Goal: Transaction & Acquisition: Purchase product/service

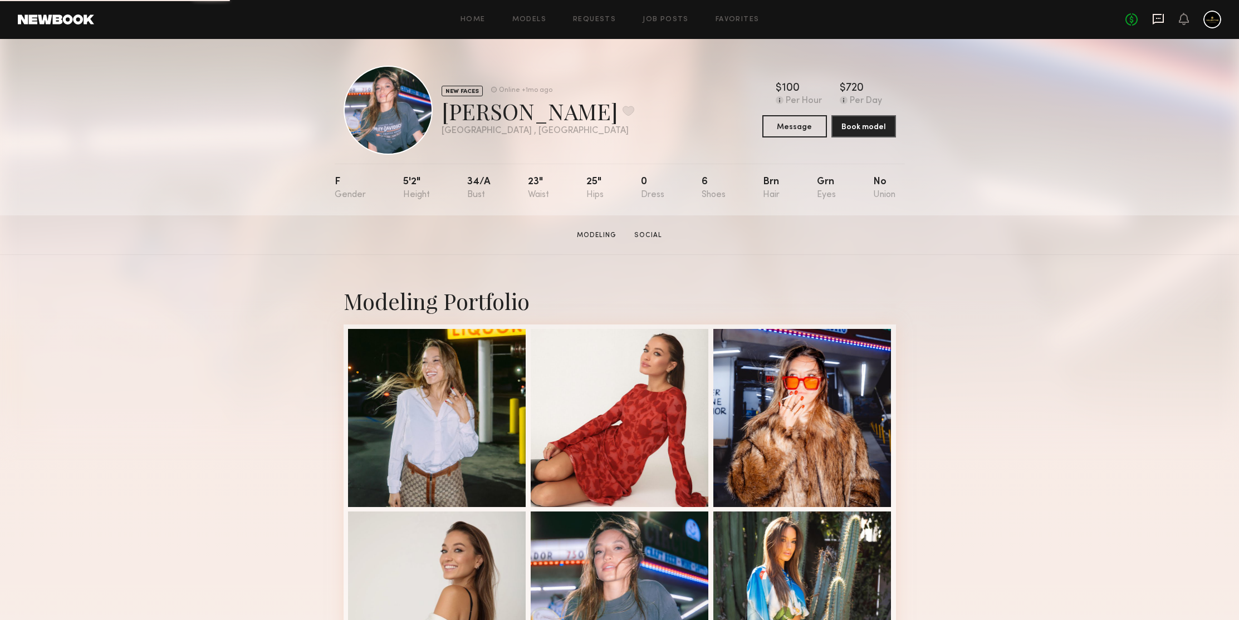
click at [1161, 22] on icon at bounding box center [1158, 19] width 11 height 11
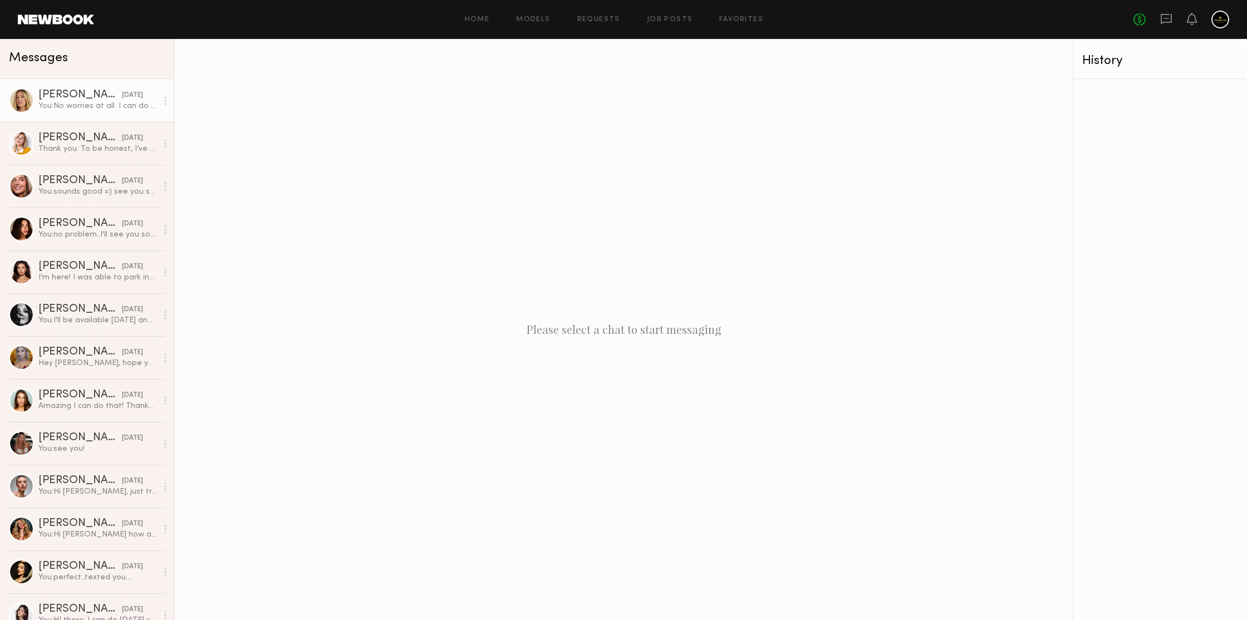
click at [120, 102] on div "You: No worries at all. I can do tuesday 11am if that works? I won't be in the …" at bounding box center [97, 106] width 119 height 11
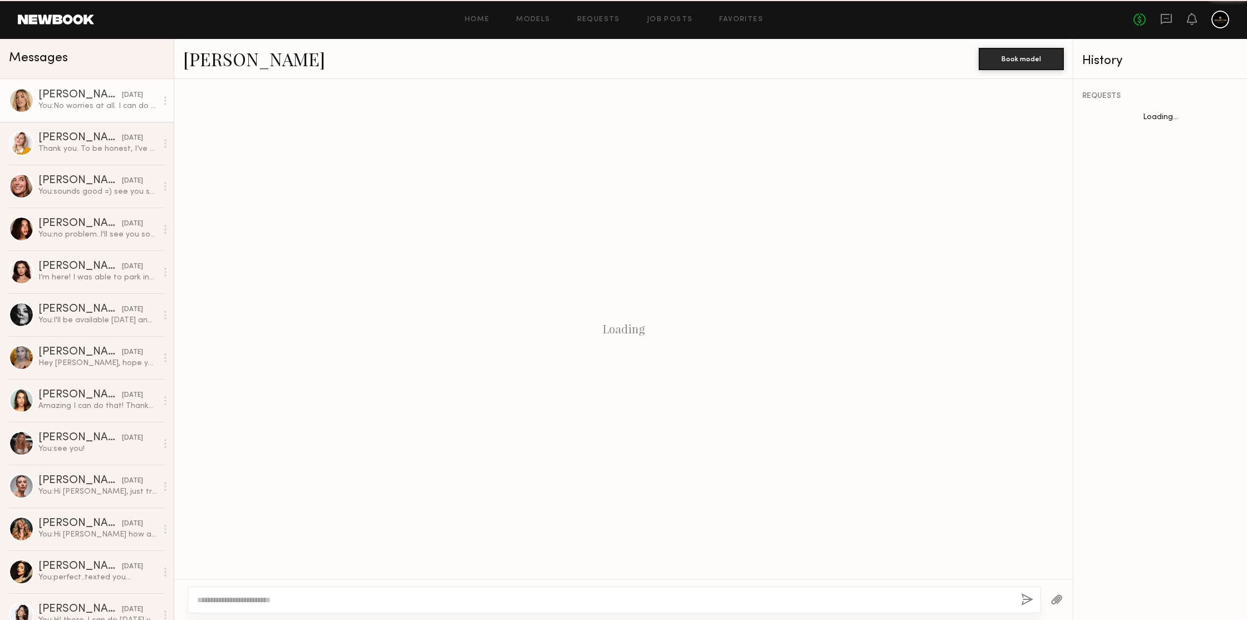
scroll to position [1055, 0]
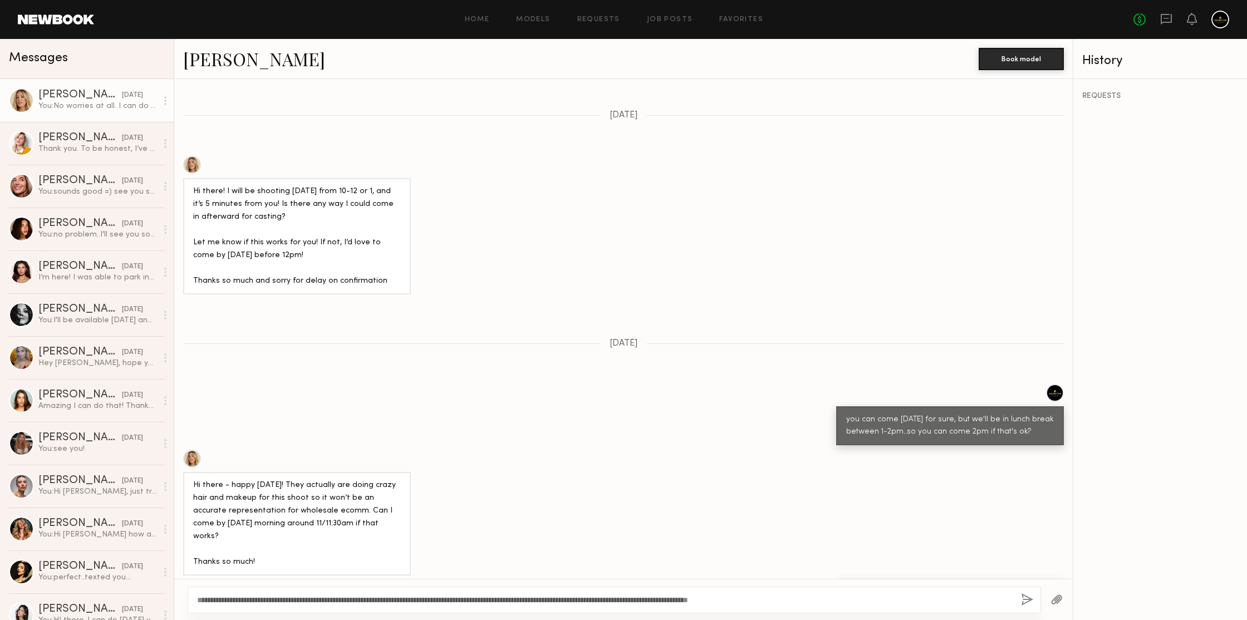
type textarea "**********"
click at [1025, 595] on button "button" at bounding box center [1027, 601] width 12 height 14
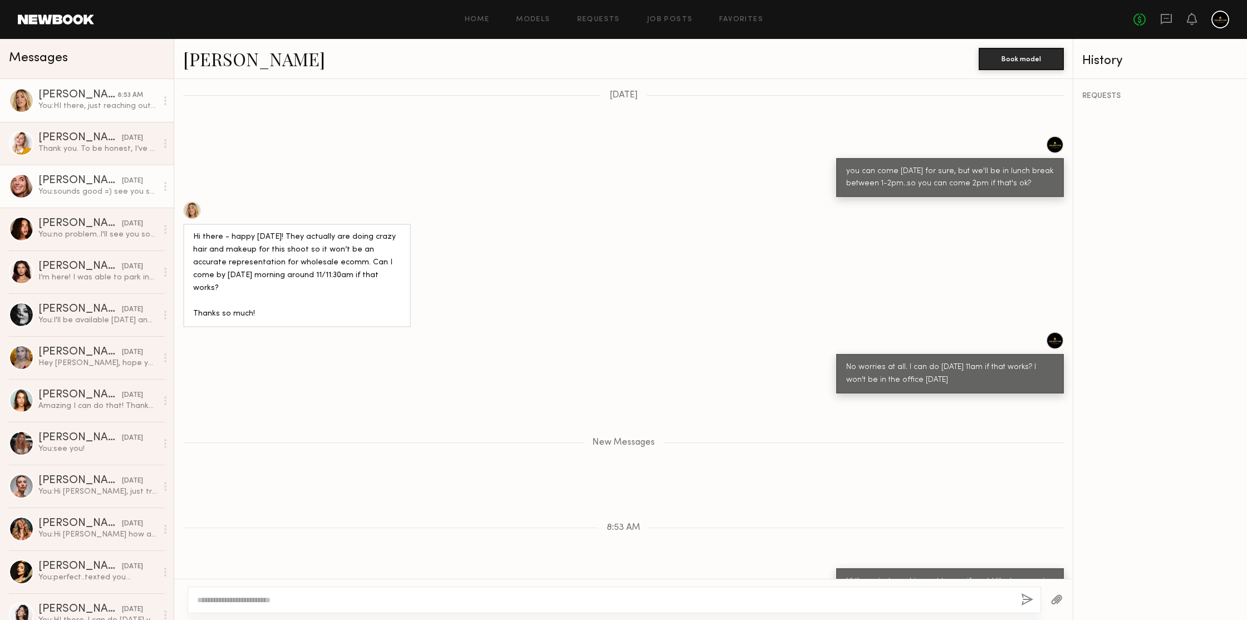
click at [70, 189] on div "You: sounds good =) see you soon then" at bounding box center [97, 192] width 119 height 11
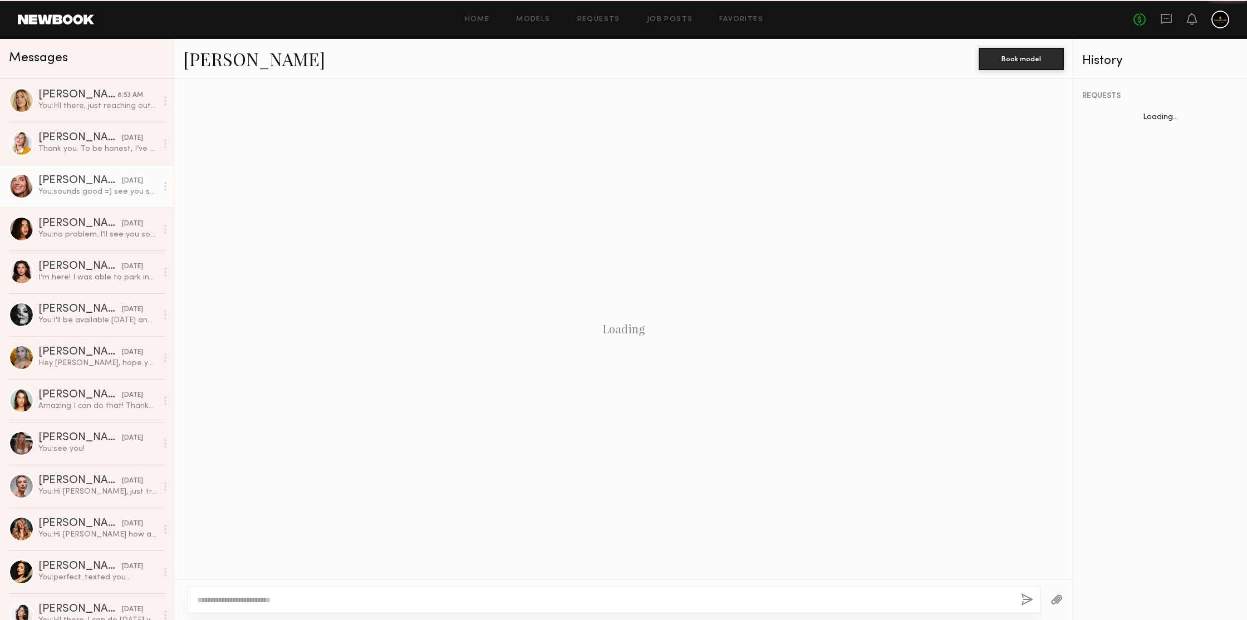
scroll to position [361, 0]
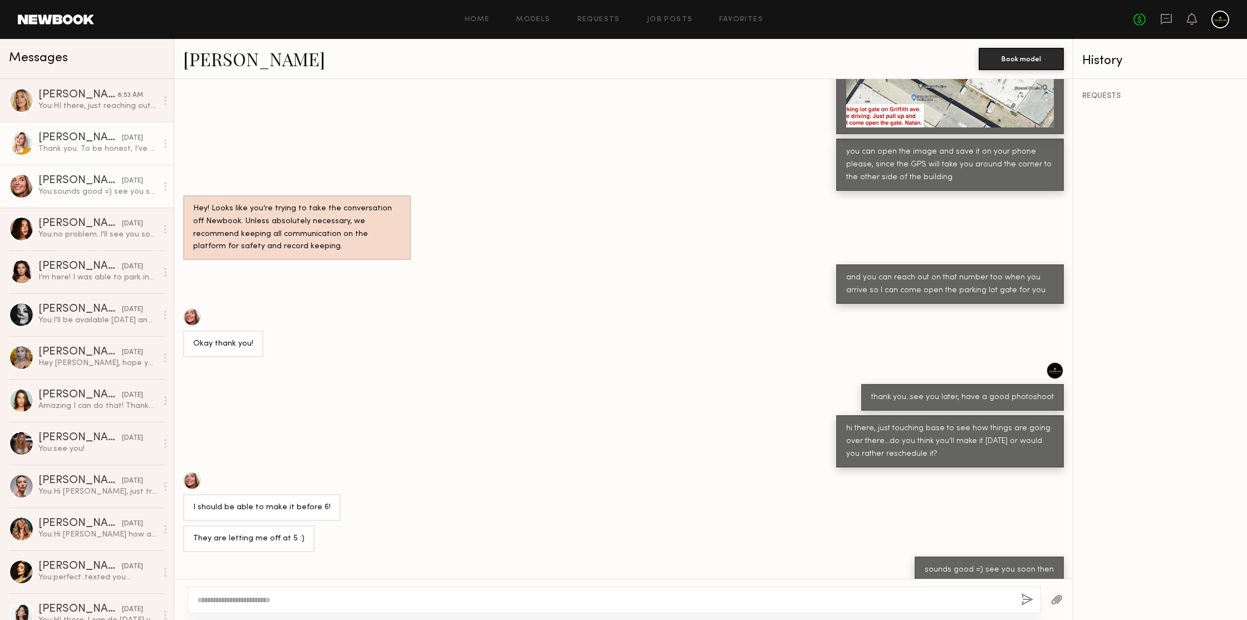
click at [50, 145] on div "Thank you. To be honest, I’ve never had an issue with it doing e-commerce. My h…" at bounding box center [97, 149] width 119 height 11
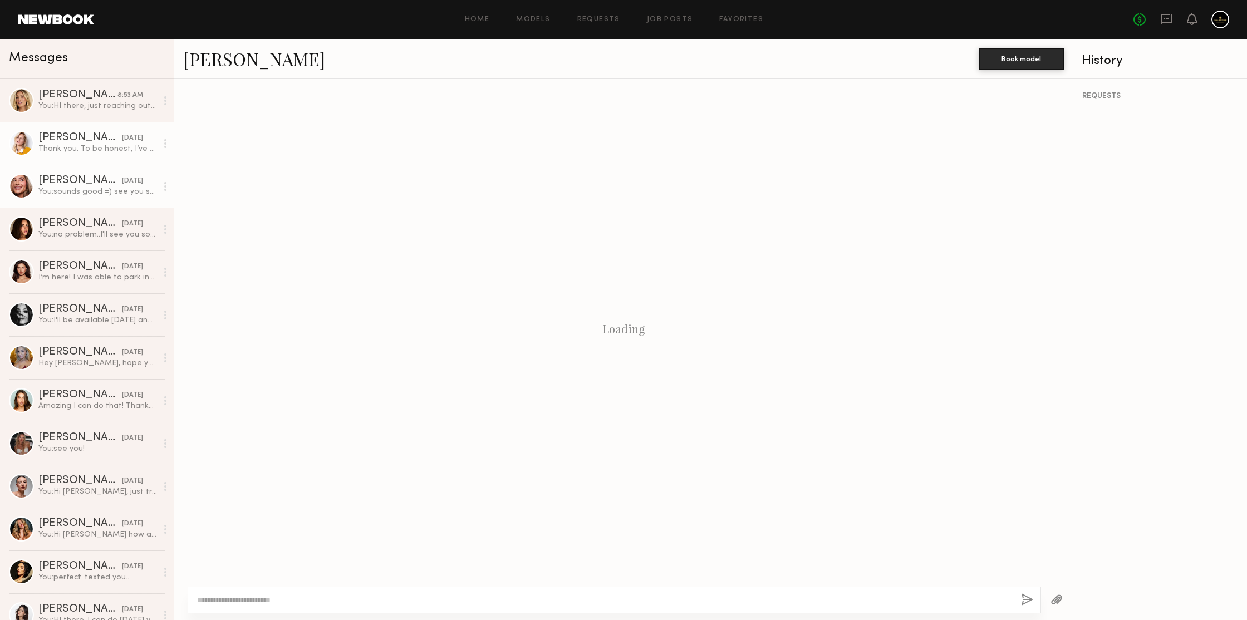
scroll to position [1223, 0]
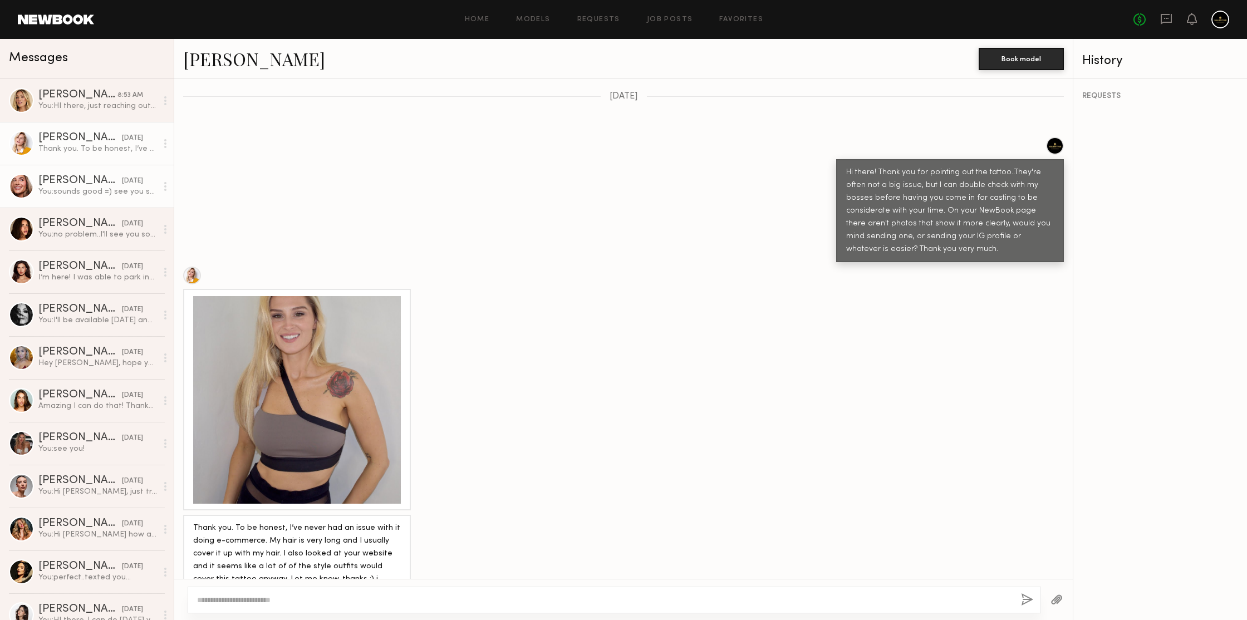
click at [122, 186] on div "09/30/2025" at bounding box center [132, 181] width 21 height 11
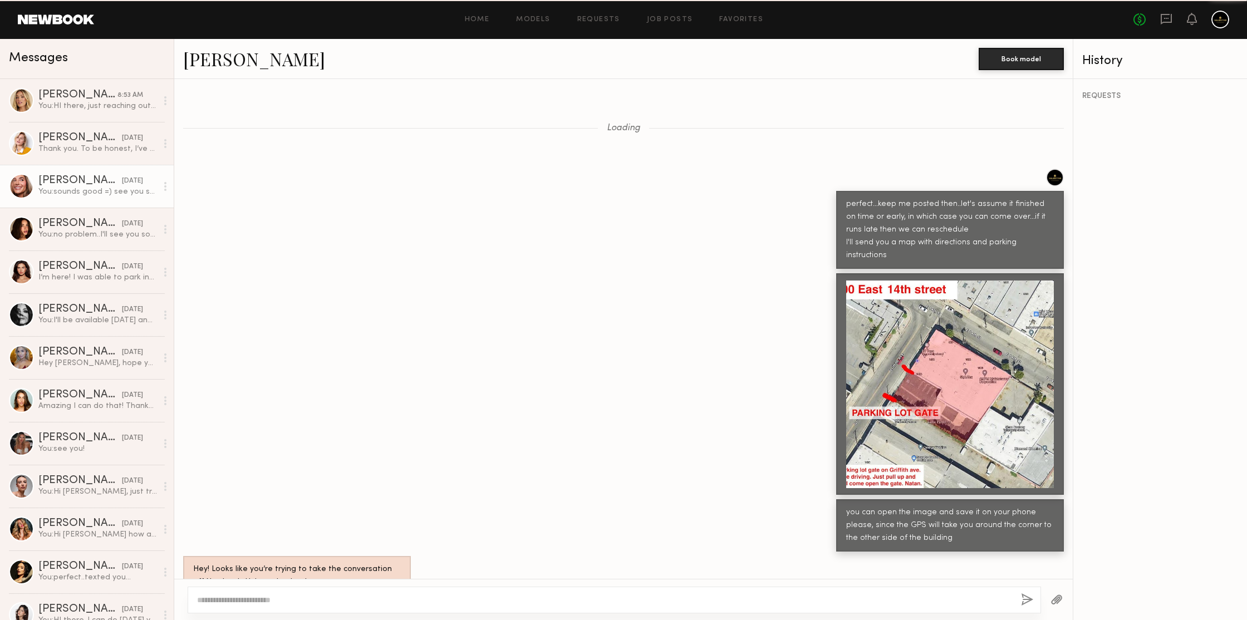
scroll to position [361, 0]
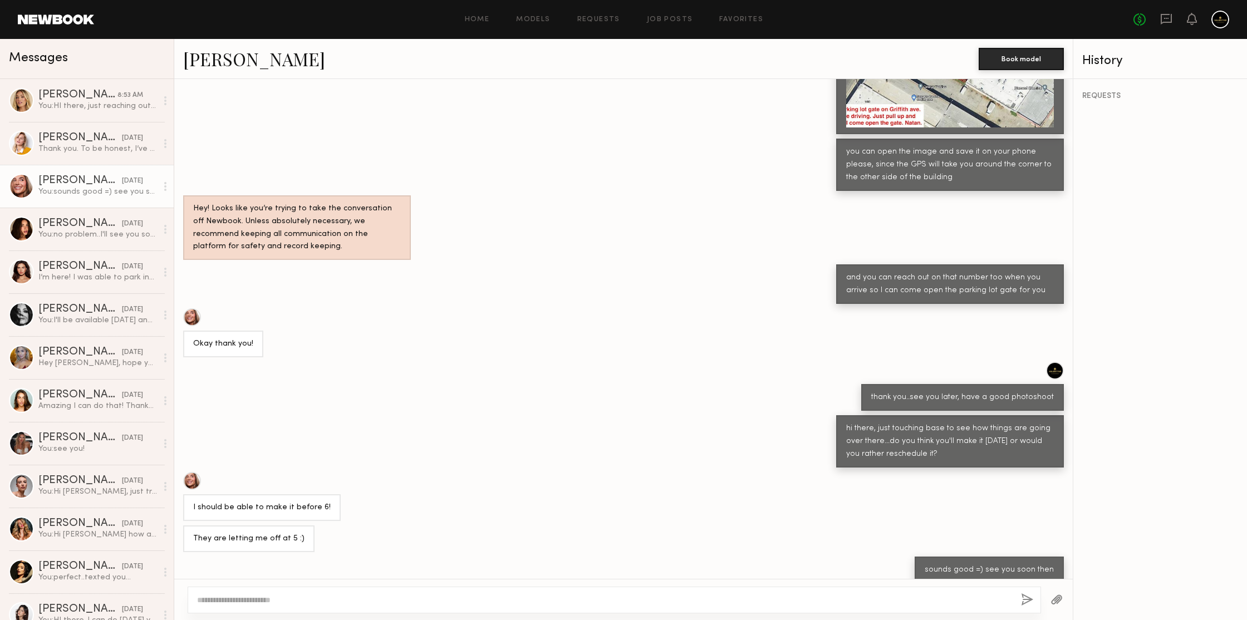
click at [222, 65] on link "Serena M." at bounding box center [254, 59] width 142 height 24
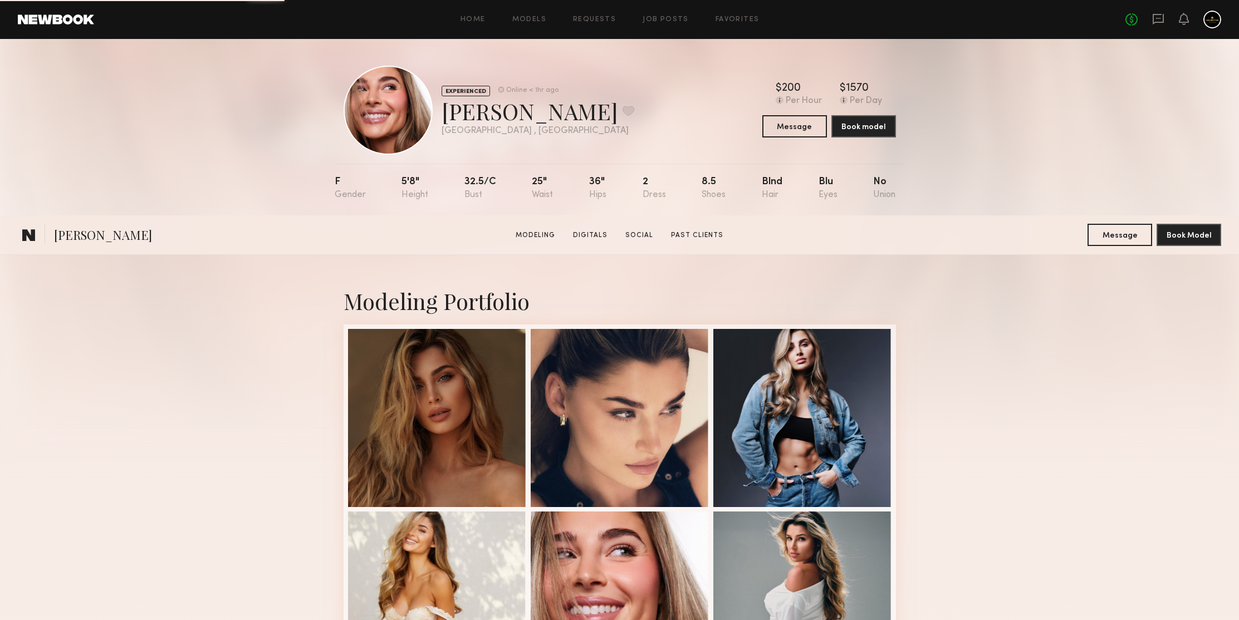
scroll to position [306, 0]
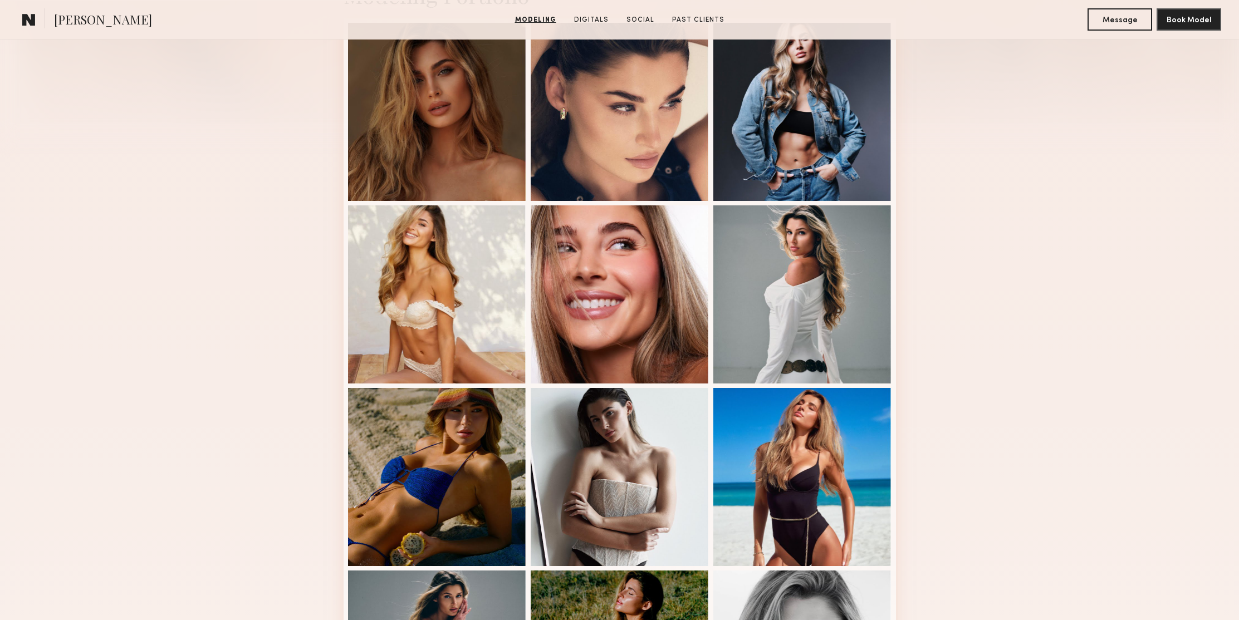
click at [1076, 273] on div "Modeling Portfolio View More" at bounding box center [619, 382] width 1239 height 867
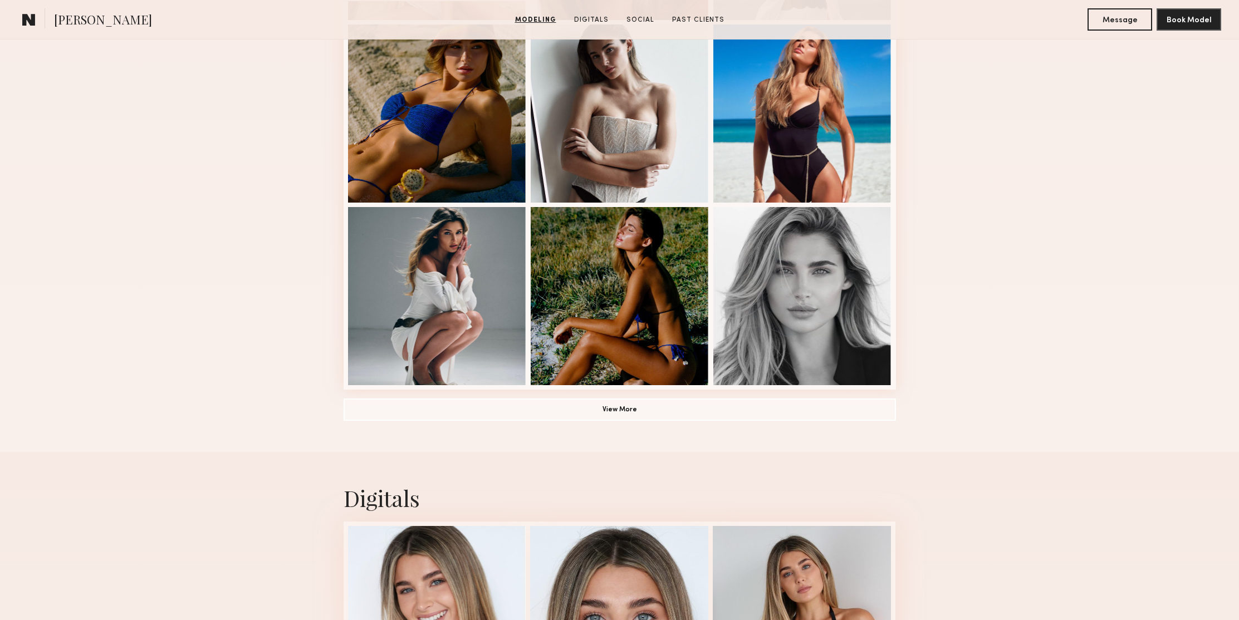
scroll to position [999, 0]
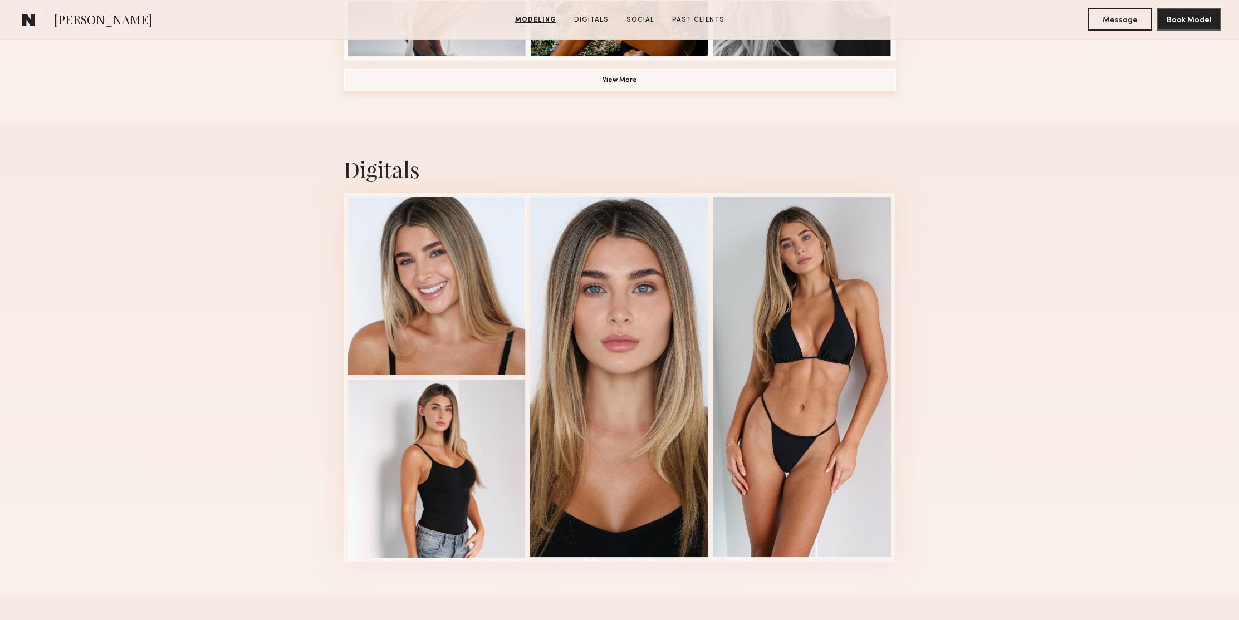
click at [626, 75] on button "View More" at bounding box center [620, 80] width 552 height 22
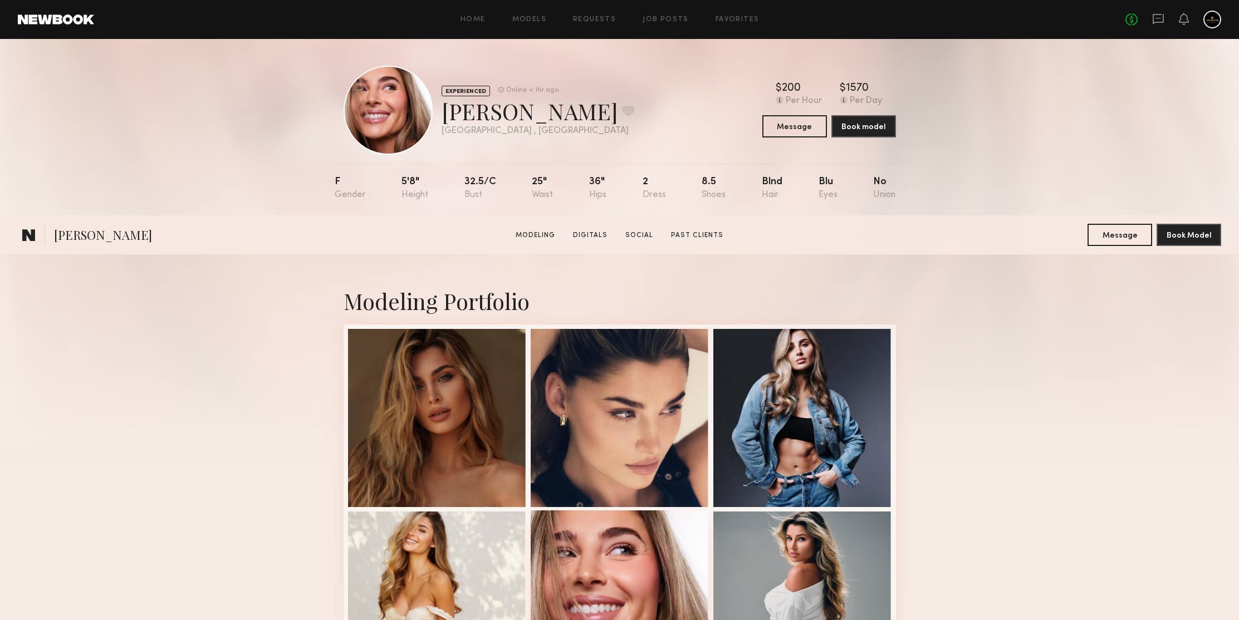
scroll to position [453, 0]
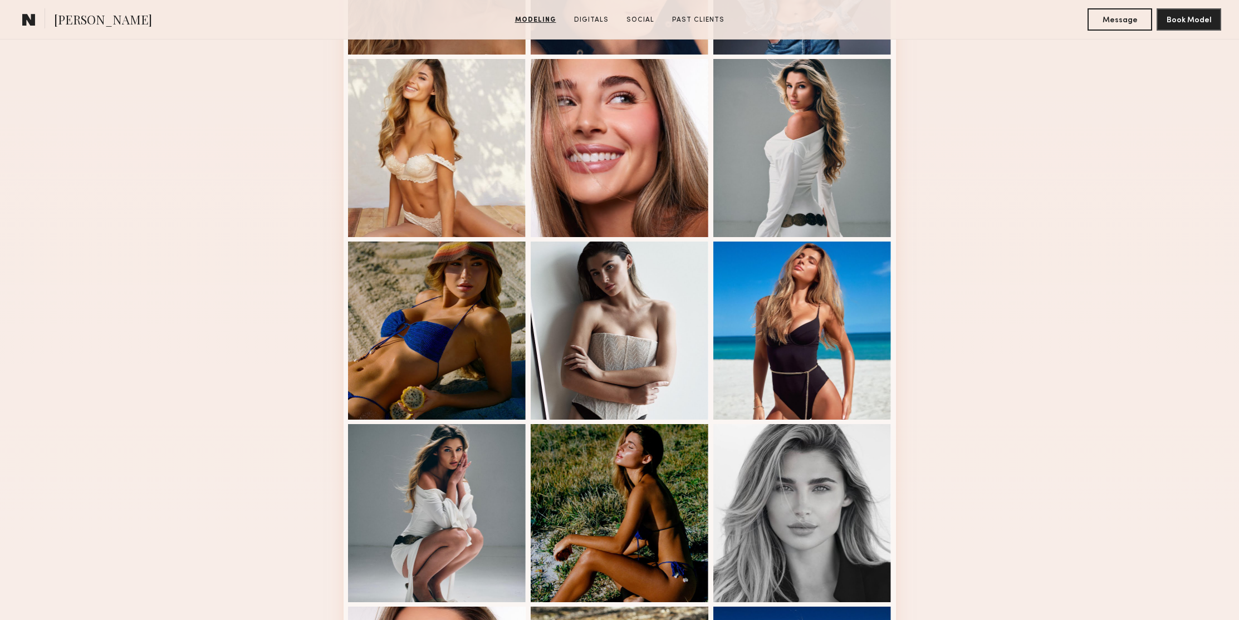
click at [1028, 221] on div "Modeling Portfolio" at bounding box center [619, 585] width 1239 height 1566
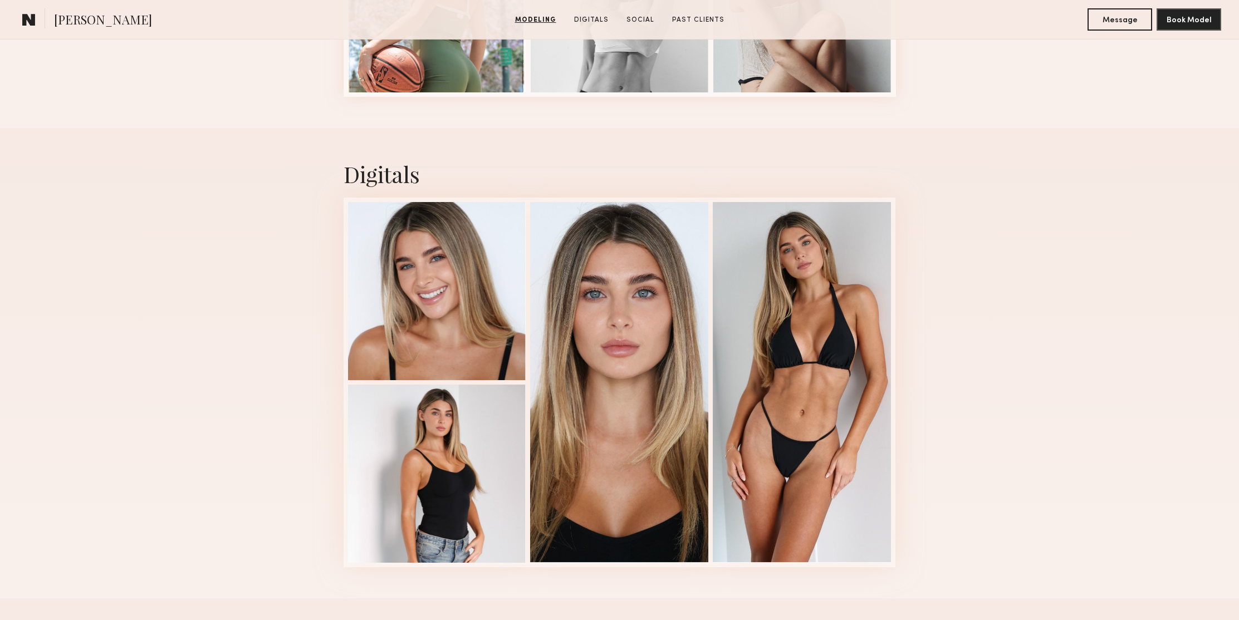
scroll to position [1750, 0]
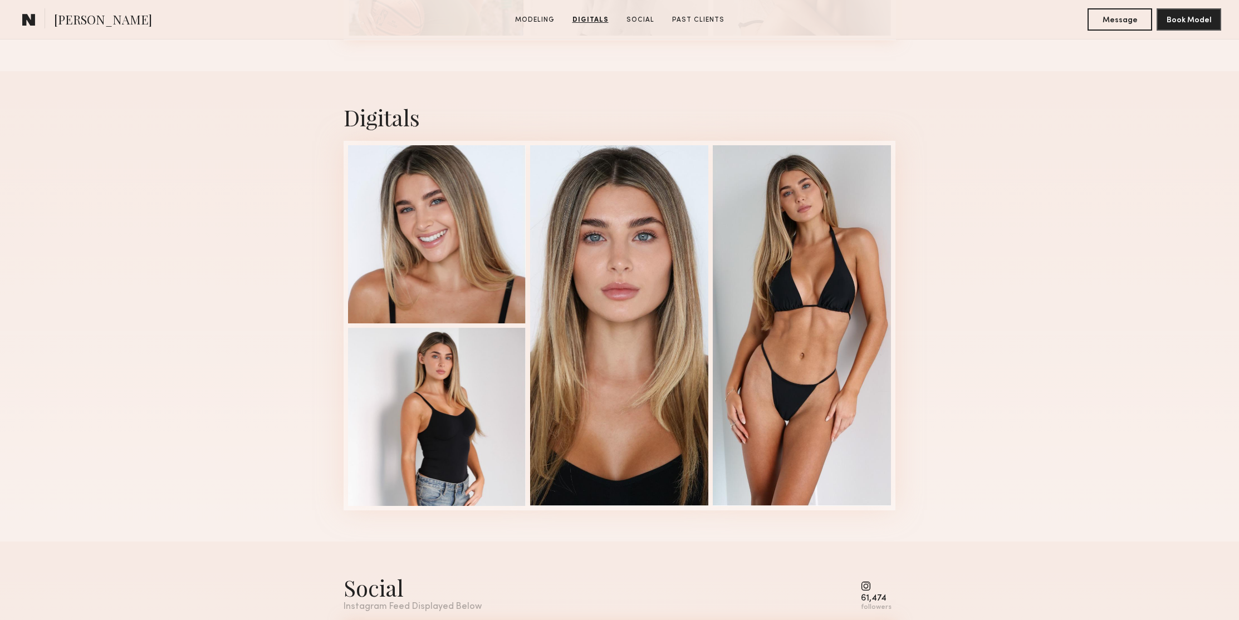
click at [1013, 204] on div "Digitals 1 of 4" at bounding box center [619, 306] width 1239 height 470
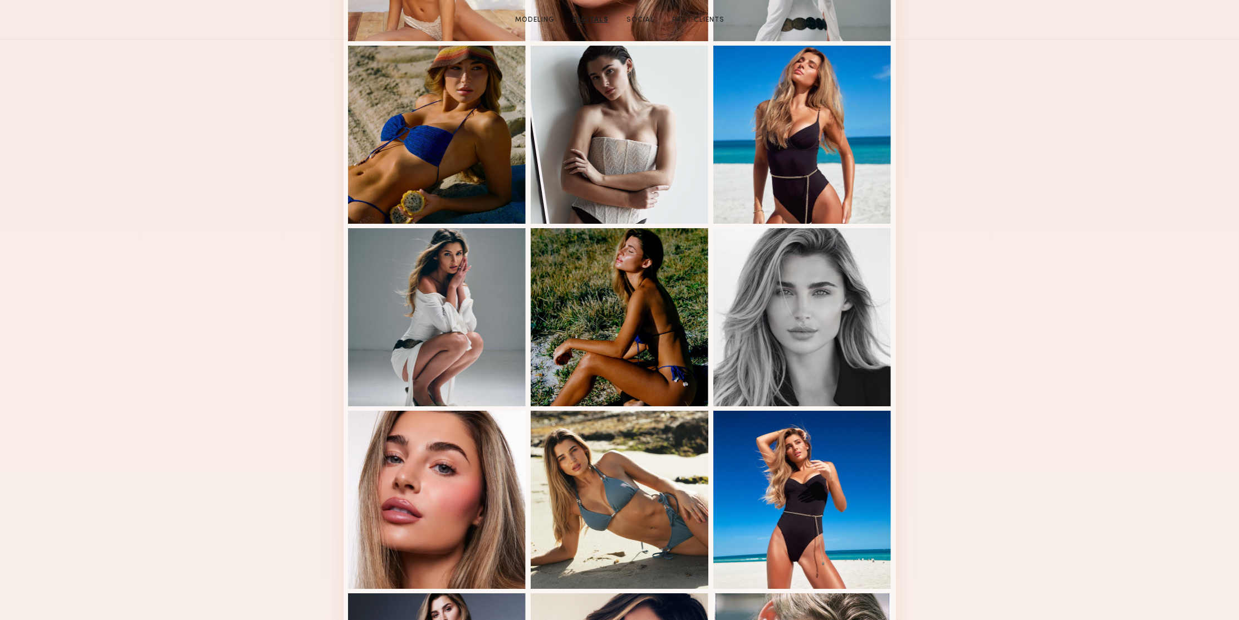
scroll to position [0, 0]
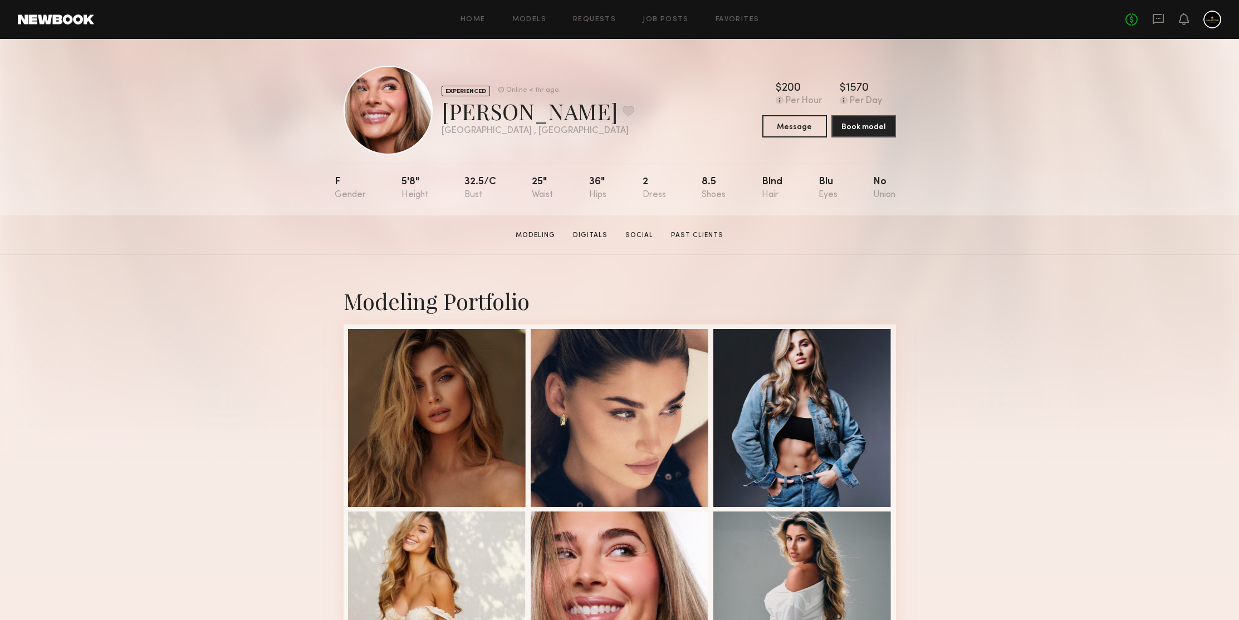
click at [1044, 252] on section "Serena M. Modeling Digitals Social Past Clients Message Book Model" at bounding box center [619, 235] width 1239 height 40
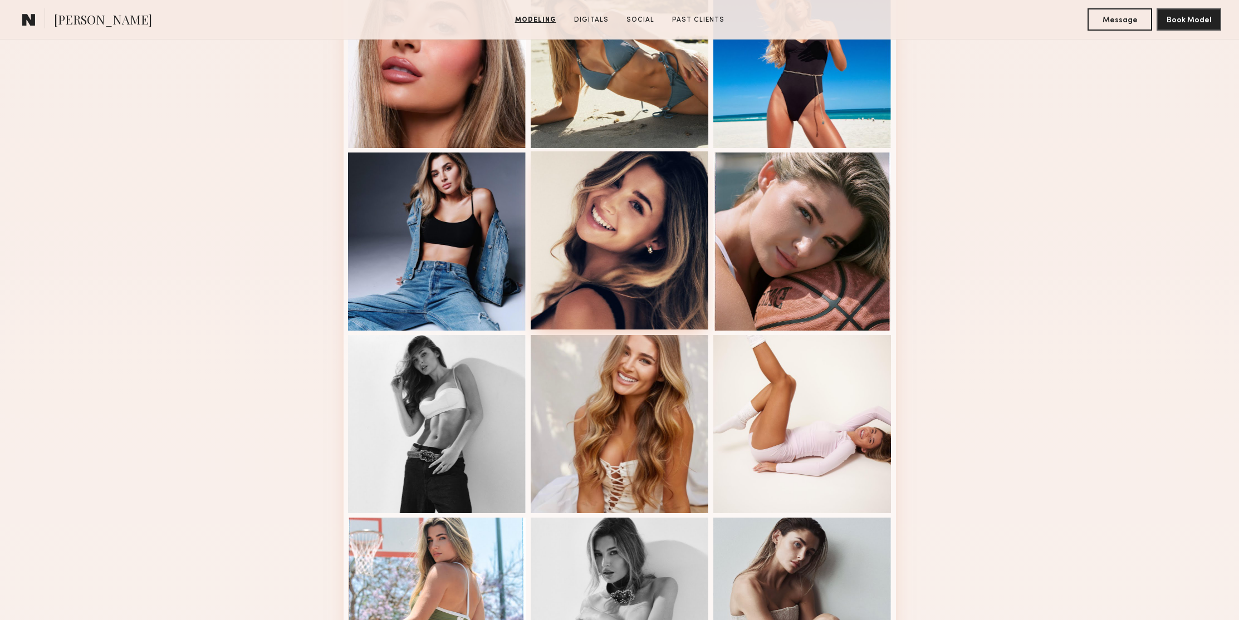
scroll to position [1146, 0]
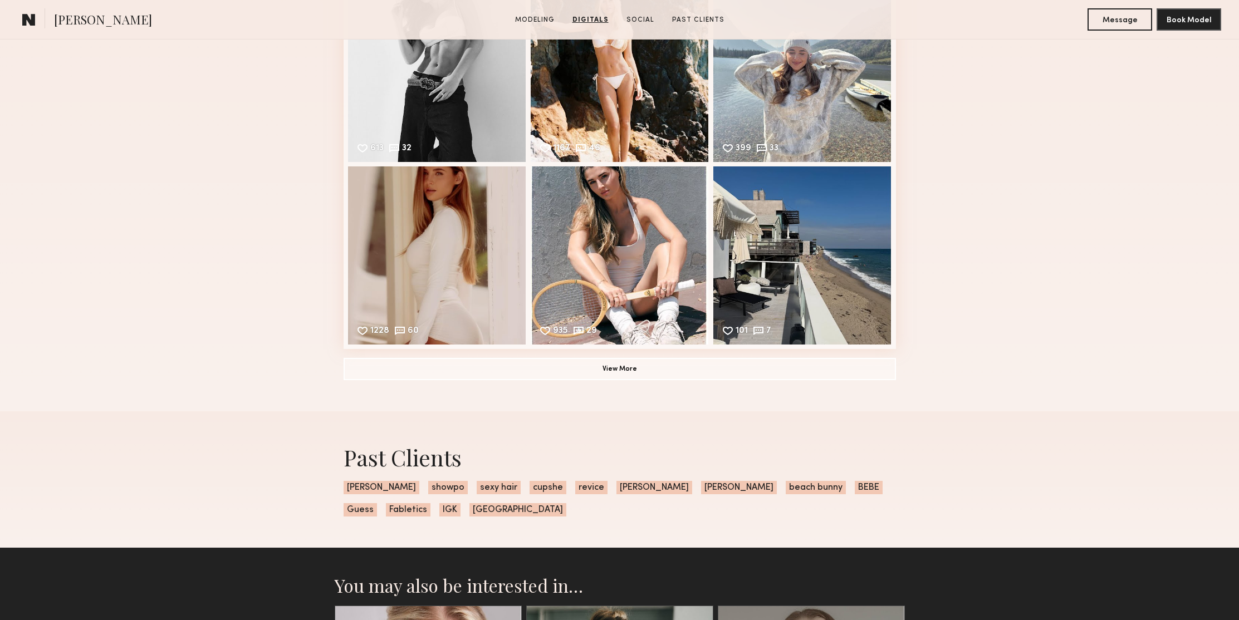
scroll to position [2449, 0]
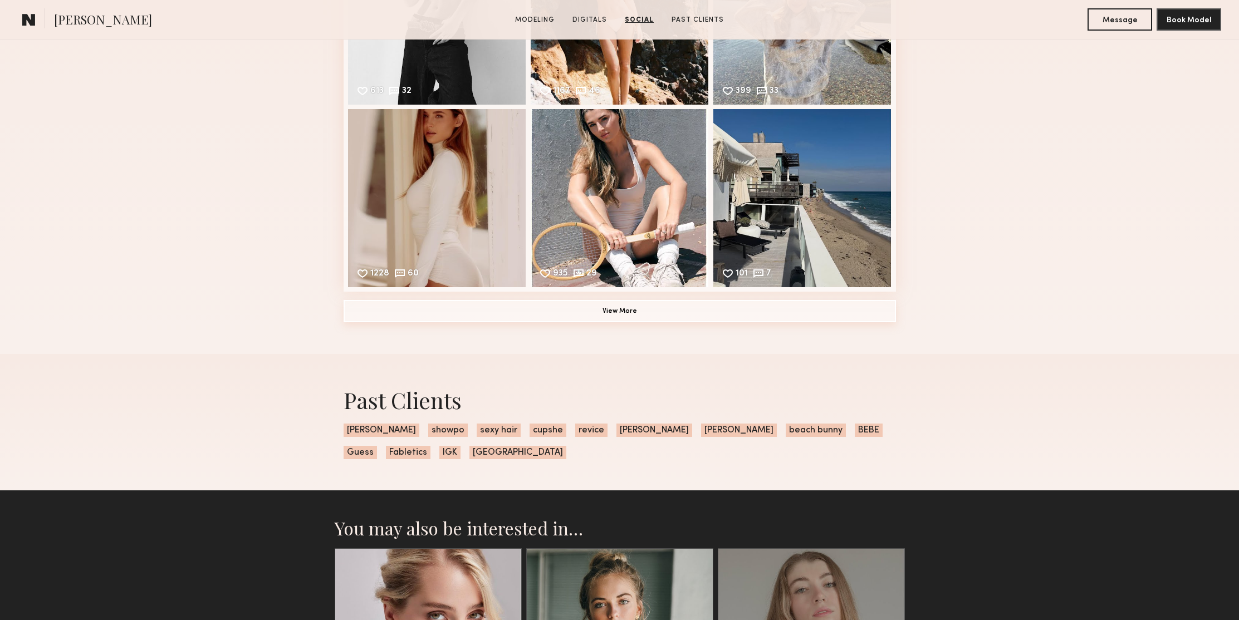
click at [701, 315] on button "View More" at bounding box center [620, 311] width 552 height 22
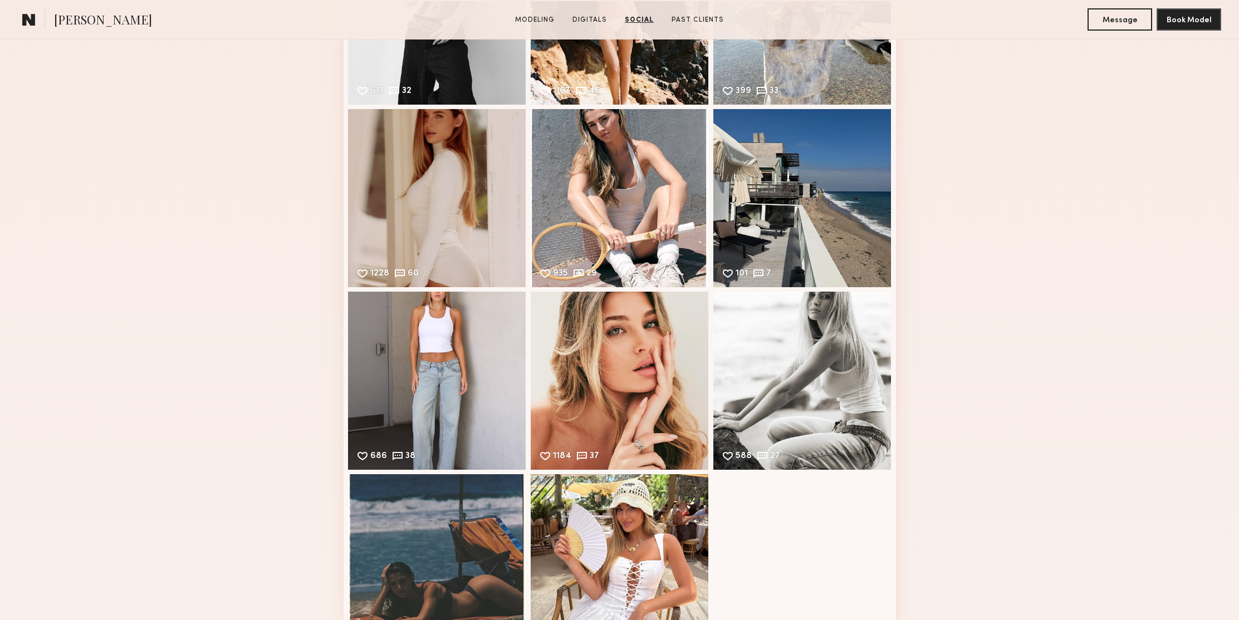
click at [996, 192] on div "Social Instagram Feed Displayed Below 61,474 followers 613 32 Likes & comments …" at bounding box center [619, 265] width 1239 height 845
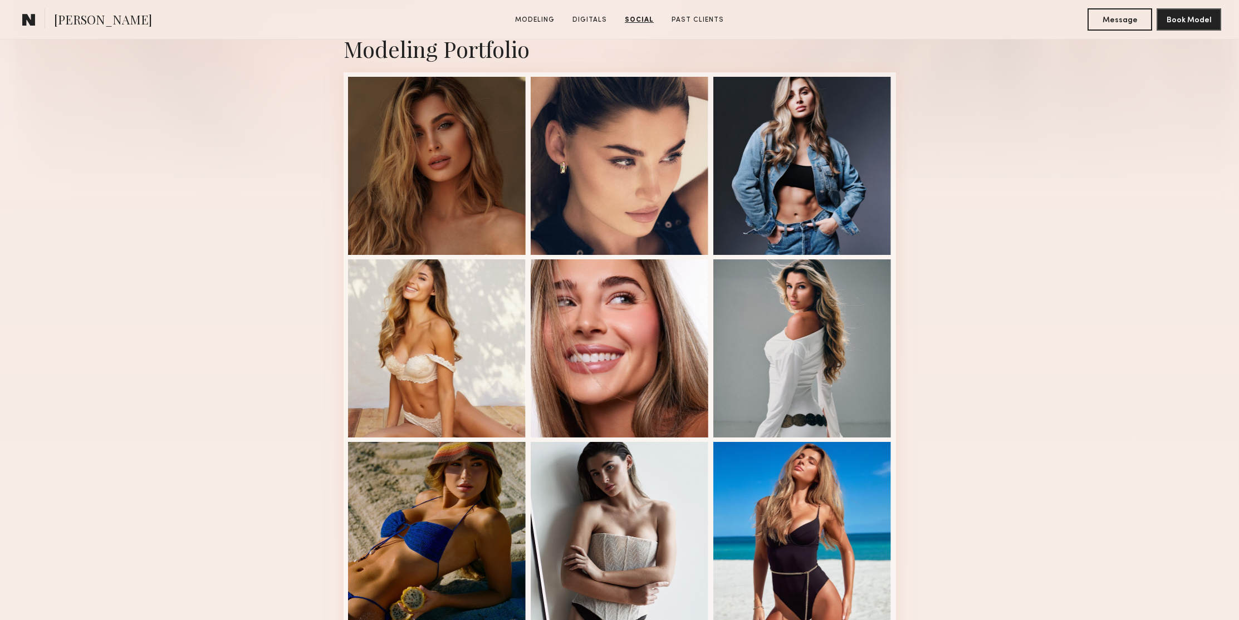
scroll to position [0, 0]
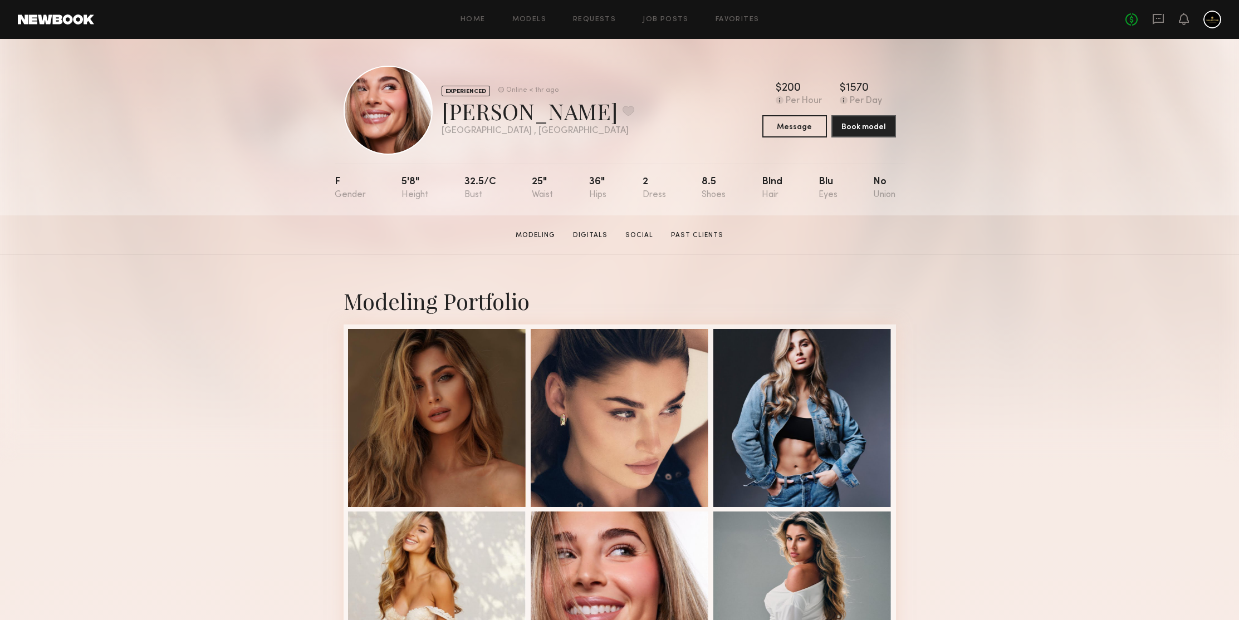
click at [993, 203] on div "EXPERIENCED Online < 1hr ago Serena M. Favorite Los Angeles , CA Online < 1hr a…" at bounding box center [619, 127] width 1239 height 176
click at [233, 129] on div "EXPERIENCED Online < 1hr ago Serena M. Favorite Los Angeles , CA Online < 1hr a…" at bounding box center [619, 127] width 1239 height 176
click at [1064, 228] on section "Serena M. Modeling Digitals Social Past Clients Message Book Model" at bounding box center [619, 235] width 1239 height 40
click at [1068, 225] on section "Serena M. Modeling Digitals Social Past Clients Message Book Model" at bounding box center [619, 235] width 1239 height 40
click at [1014, 169] on div "EXPERIENCED Online < 1hr ago Serena M. Favorite Los Angeles , CA Online < 1hr a…" at bounding box center [619, 127] width 1239 height 176
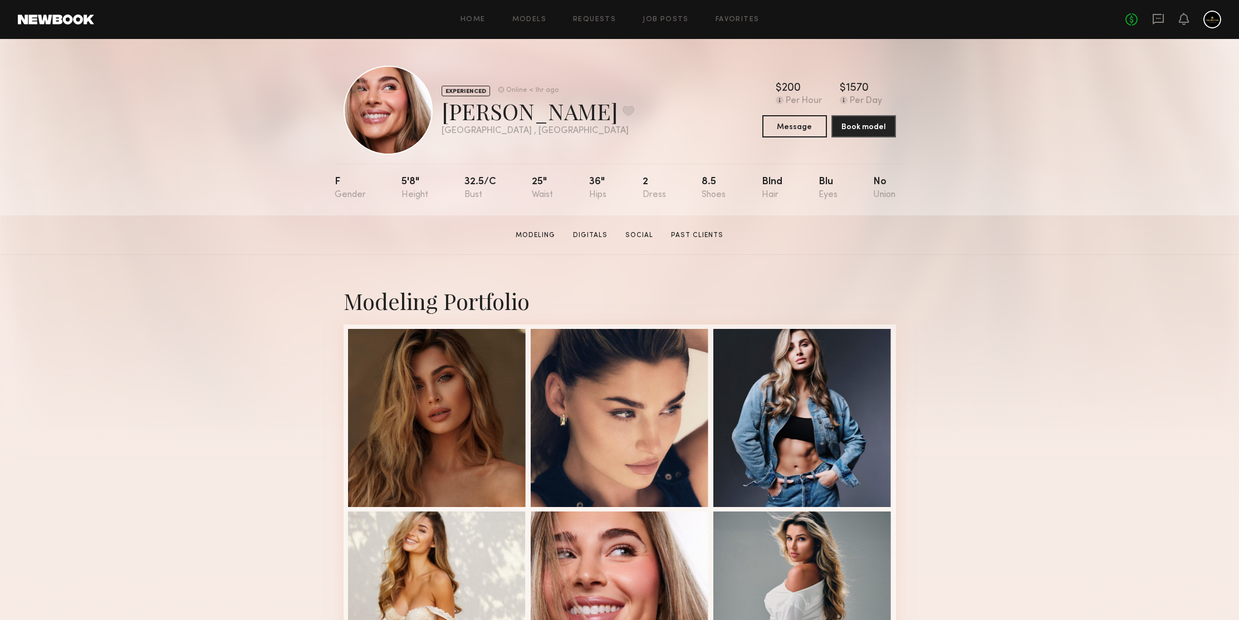
click at [70, 23] on link at bounding box center [56, 19] width 76 height 10
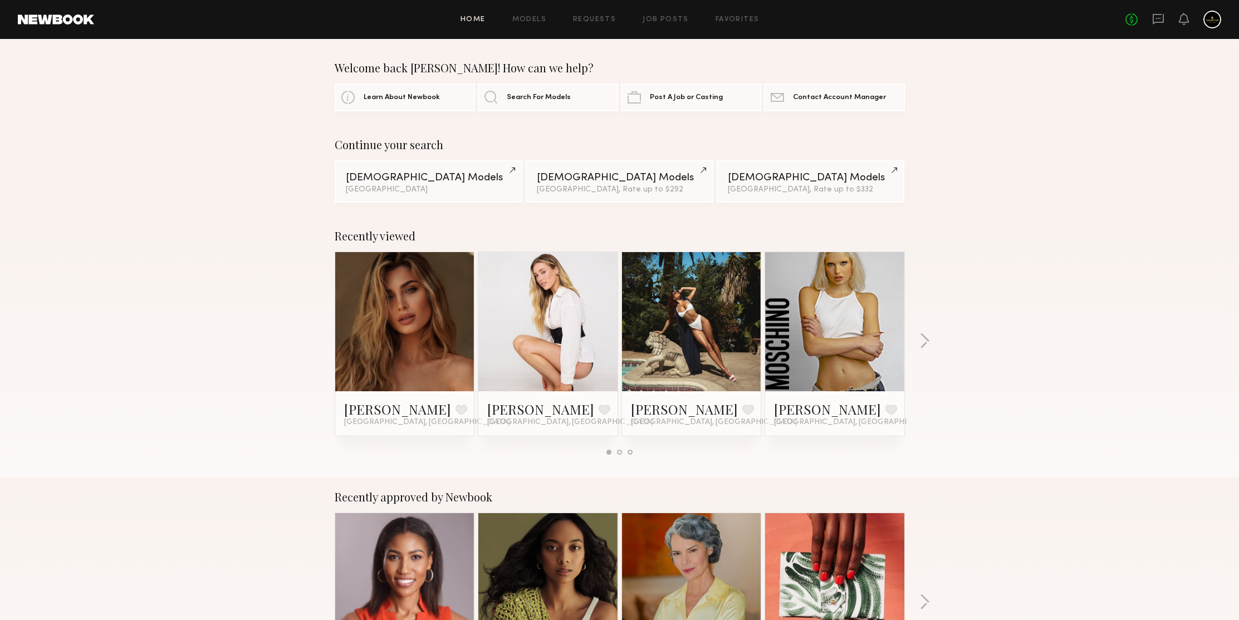
click at [540, 24] on div "Home Models Requests Job Posts Favorites Sign Out No fees up to $5,000" at bounding box center [657, 20] width 1127 height 18
click at [540, 20] on link "Models" at bounding box center [529, 19] width 34 height 7
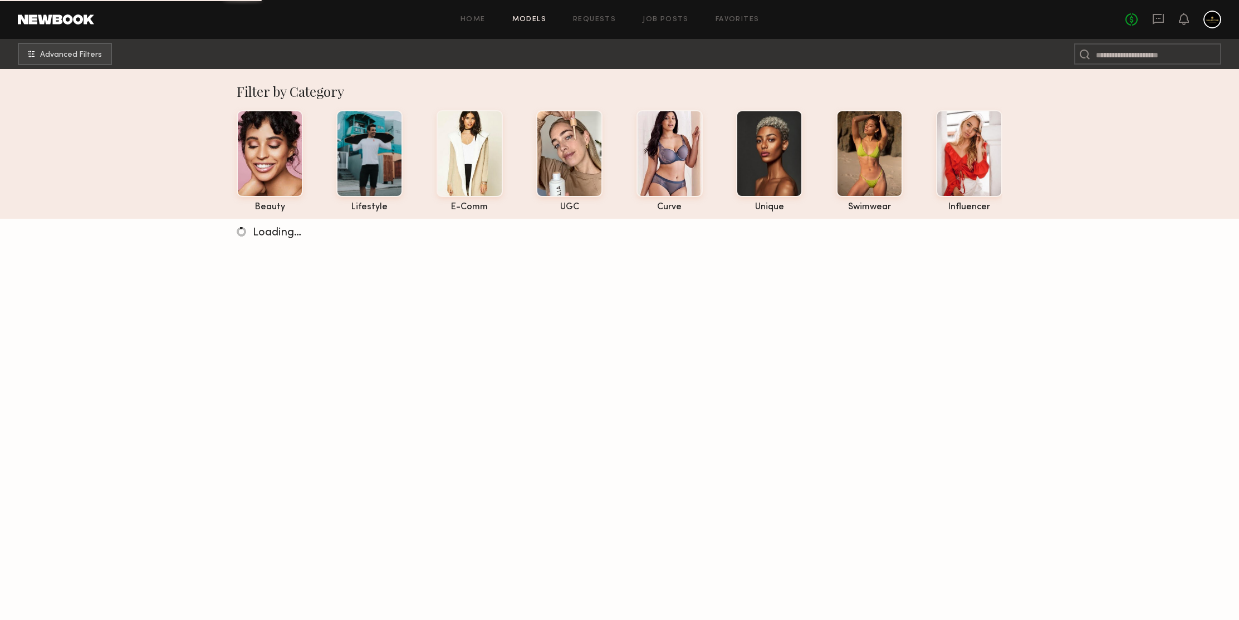
click at [44, 66] on nb-browse-subheader "Advanced Filters" at bounding box center [619, 54] width 1239 height 30
click at [51, 55] on span "Advanced Filters" at bounding box center [71, 55] width 62 height 8
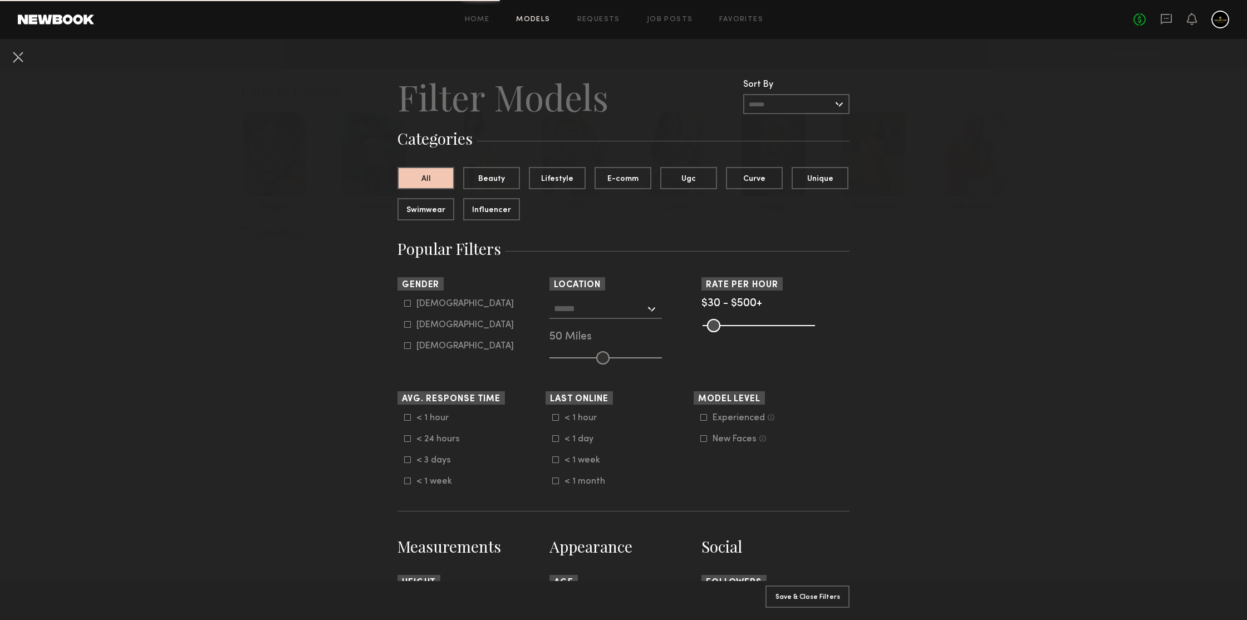
click at [405, 328] on icon at bounding box center [408, 325] width 6 height 6
type input "**"
click at [627, 305] on input "text" at bounding box center [599, 308] width 91 height 19
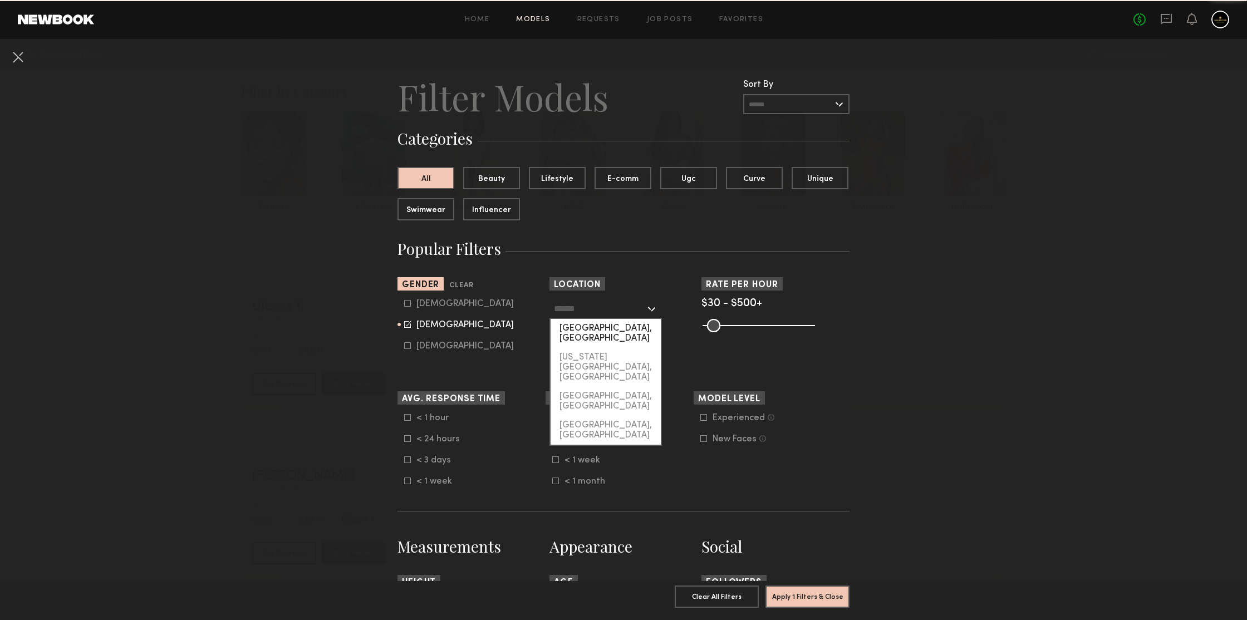
click at [615, 335] on div "[GEOGRAPHIC_DATA], [GEOGRAPHIC_DATA]" at bounding box center [606, 333] width 110 height 29
type input "**********"
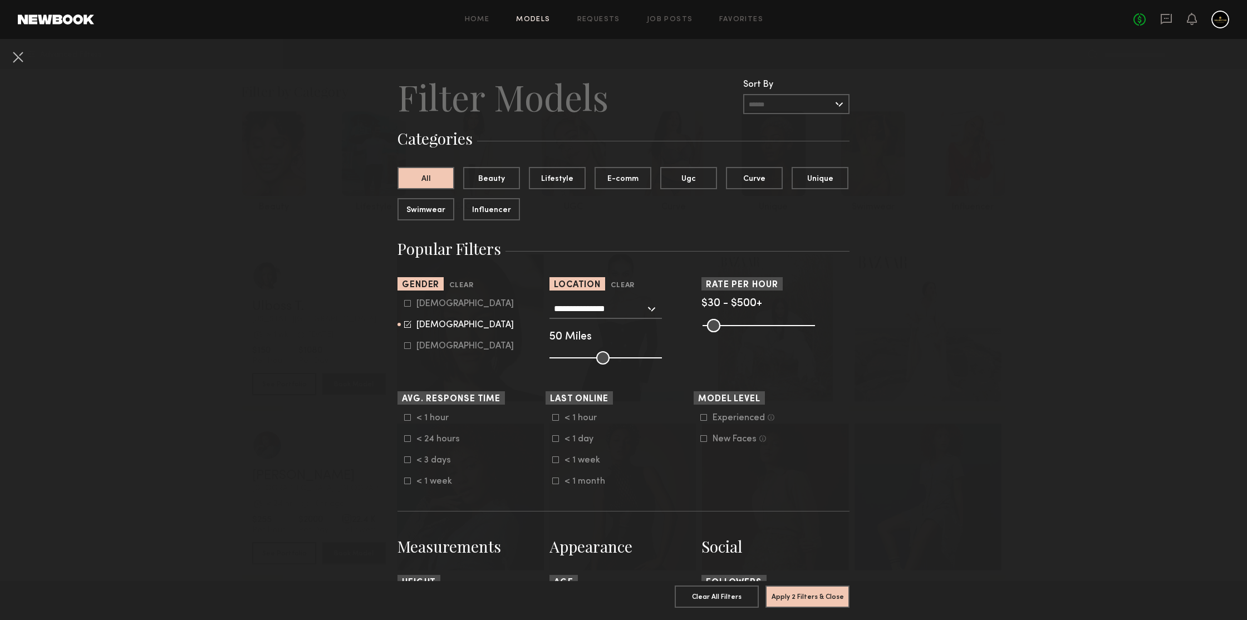
type input "***"
click at [662, 365] on input "range" at bounding box center [606, 357] width 112 height 13
click at [819, 585] on button "Apply 2 Filters & Close" at bounding box center [808, 596] width 84 height 22
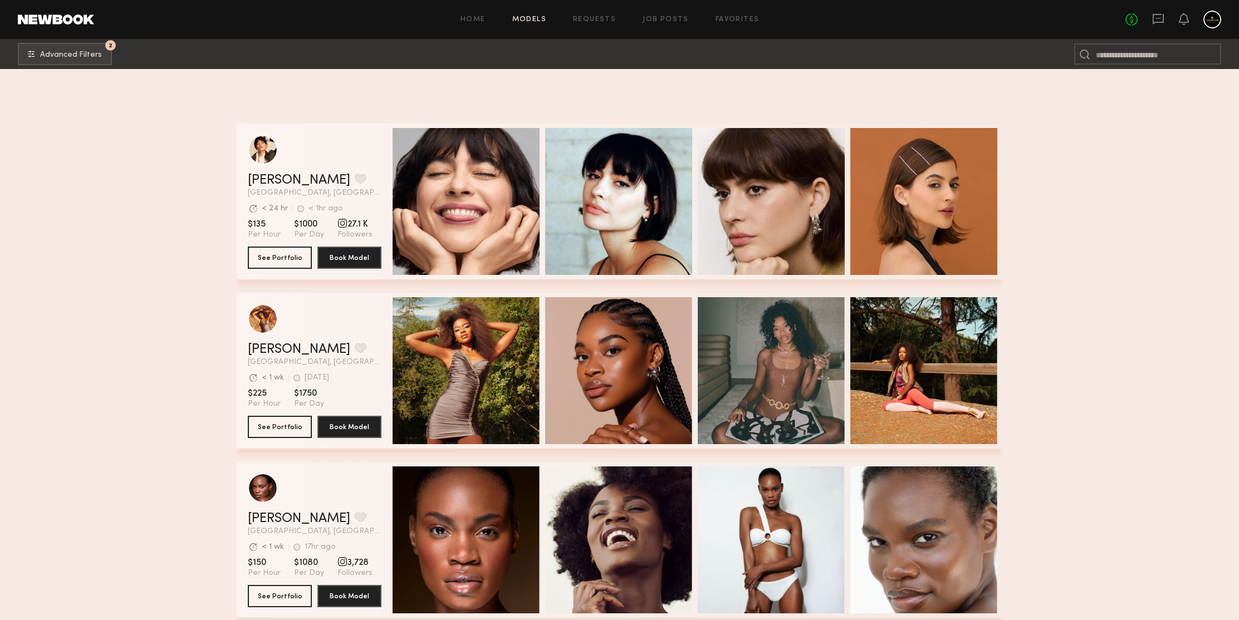
scroll to position [748, 0]
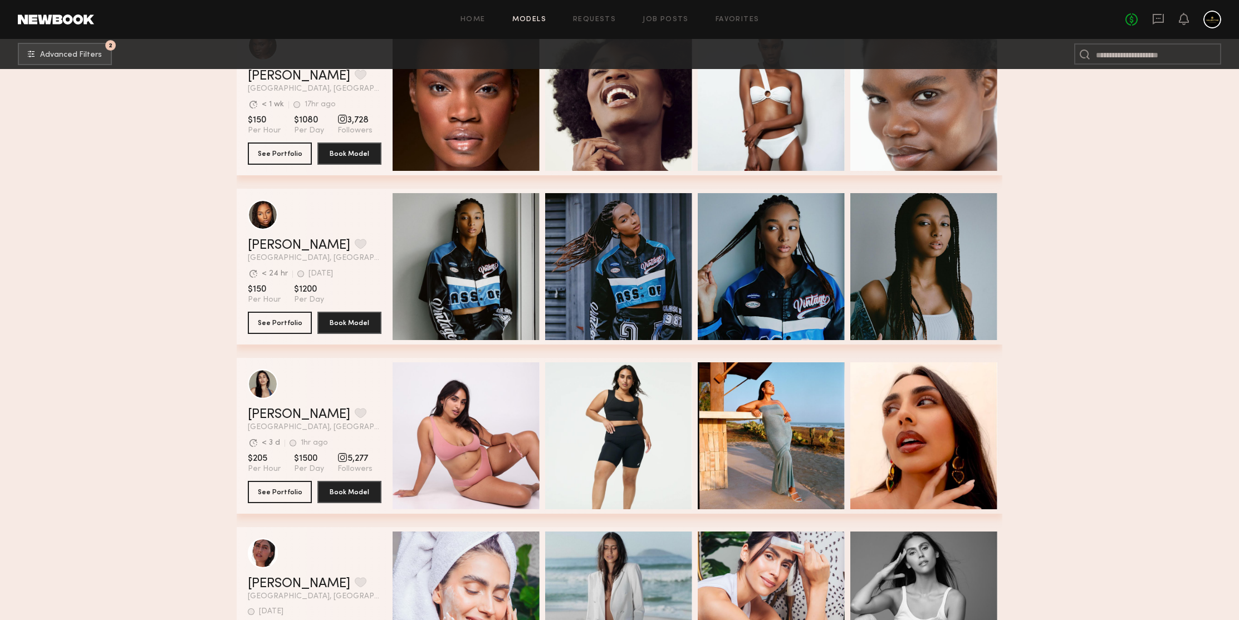
click at [1120, 215] on section "Filter by Category beauty lifestyle e-comm UGC curve unique swimwear influencer…" at bounding box center [619, 432] width 1239 height 2222
click at [164, 153] on section "Filter by Category beauty lifestyle e-comm UGC curve unique swimwear influencer…" at bounding box center [619, 432] width 1239 height 2222
click at [1069, 204] on section "Filter by Category beauty lifestyle e-comm UGC curve unique swimwear influencer…" at bounding box center [619, 432] width 1239 height 2222
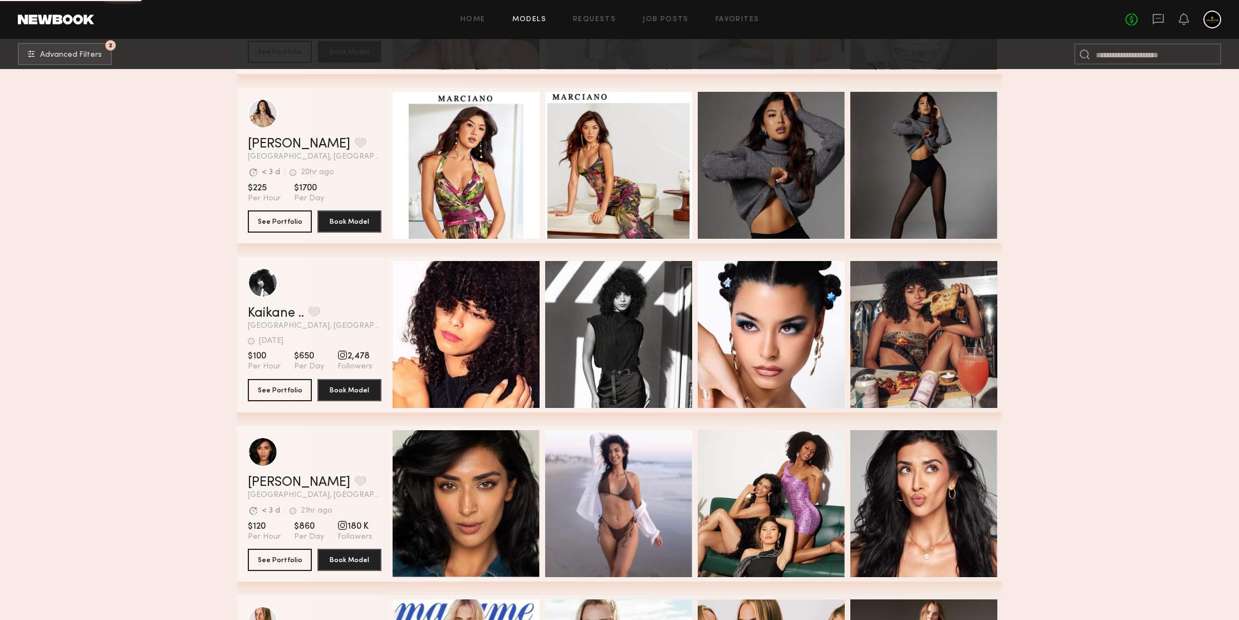
scroll to position [1699, 0]
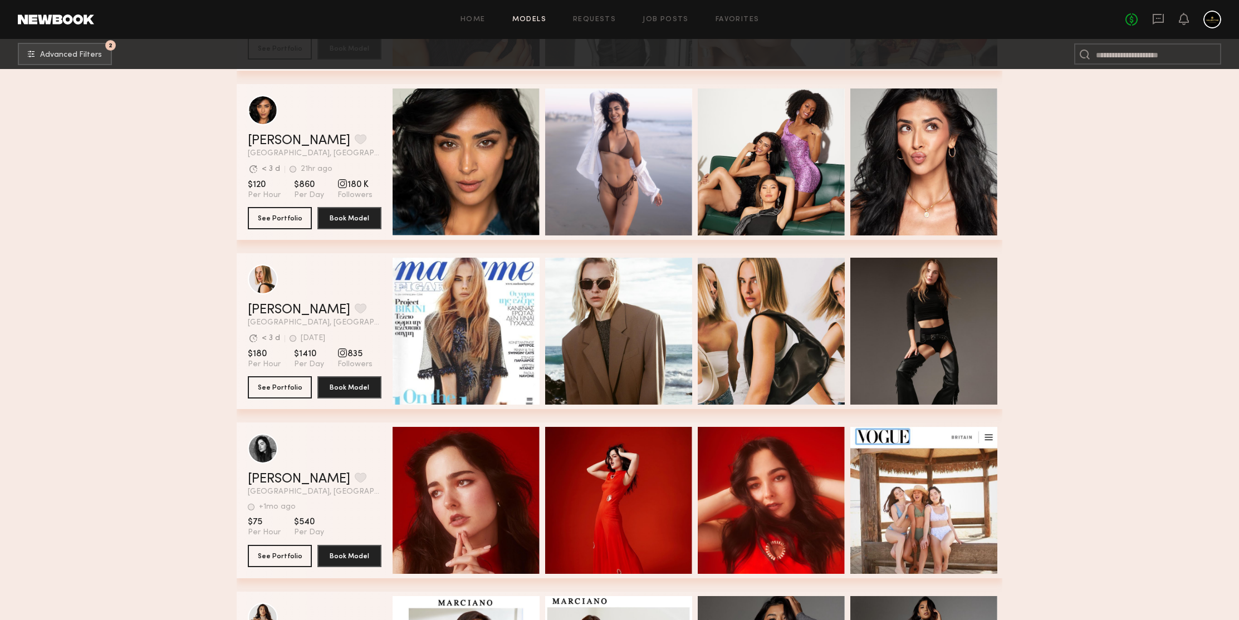
click at [1057, 269] on section "Filter by Category beauty lifestyle e-comm UGC curve unique swimwear influencer…" at bounding box center [619, 496] width 1239 height 4253
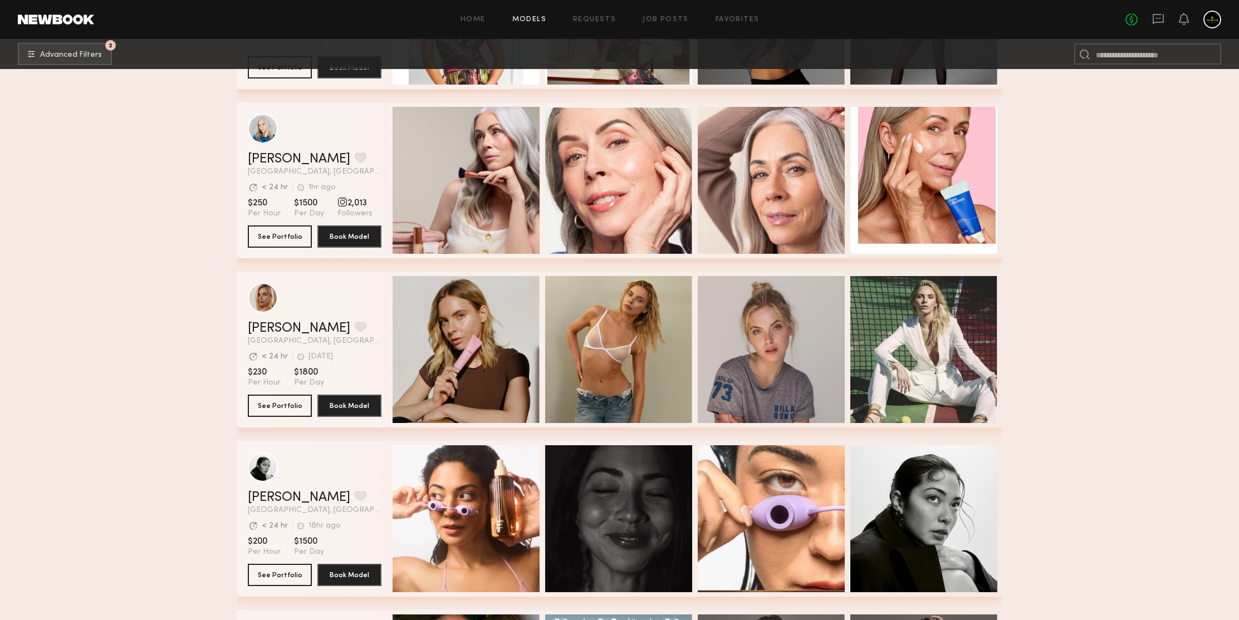
scroll to position [2629, 0]
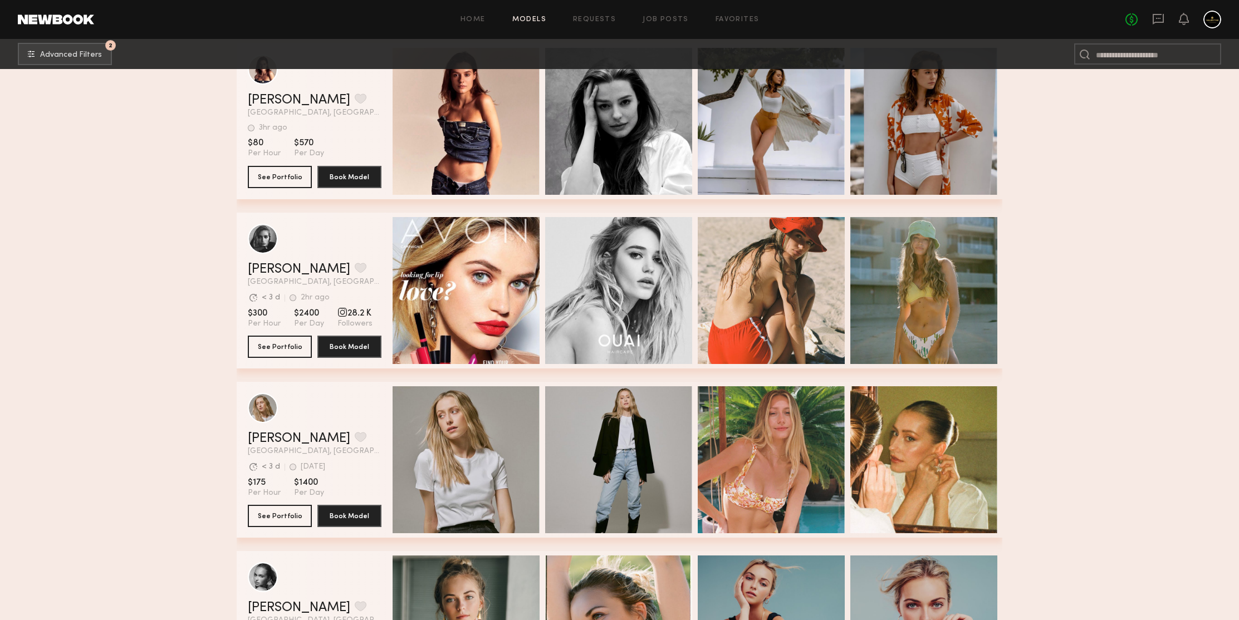
scroll to position [3266, 0]
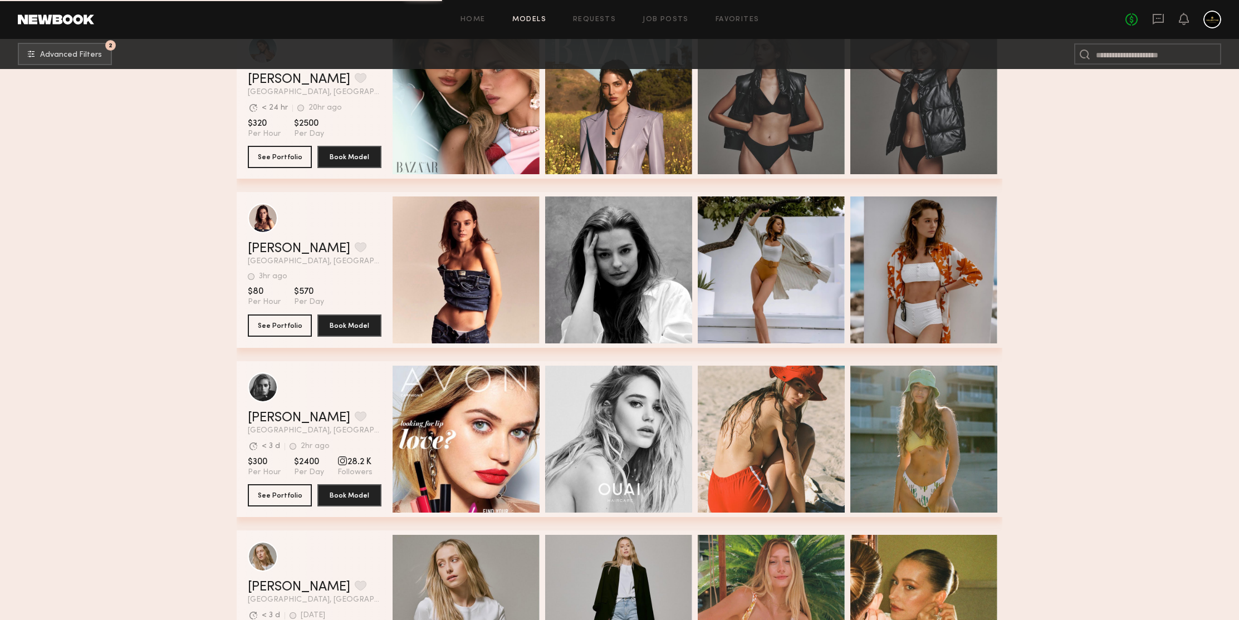
scroll to position [3332, 0]
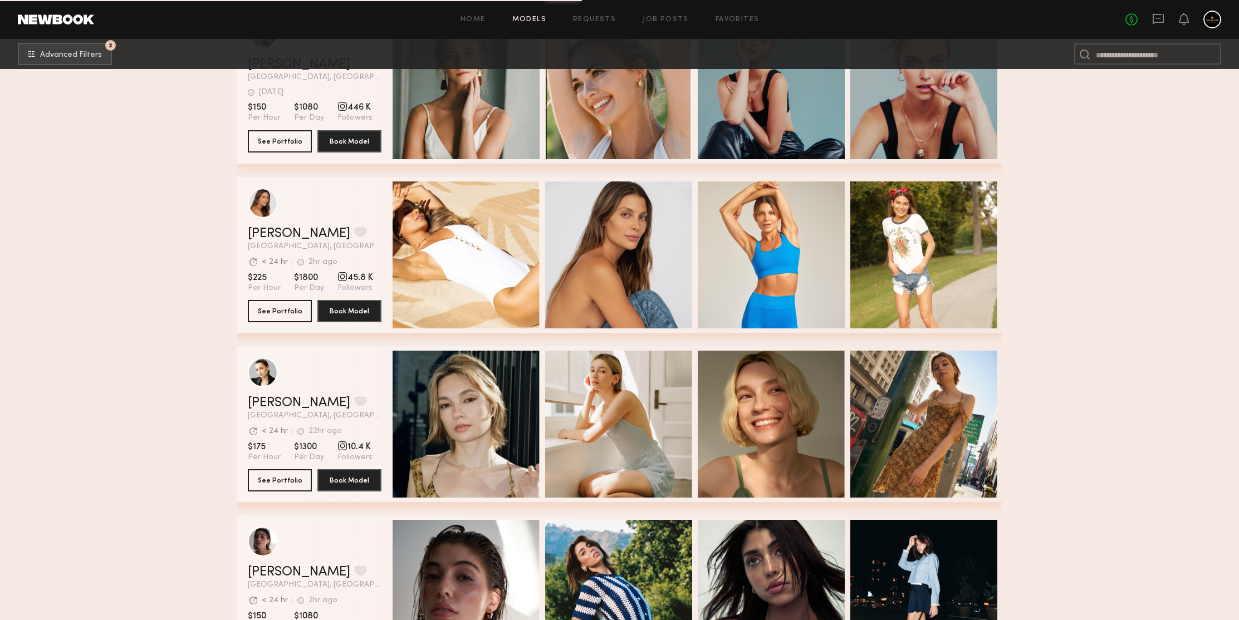
scroll to position [3695, 0]
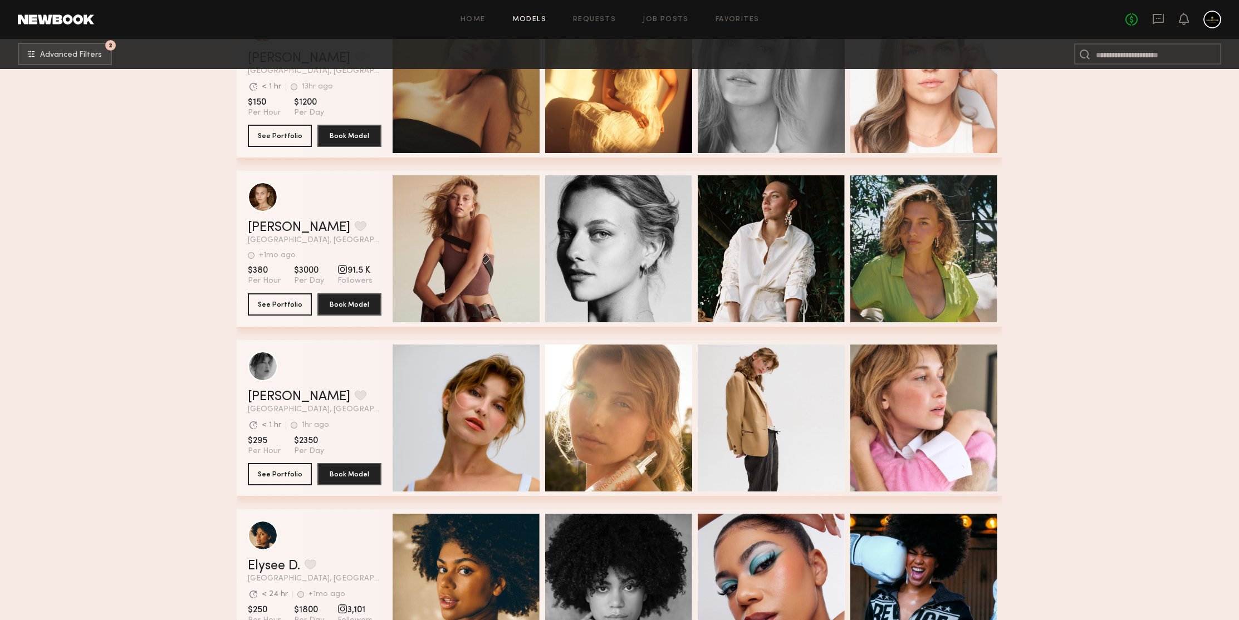
scroll to position [4716, 0]
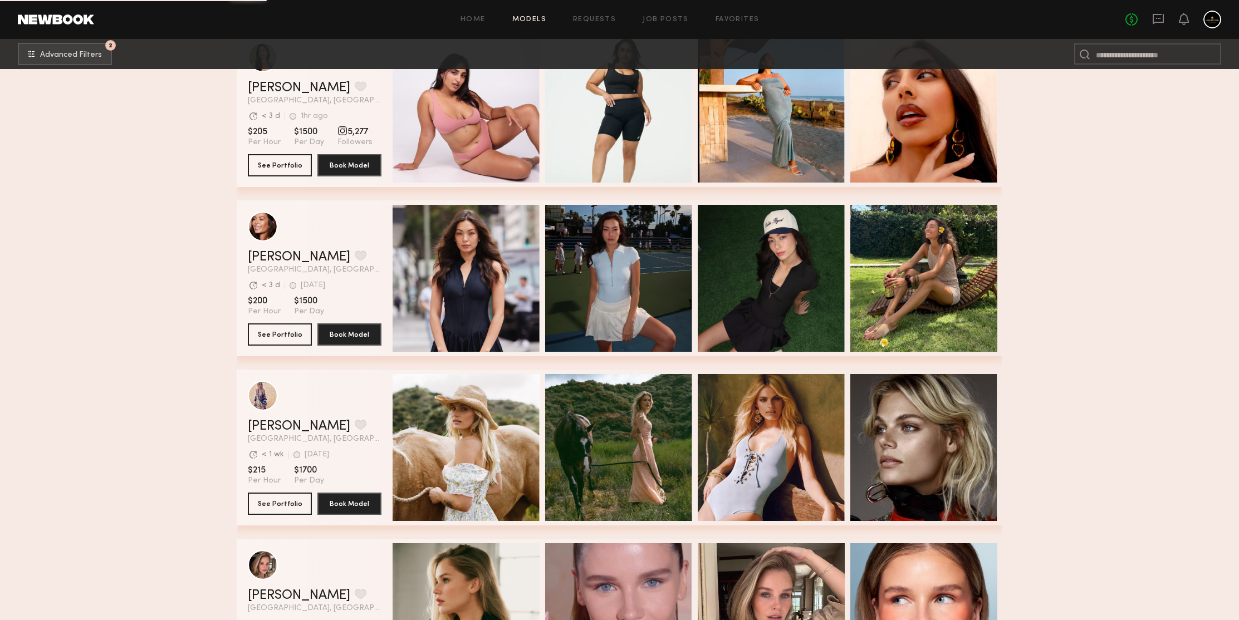
scroll to position [5762, 0]
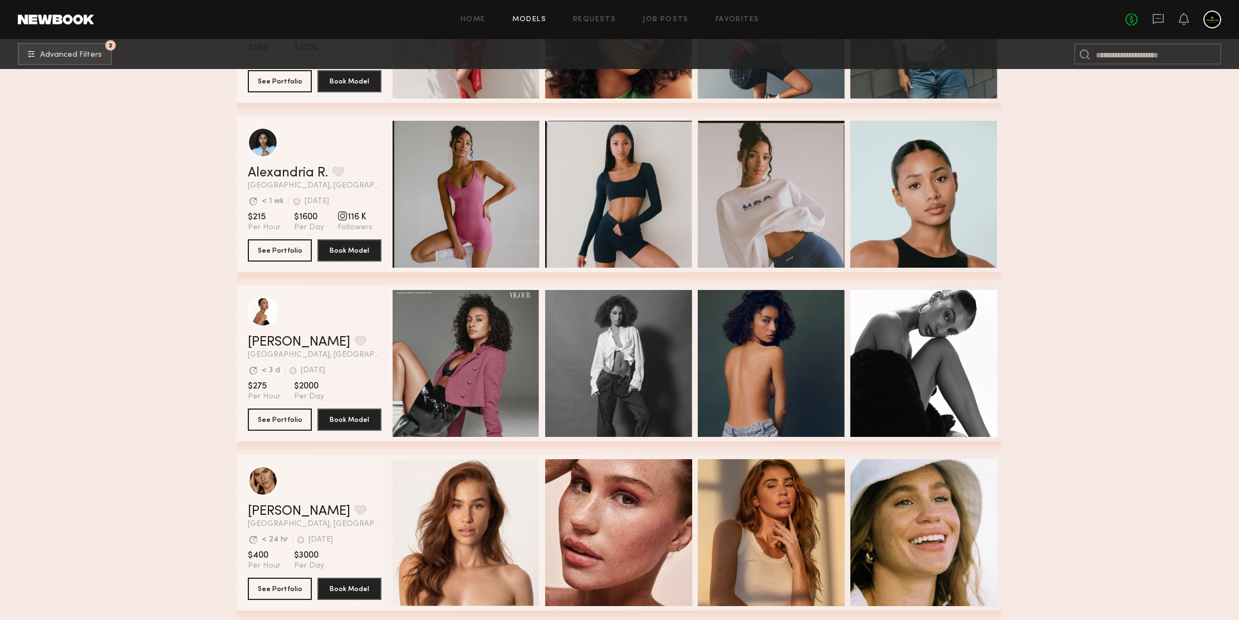
scroll to position [8346, 0]
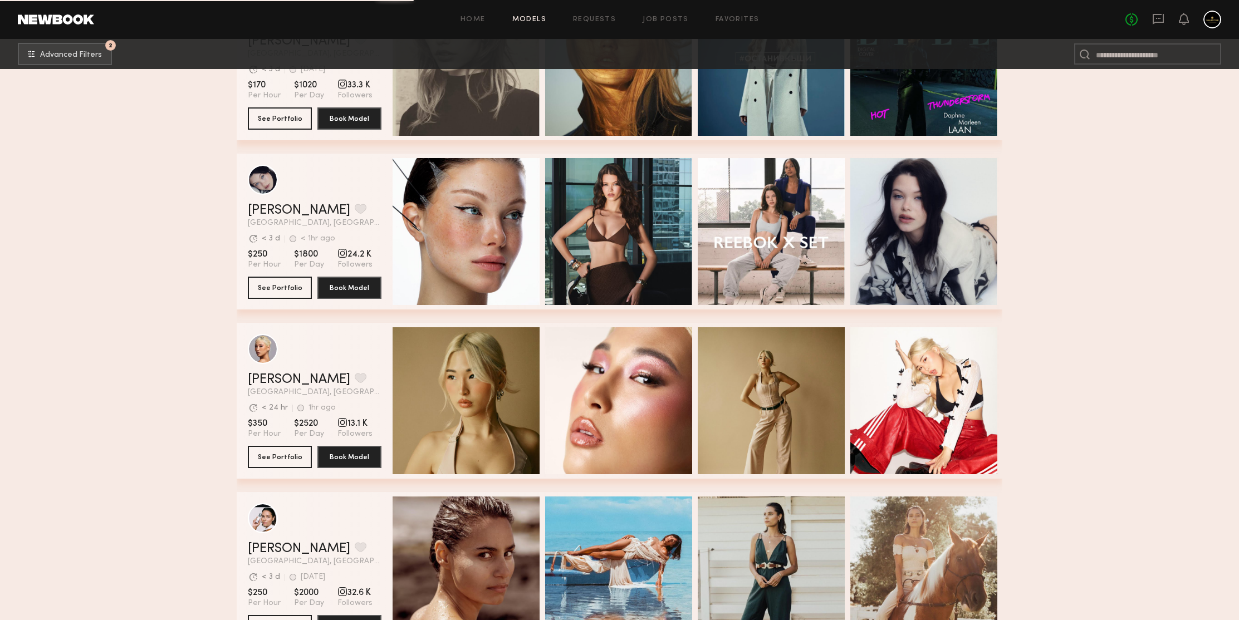
scroll to position [9824, 0]
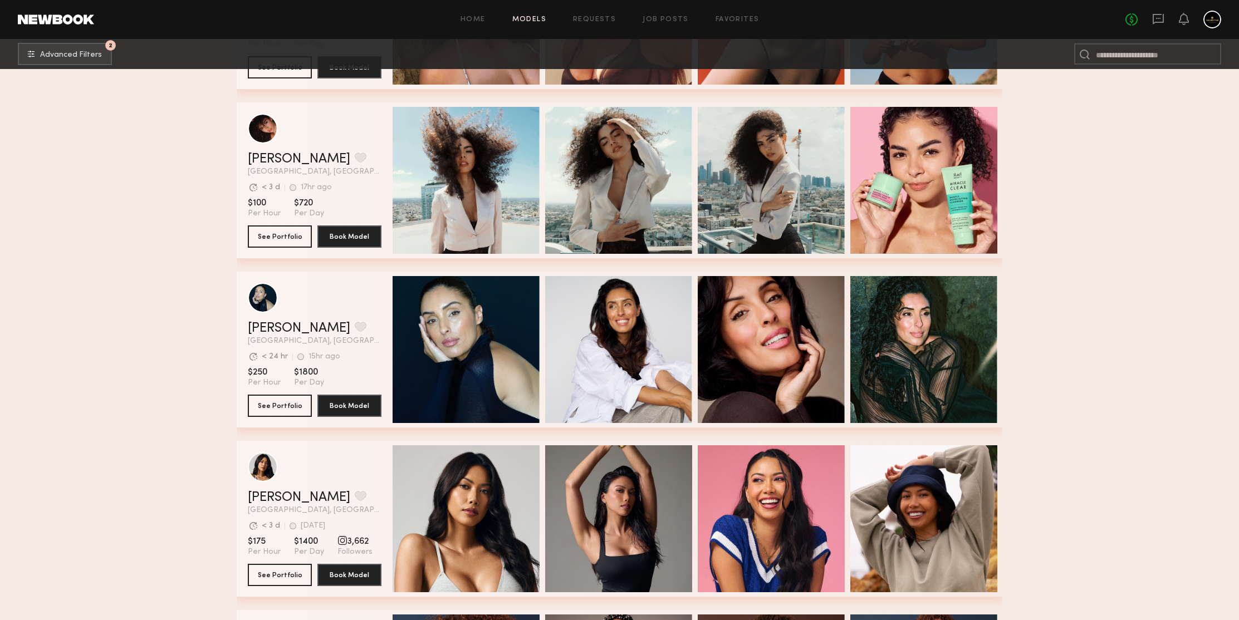
scroll to position [11239, 0]
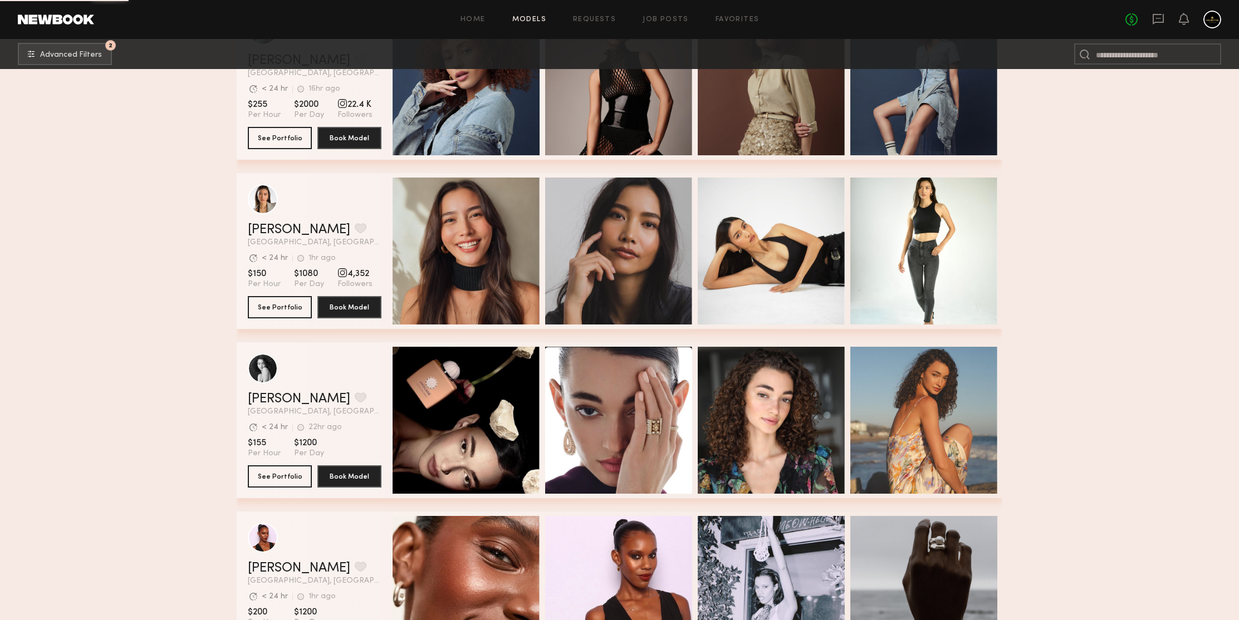
scroll to position [11855, 0]
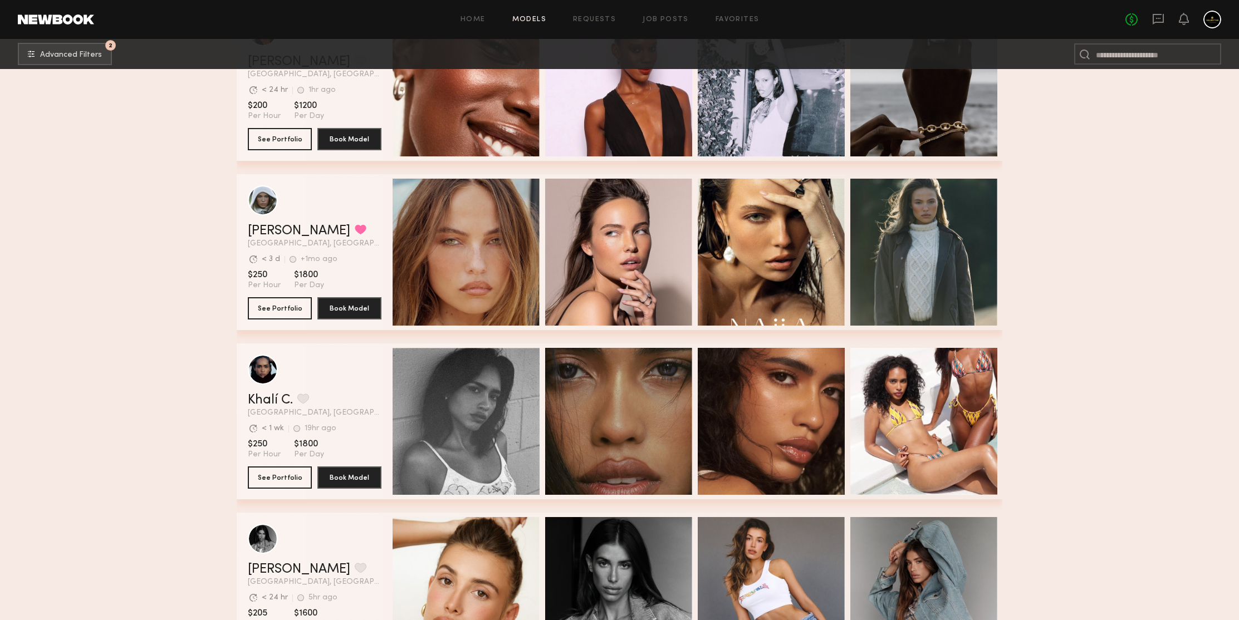
scroll to position [12489, 0]
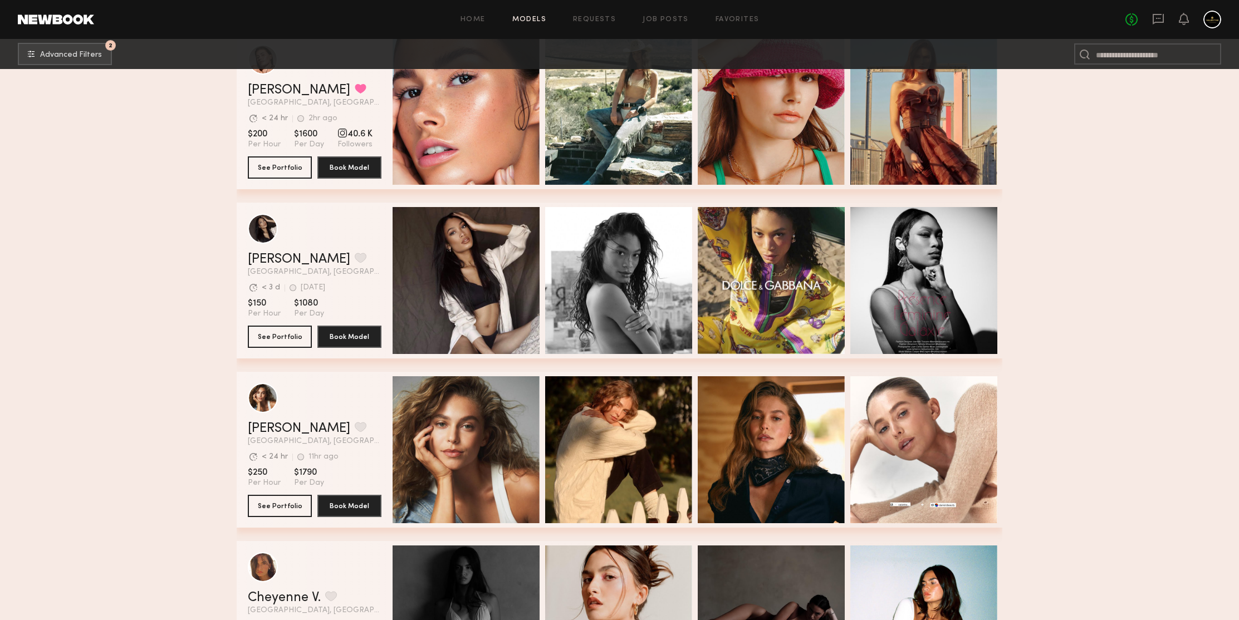
scroll to position [14602, 0]
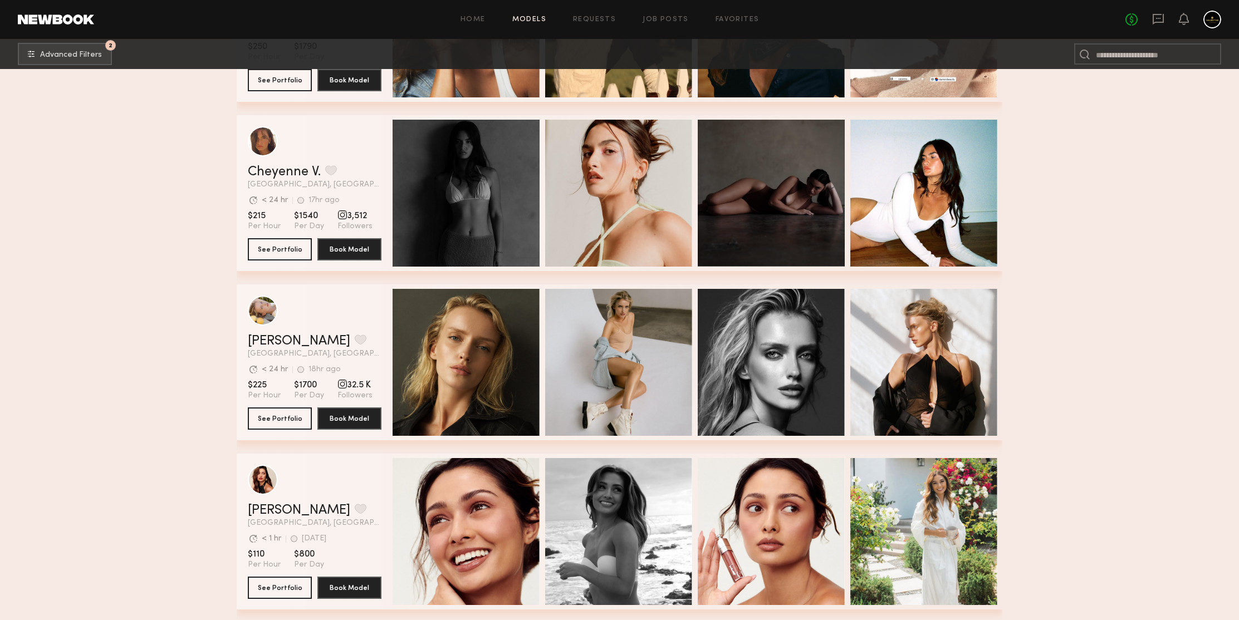
scroll to position [14928, 0]
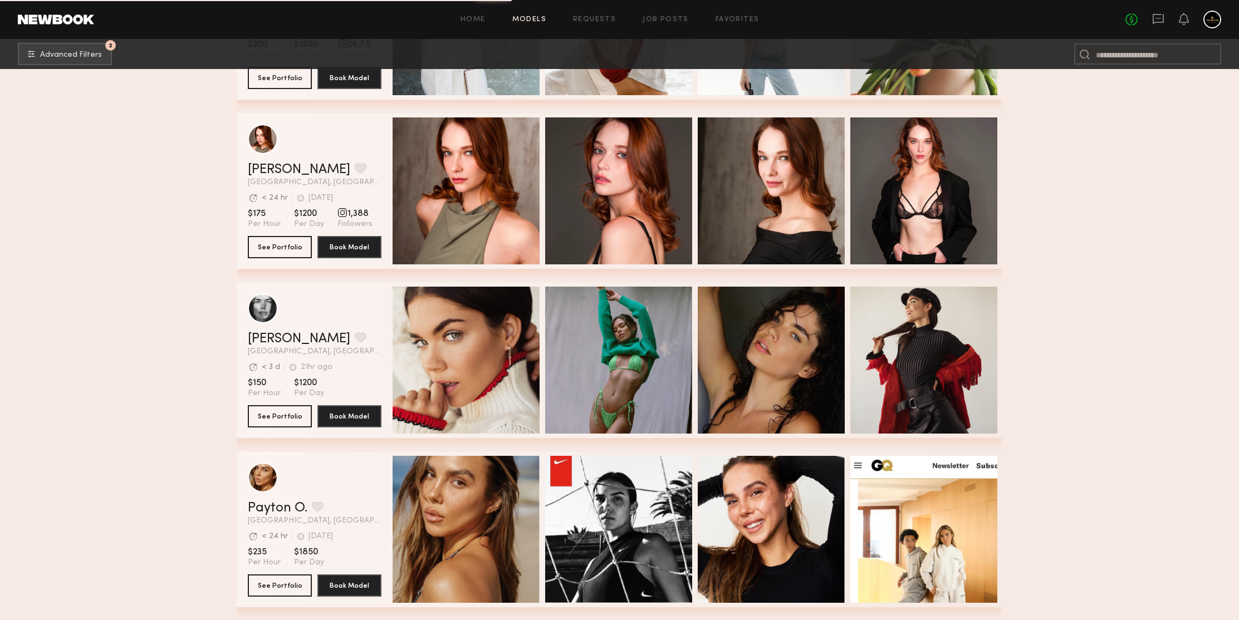
scroll to position [15917, 0]
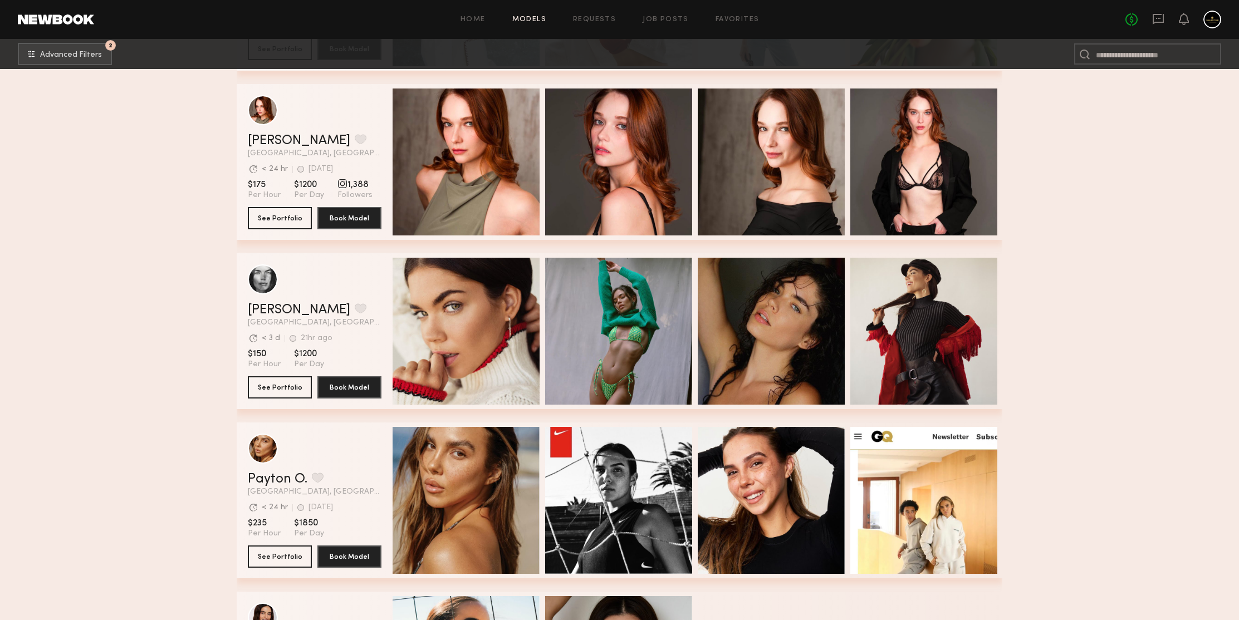
scroll to position [16033, 0]
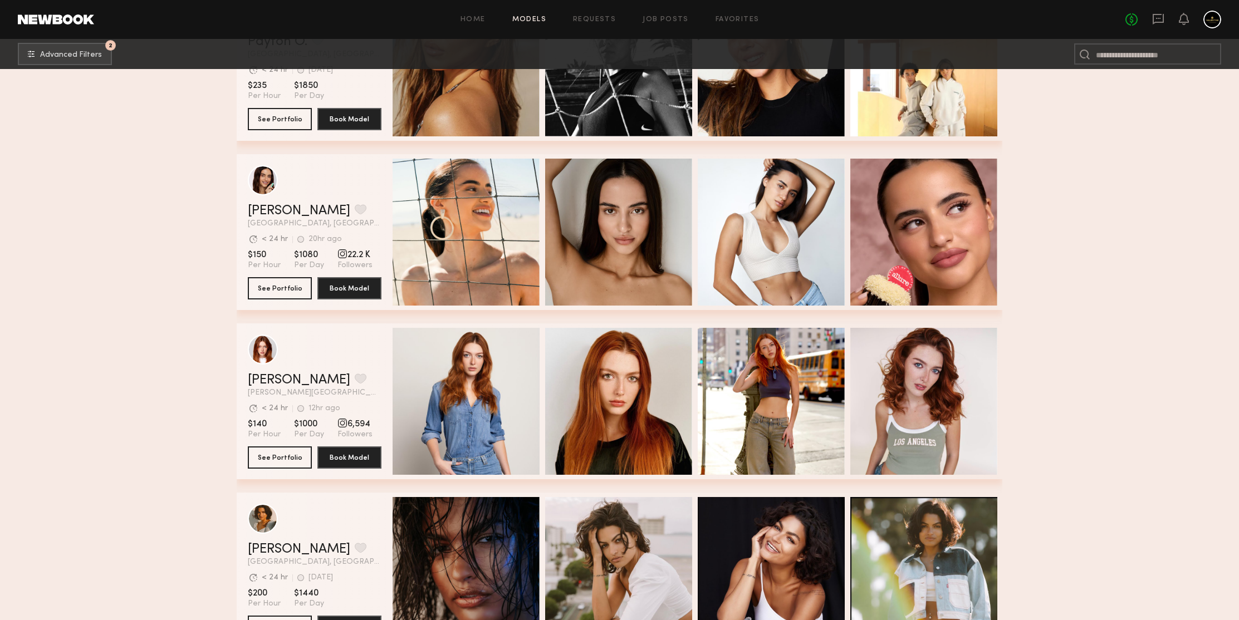
scroll to position [16362, 0]
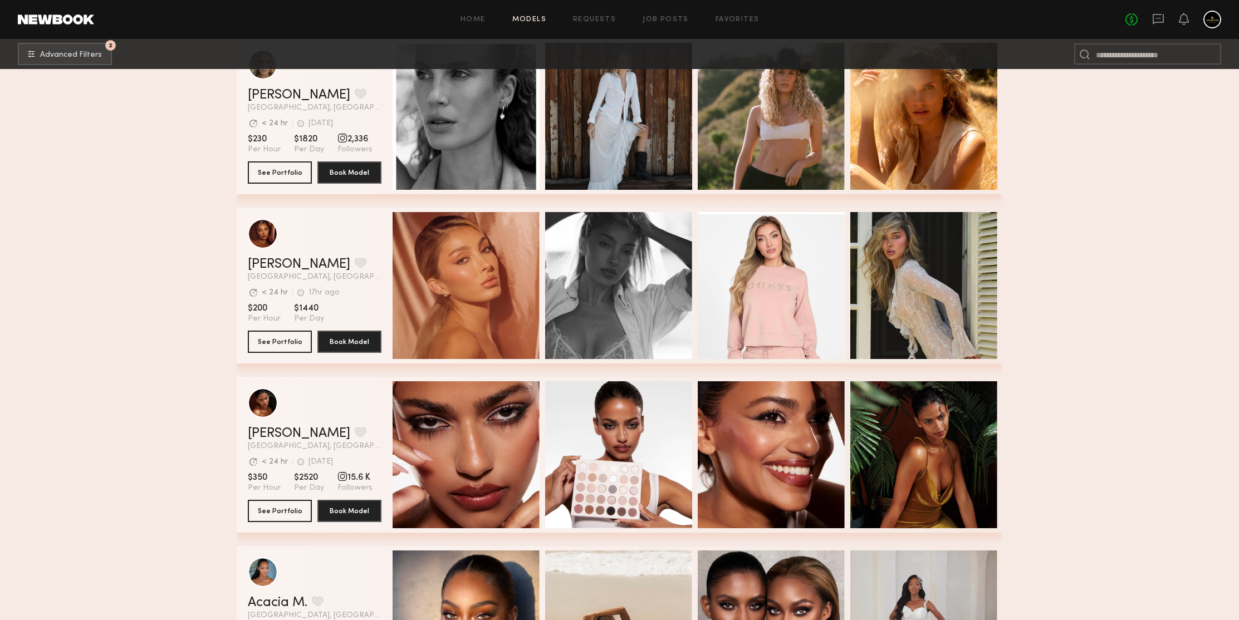
scroll to position [17093, 0]
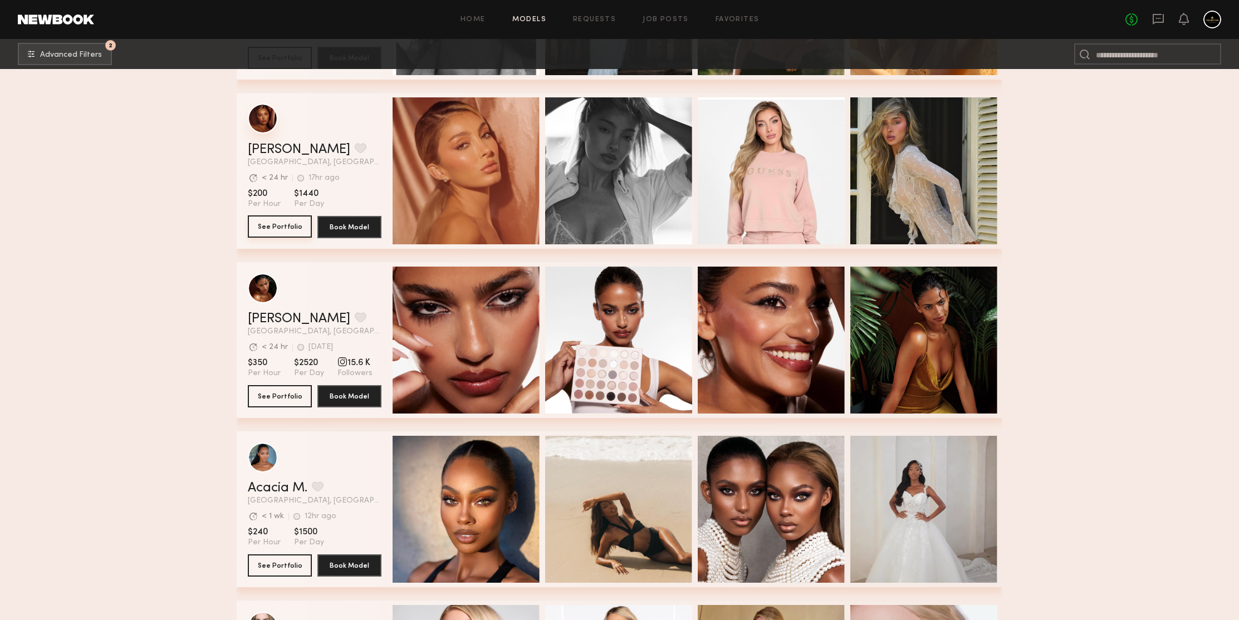
drag, startPoint x: 286, startPoint y: 219, endPoint x: 260, endPoint y: 130, distance: 92.8
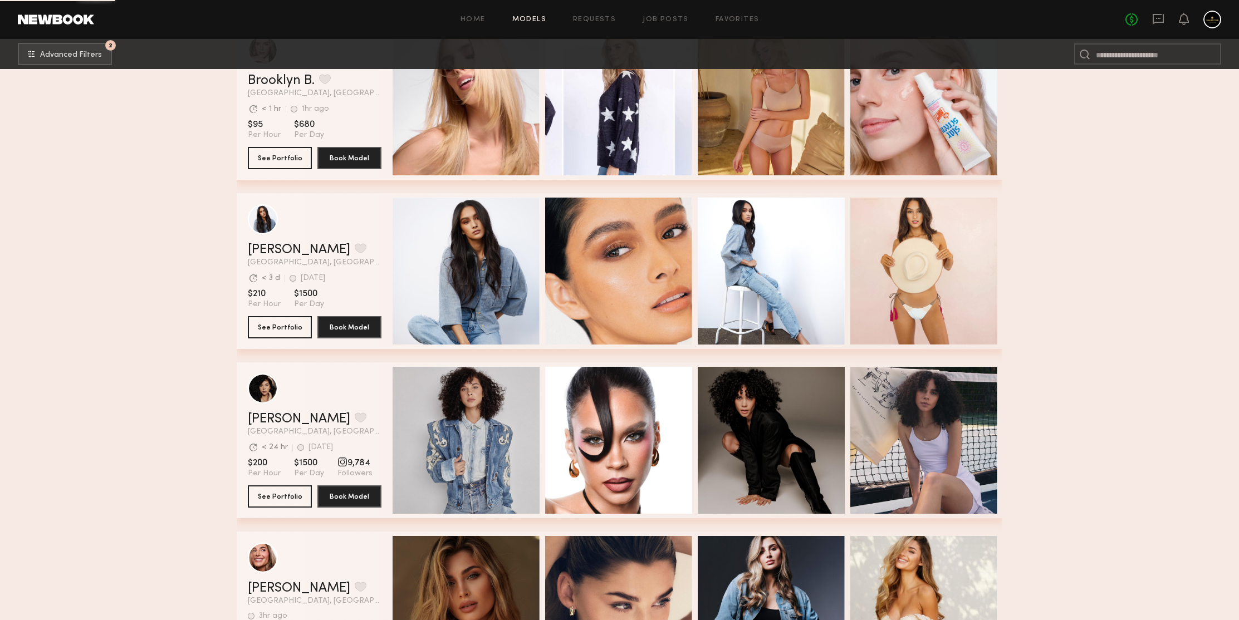
scroll to position [17785, 0]
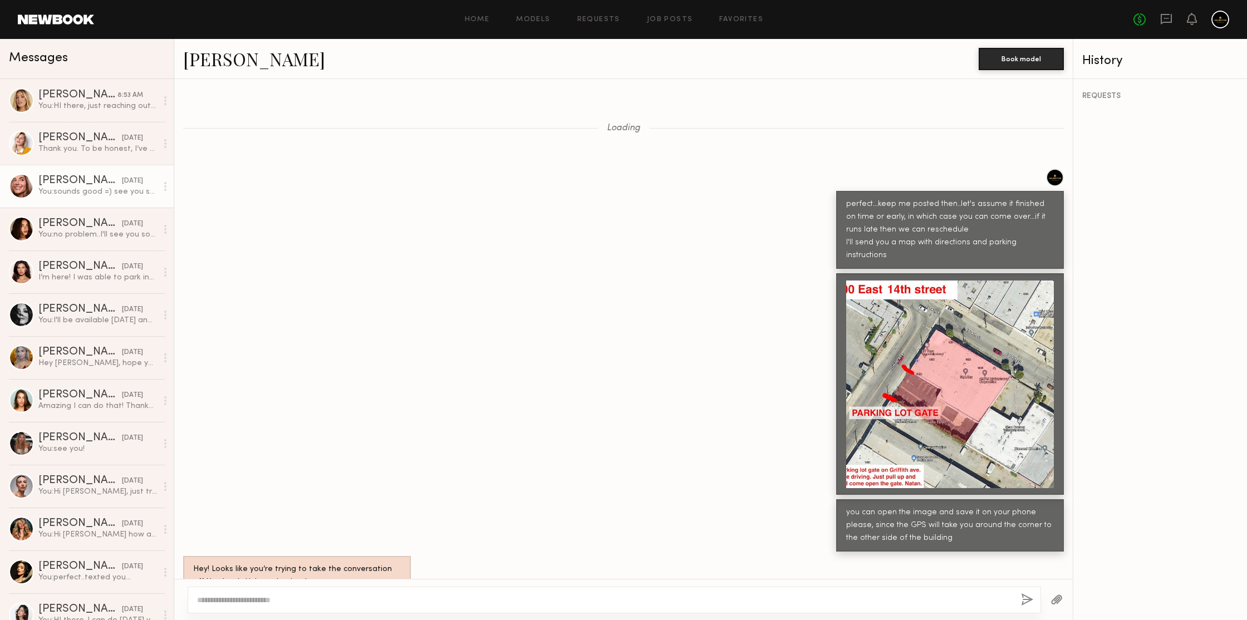
scroll to position [361, 0]
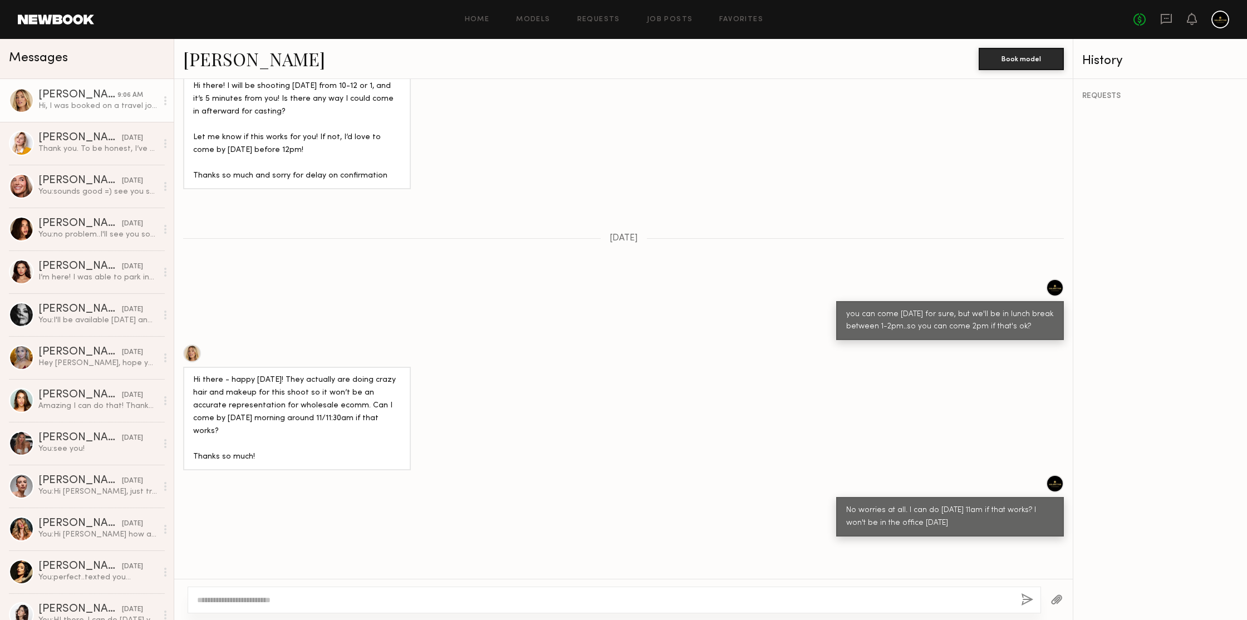
scroll to position [1038, 0]
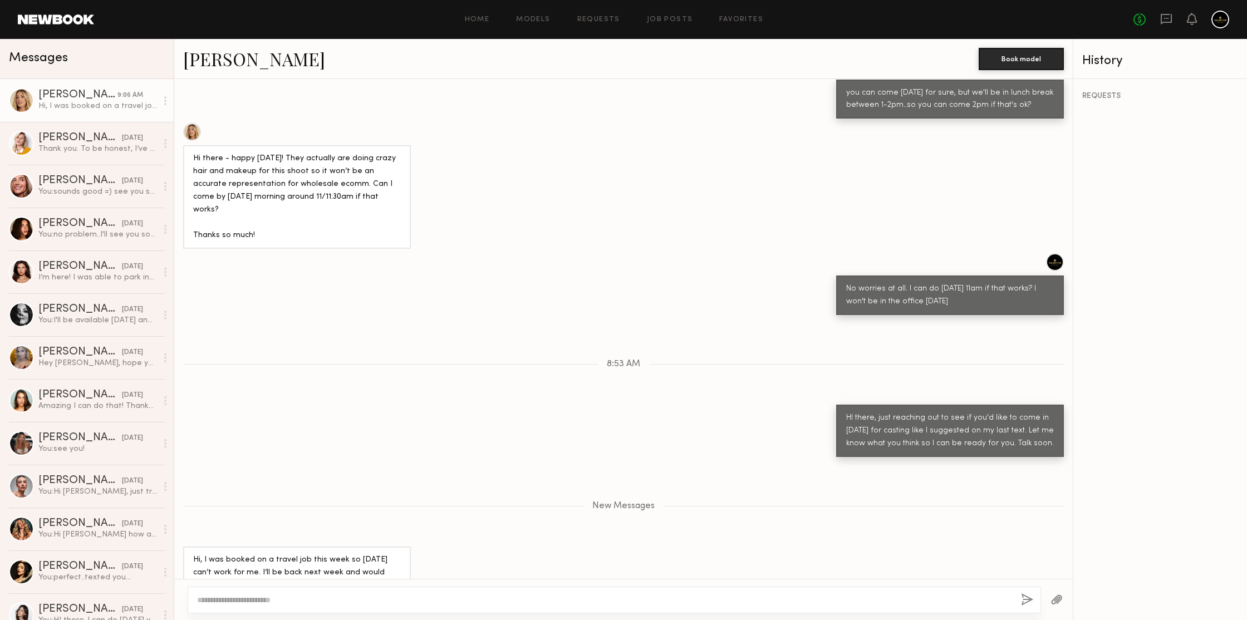
click at [325, 604] on textarea at bounding box center [604, 600] width 815 height 11
drag, startPoint x: 560, startPoint y: 601, endPoint x: 815, endPoint y: 611, distance: 255.2
click at [773, 609] on div "**********" at bounding box center [615, 600] width 854 height 27
type textarea "**********"
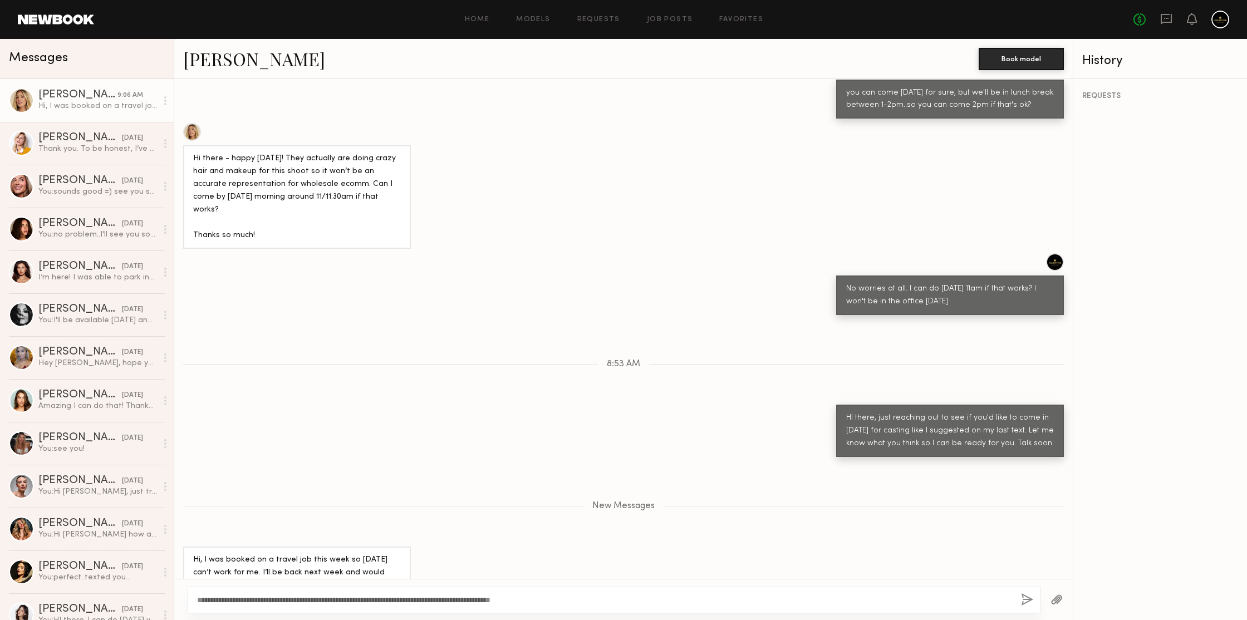
click at [1032, 600] on button "button" at bounding box center [1027, 601] width 12 height 14
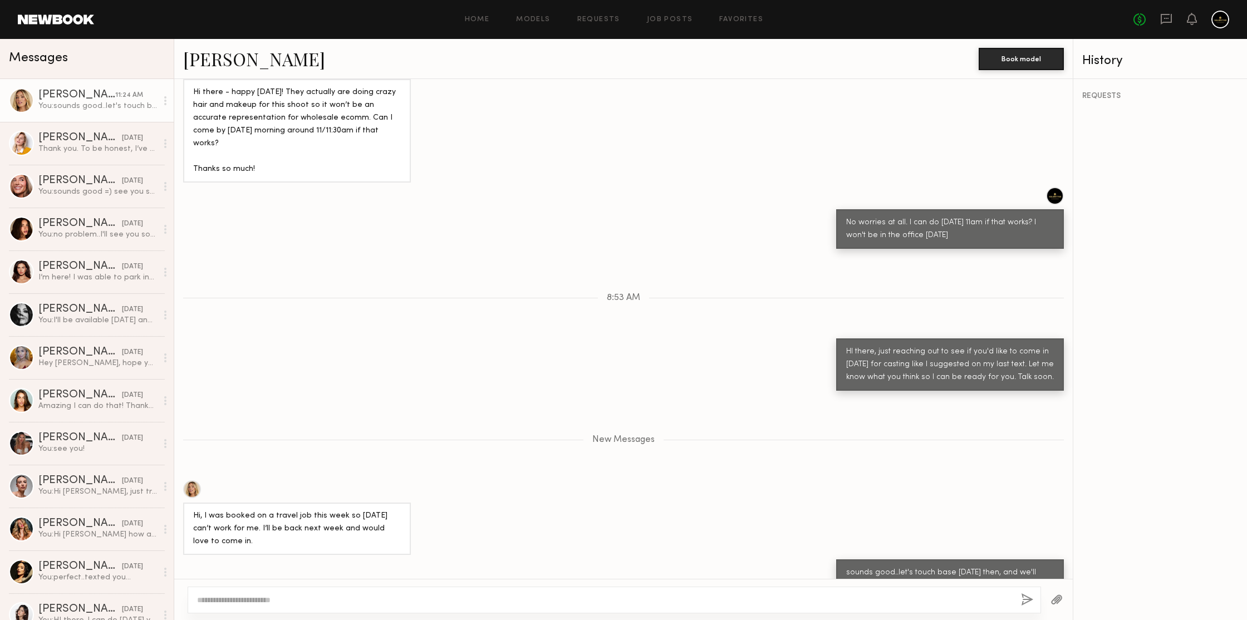
click at [620, 78] on div "Hailey M. Book model" at bounding box center [623, 59] width 899 height 40
click at [624, 145] on div "Hi there - happy Friday! They actually are doing crazy hair and makeup for this…" at bounding box center [623, 120] width 899 height 126
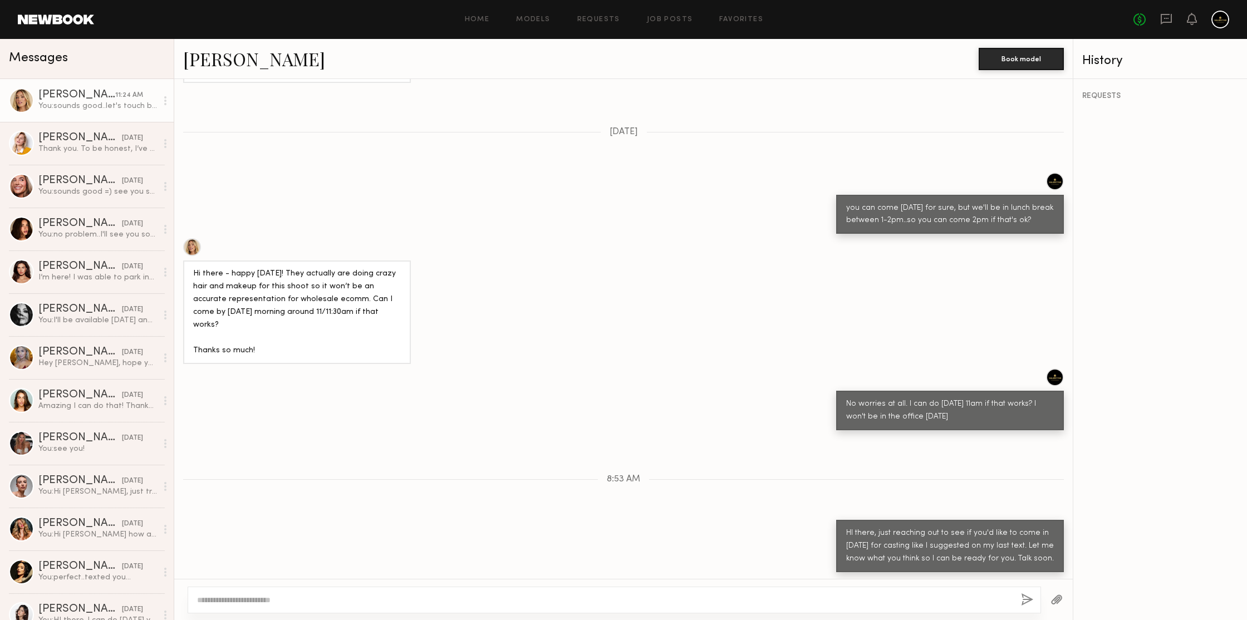
scroll to position [1425, 0]
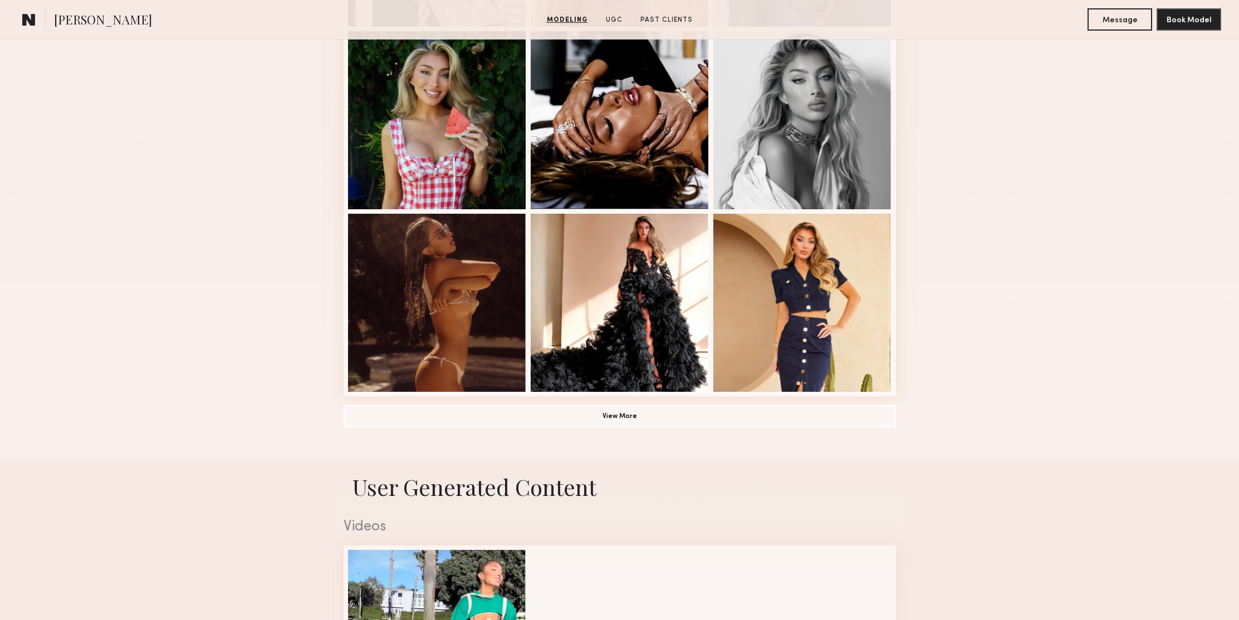
scroll to position [720, 0]
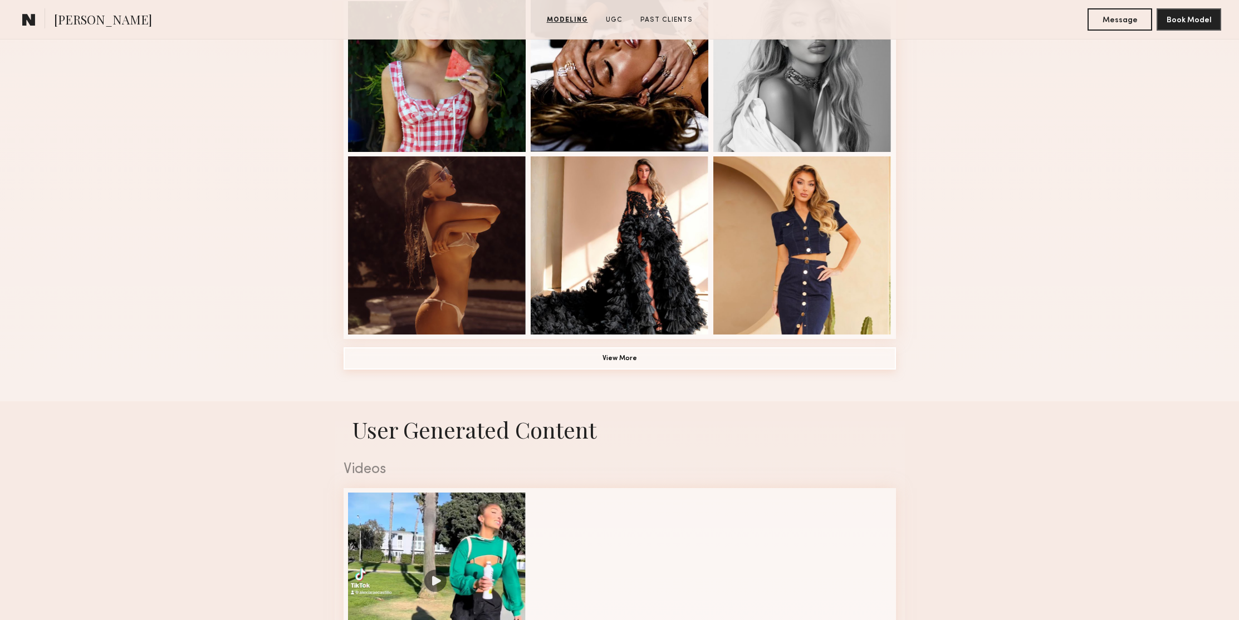
drag, startPoint x: 658, startPoint y: 370, endPoint x: 673, endPoint y: 366, distance: 15.0
click at [658, 369] on button "View More" at bounding box center [620, 358] width 552 height 22
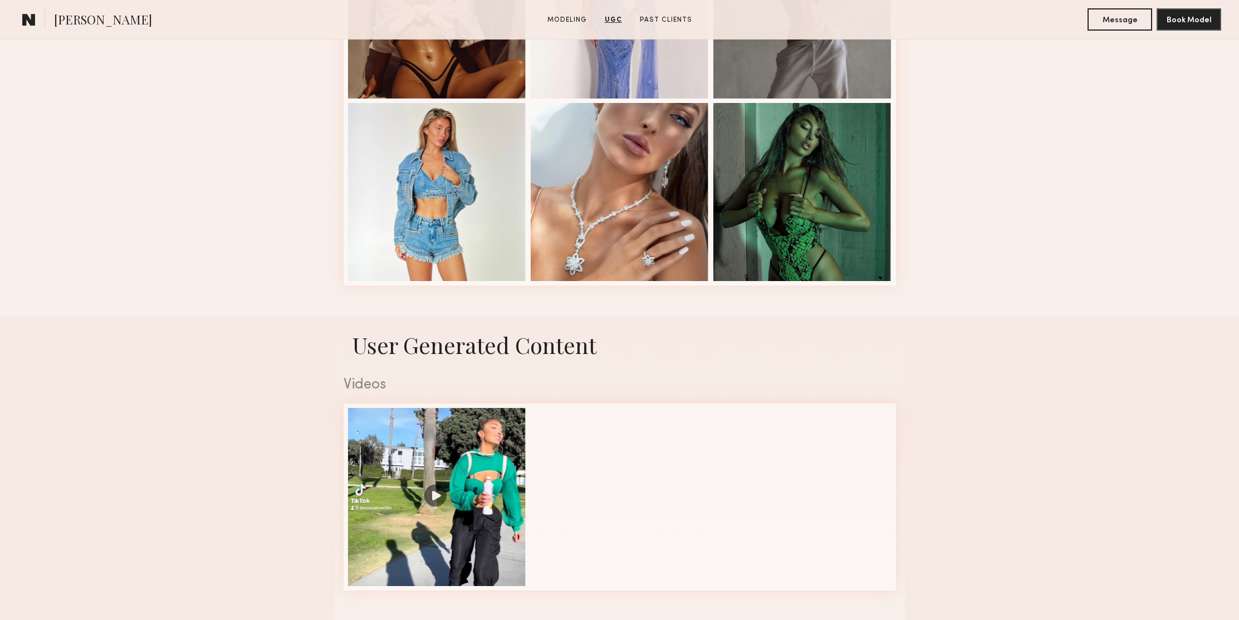
scroll to position [1497, 0]
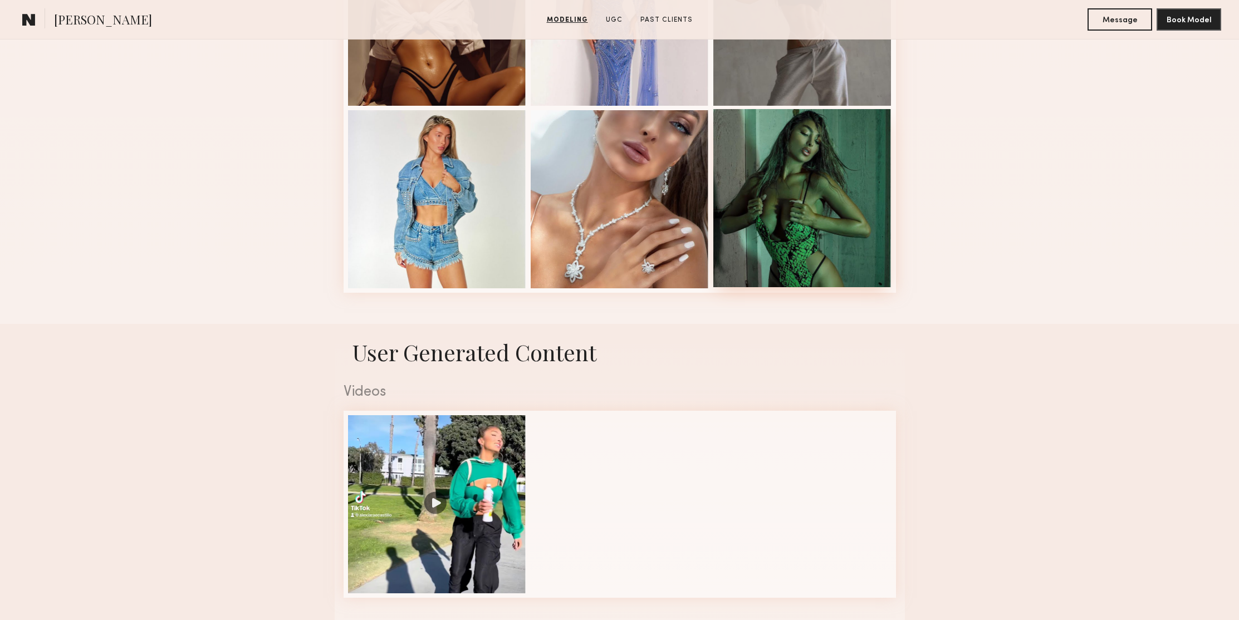
click at [806, 212] on div at bounding box center [802, 198] width 178 height 178
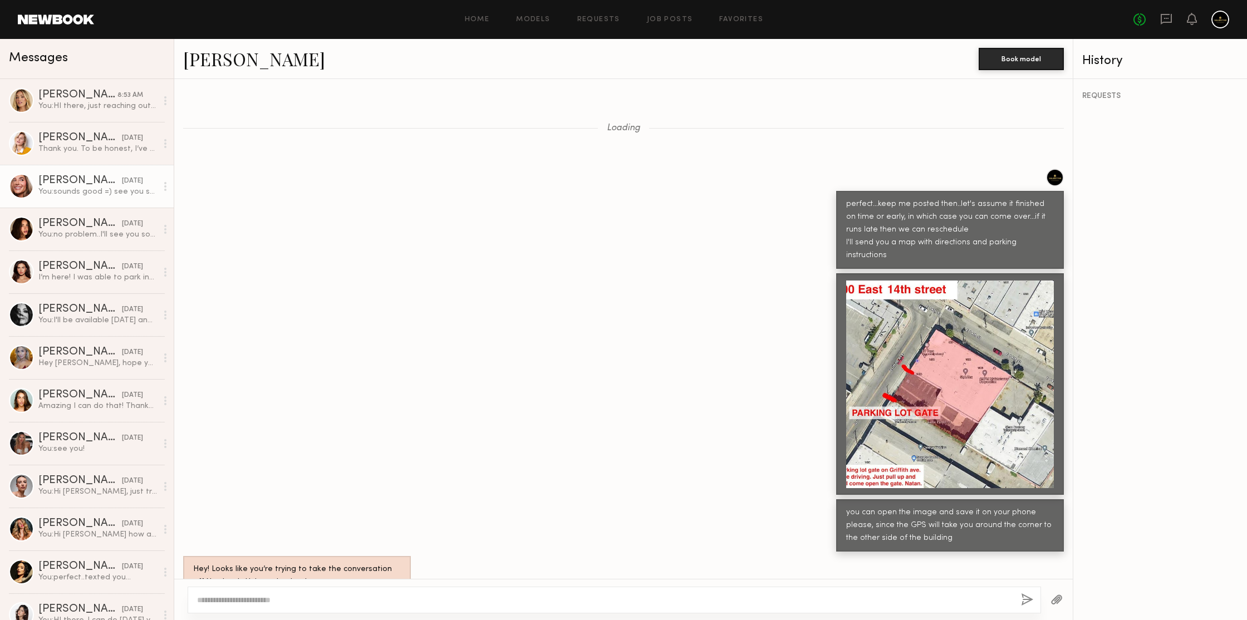
scroll to position [361, 0]
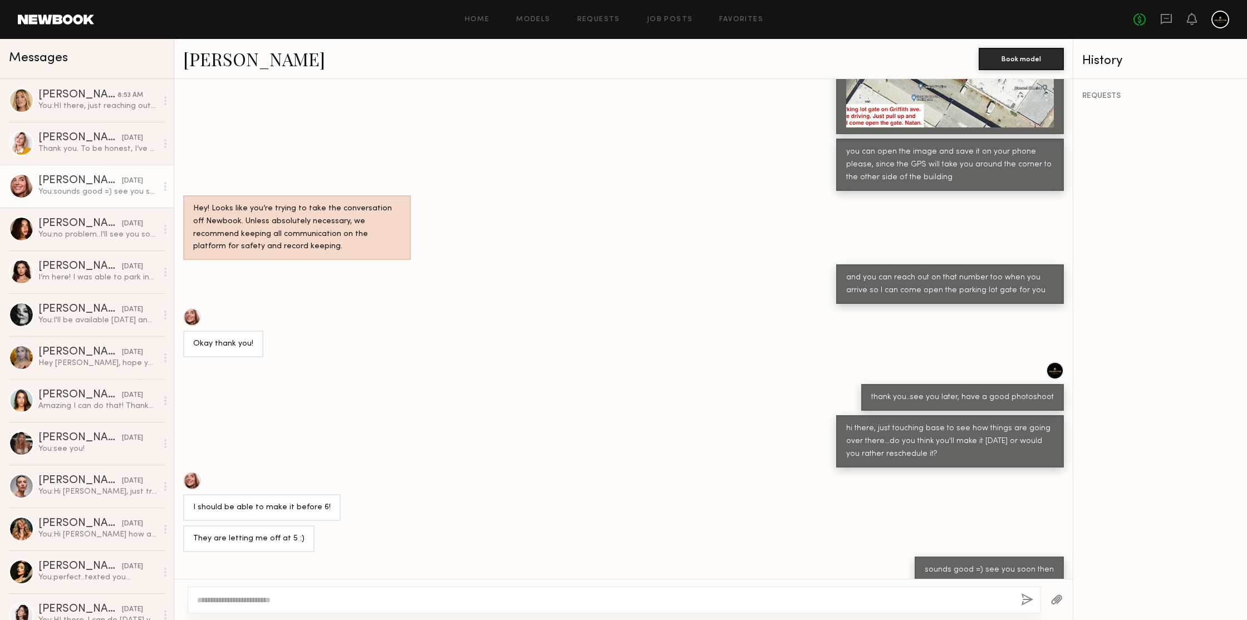
click at [1150, 209] on div "REQUESTS" at bounding box center [1160, 349] width 174 height 541
click at [1138, 189] on div "REQUESTS" at bounding box center [1160, 349] width 174 height 541
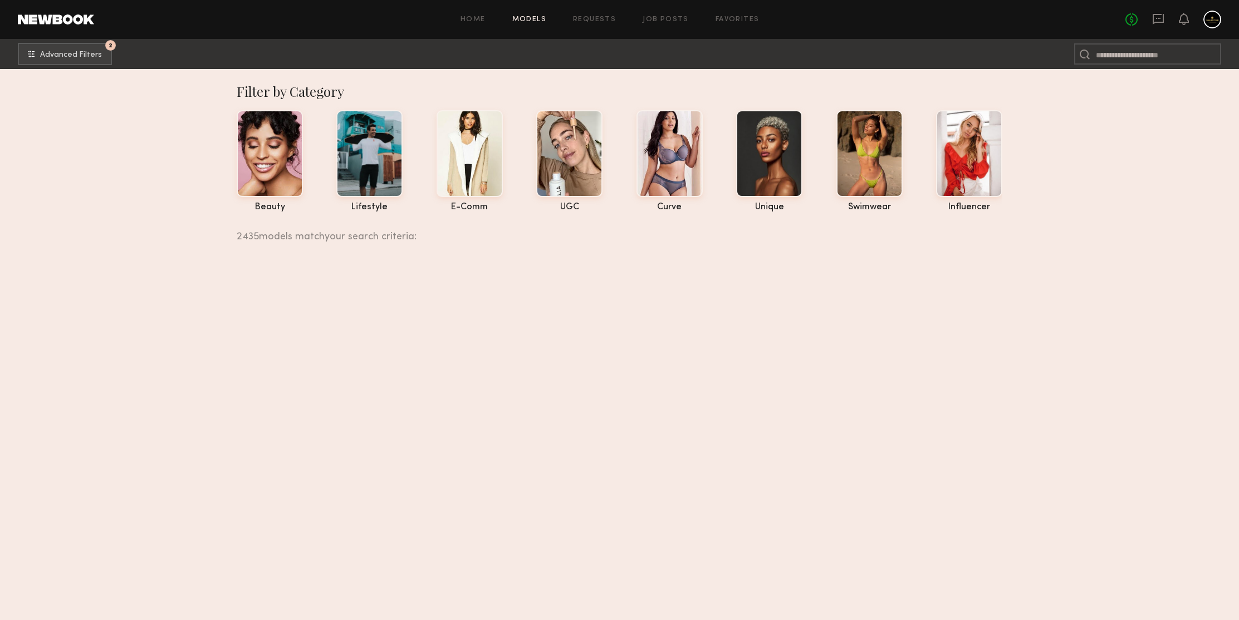
scroll to position [18090, 0]
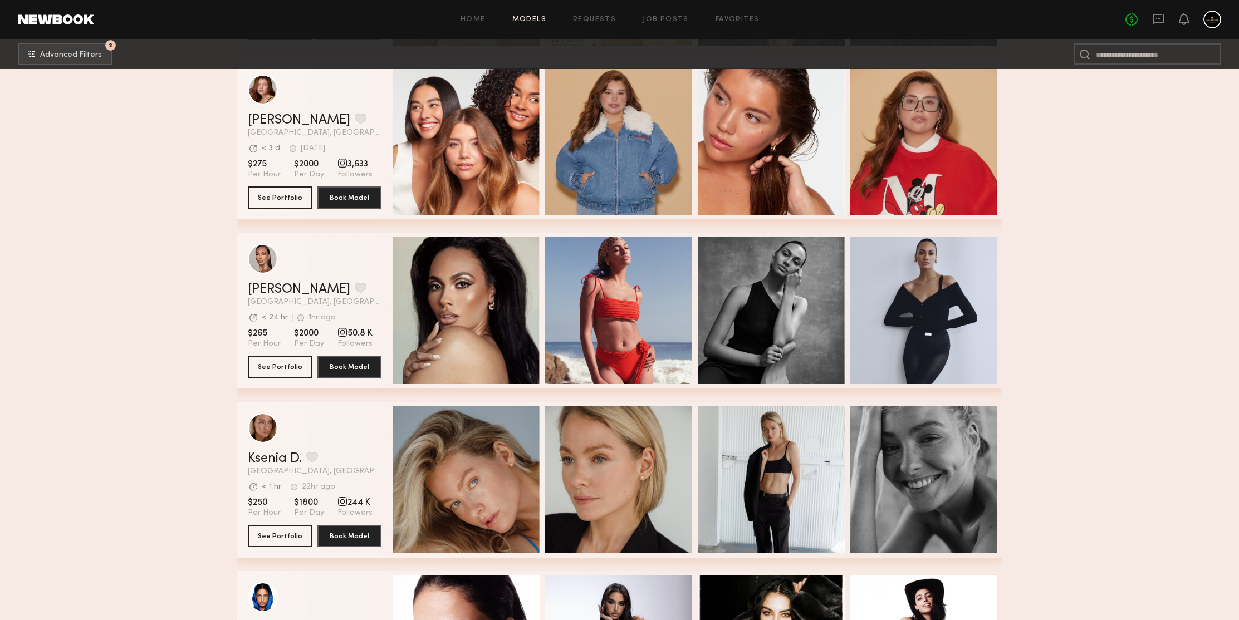
scroll to position [19179, 0]
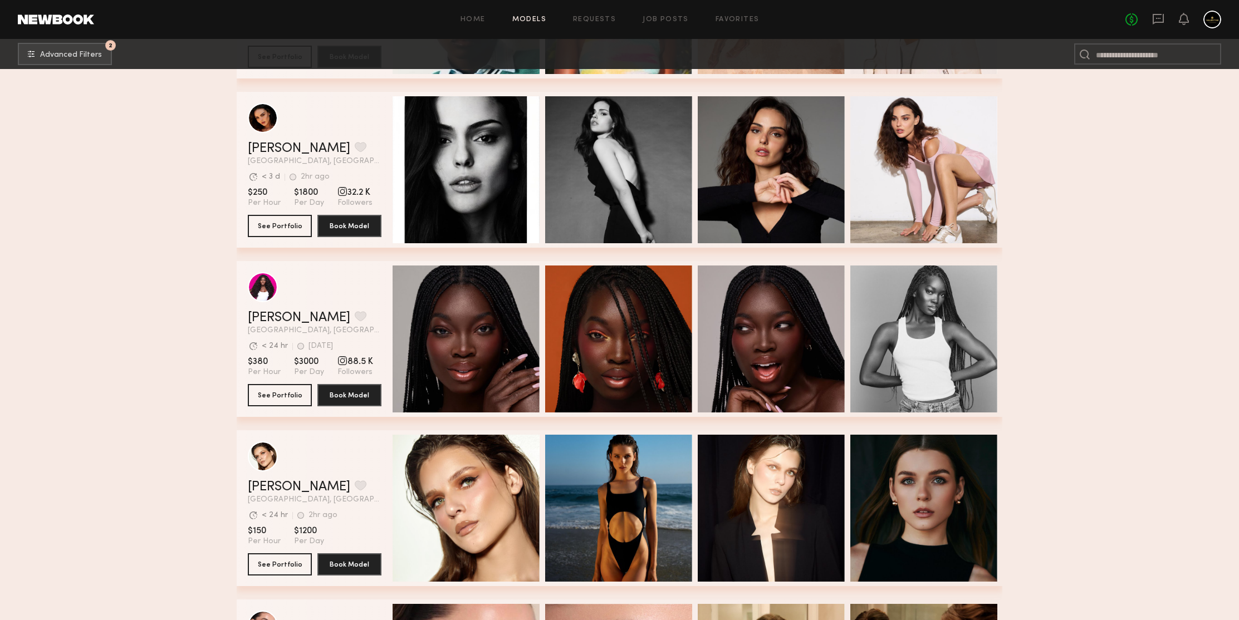
scroll to position [20706, 0]
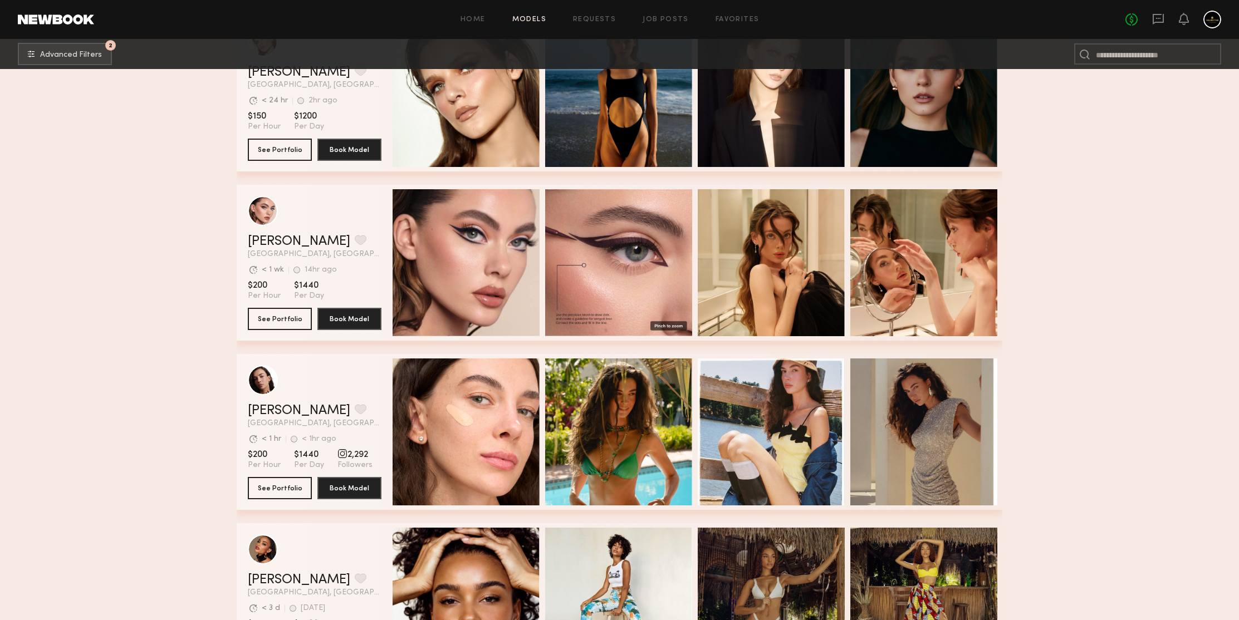
scroll to position [21391, 0]
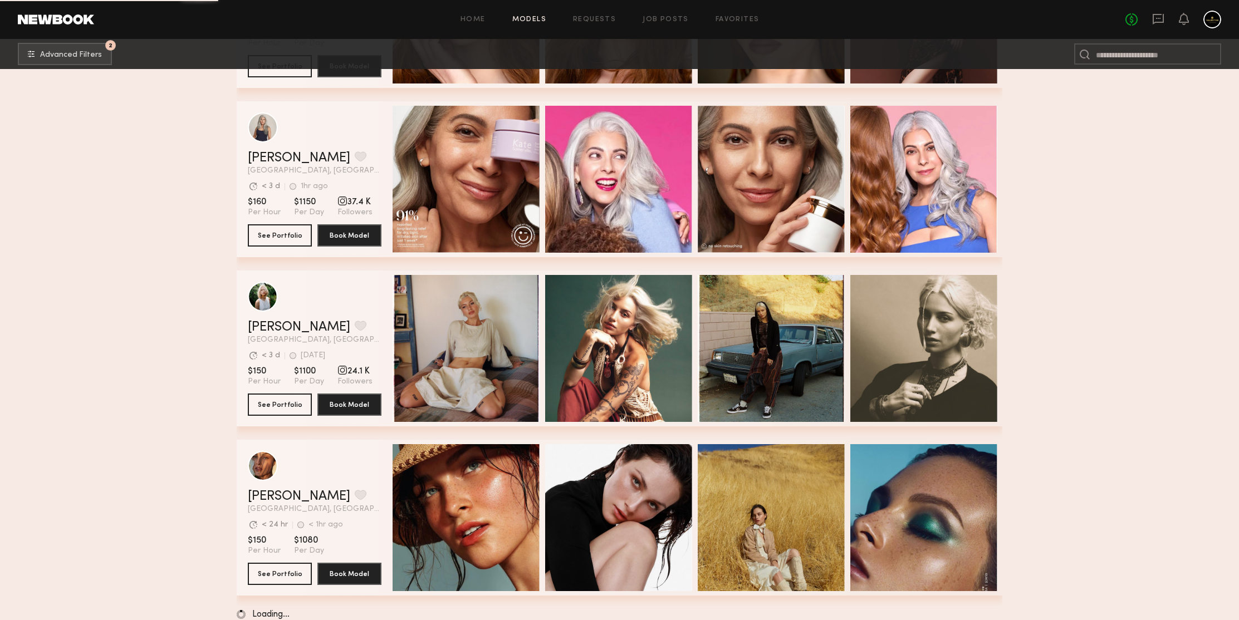
scroll to position [22011, 0]
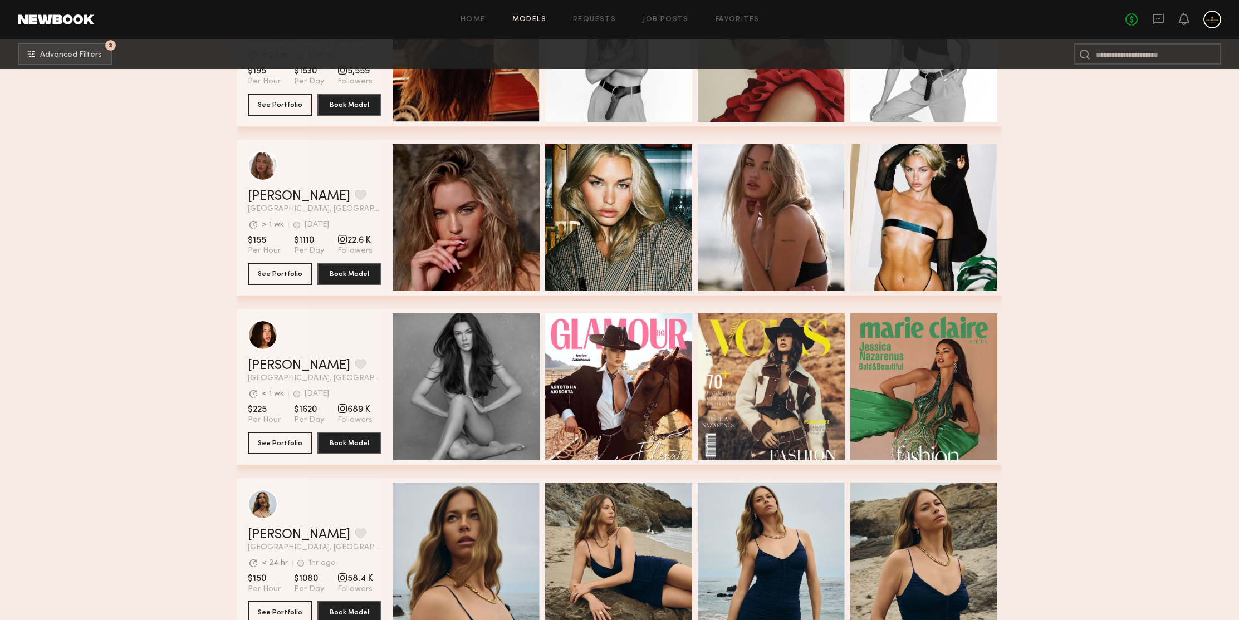
scroll to position [22933, 0]
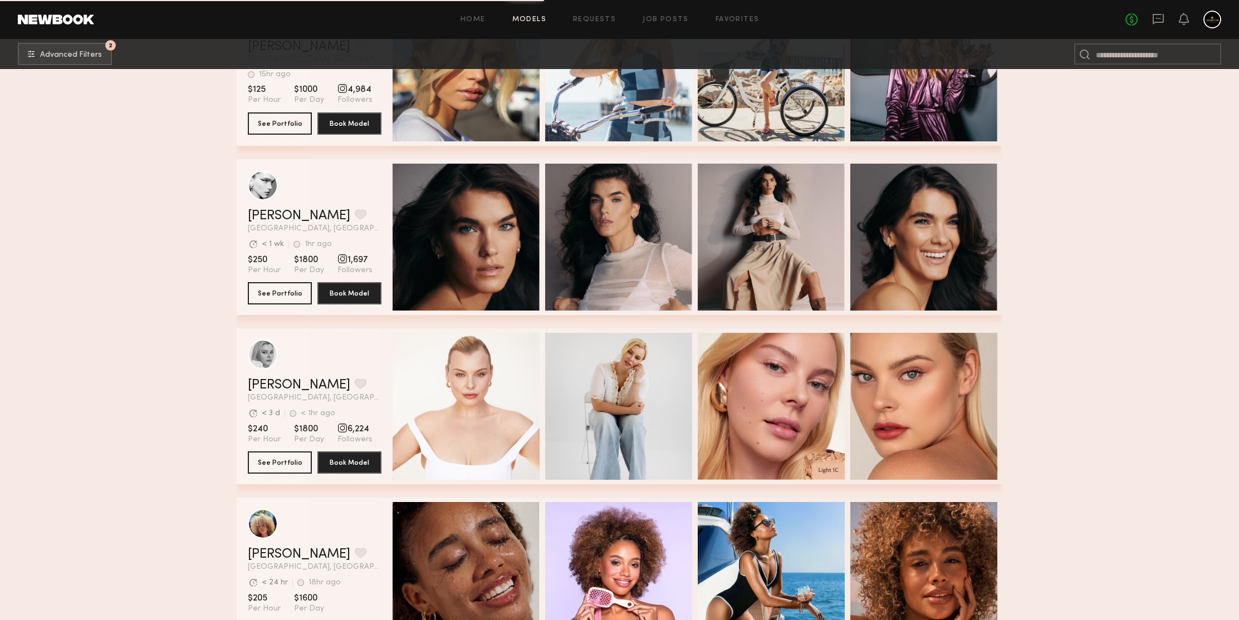
scroll to position [24042, 0]
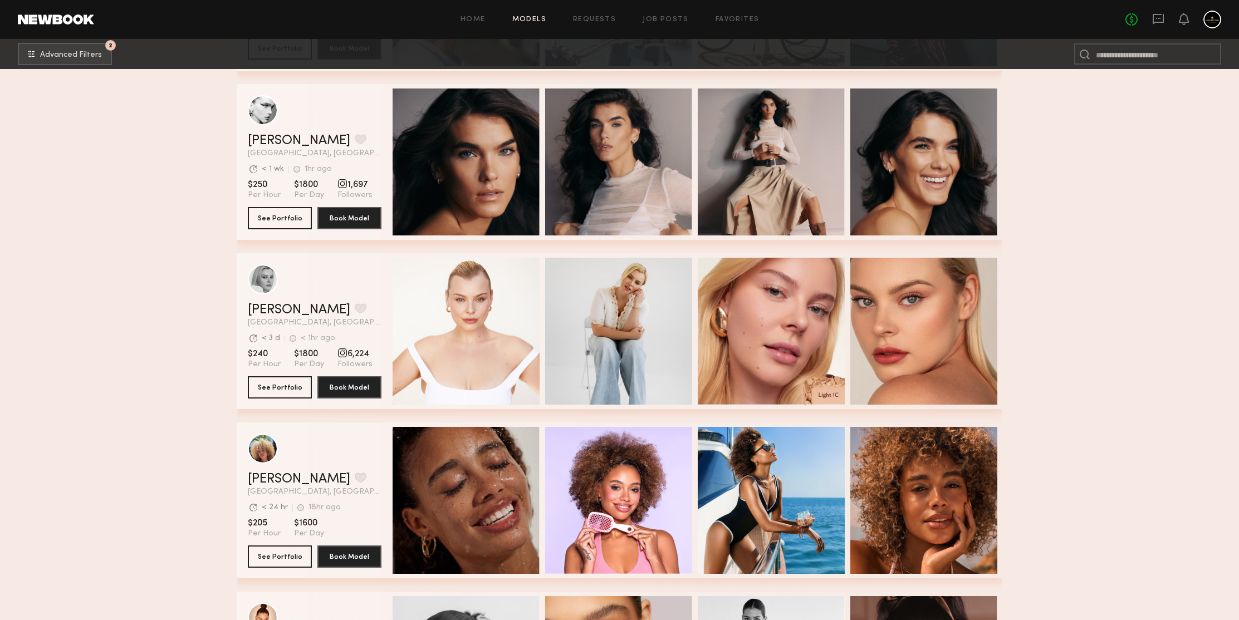
scroll to position [24428, 0]
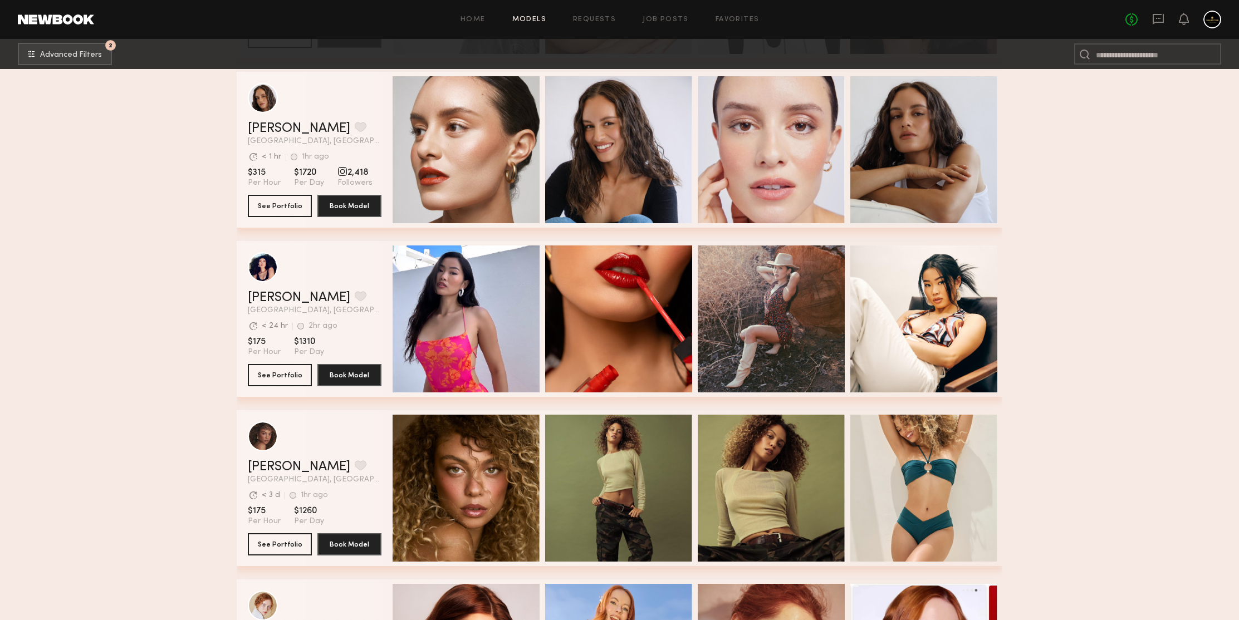
scroll to position [25060, 0]
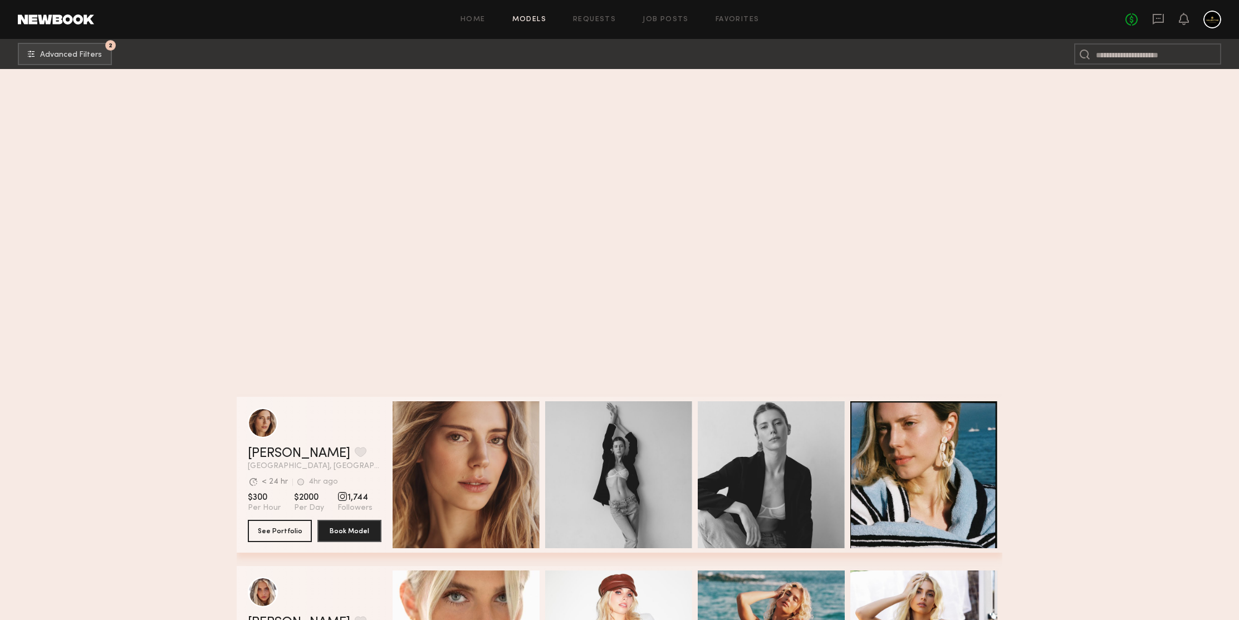
scroll to position [26205, 0]
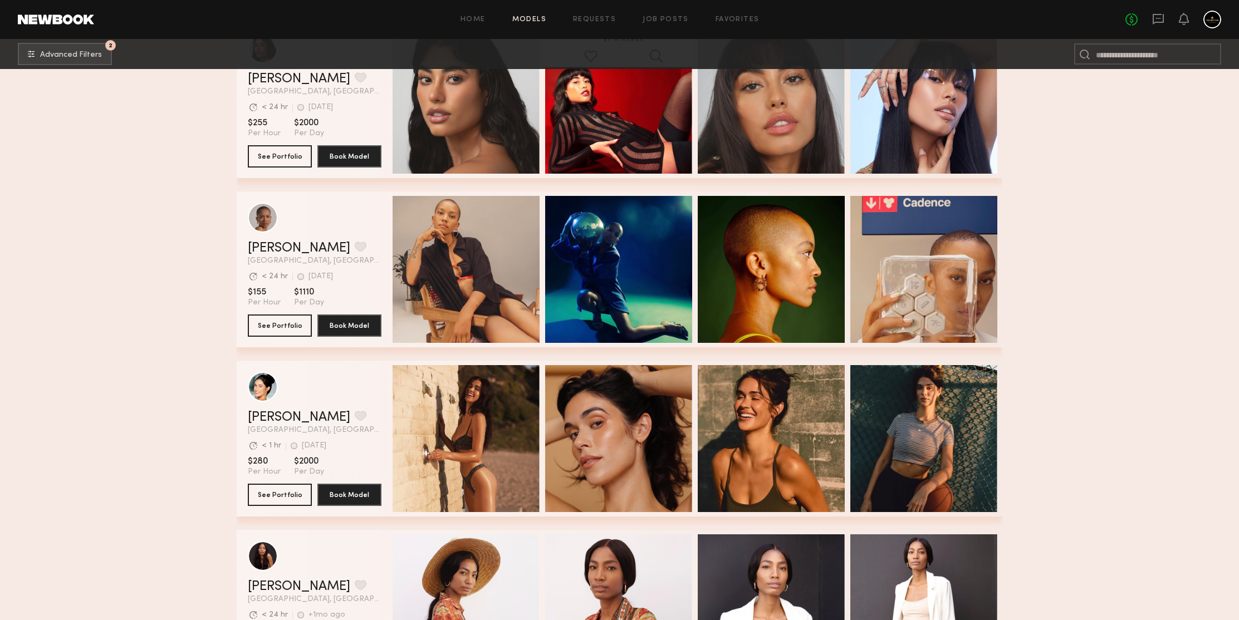
scroll to position [27207, 0]
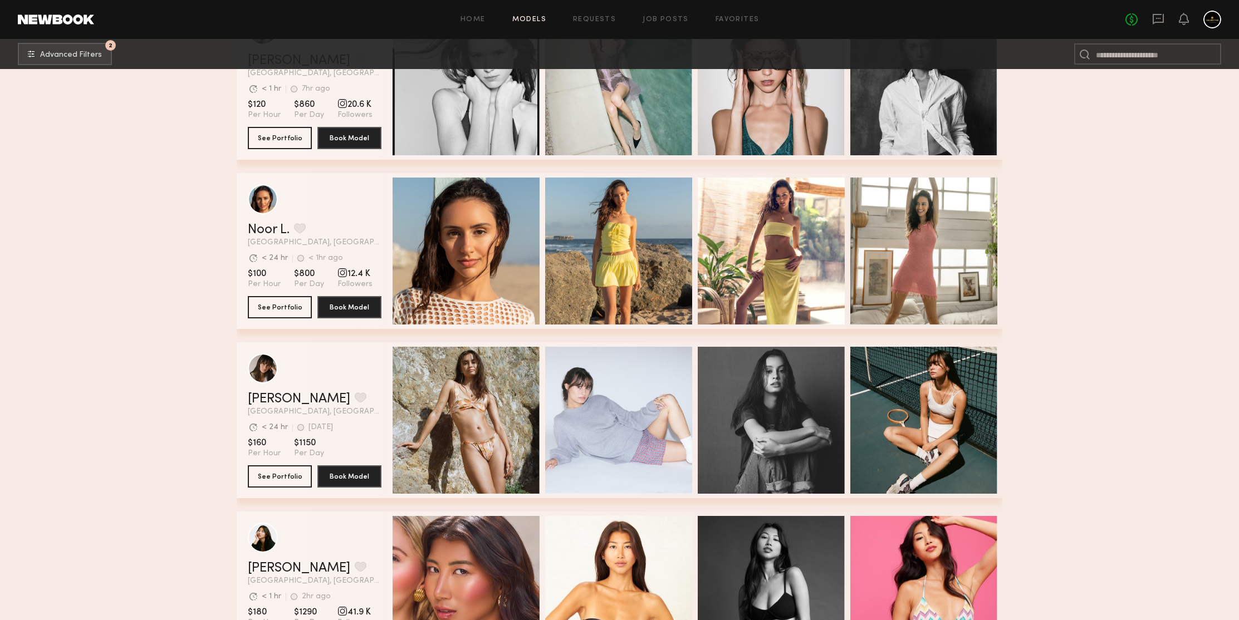
scroll to position [29393, 0]
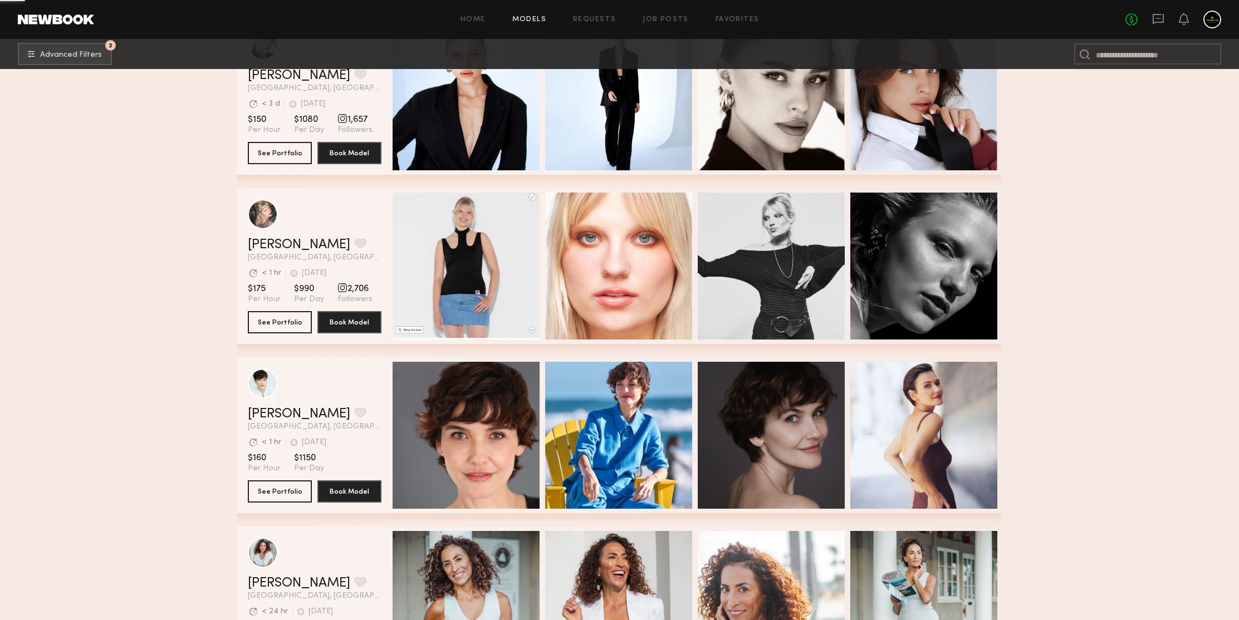
scroll to position [29581, 0]
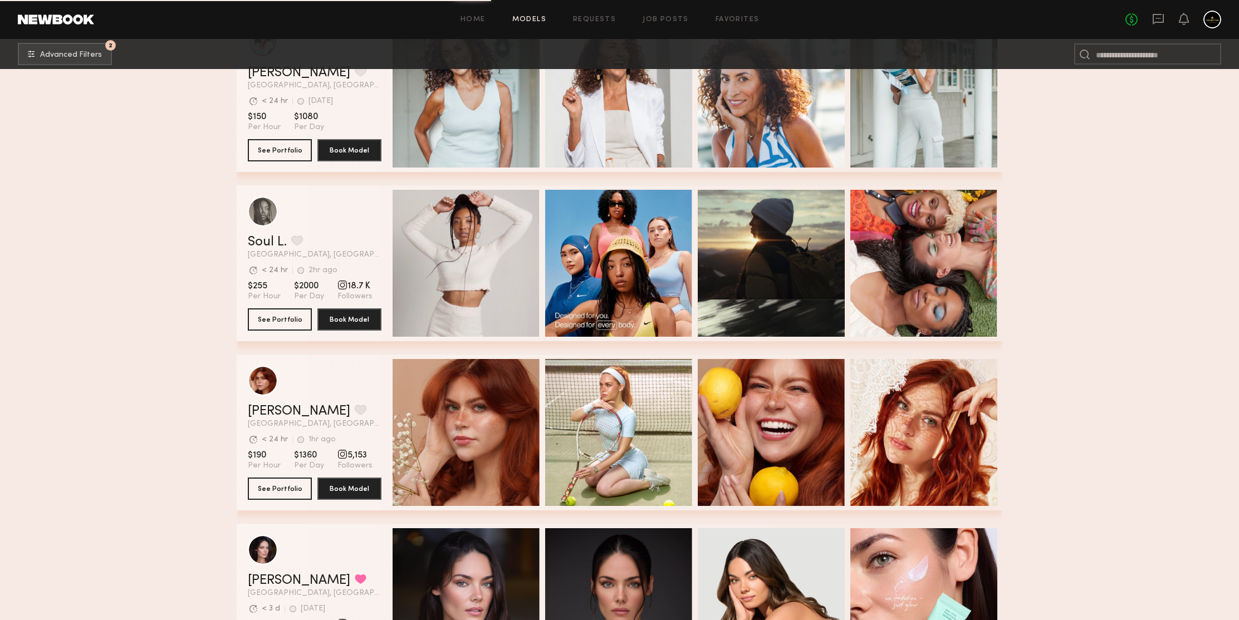
scroll to position [30135, 0]
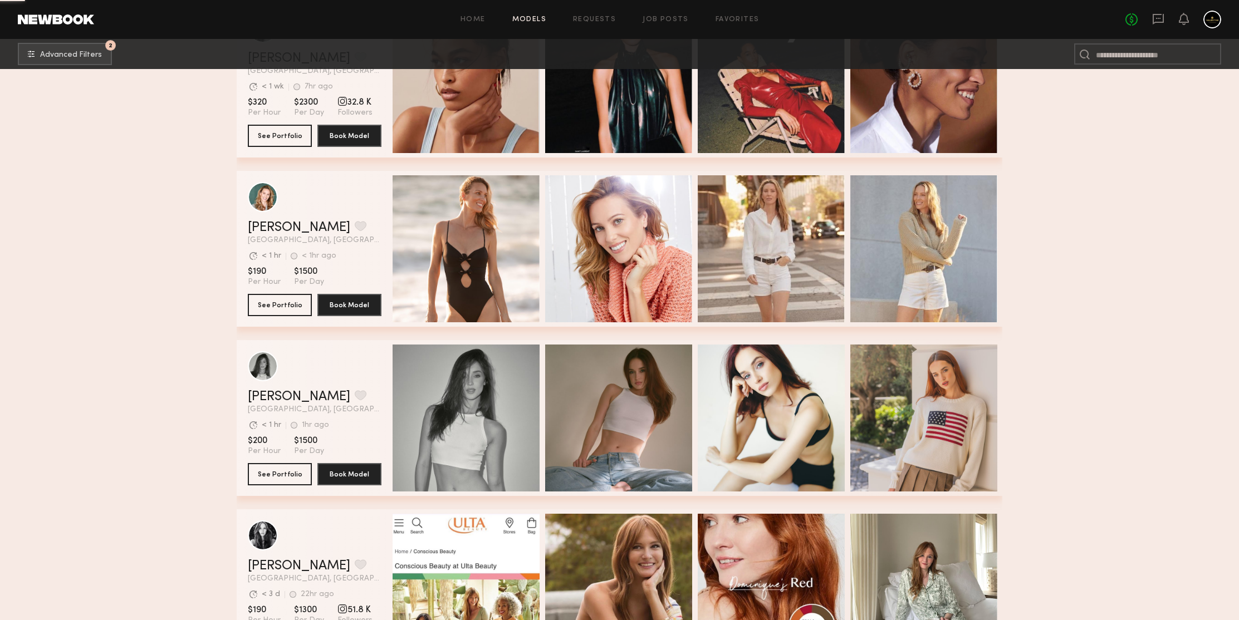
scroll to position [31843, 0]
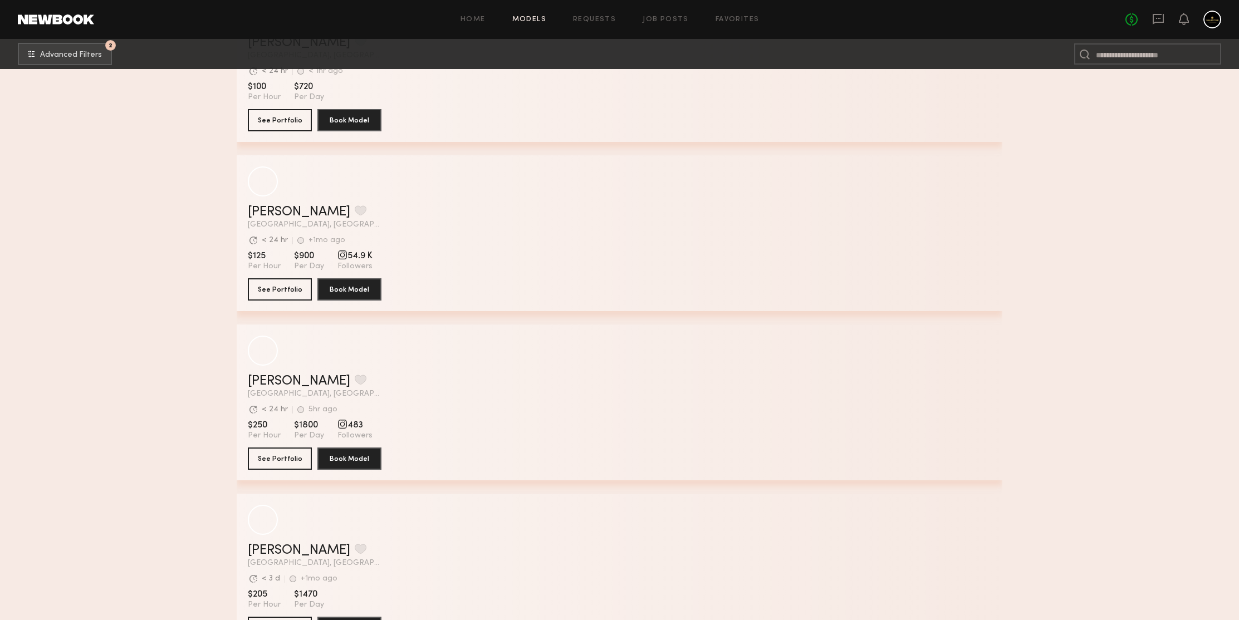
scroll to position [33641, 0]
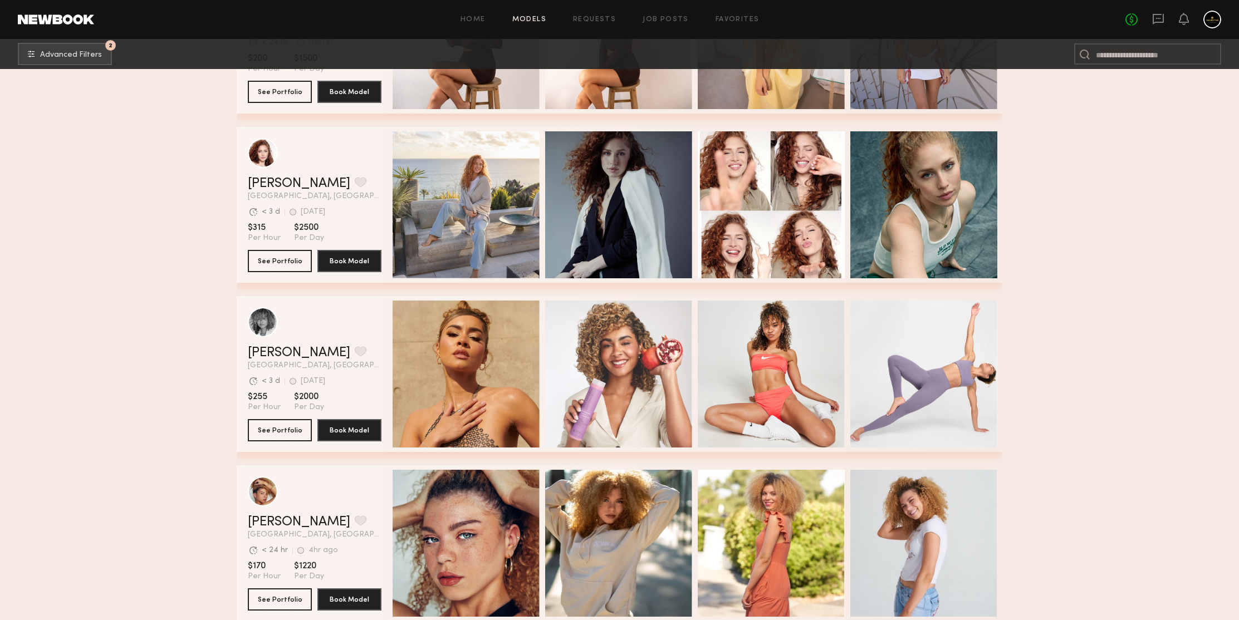
scroll to position [35041, 0]
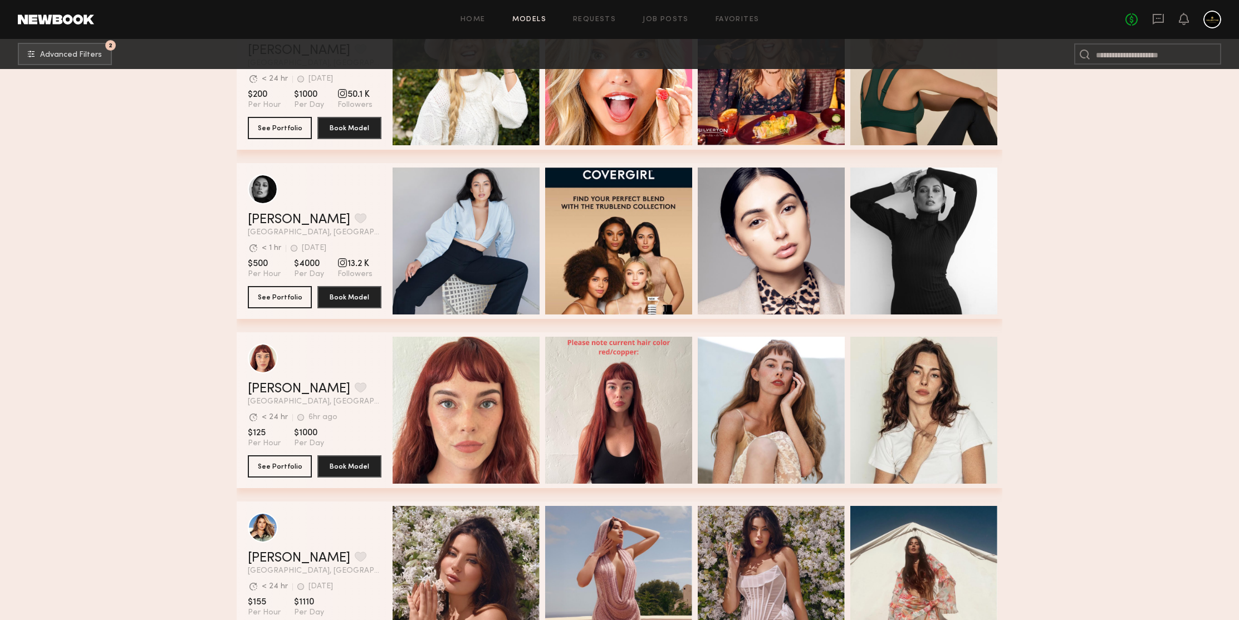
scroll to position [36456, 0]
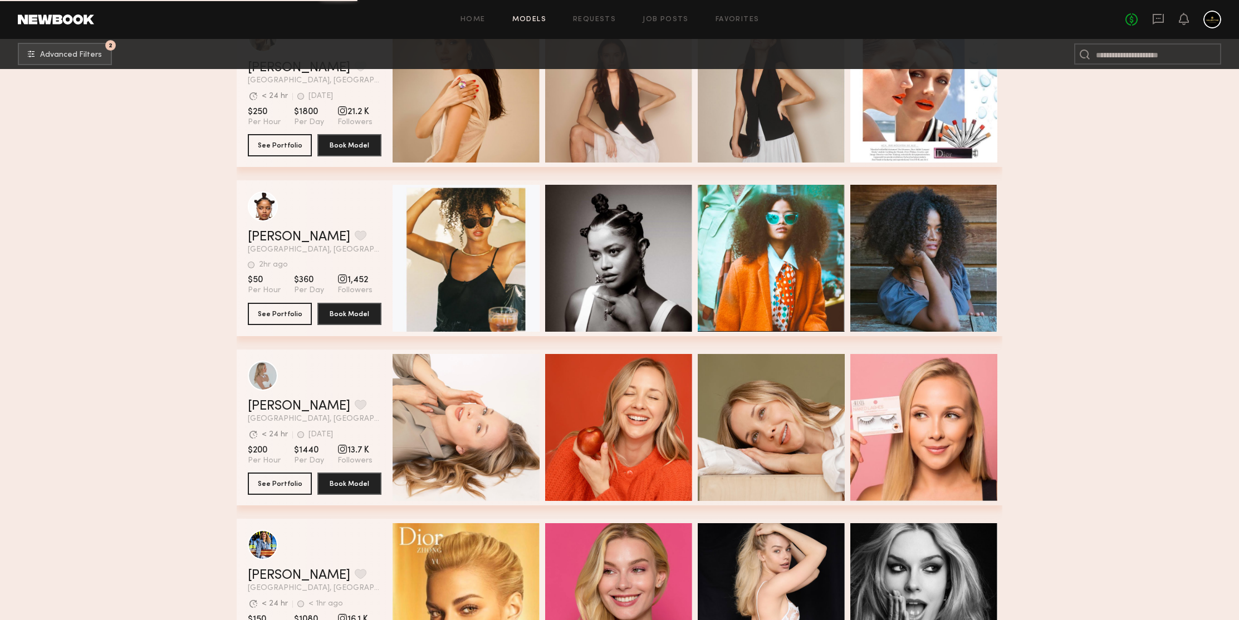
scroll to position [38243, 0]
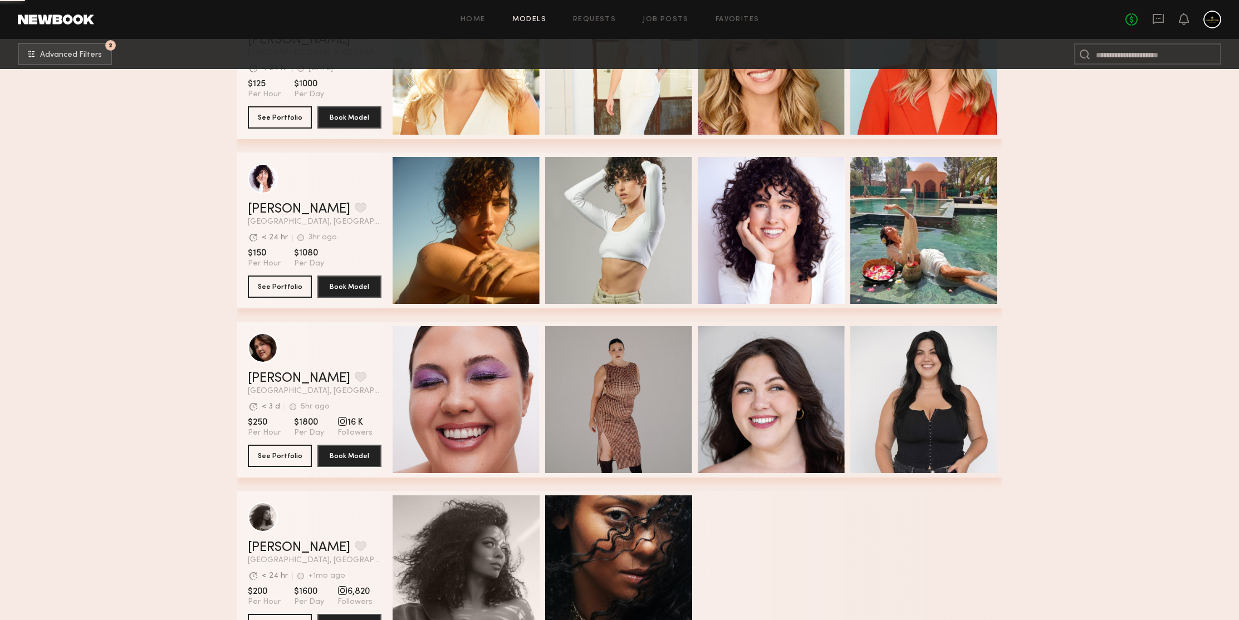
scroll to position [39816, 0]
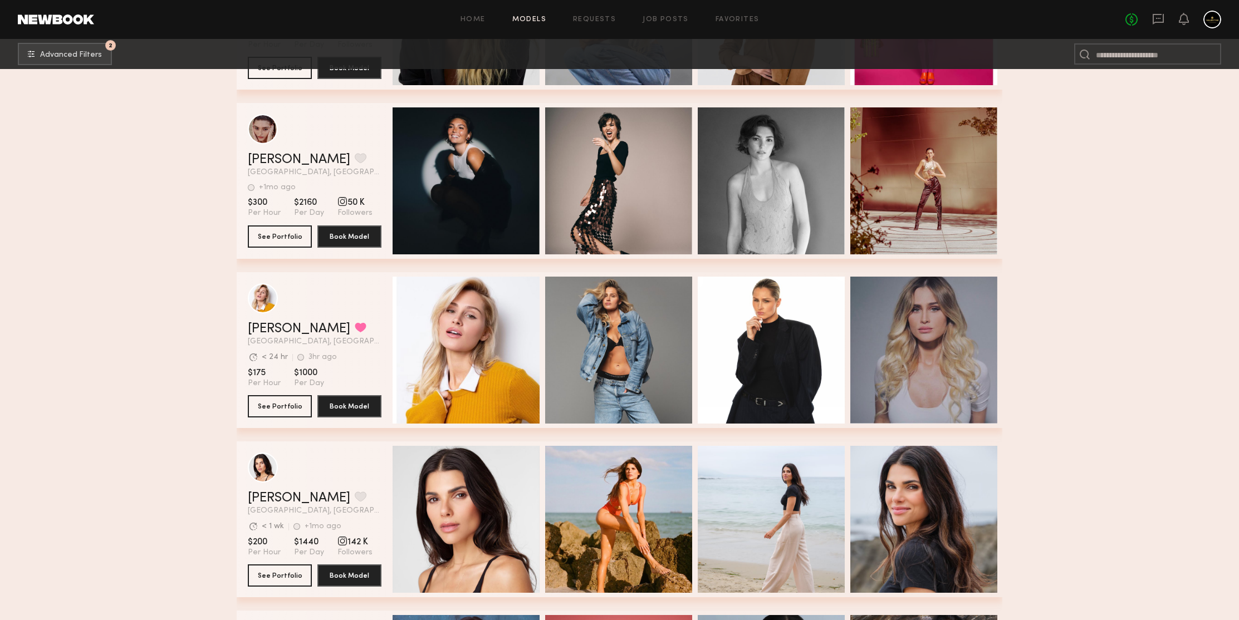
scroll to position [40918, 0]
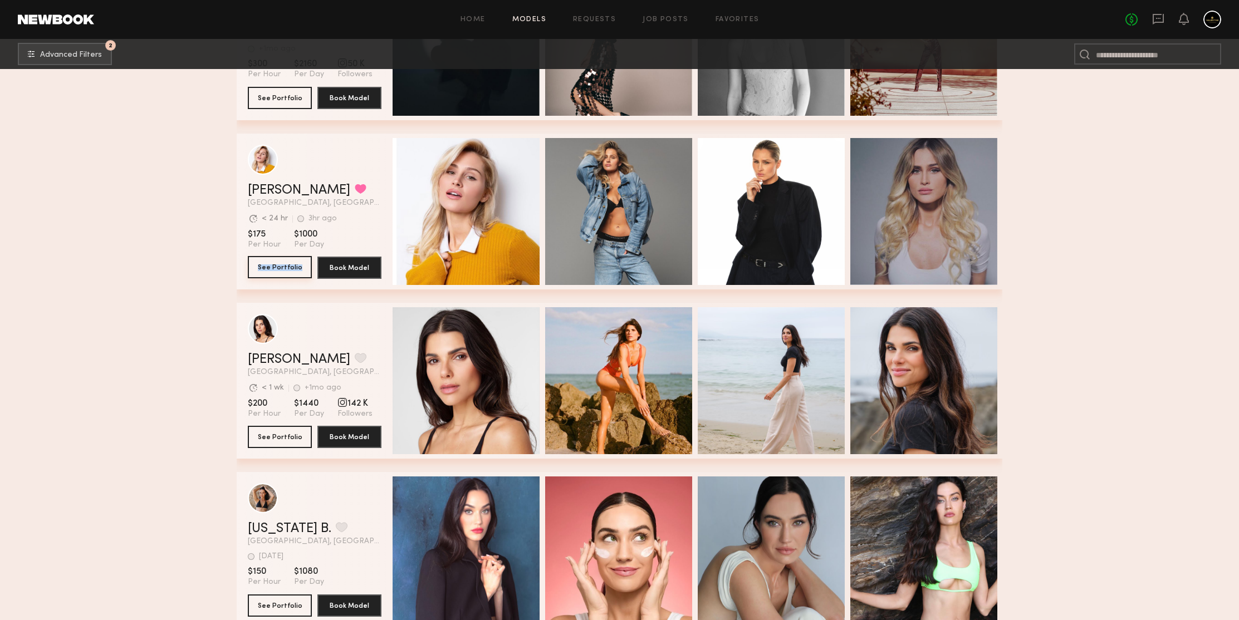
drag, startPoint x: 282, startPoint y: 264, endPoint x: 160, endPoint y: 213, distance: 132.5
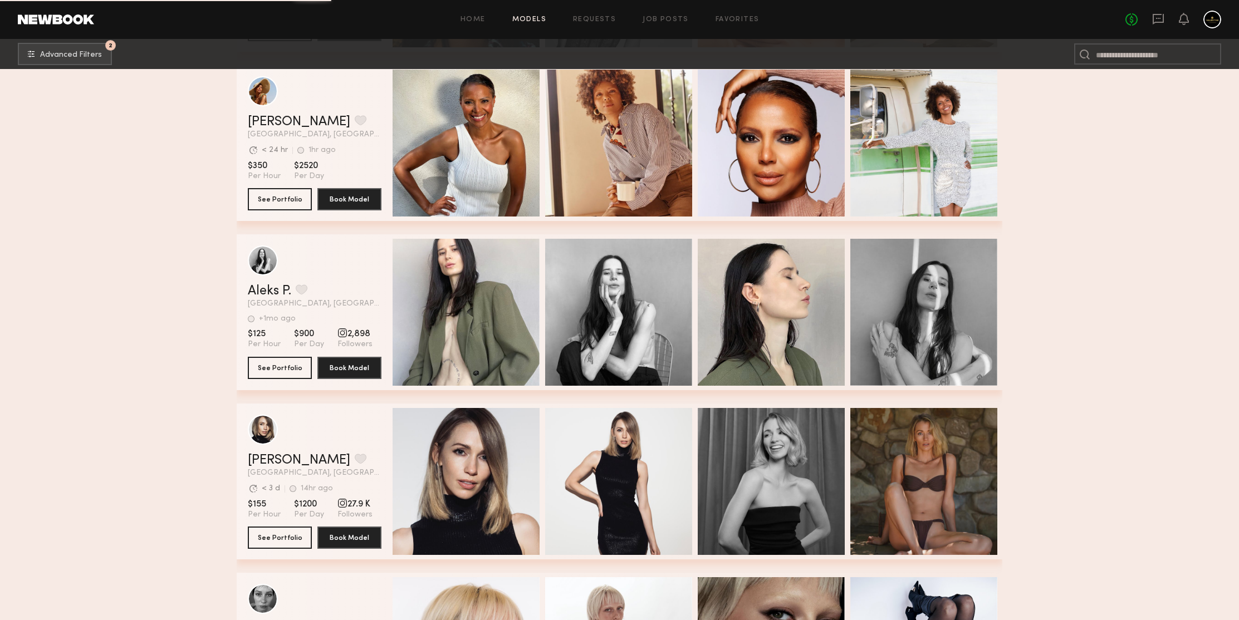
scroll to position [42322, 0]
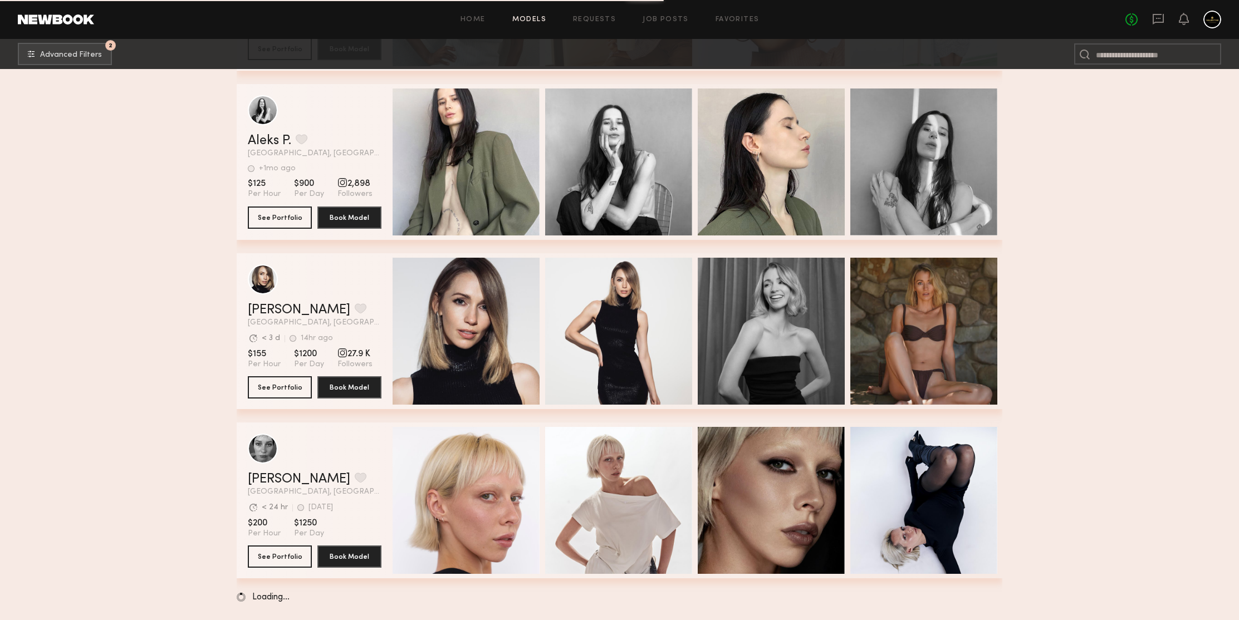
drag, startPoint x: 1144, startPoint y: 268, endPoint x: 1140, endPoint y: 261, distance: 7.5
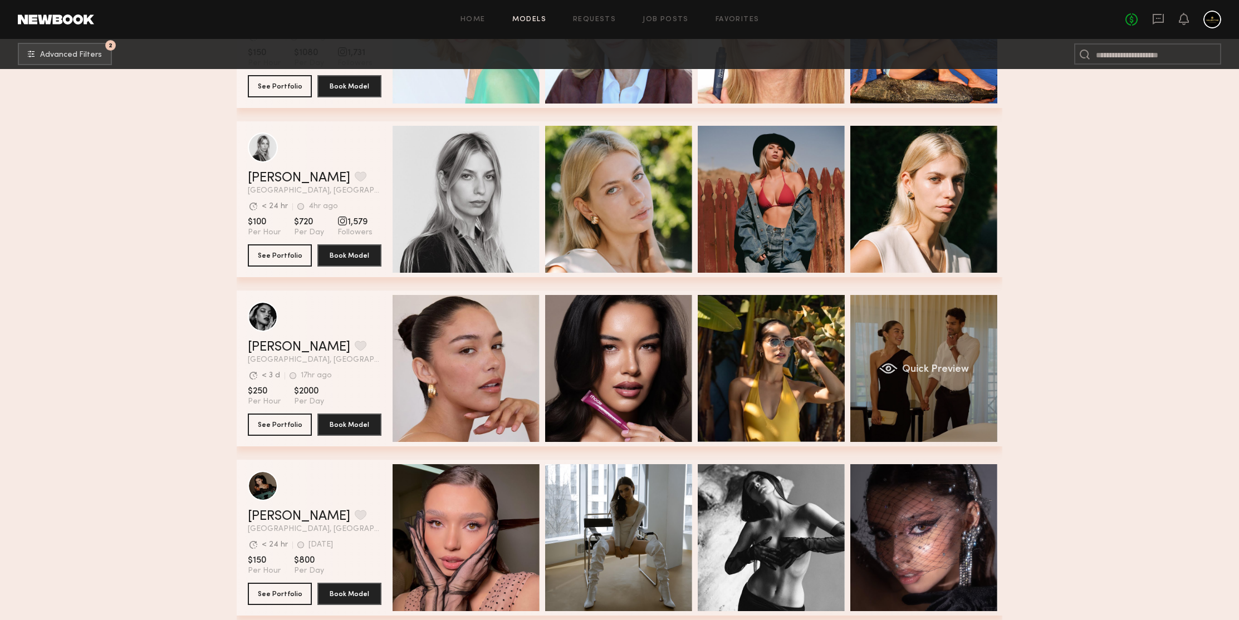
click at [935, 314] on div "Quick Preview" at bounding box center [923, 368] width 147 height 147
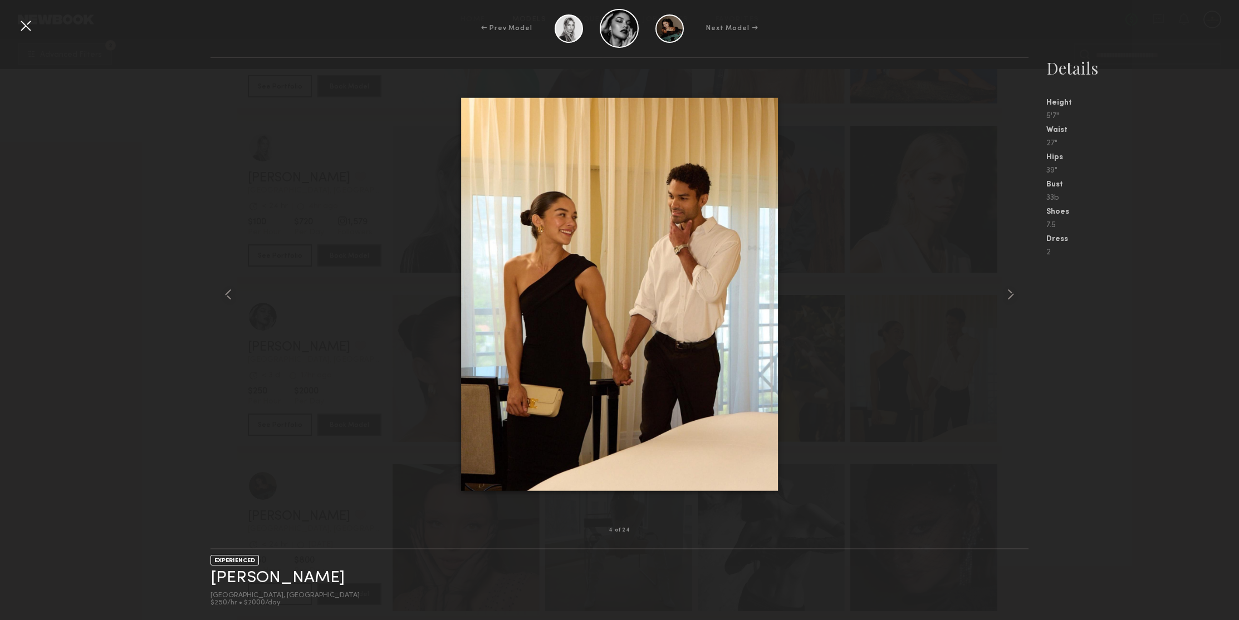
click at [30, 24] on div at bounding box center [26, 26] width 18 height 18
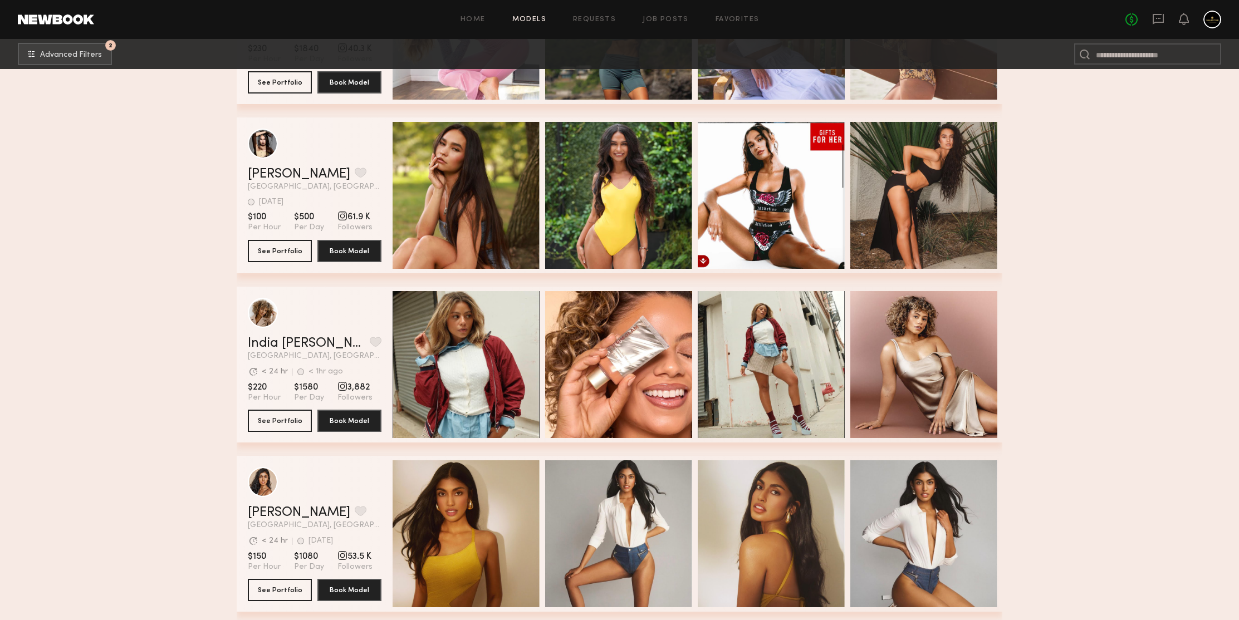
scroll to position [44353, 0]
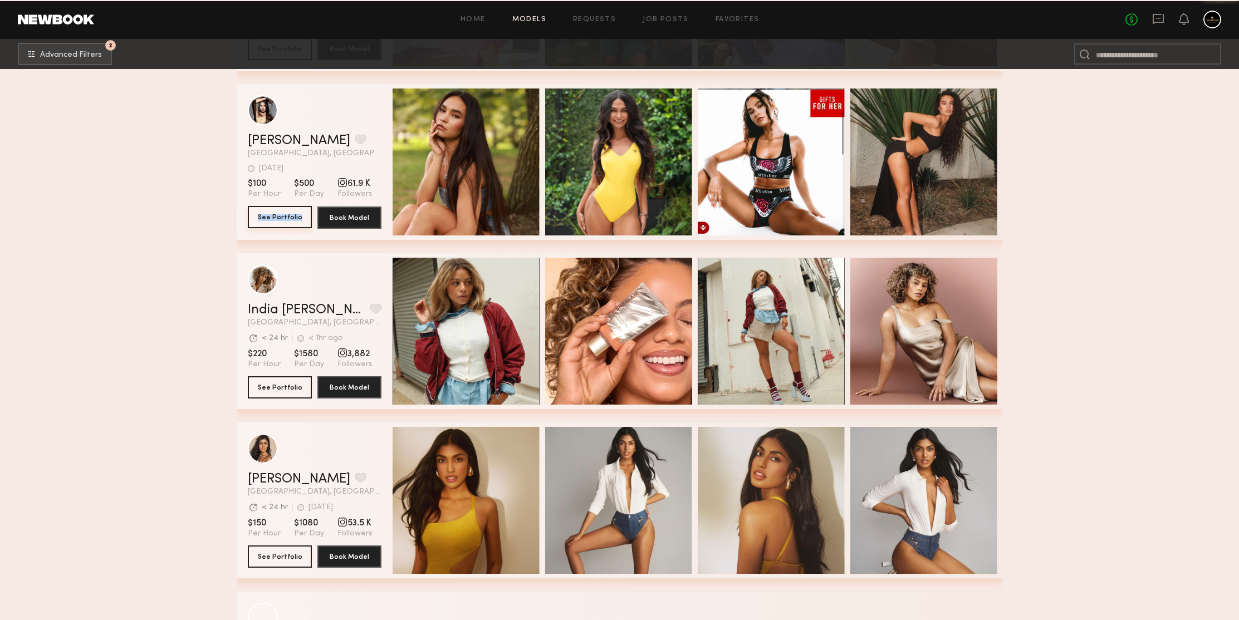
drag, startPoint x: 285, startPoint y: 216, endPoint x: 180, endPoint y: 198, distance: 105.7
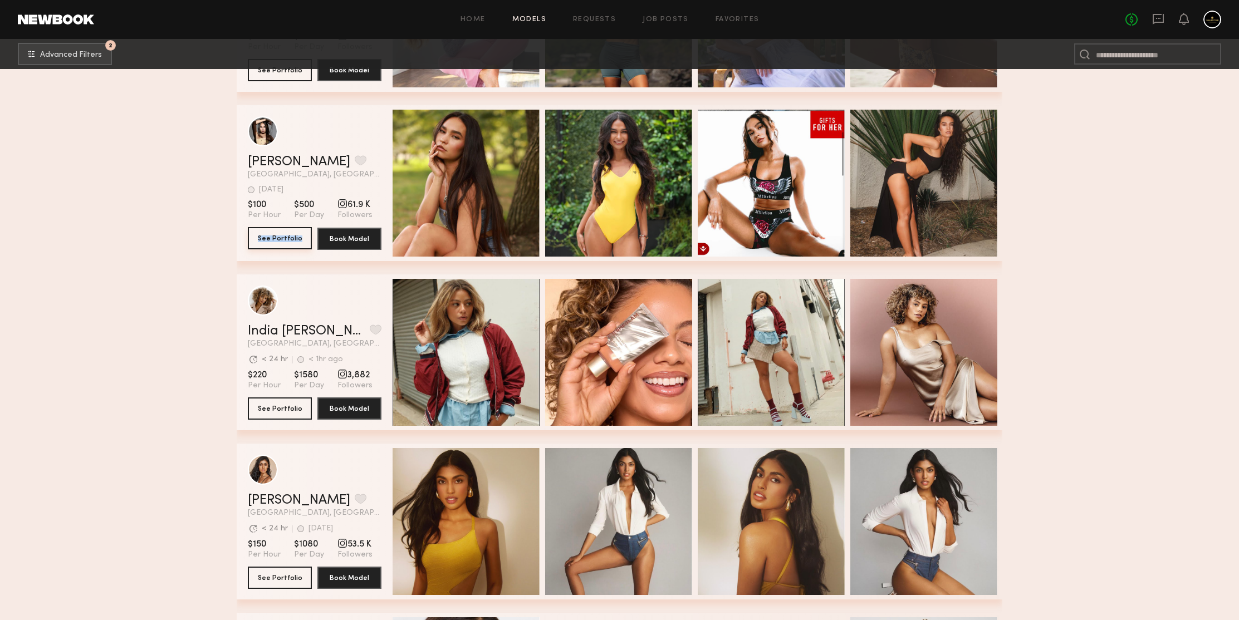
scroll to position [44224, 0]
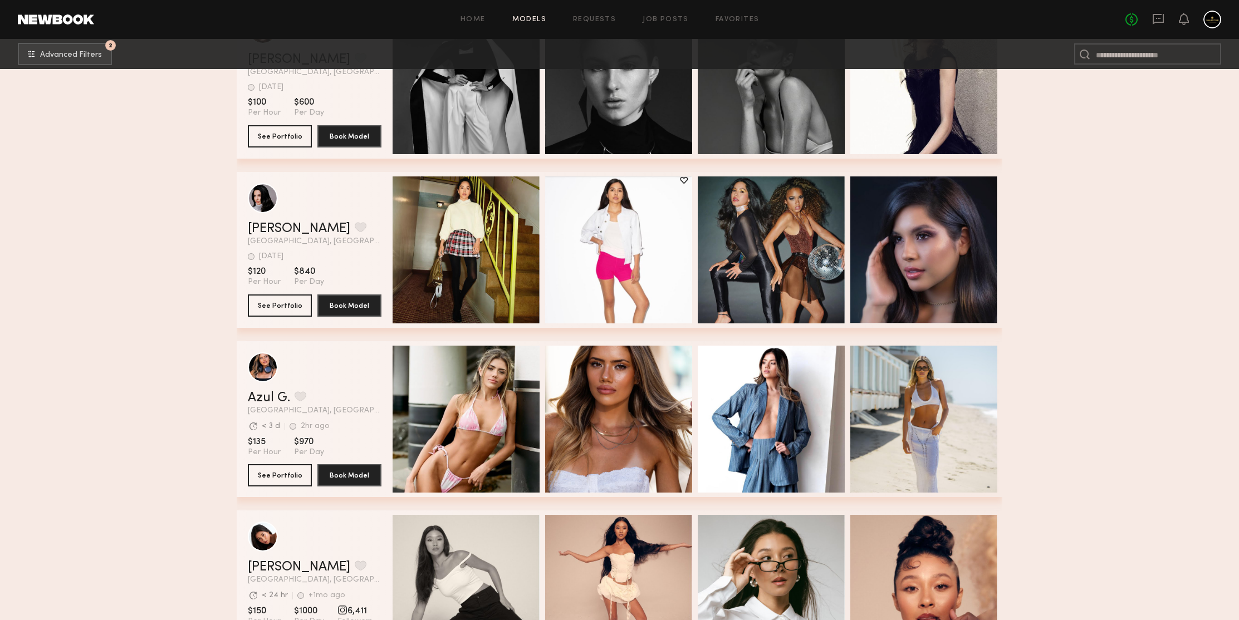
scroll to position [45836, 0]
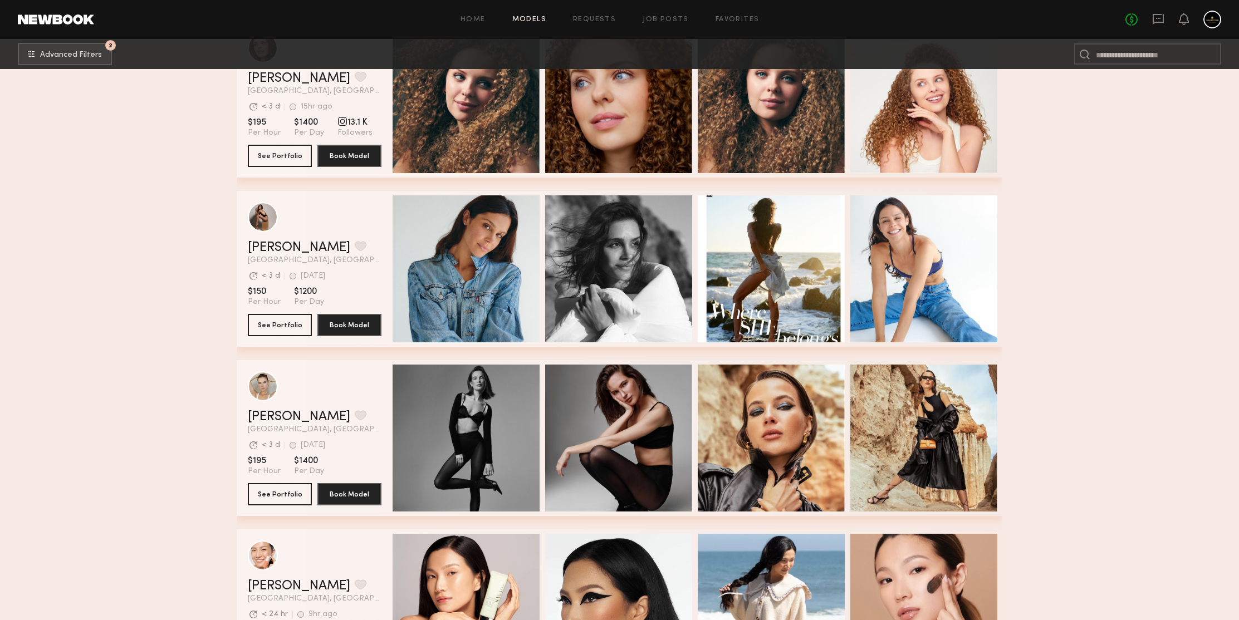
scroll to position [46469, 0]
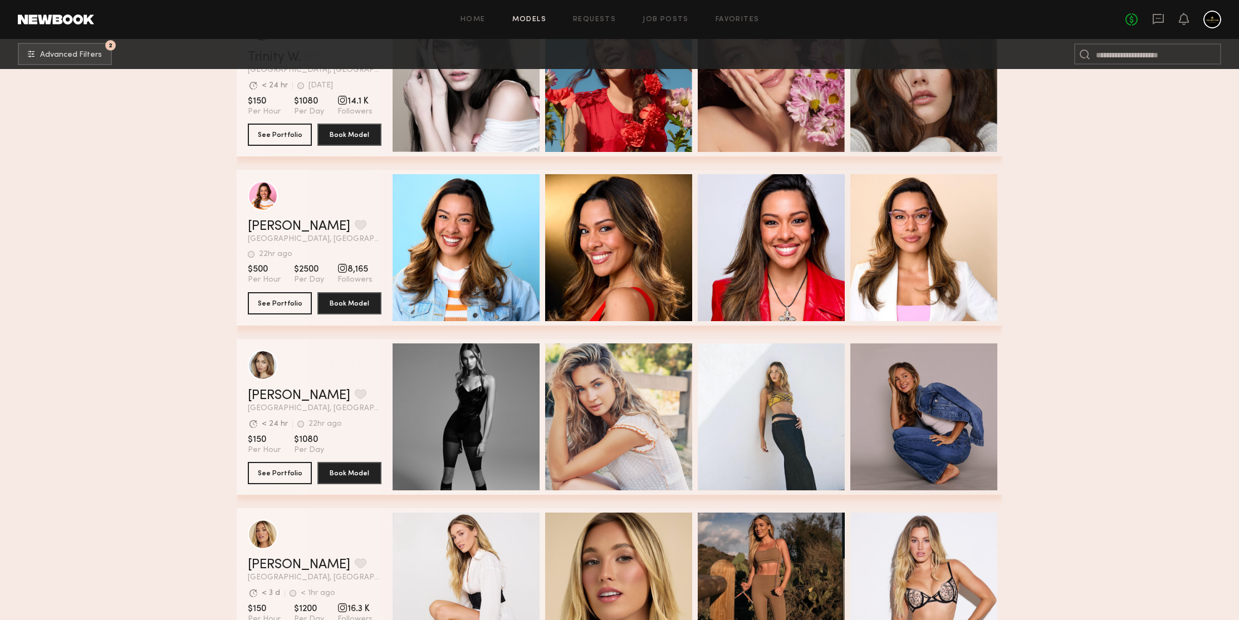
scroll to position [47359, 0]
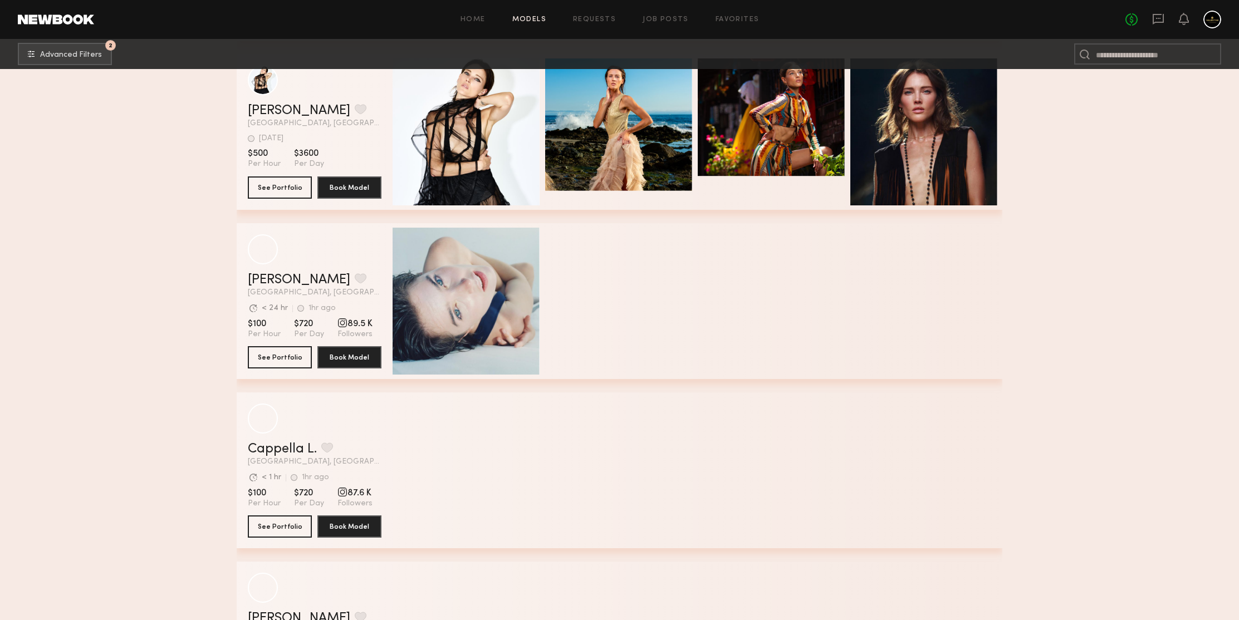
scroll to position [49593, 0]
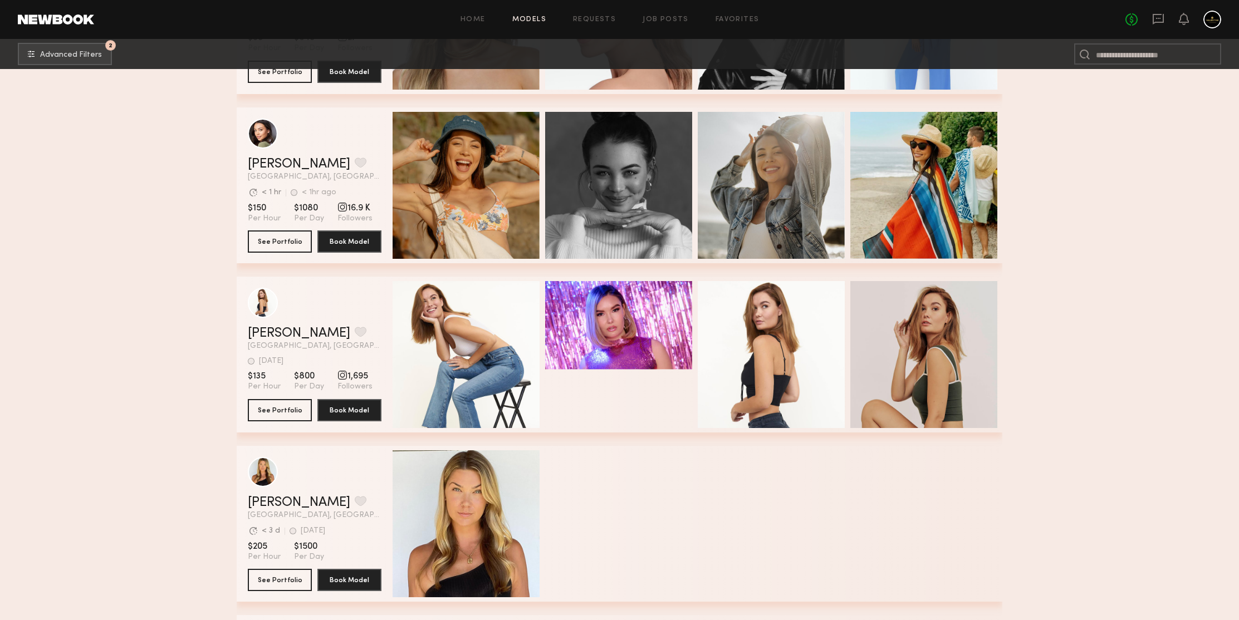
scroll to position [51048, 0]
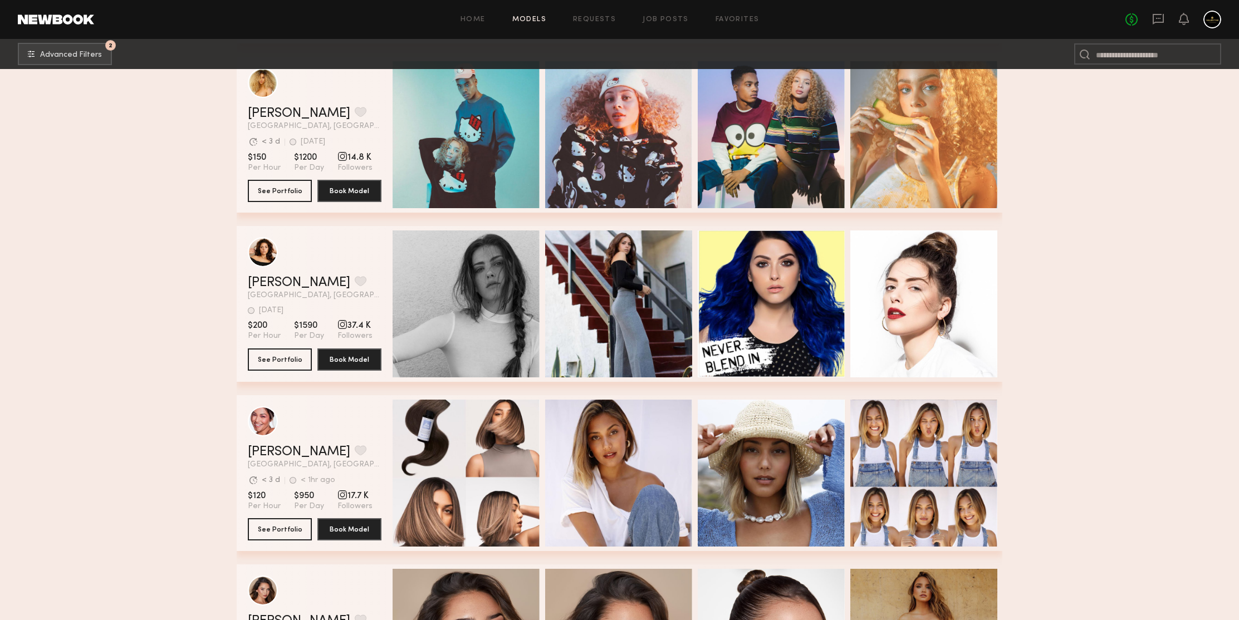
scroll to position [51471, 0]
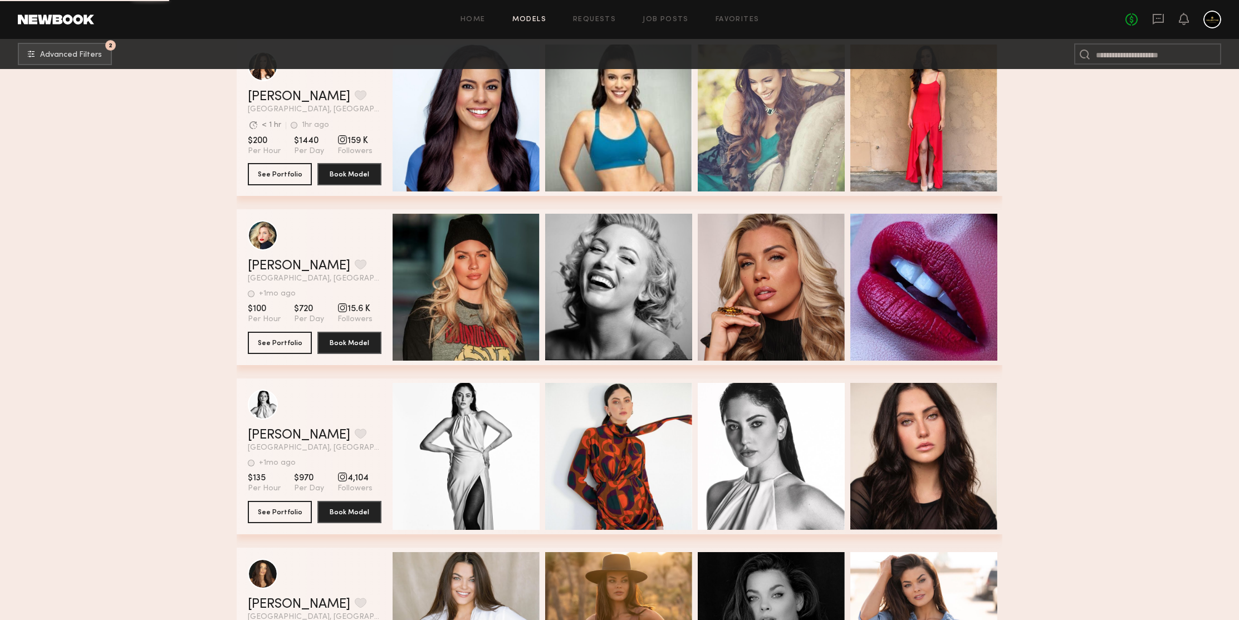
scroll to position [52315, 0]
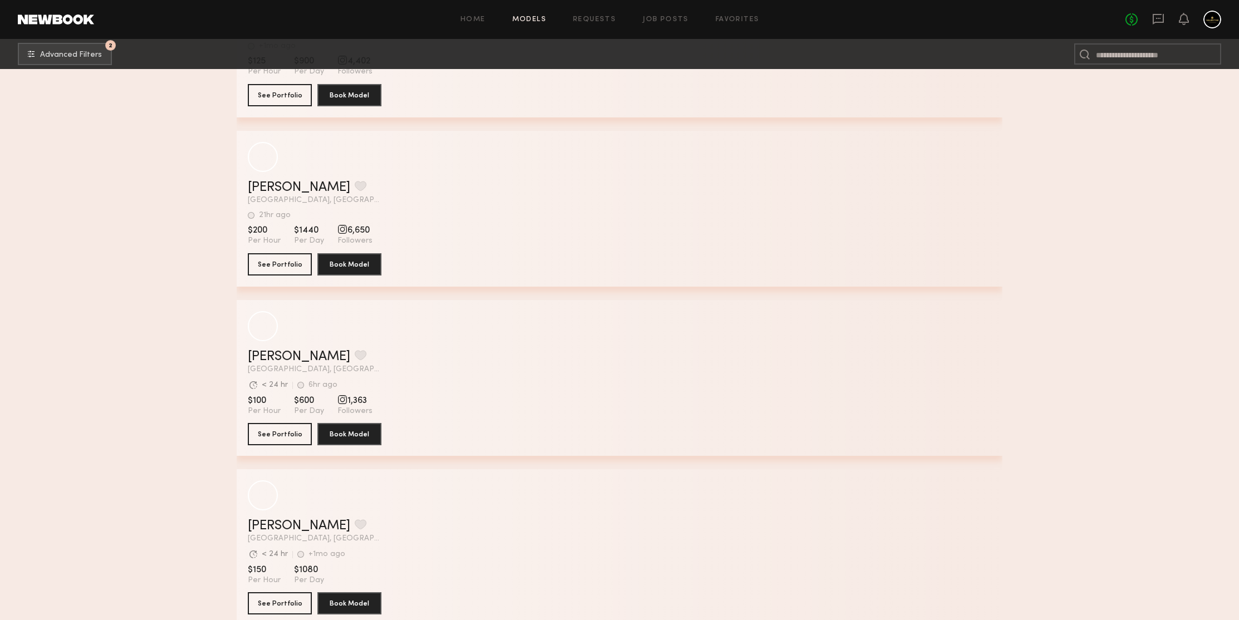
scroll to position [53526, 0]
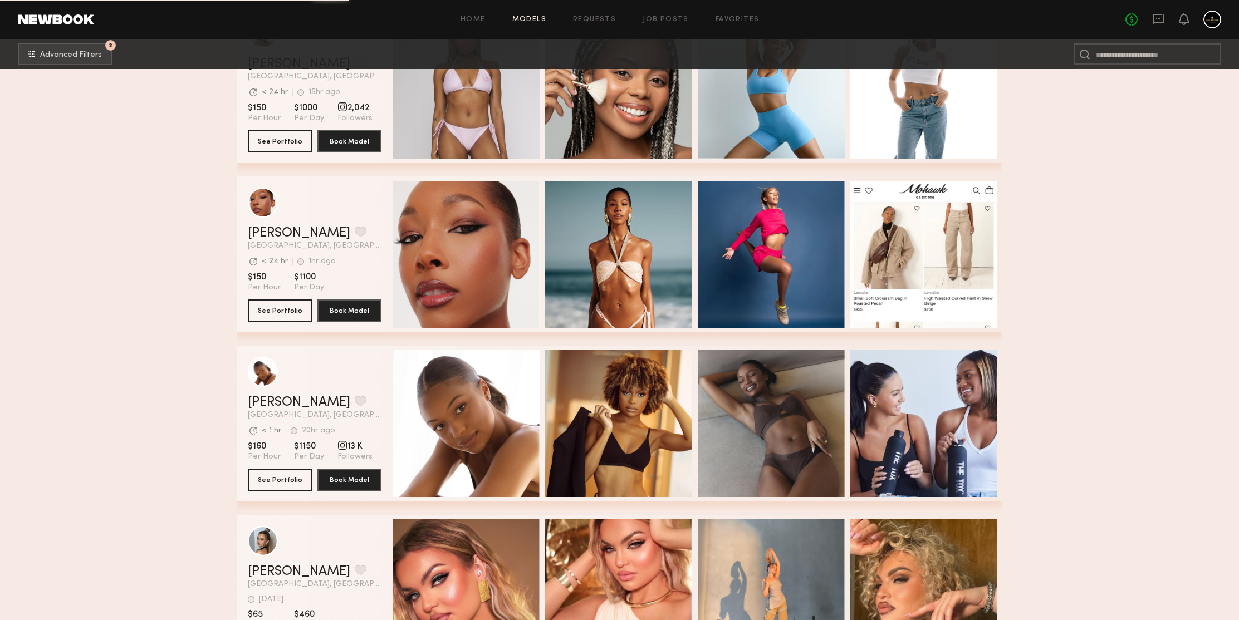
scroll to position [54509, 0]
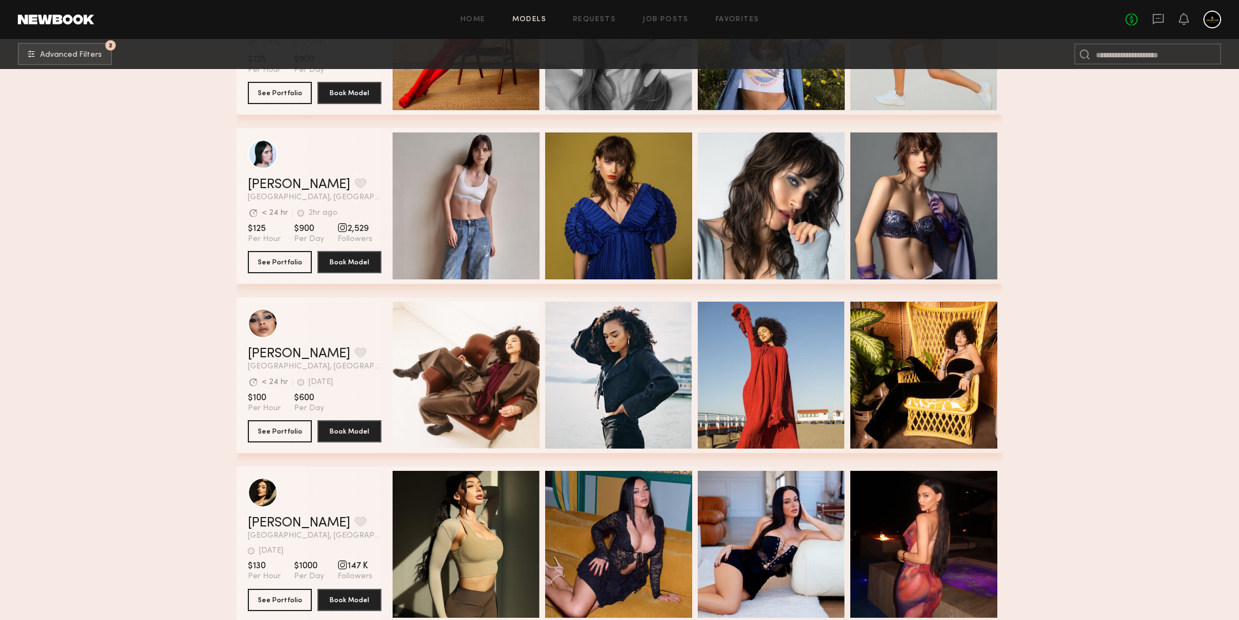
scroll to position [55537, 0]
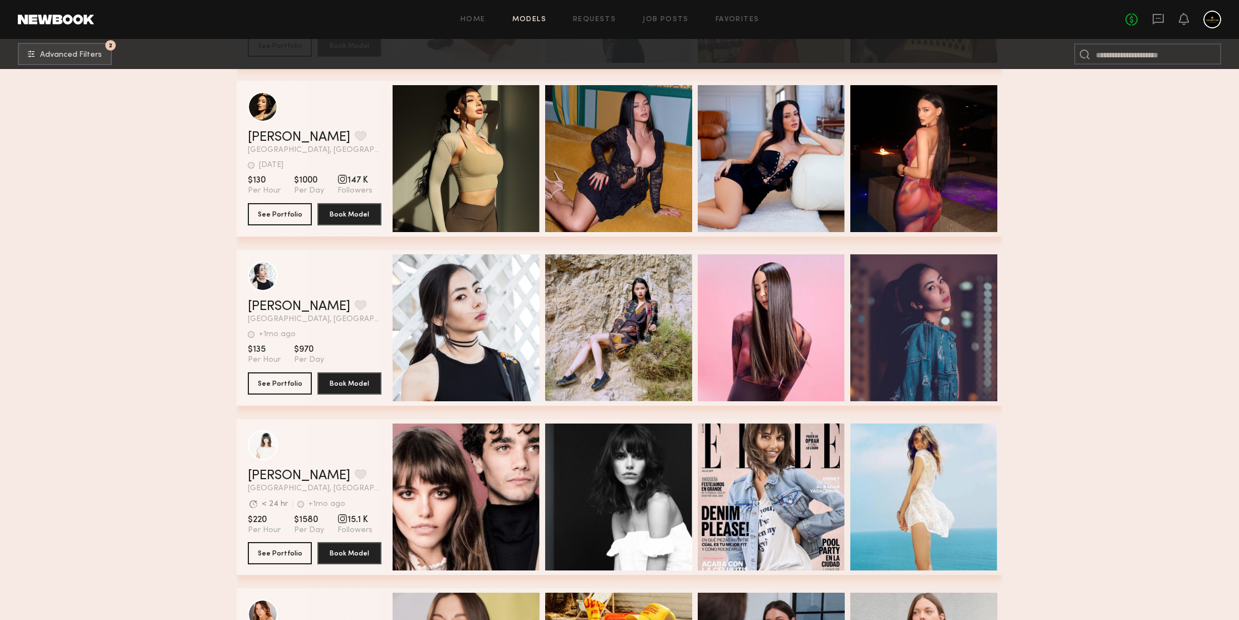
scroll to position [55970, 0]
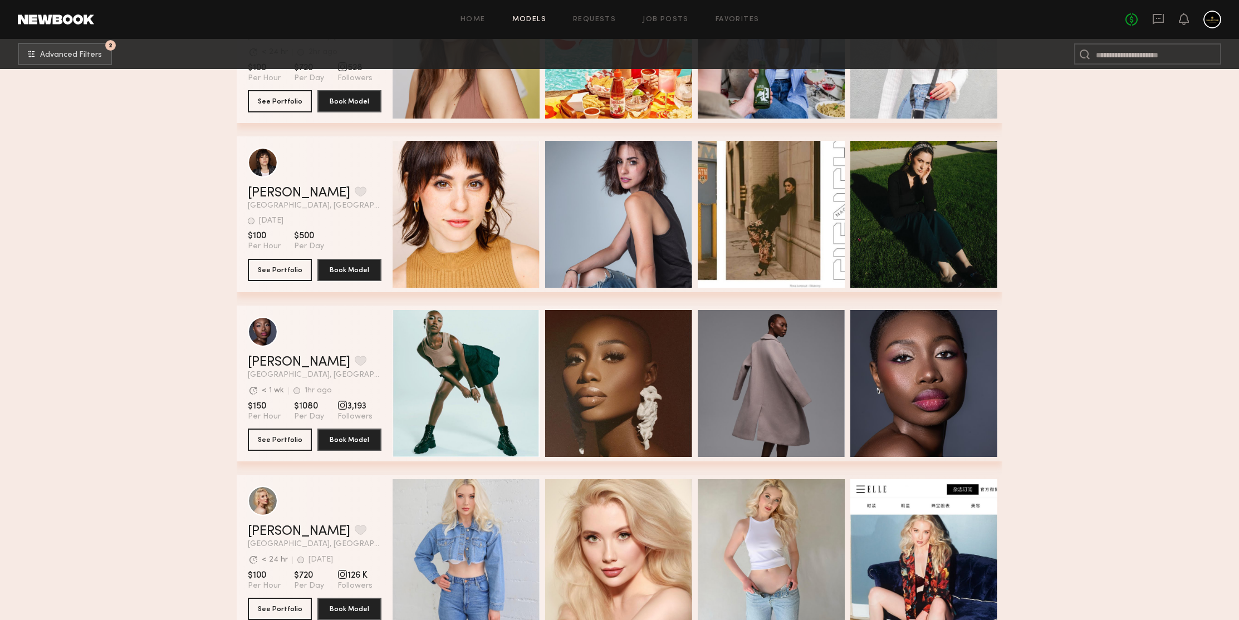
scroll to position [56677, 0]
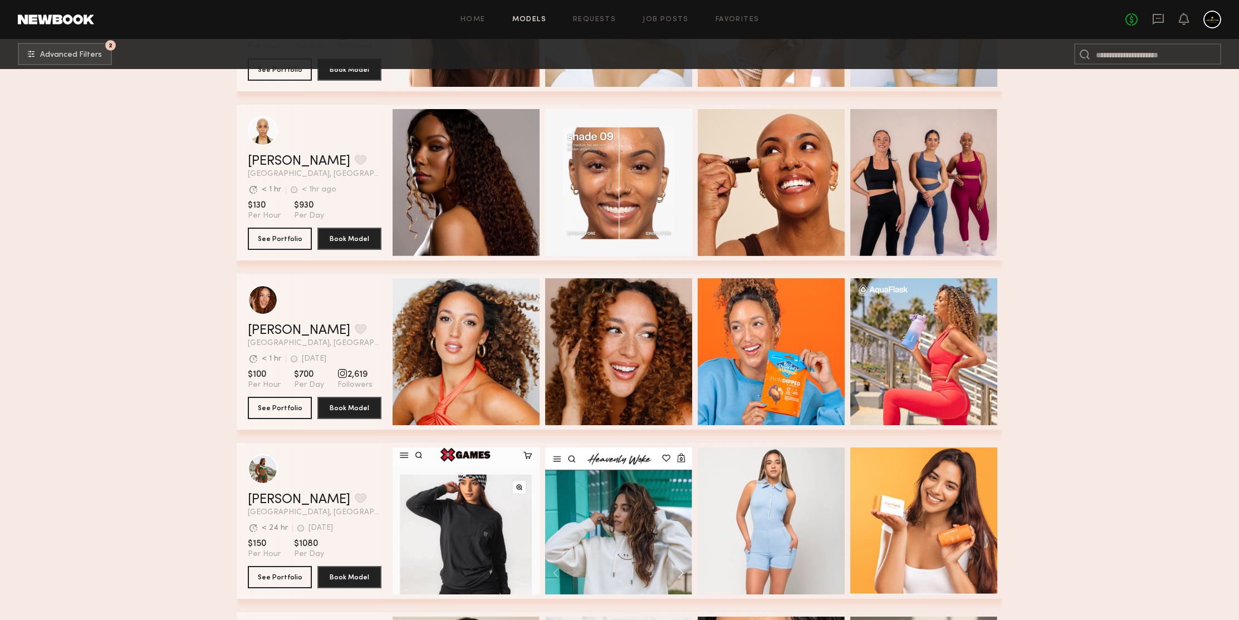
scroll to position [57506, 0]
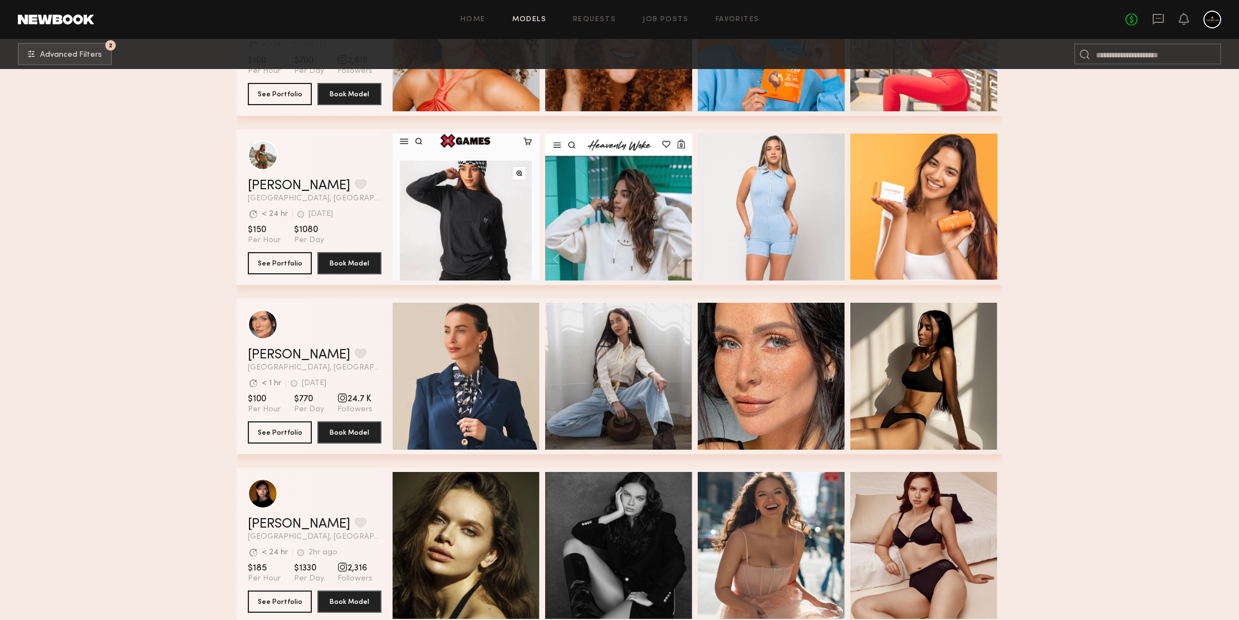
scroll to position [57961, 0]
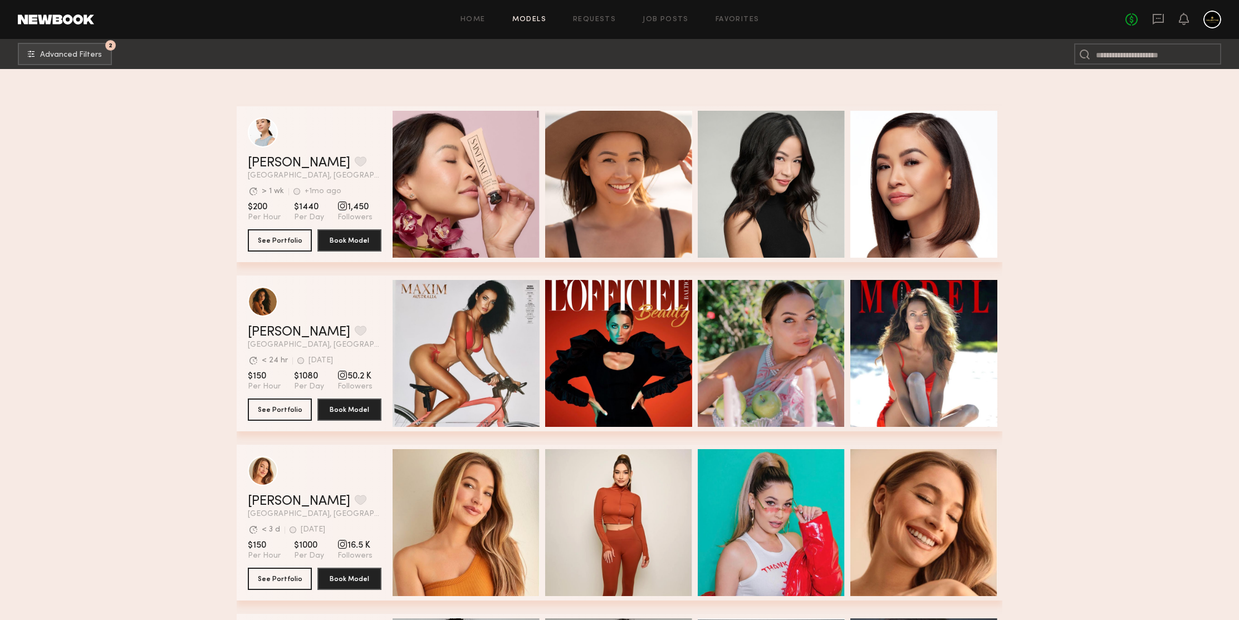
scroll to position [58515, 0]
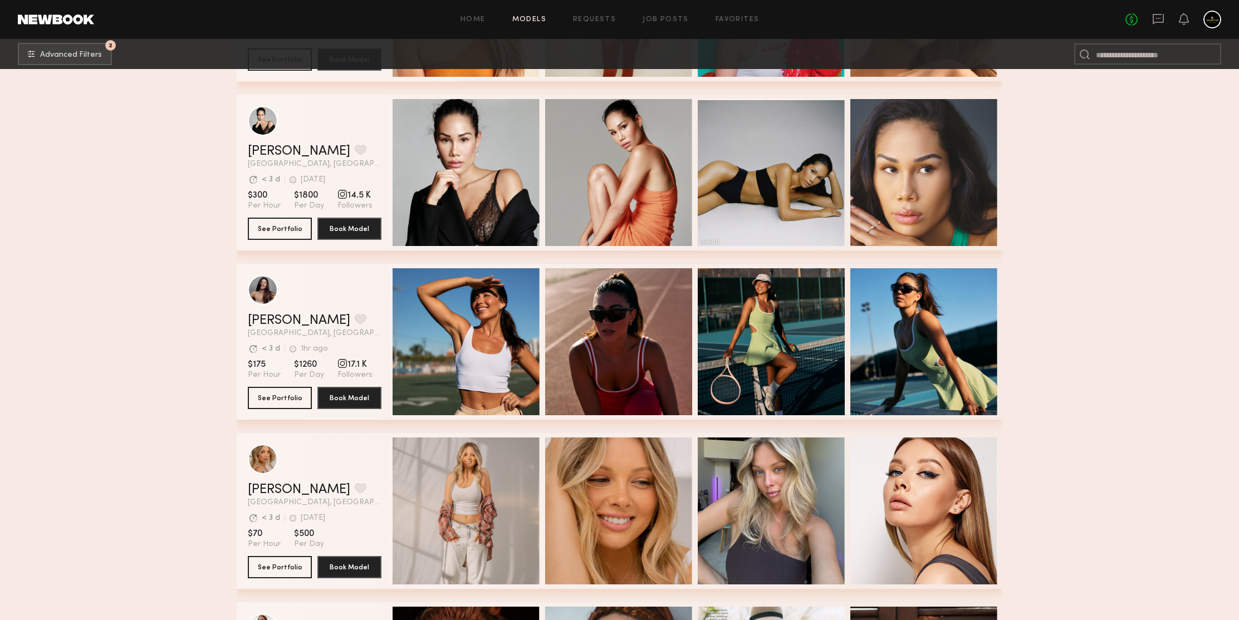
scroll to position [58800, 0]
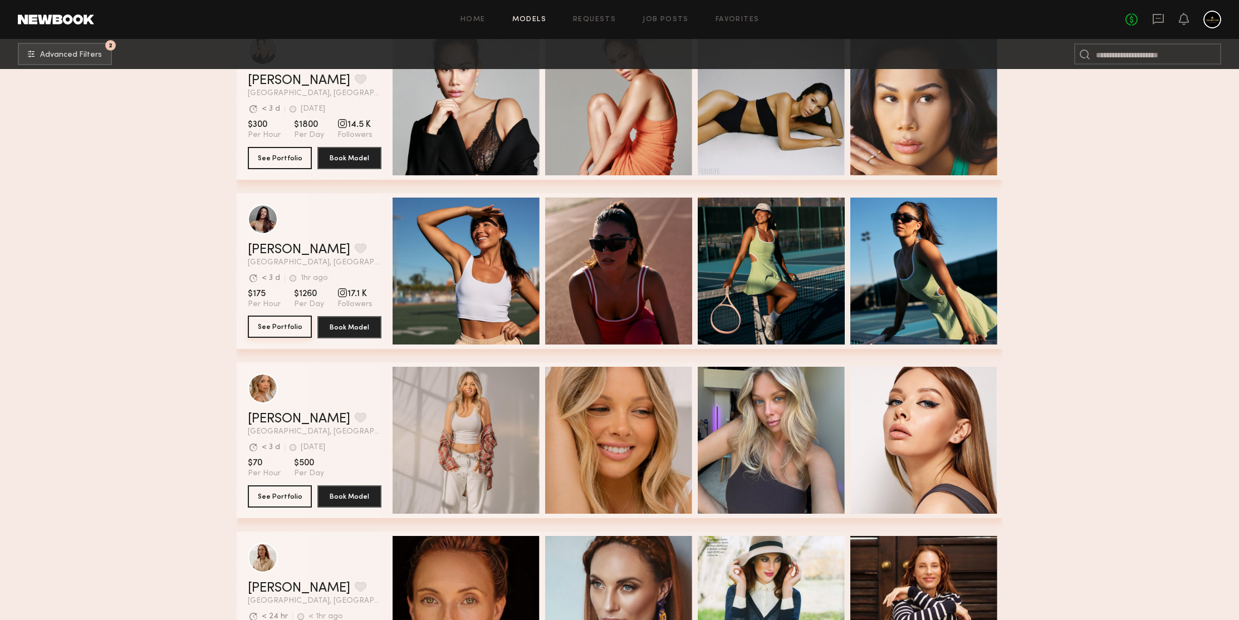
drag, startPoint x: 286, startPoint y: 322, endPoint x: 136, endPoint y: 207, distance: 189.4
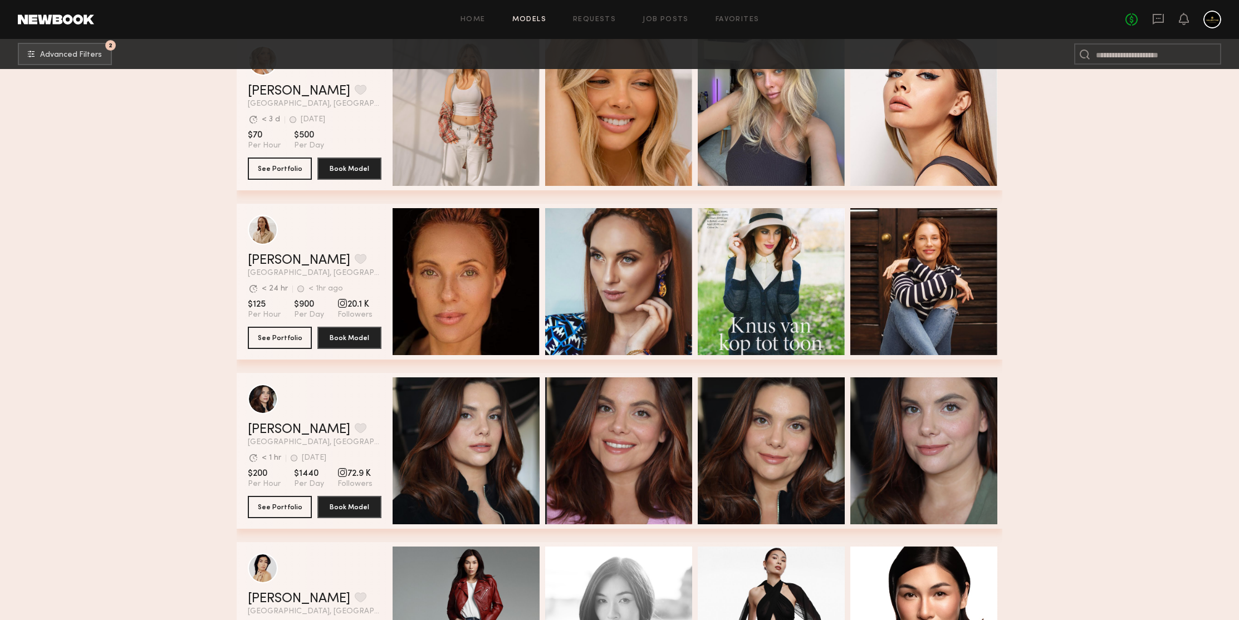
scroll to position [59148, 0]
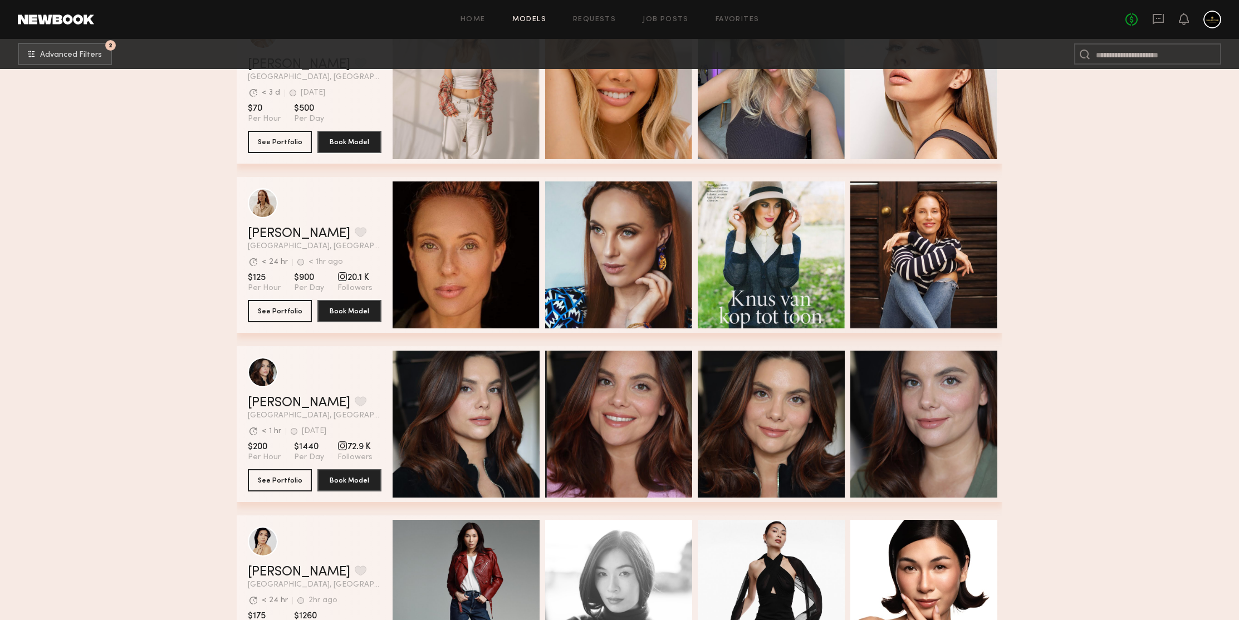
scroll to position [59427, 0]
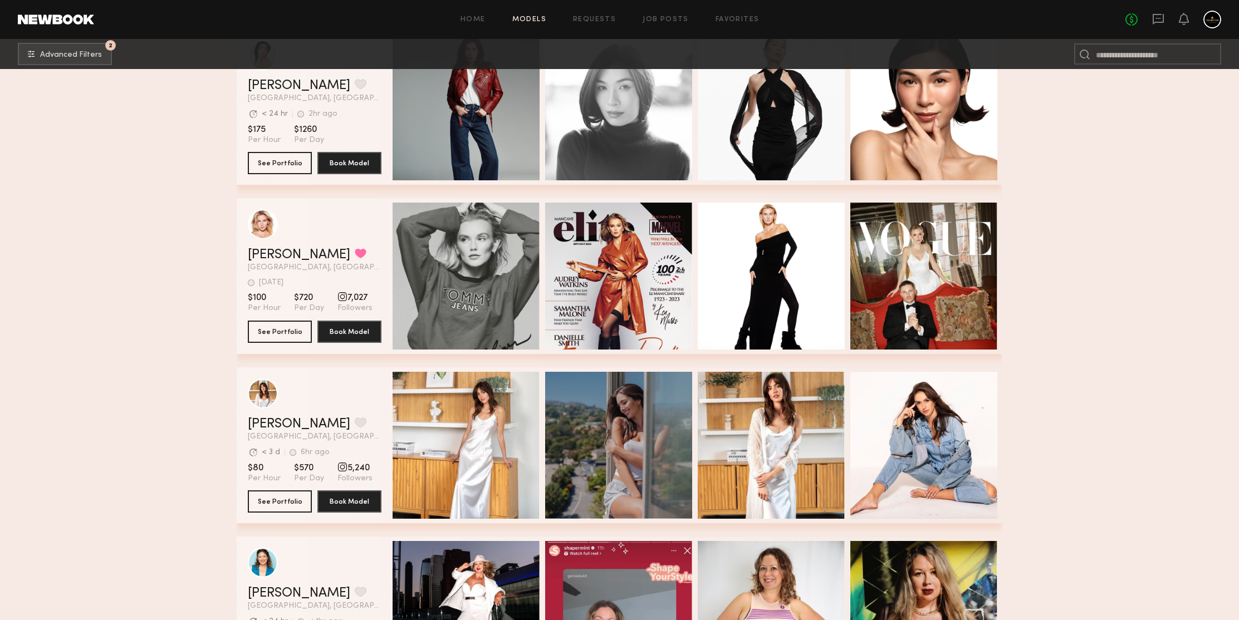
scroll to position [59699, 0]
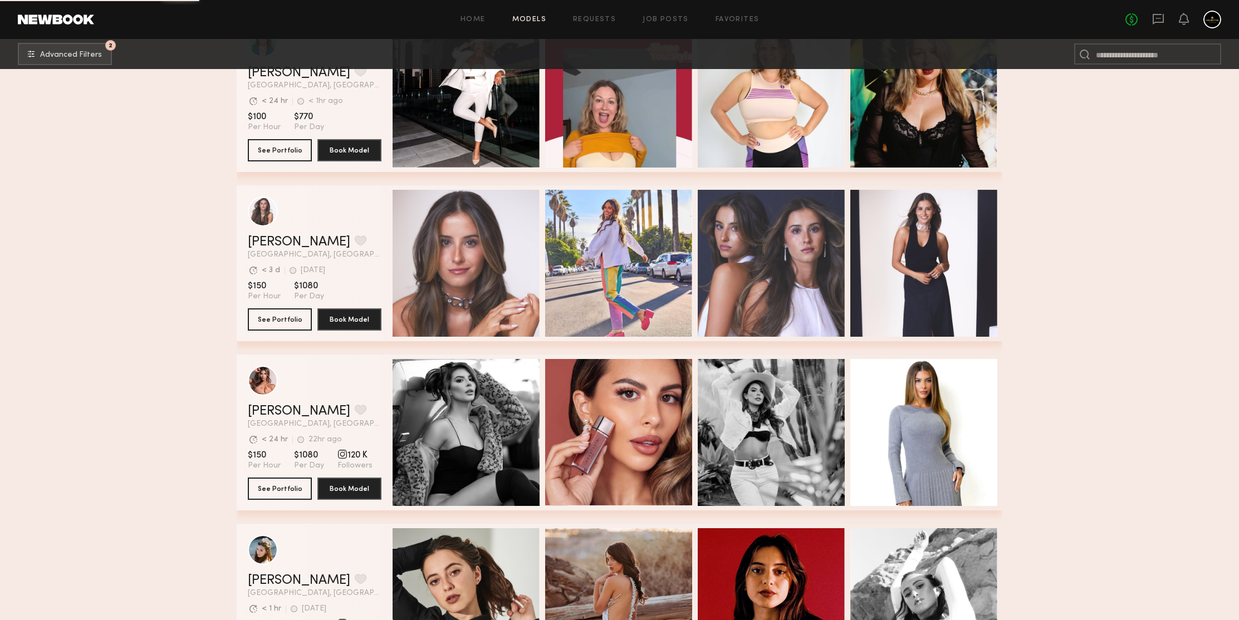
scroll to position [60182, 0]
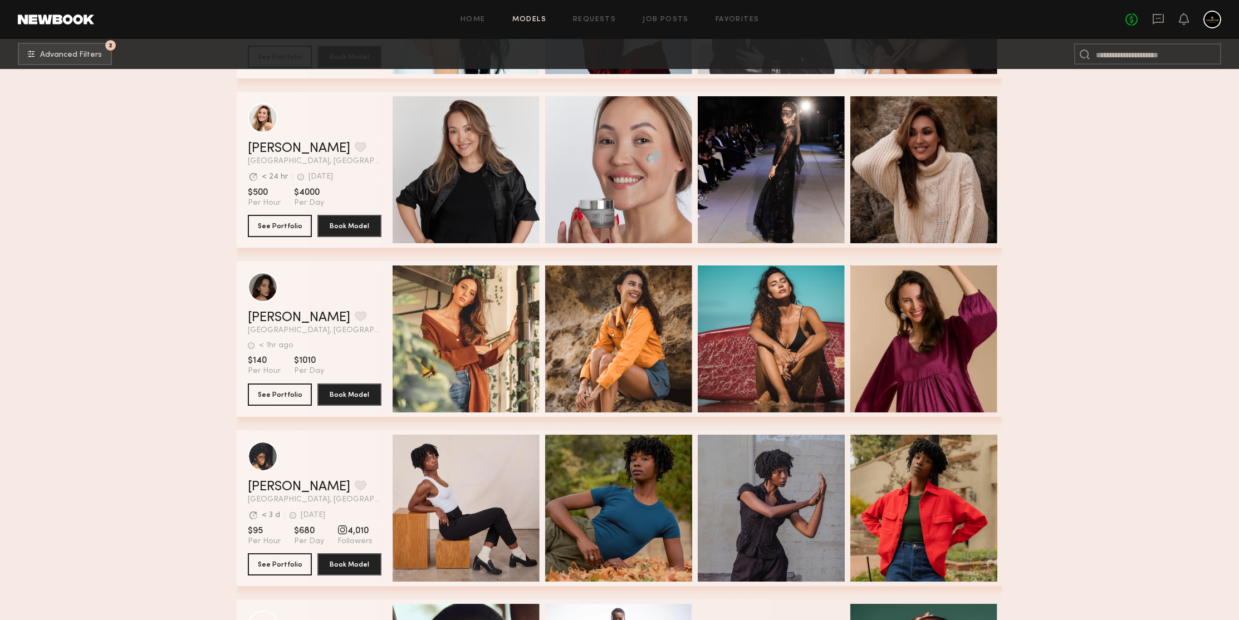
scroll to position [61119, 0]
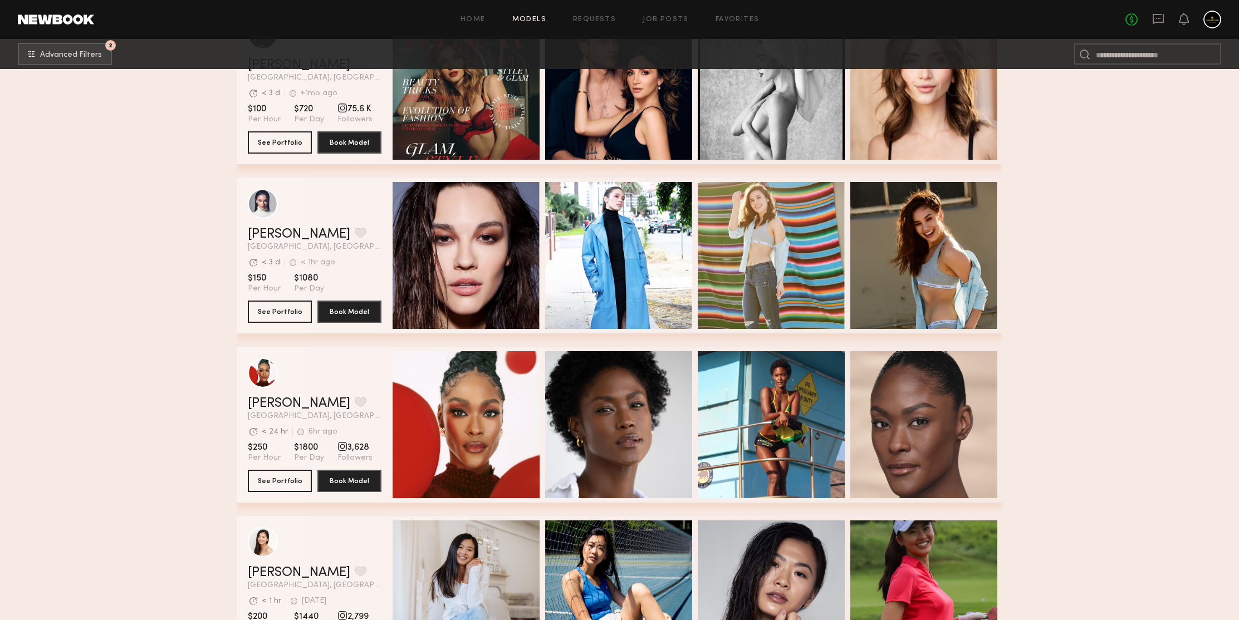
scroll to position [61943, 0]
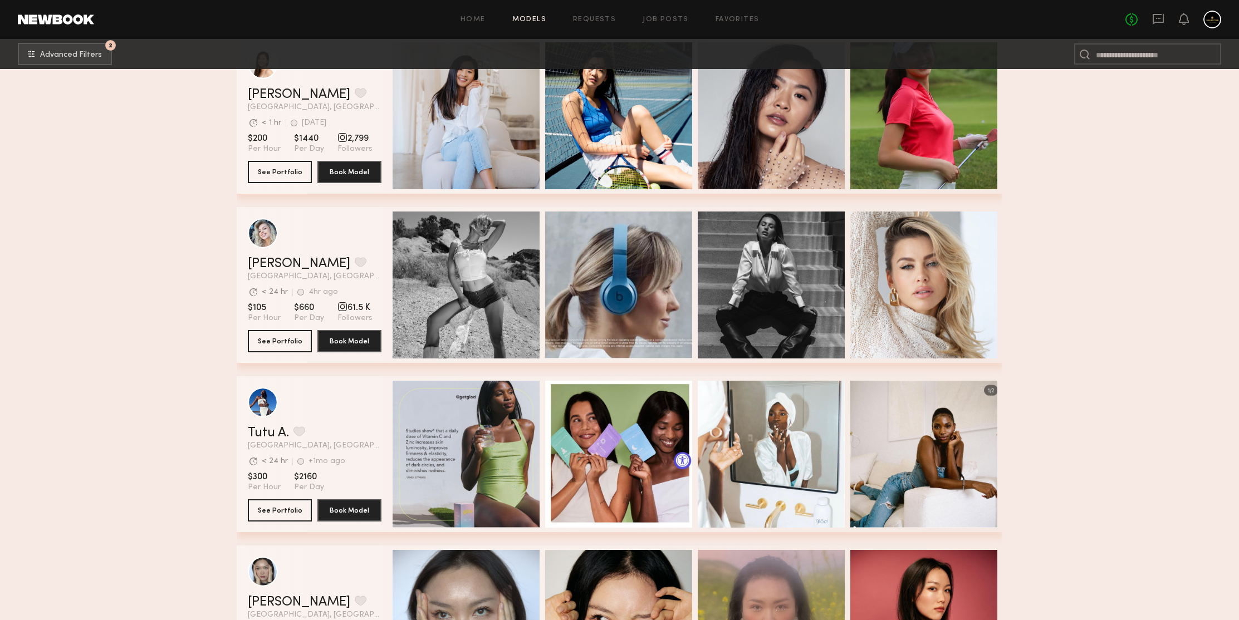
scroll to position [62286, 0]
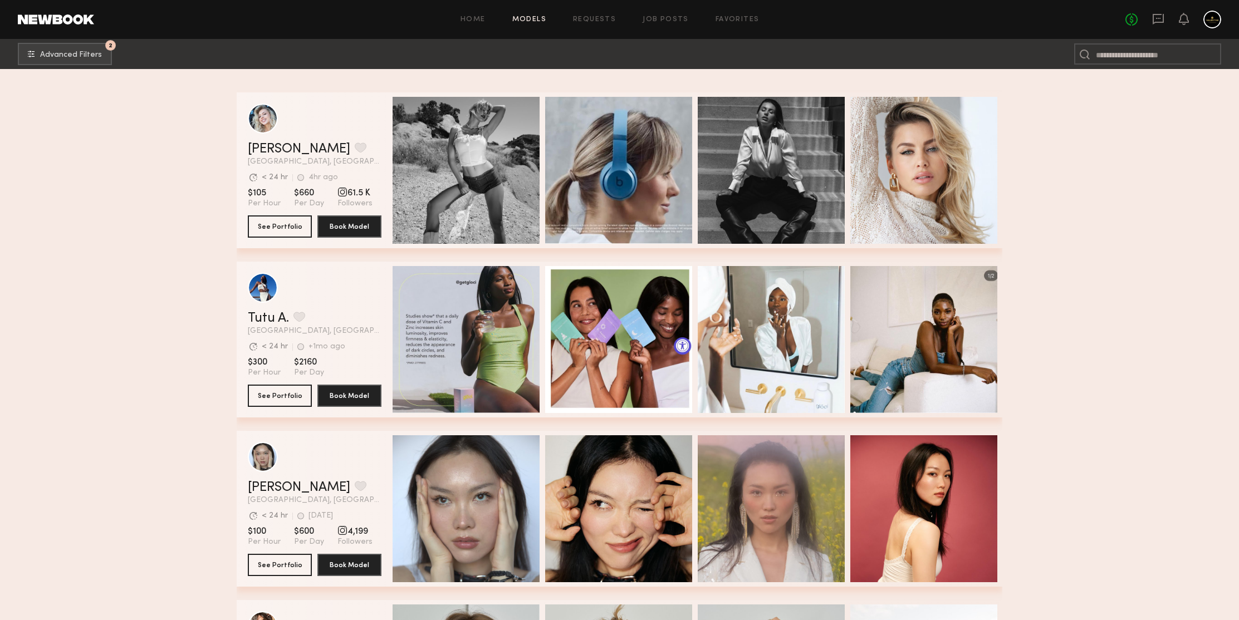
scroll to position [62587, 0]
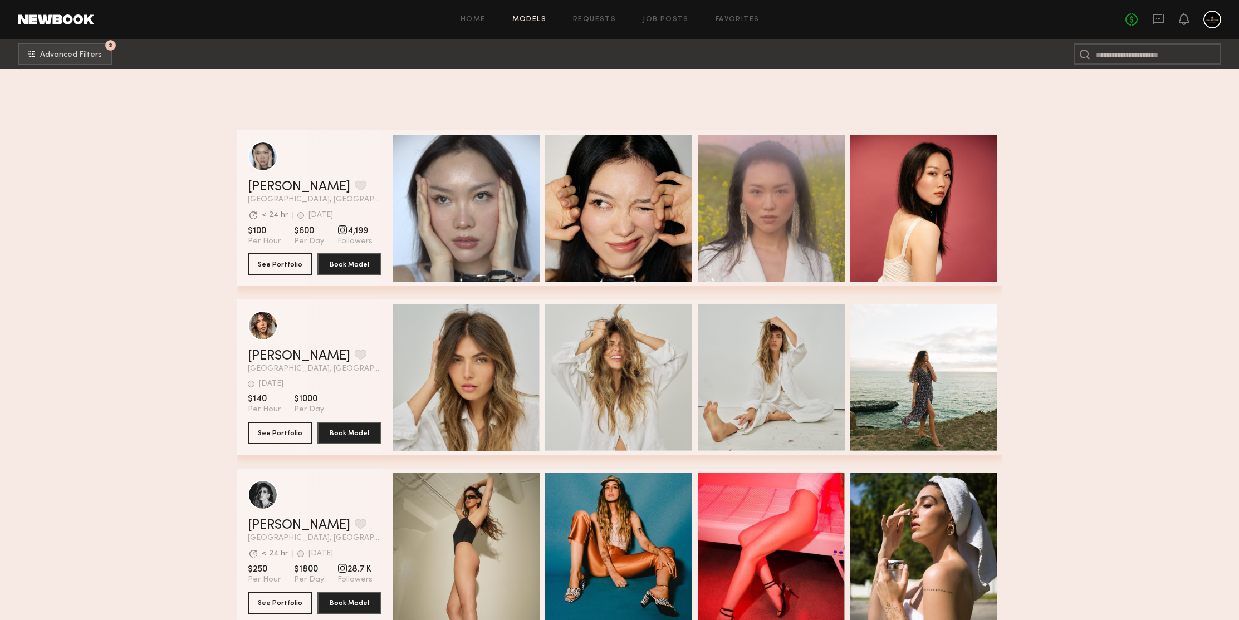
scroll to position [62889, 0]
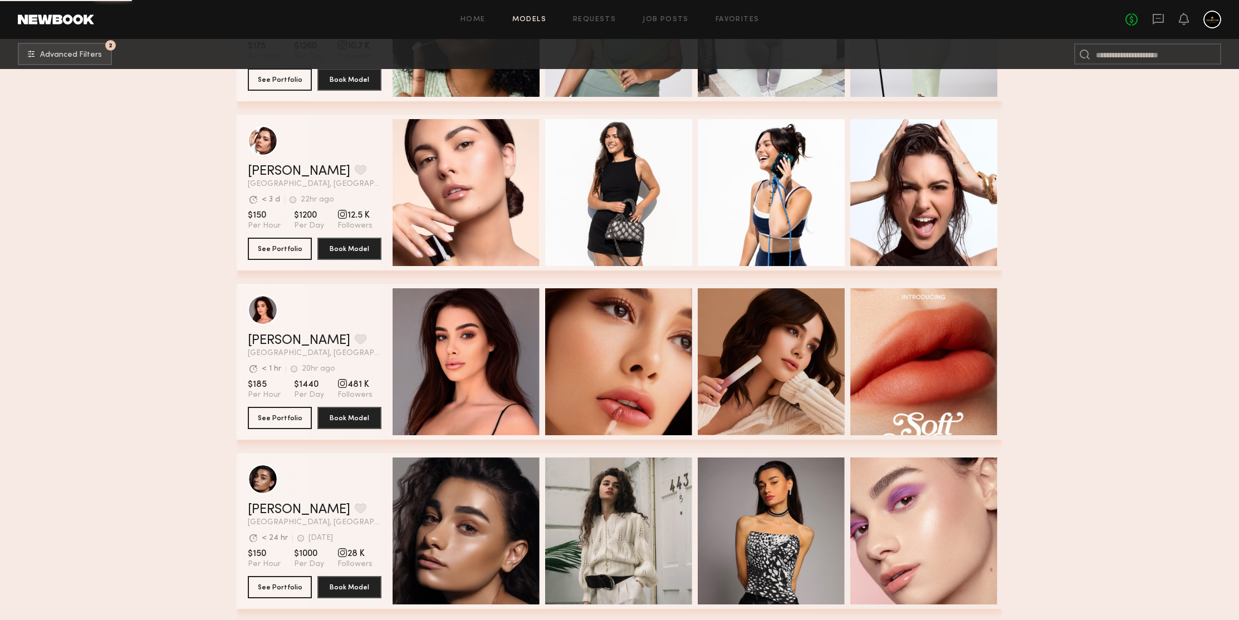
scroll to position [64664, 0]
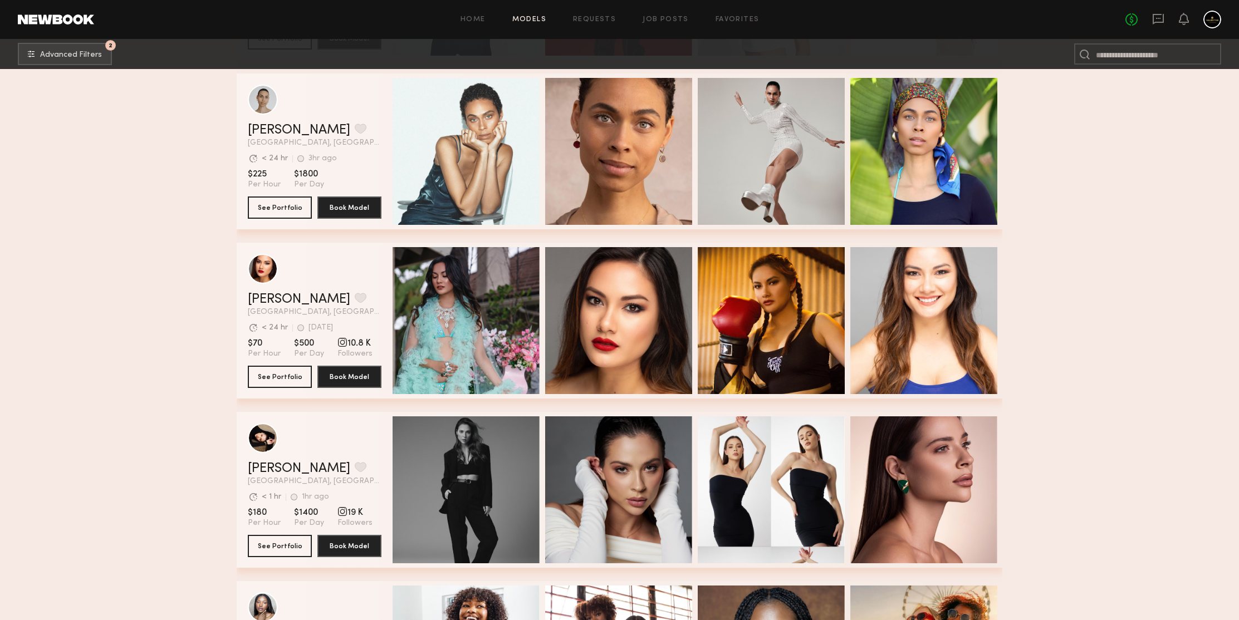
scroll to position [65354, 0]
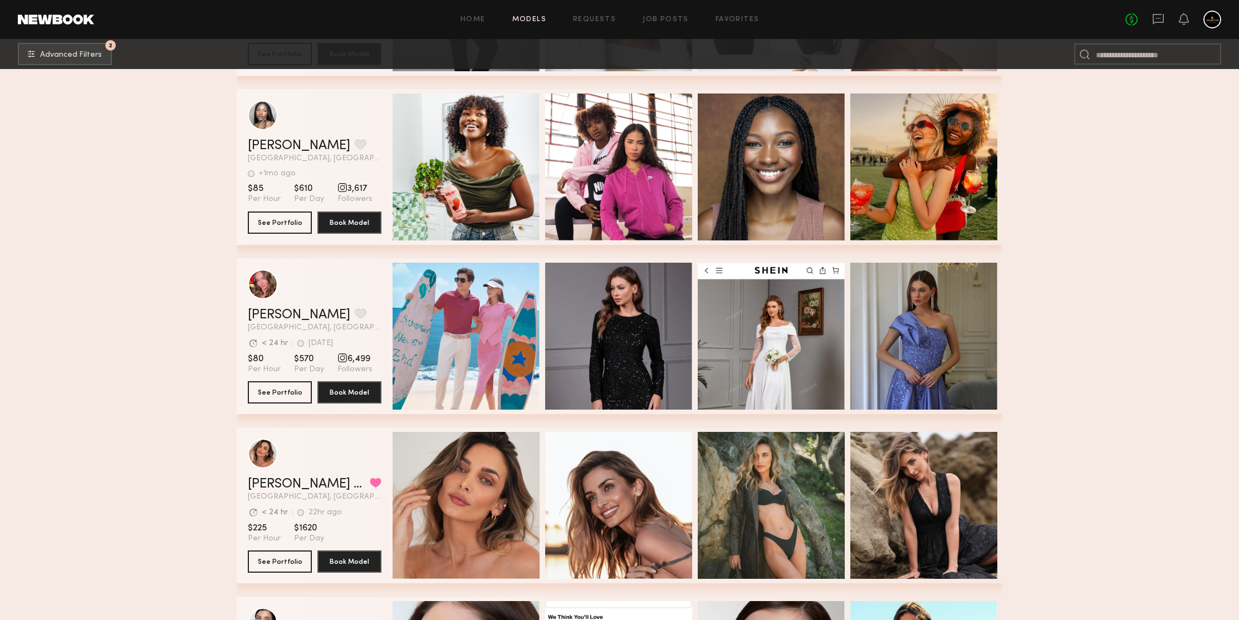
scroll to position [66004, 0]
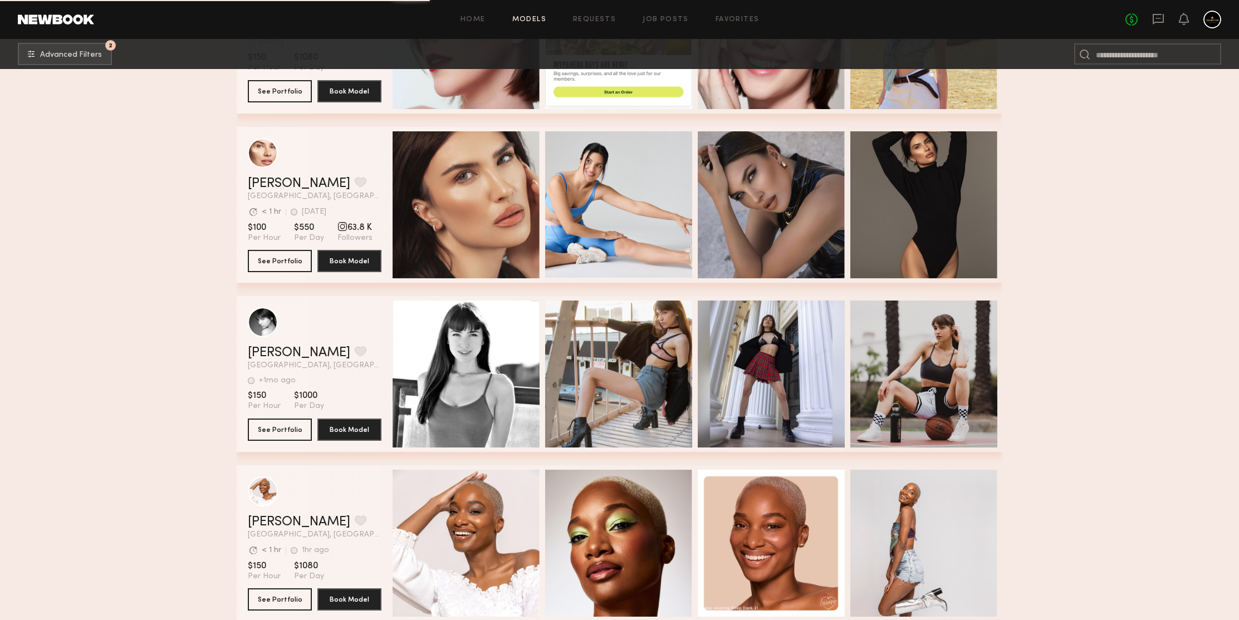
scroll to position [66500, 0]
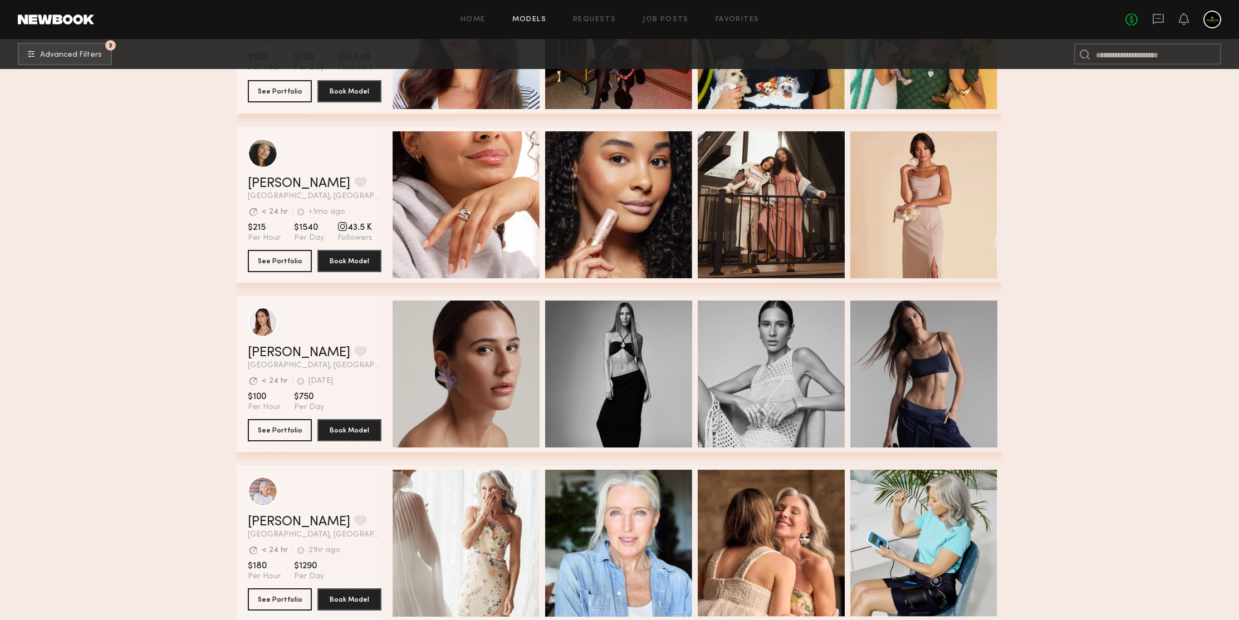
scroll to position [68173, 0]
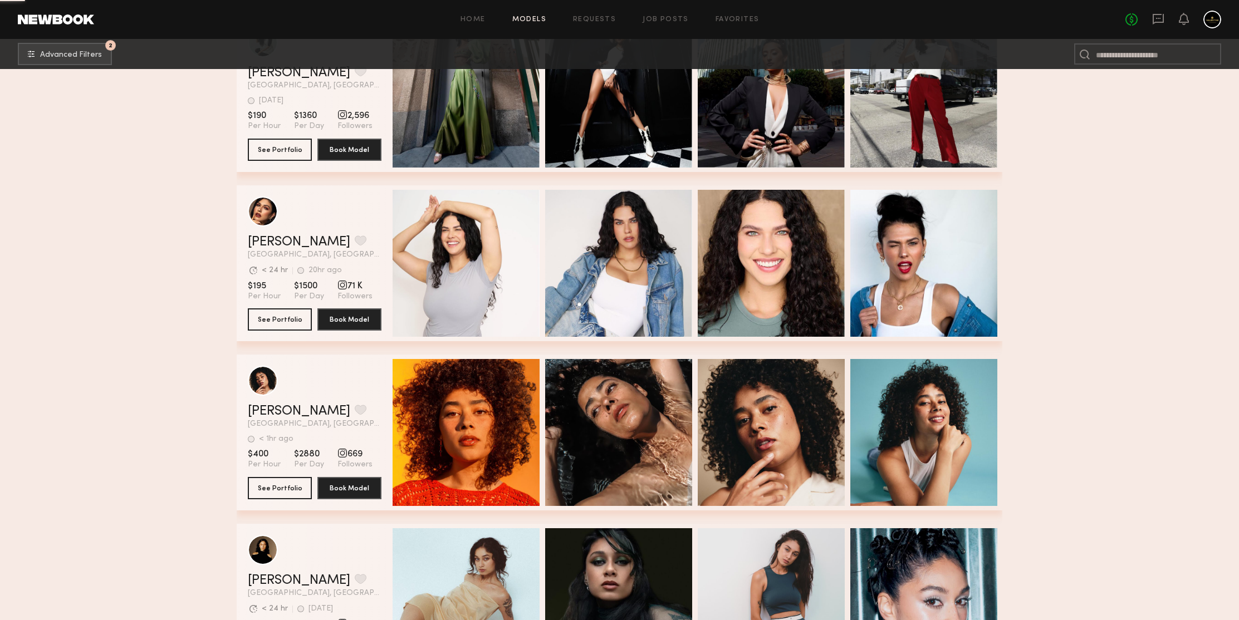
scroll to position [70433, 0]
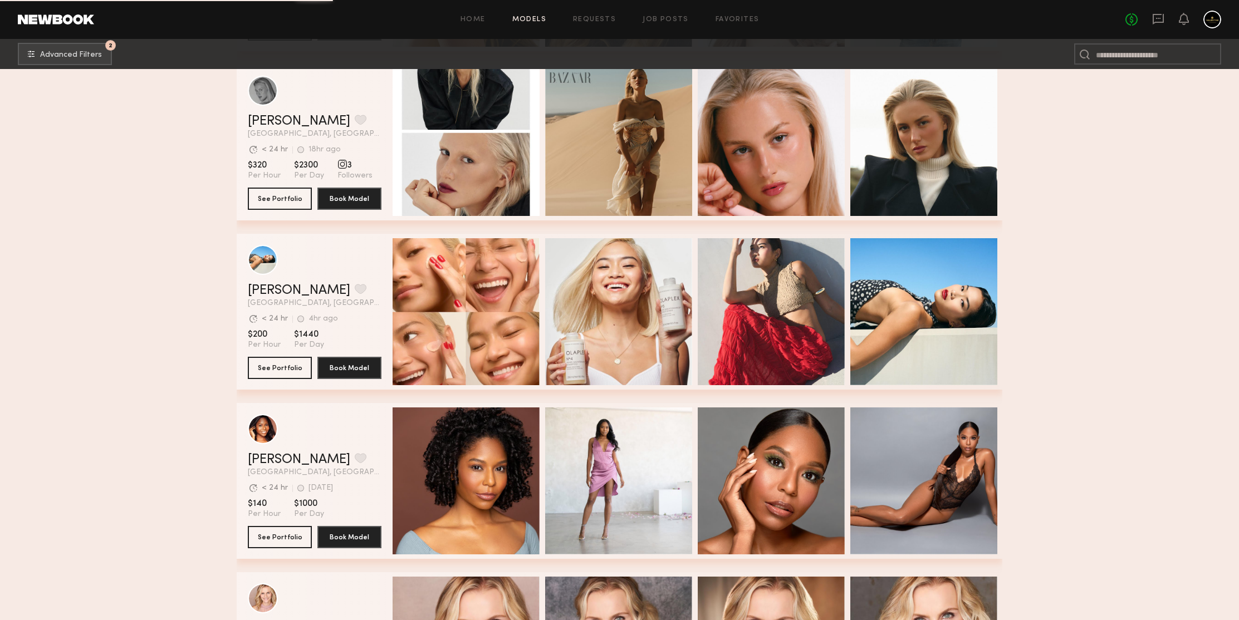
scroll to position [72693, 0]
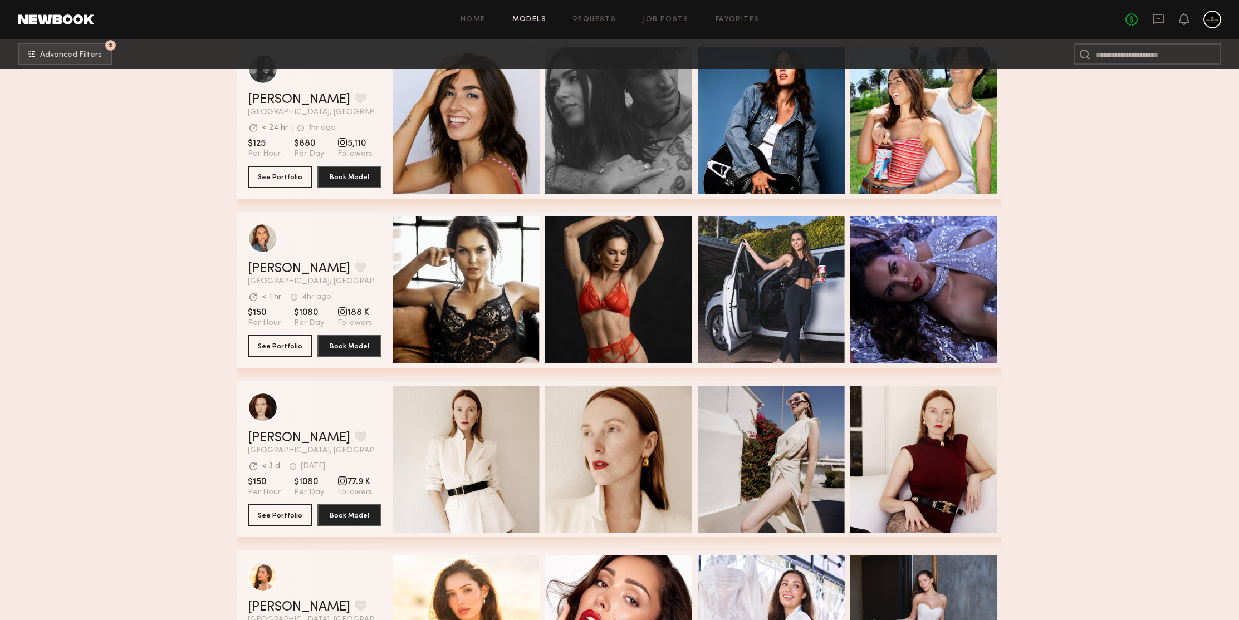
scroll to position [73395, 0]
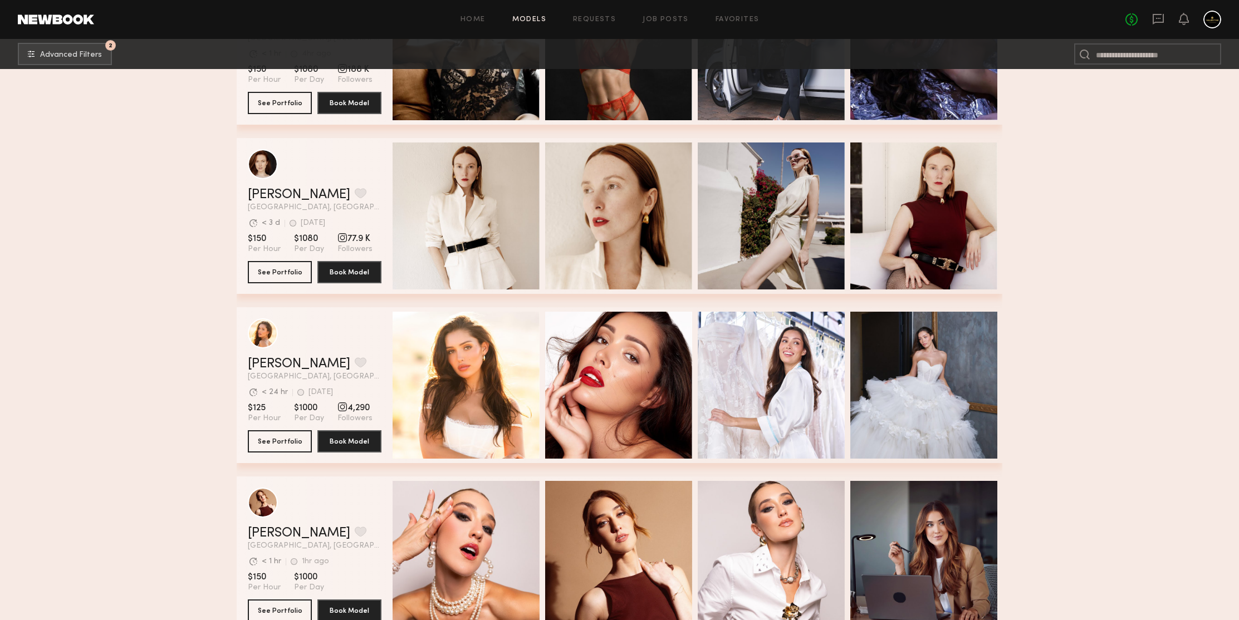
scroll to position [73632, 0]
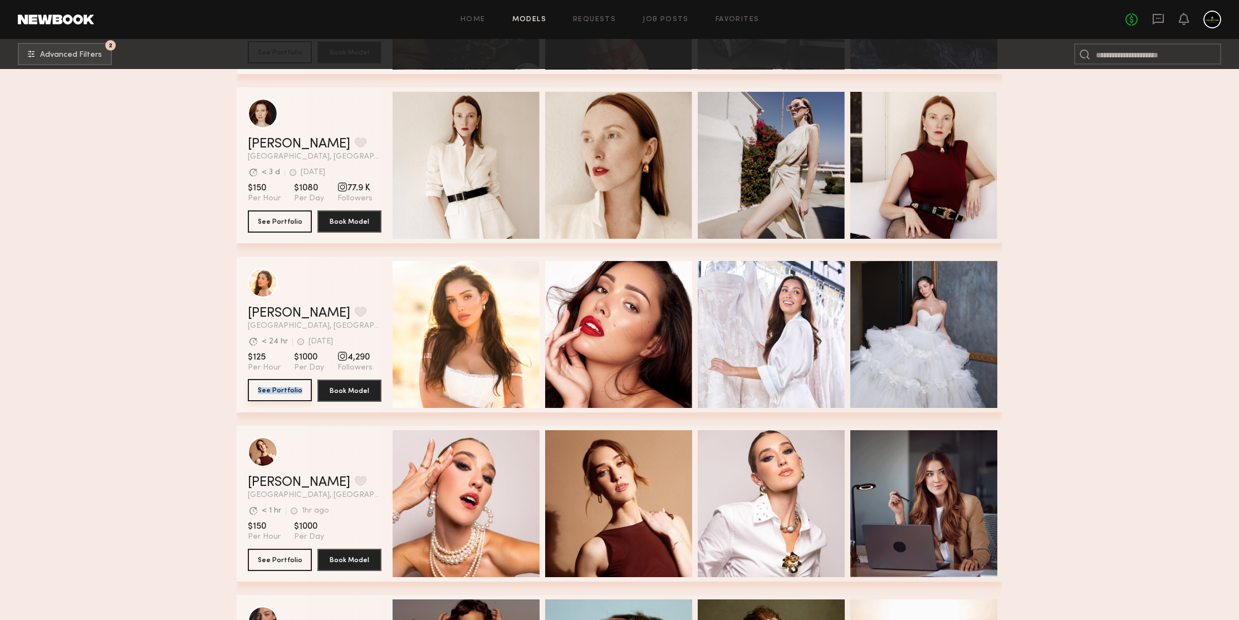
drag, startPoint x: 274, startPoint y: 388, endPoint x: 193, endPoint y: 219, distance: 187.5
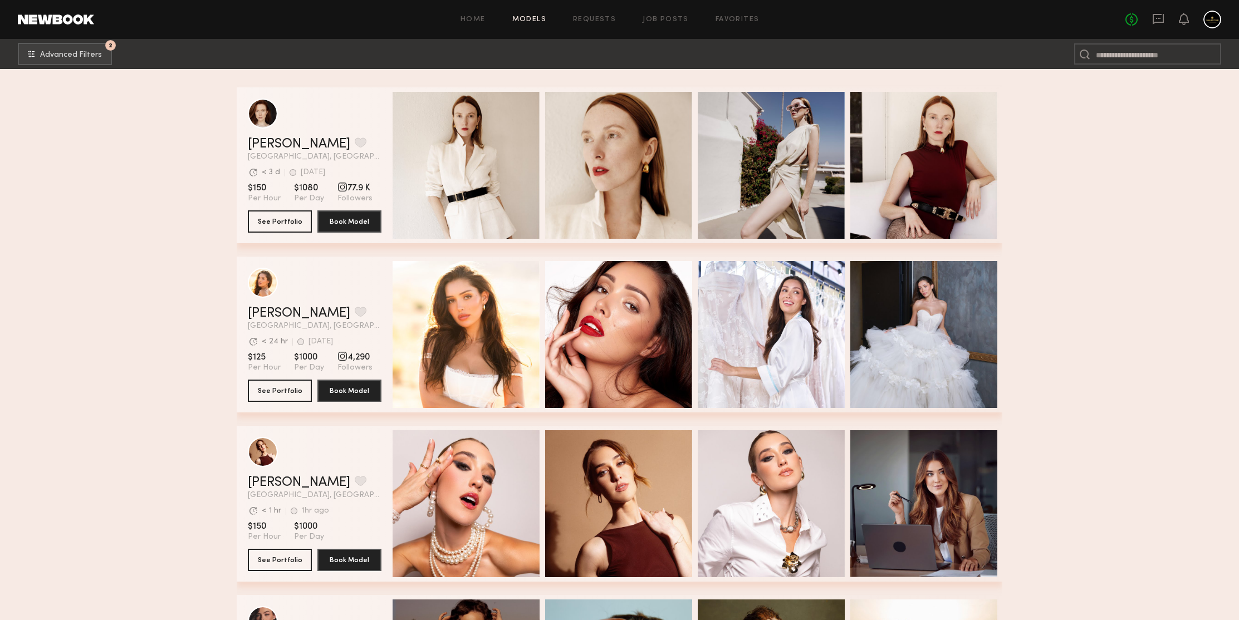
scroll to position [73981, 0]
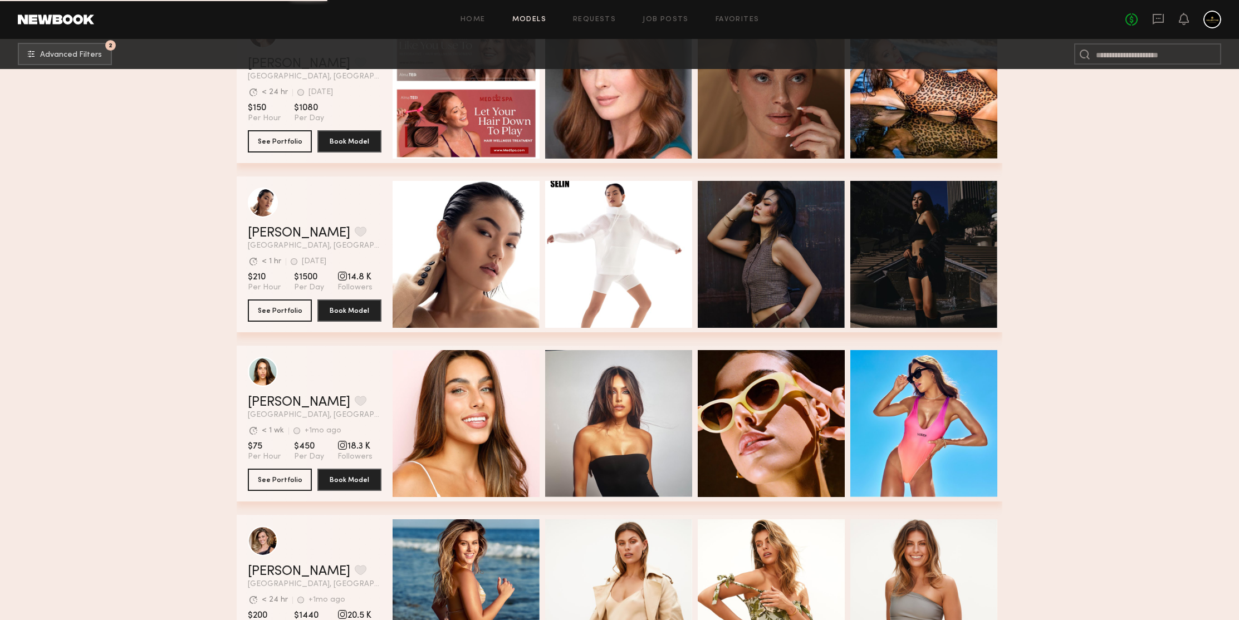
scroll to position [74820, 0]
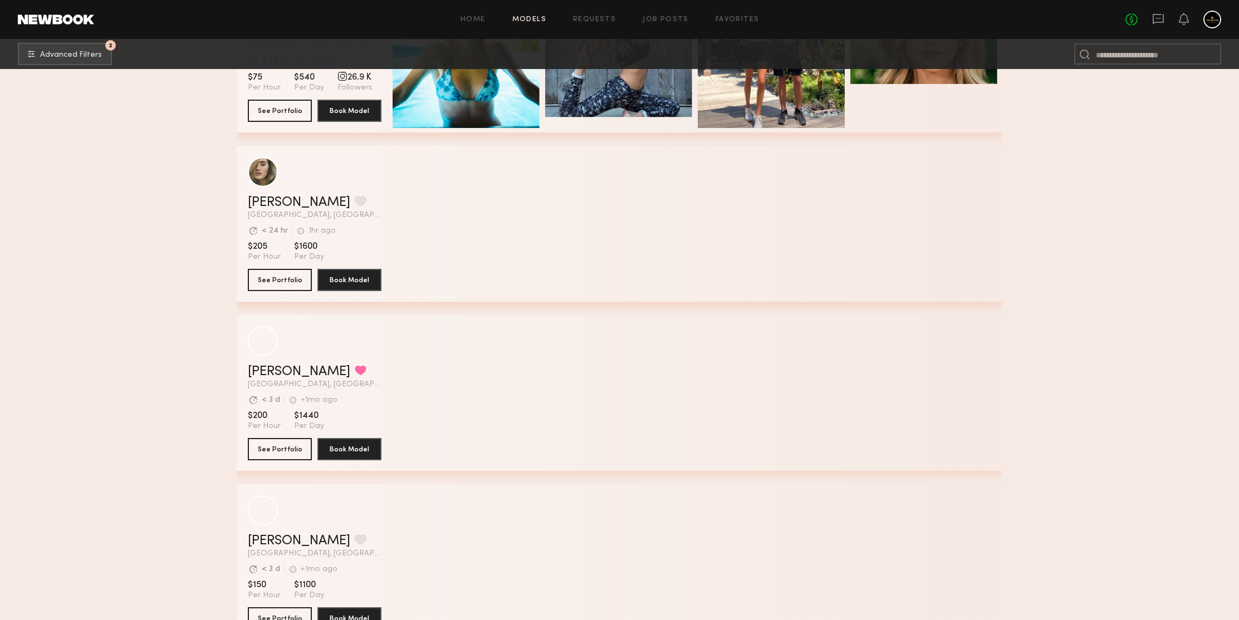
scroll to position [76361, 0]
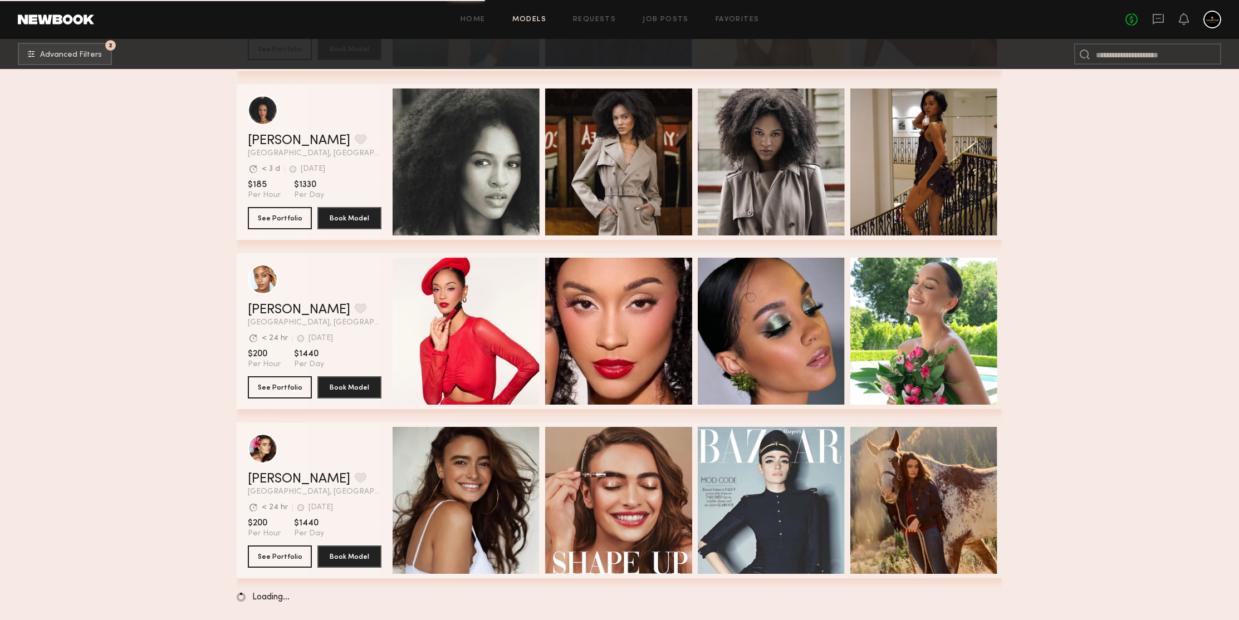
scroll to position [76965, 0]
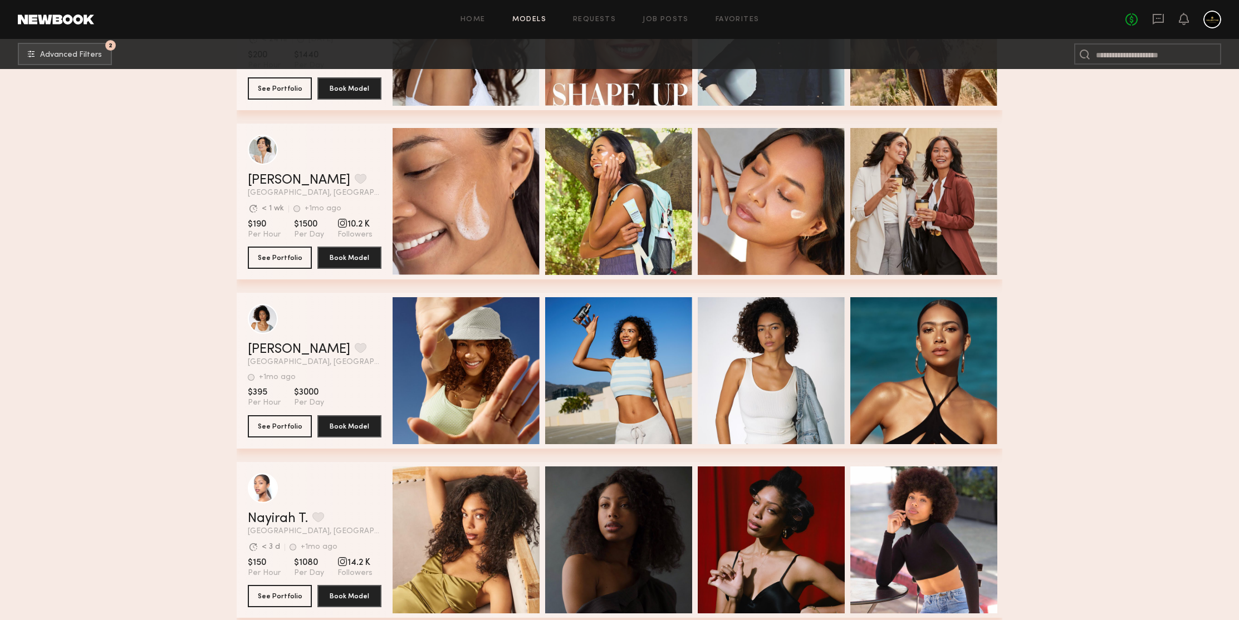
scroll to position [77622, 0]
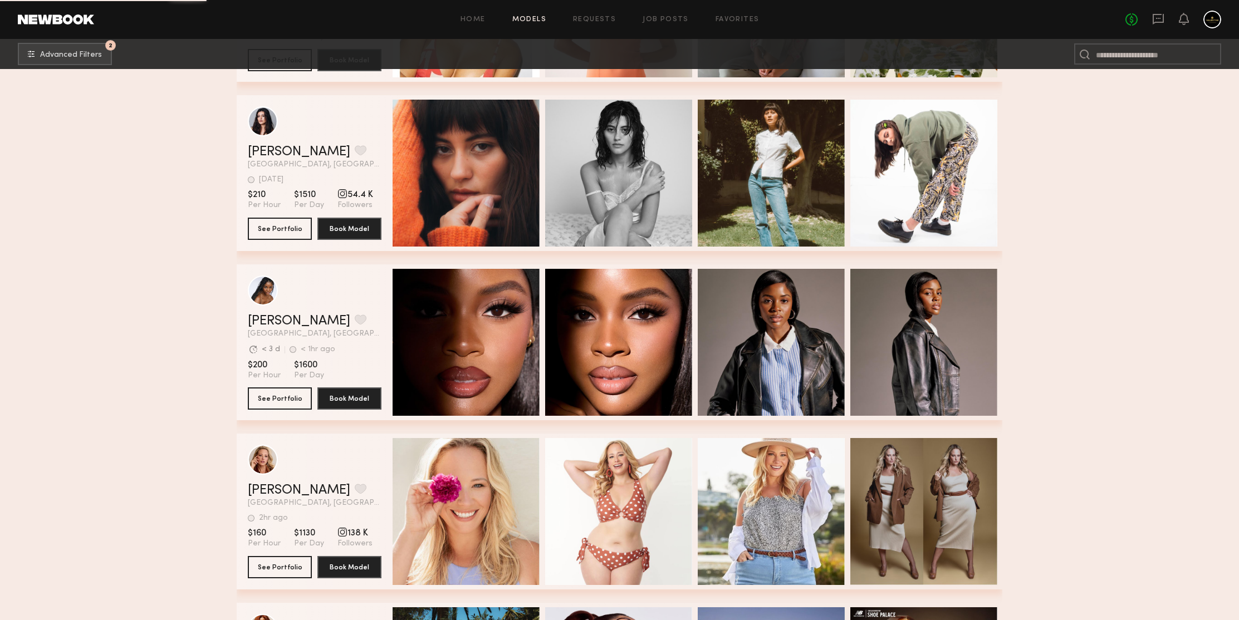
scroll to position [78552, 0]
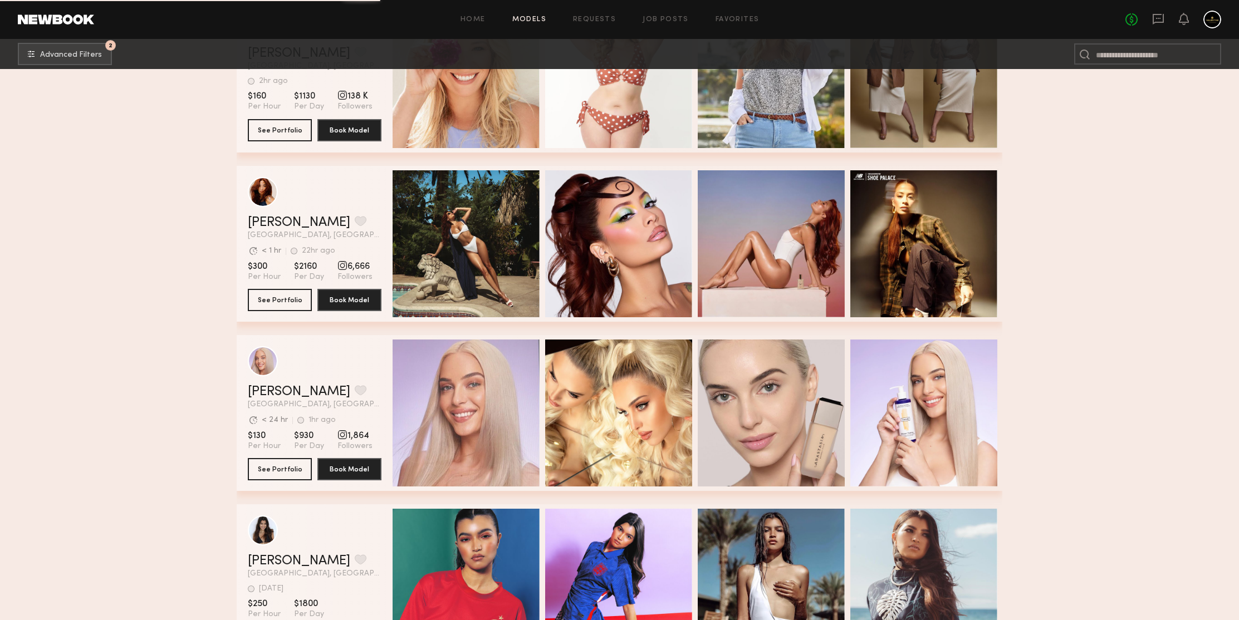
scroll to position [78858, 0]
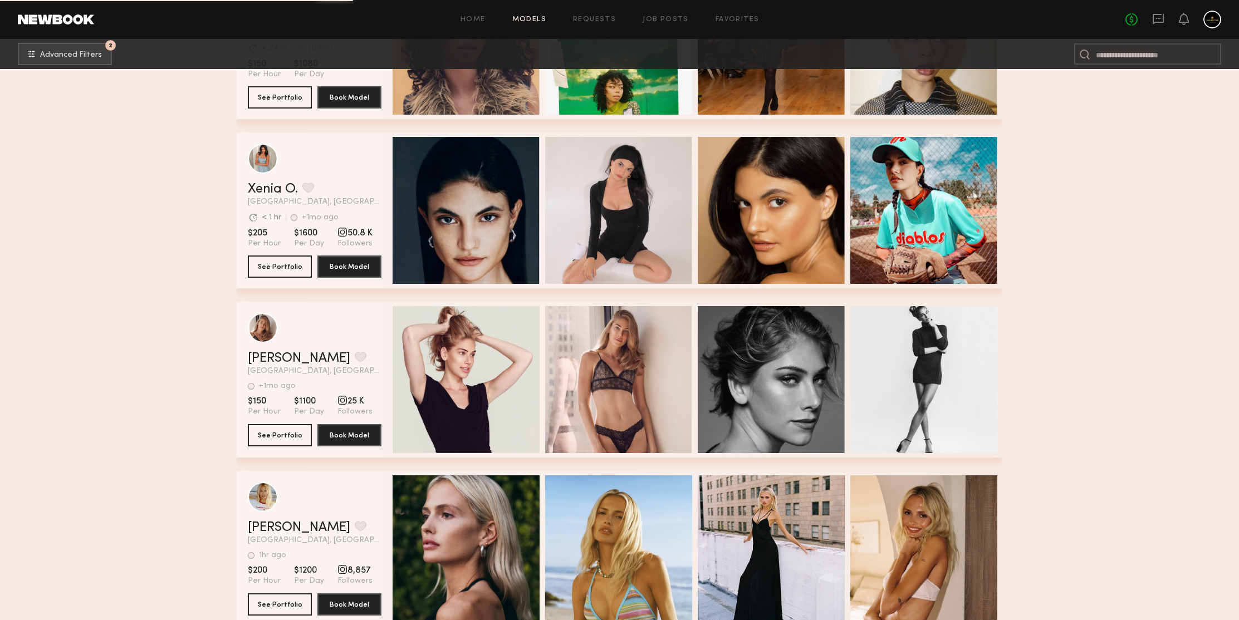
scroll to position [80914, 0]
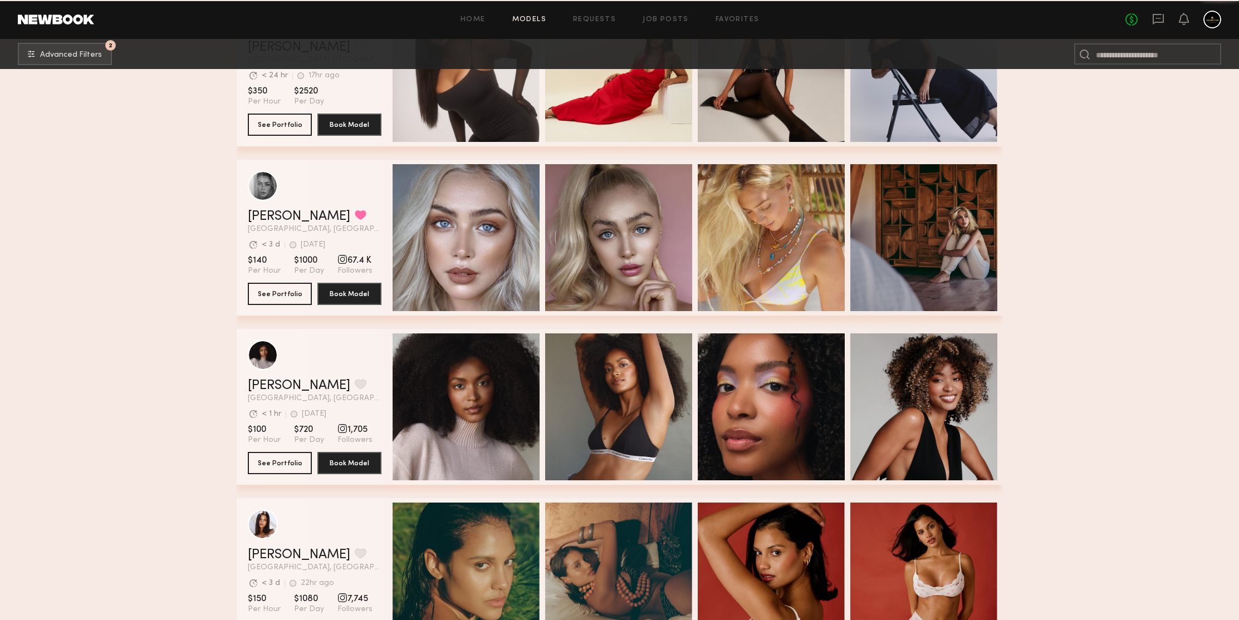
scroll to position [82891, 0]
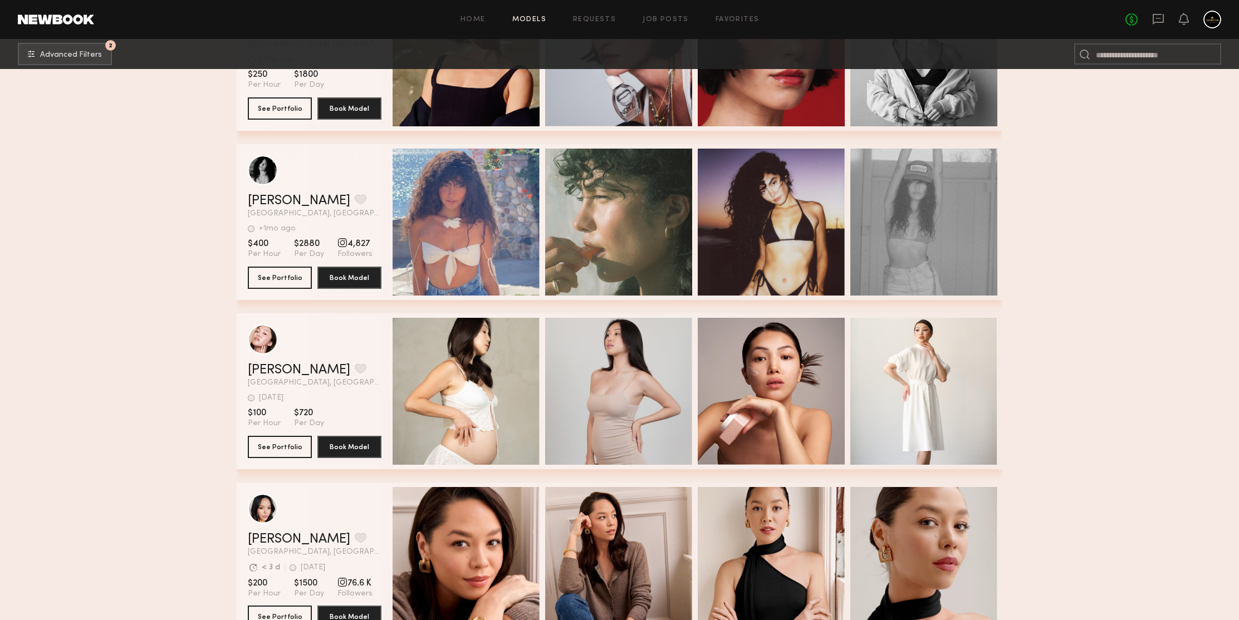
scroll to position [83849, 0]
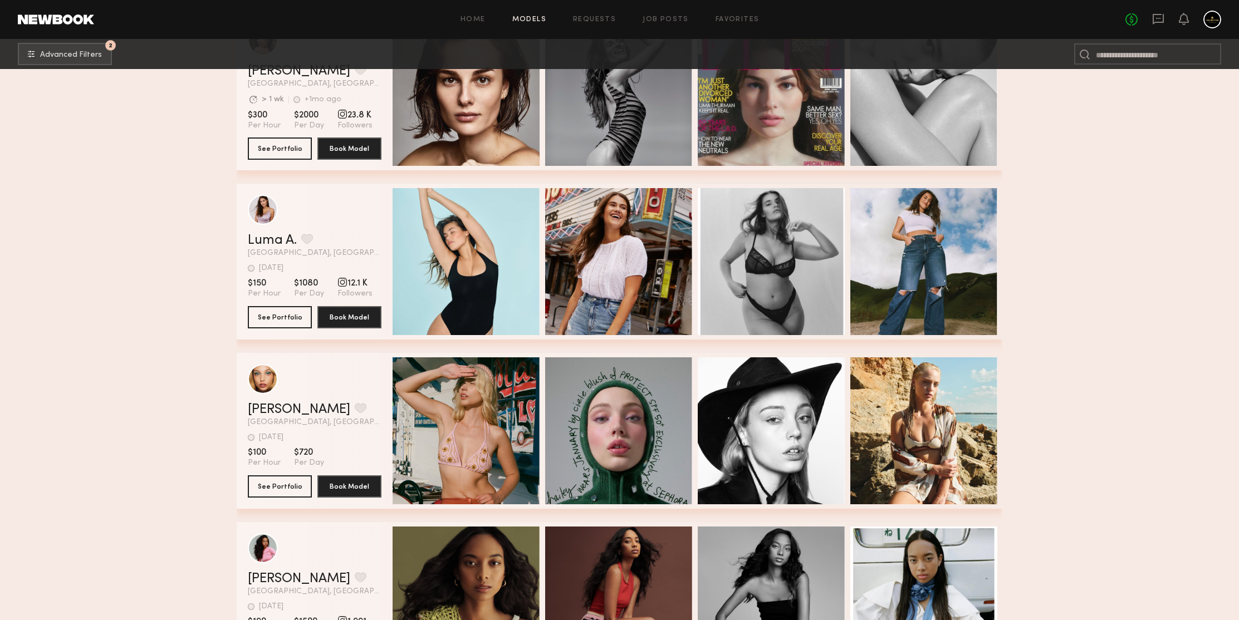
scroll to position [84740, 0]
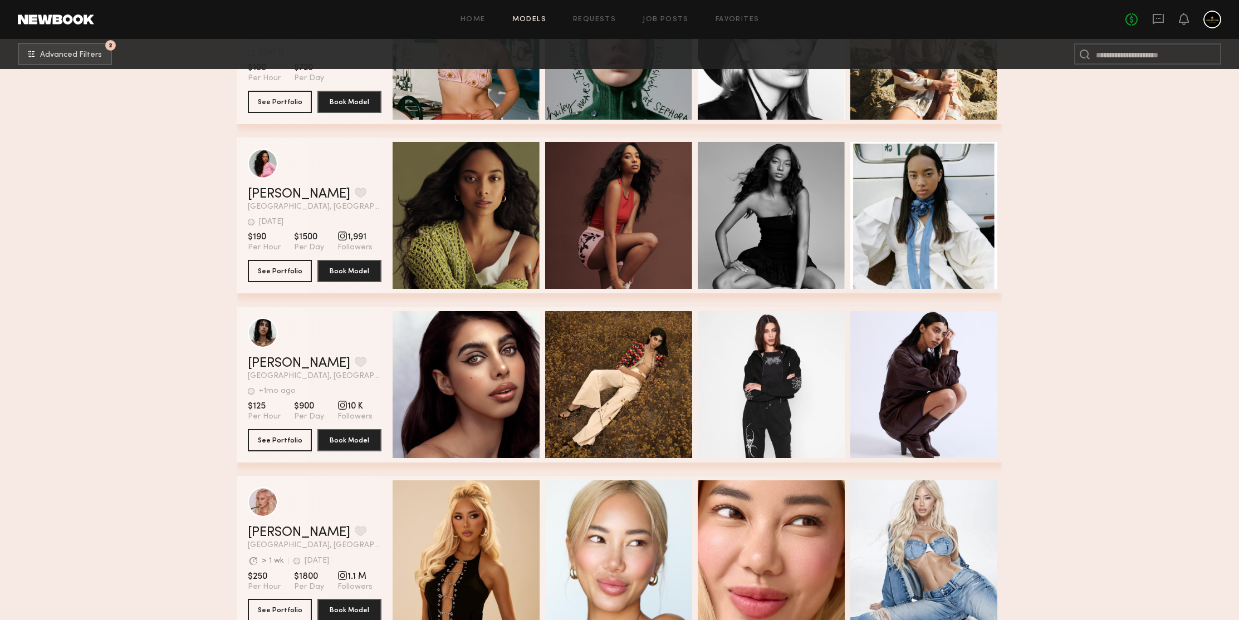
scroll to position [85274, 0]
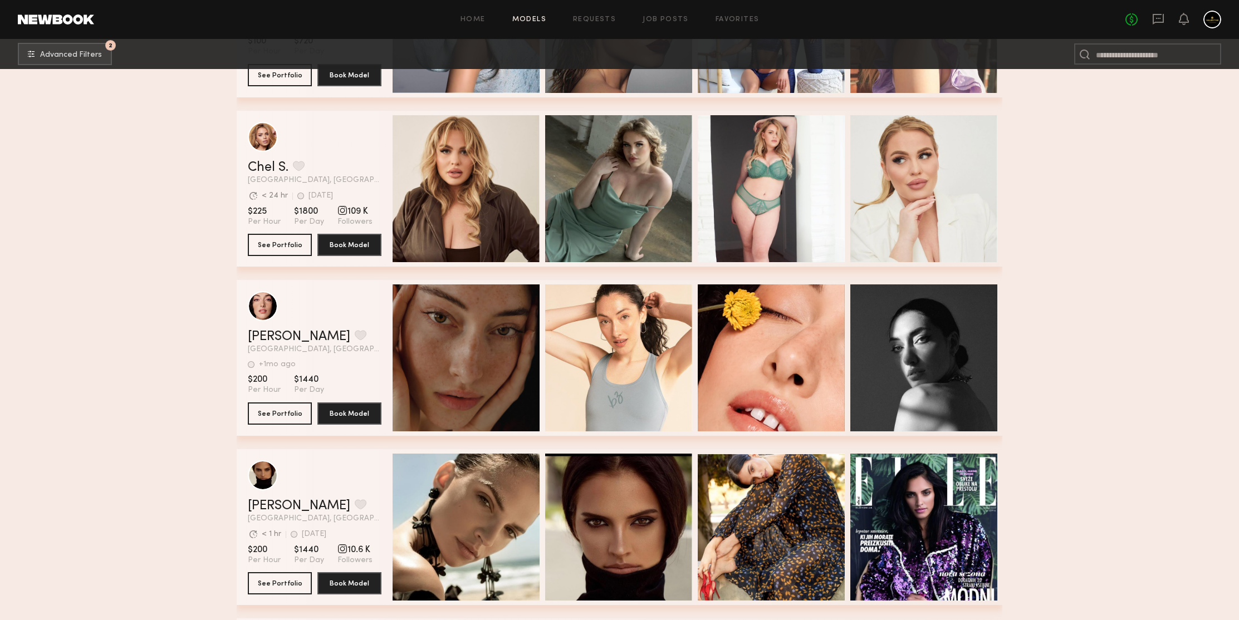
scroll to position [86377, 0]
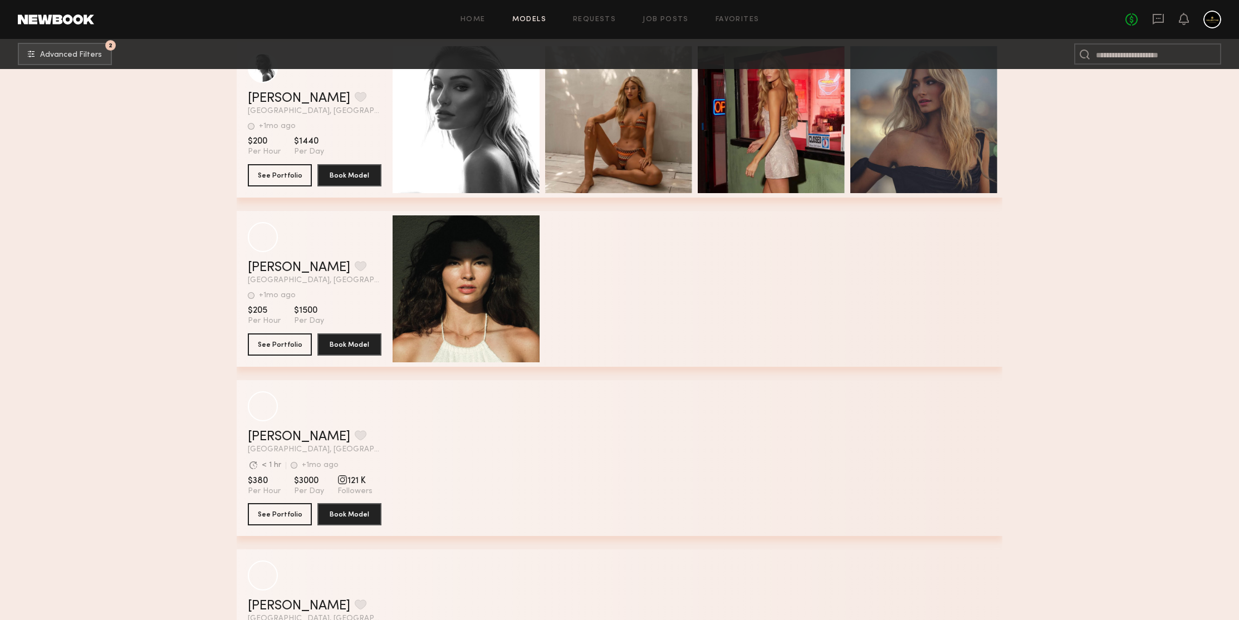
scroll to position [87425, 0]
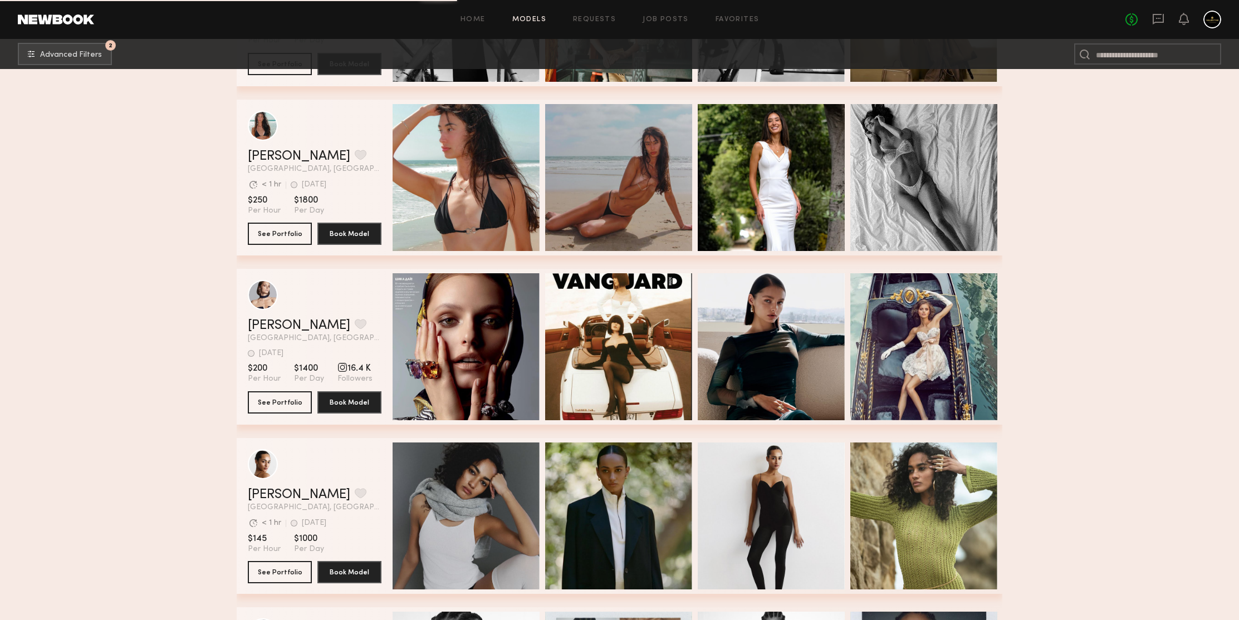
scroll to position [88860, 0]
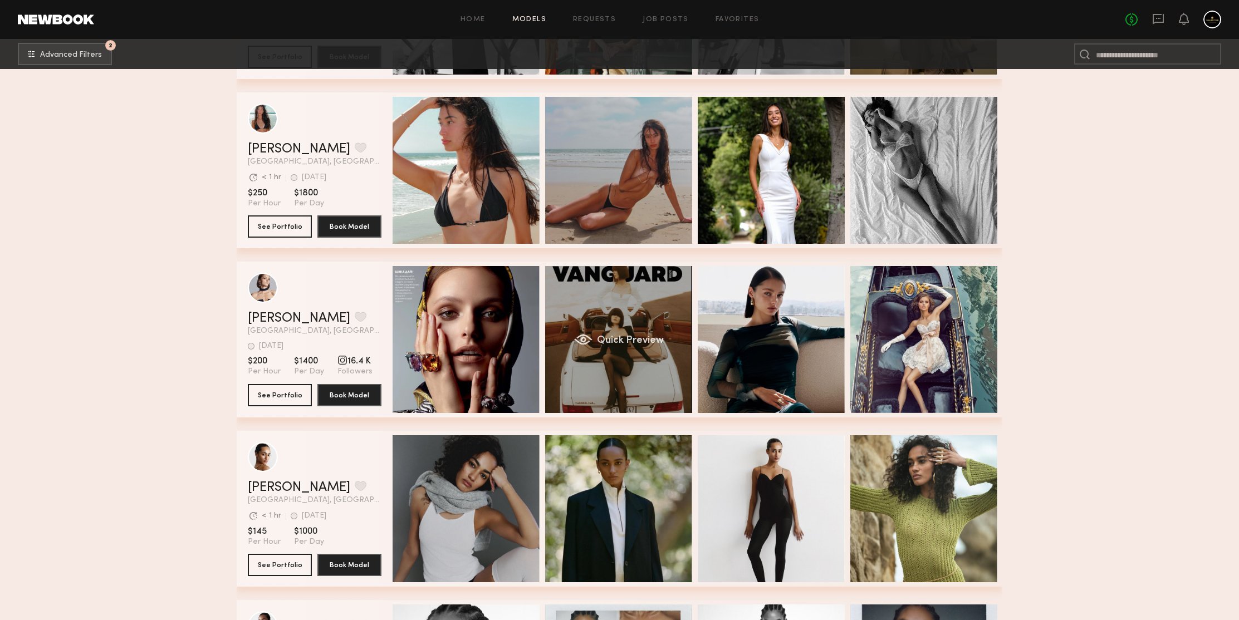
click at [644, 288] on div "Quick Preview" at bounding box center [618, 339] width 147 height 147
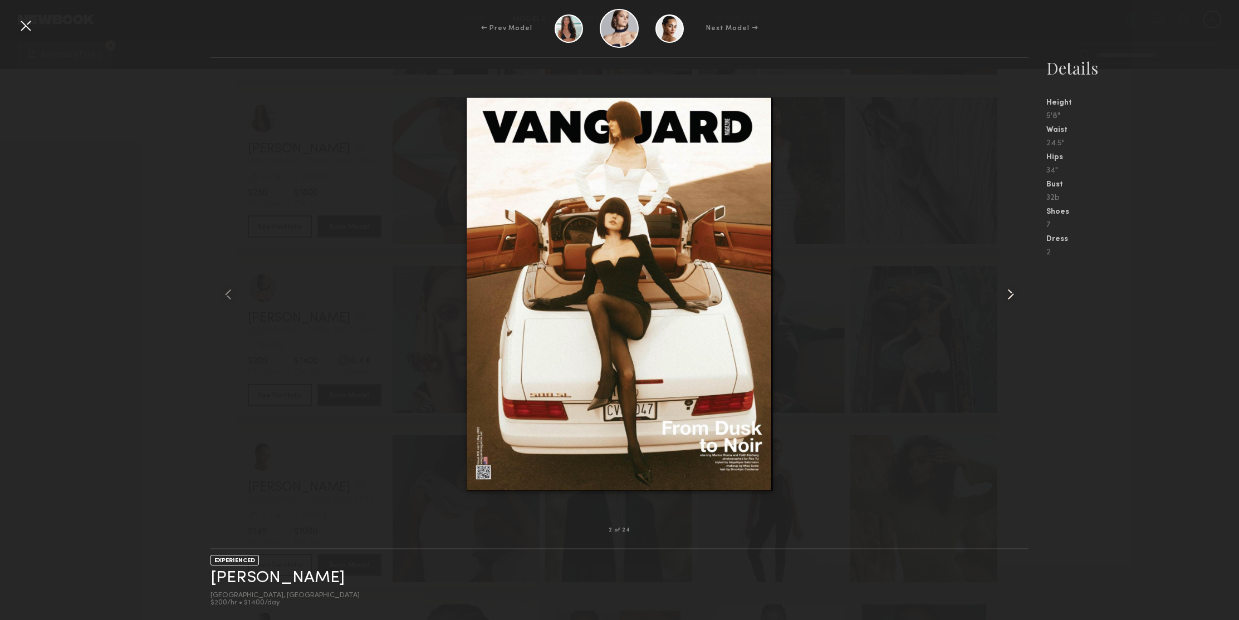
click at [1009, 290] on common-icon at bounding box center [1011, 295] width 18 height 18
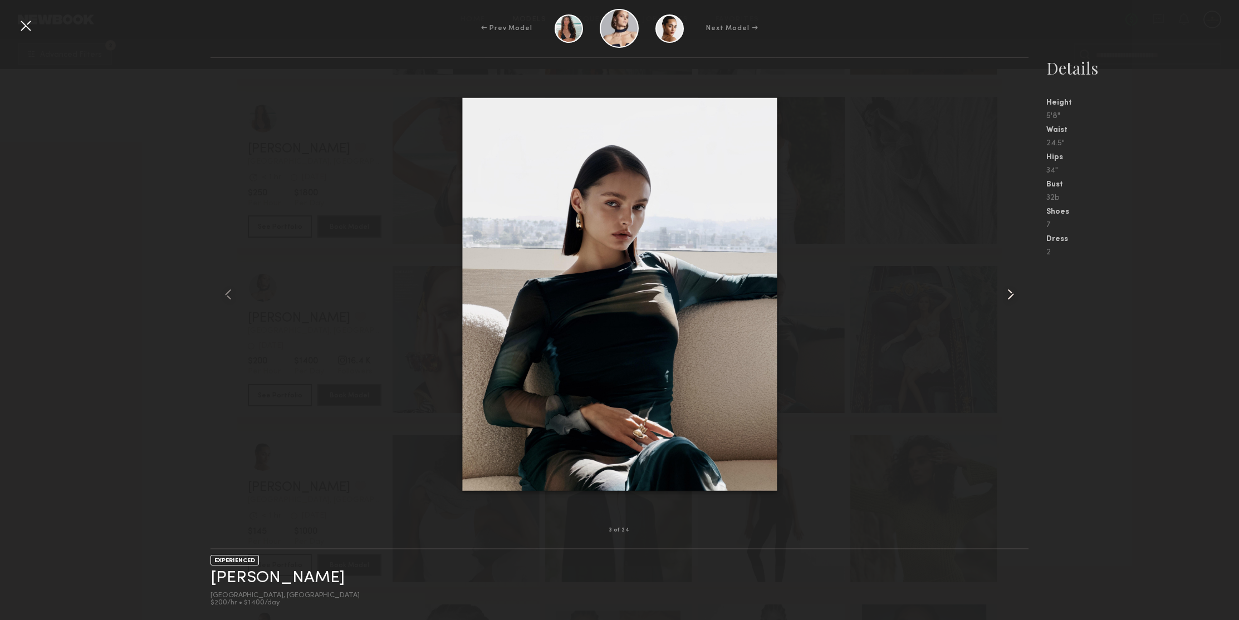
click at [1009, 290] on common-icon at bounding box center [1011, 295] width 18 height 18
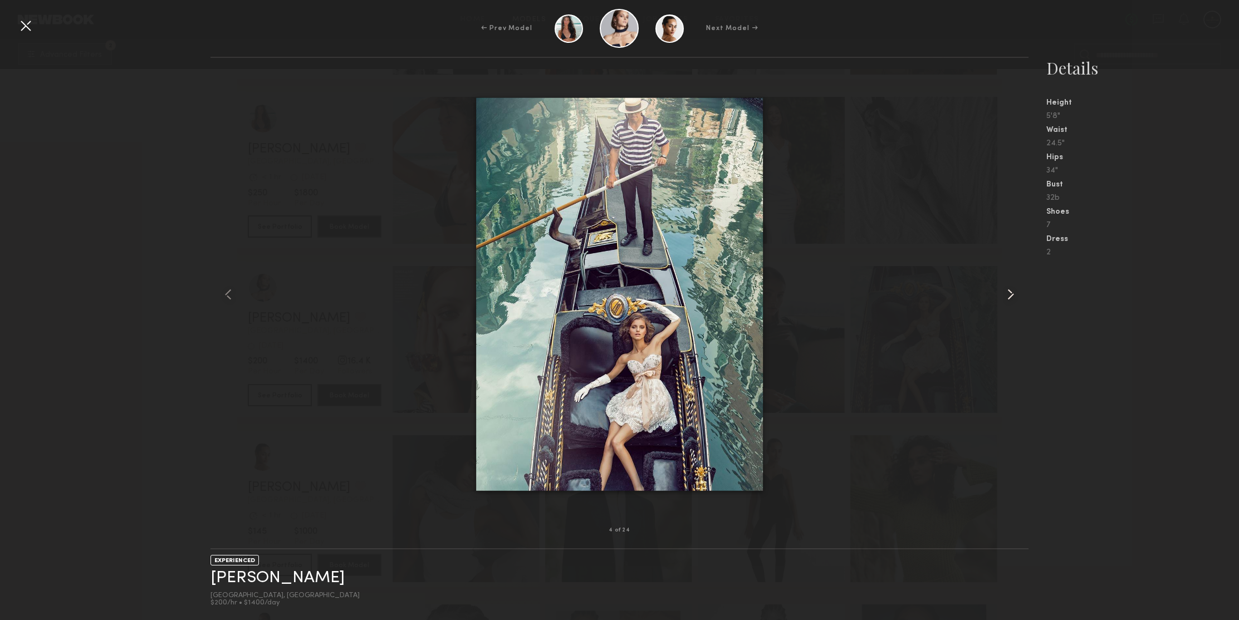
click at [1009, 287] on common-icon at bounding box center [1011, 295] width 18 height 18
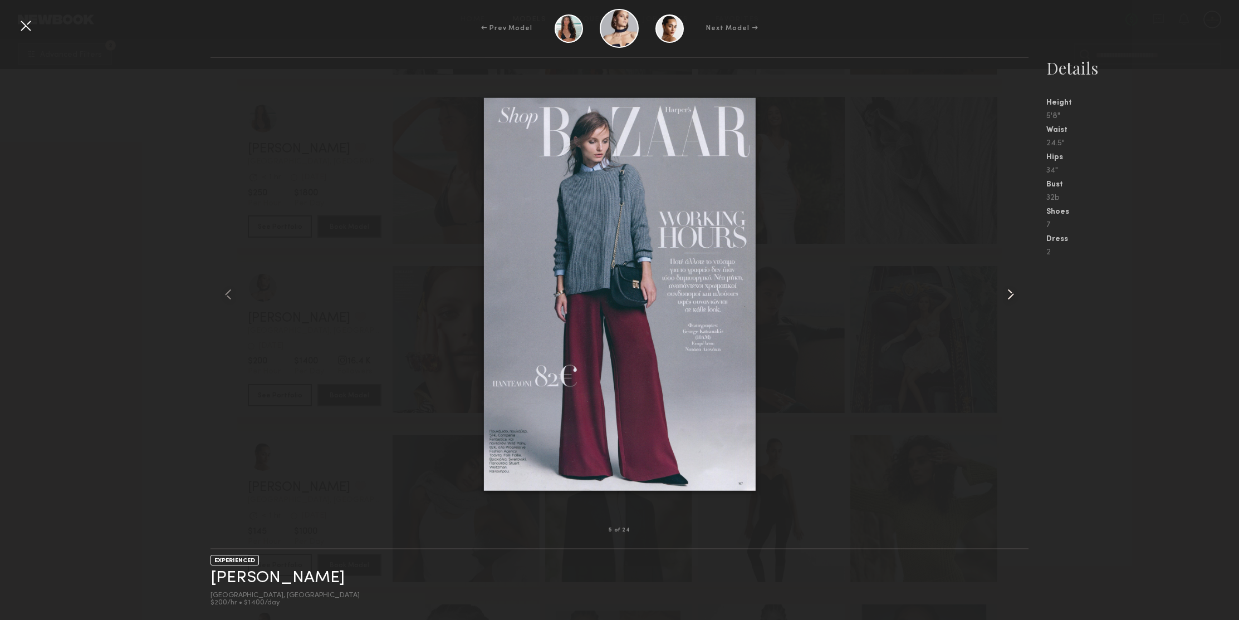
click at [1009, 287] on common-icon at bounding box center [1011, 295] width 18 height 18
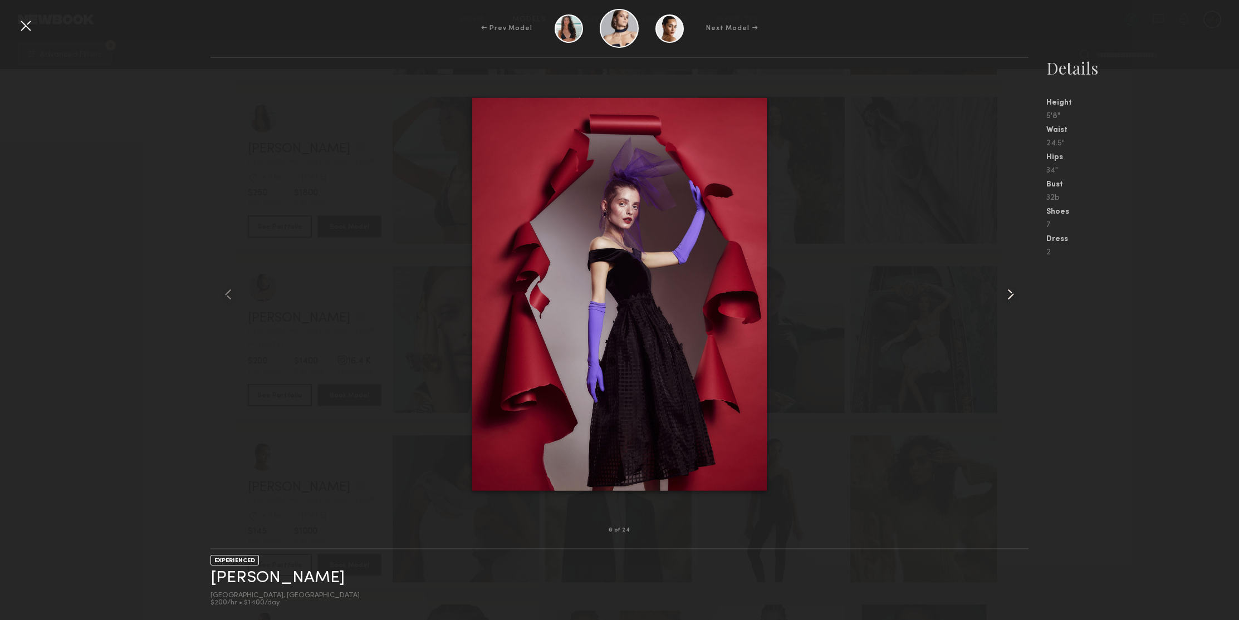
click at [1009, 287] on common-icon at bounding box center [1011, 295] width 18 height 18
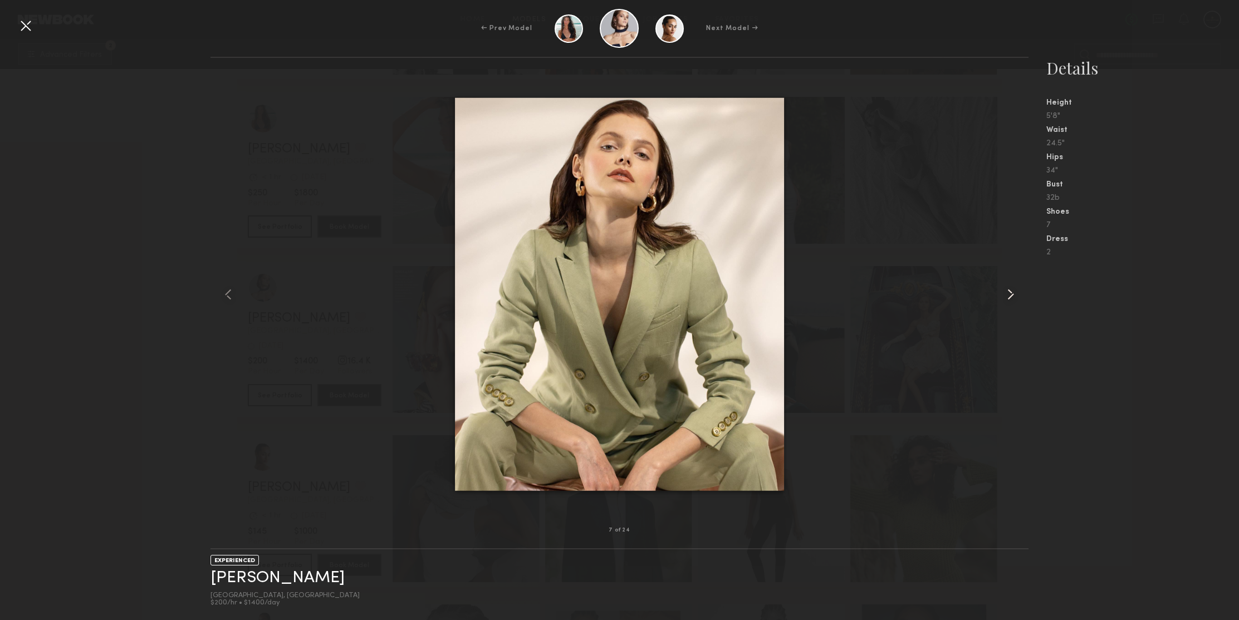
click at [1009, 287] on common-icon at bounding box center [1011, 295] width 18 height 18
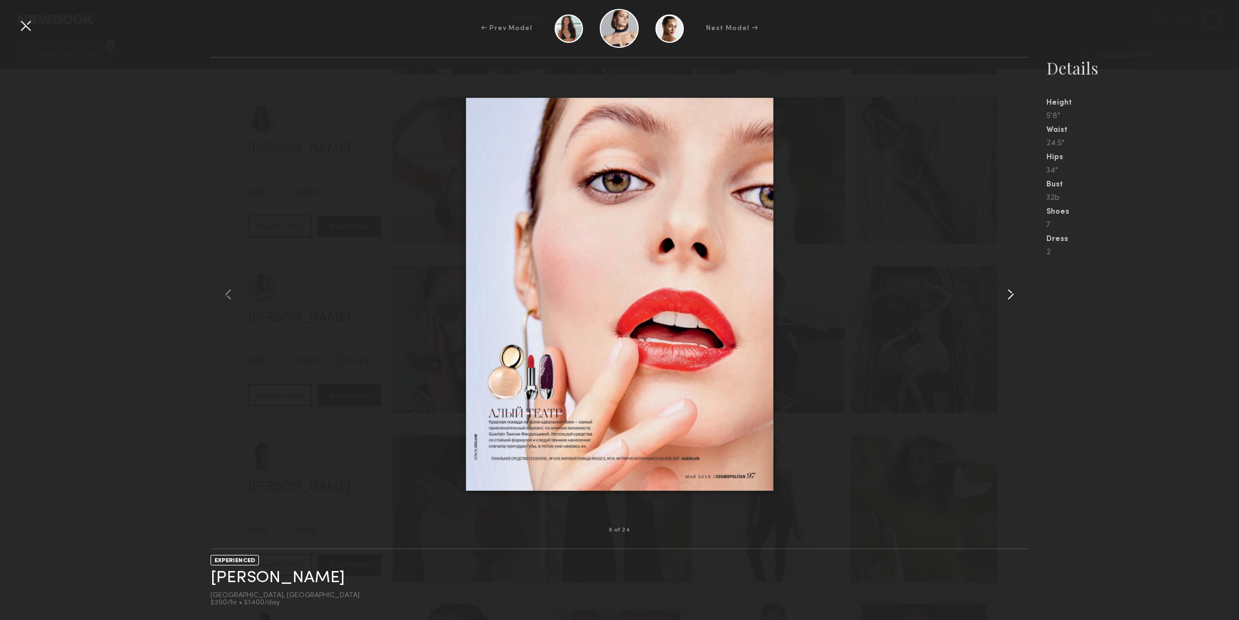
click at [1009, 287] on common-icon at bounding box center [1011, 295] width 18 height 18
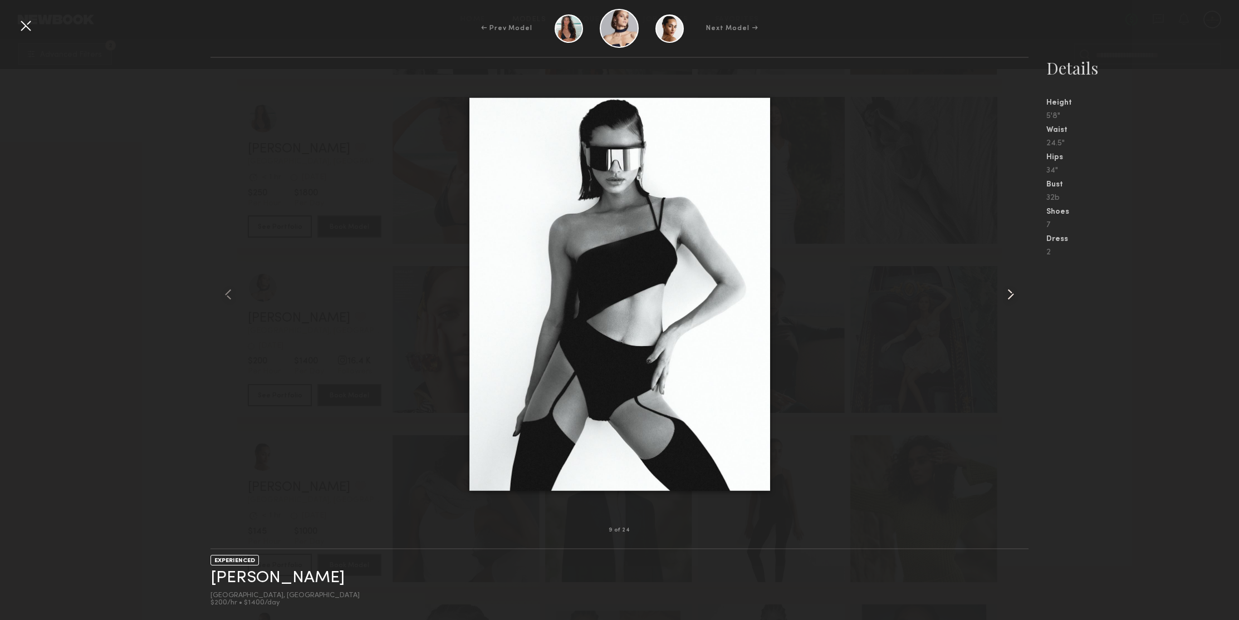
click at [1009, 287] on common-icon at bounding box center [1011, 295] width 18 height 18
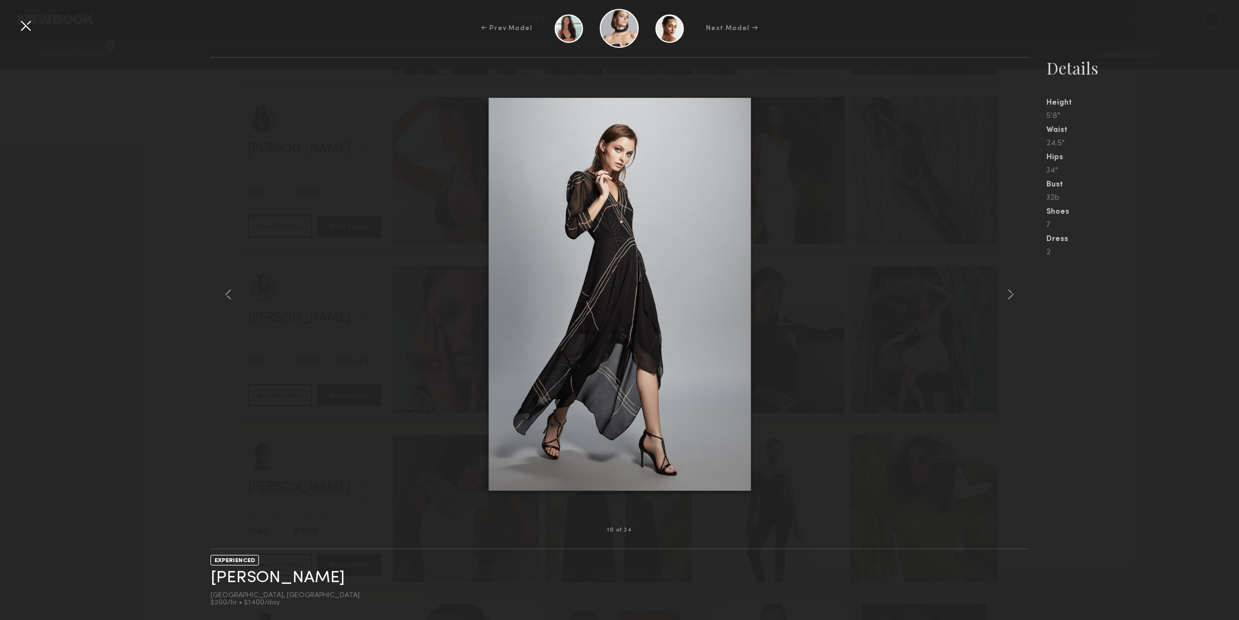
click at [28, 19] on div at bounding box center [26, 26] width 18 height 18
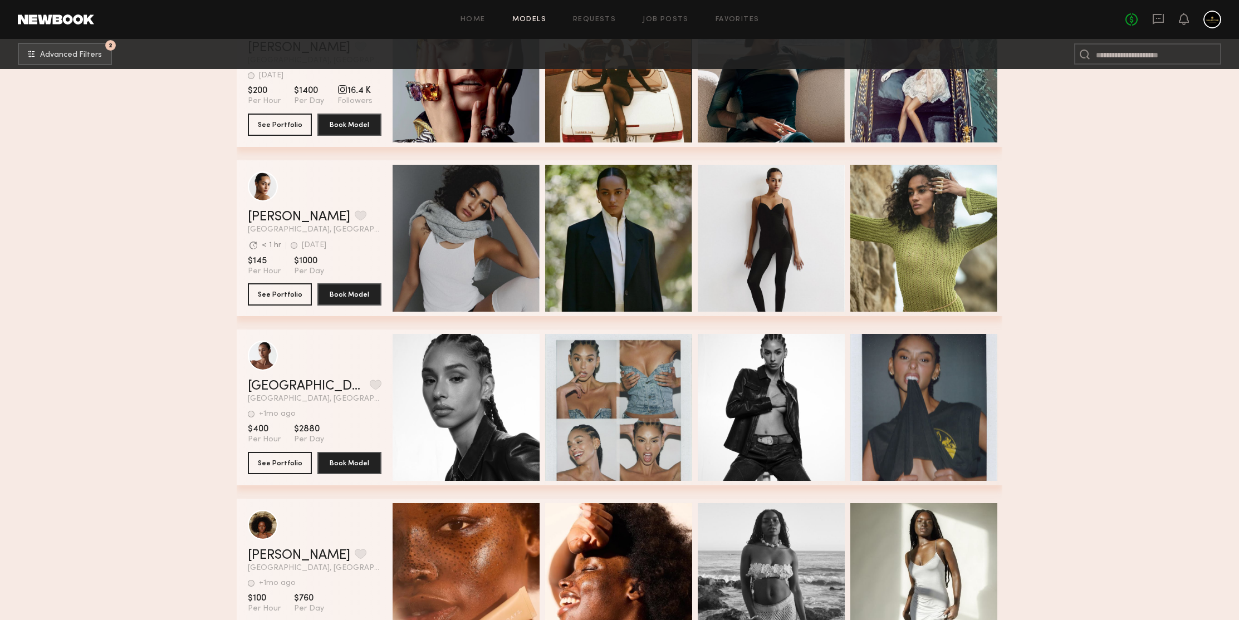
scroll to position [89188, 0]
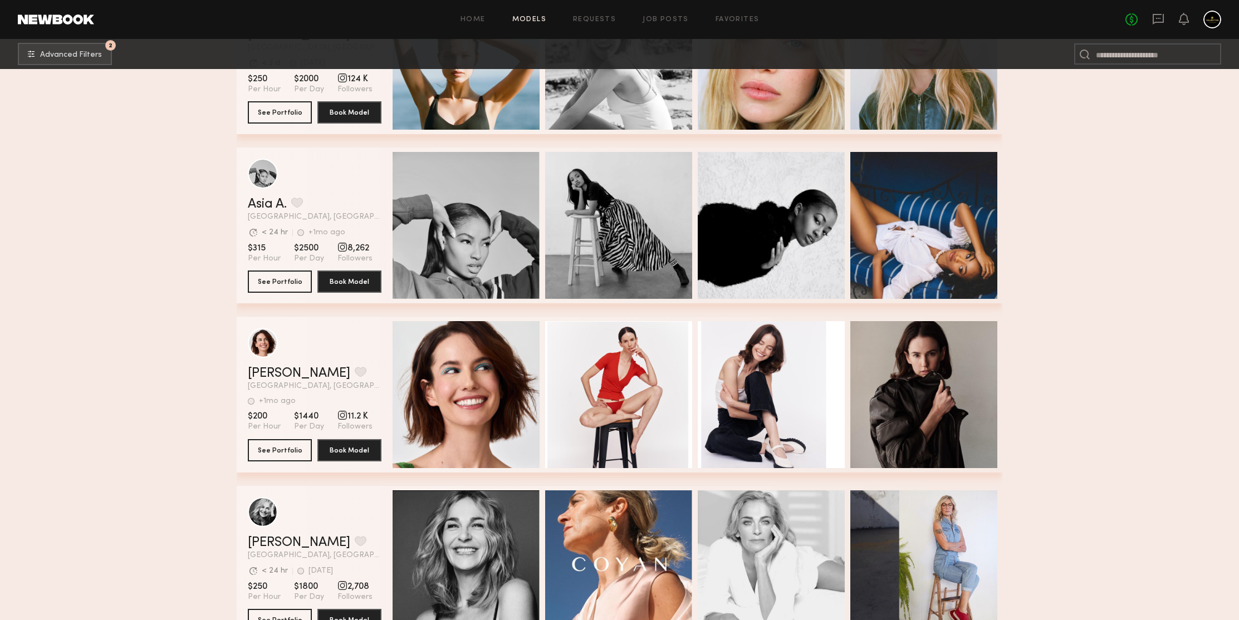
scroll to position [90296, 0]
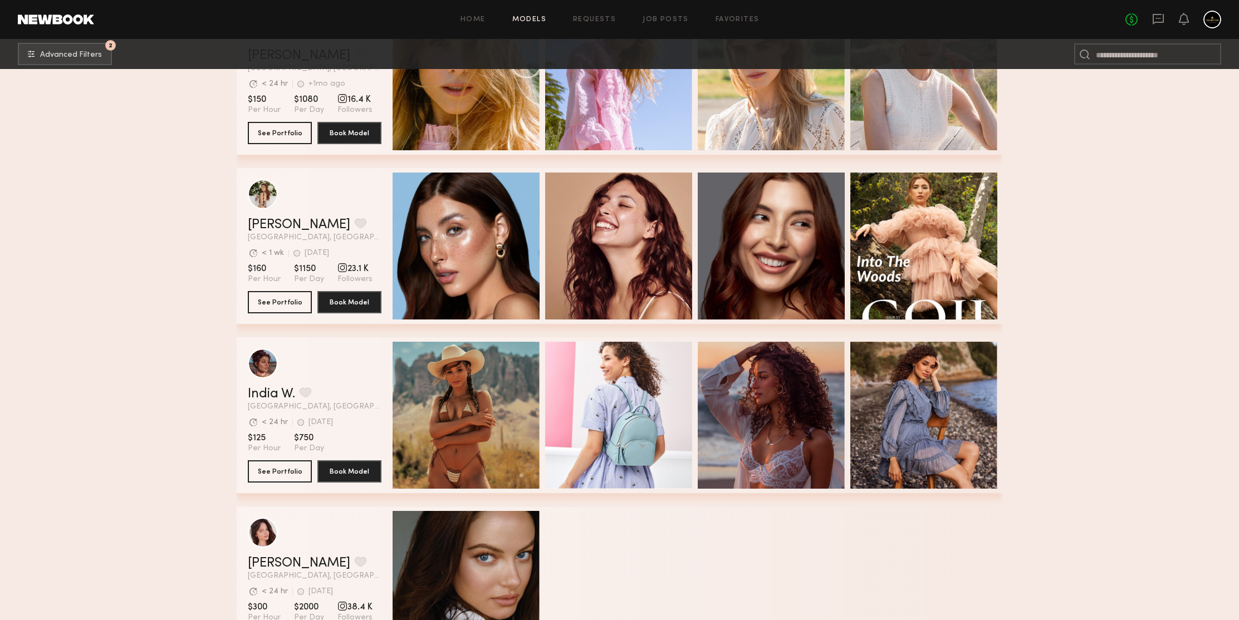
scroll to position [91360, 0]
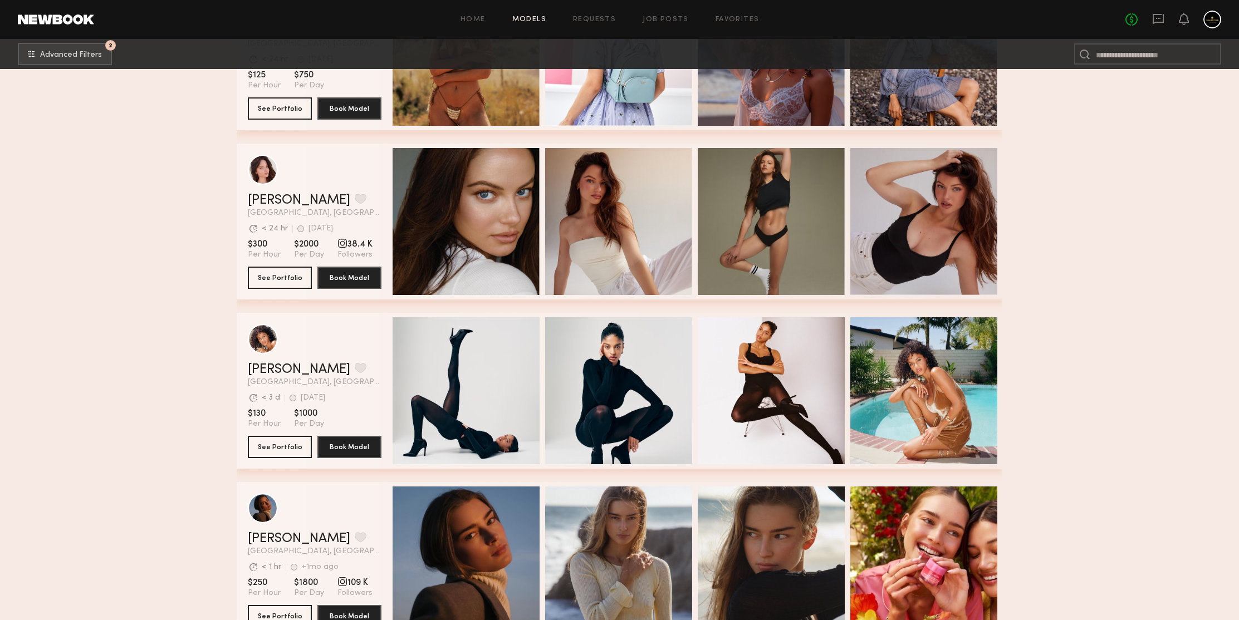
scroll to position [91926, 0]
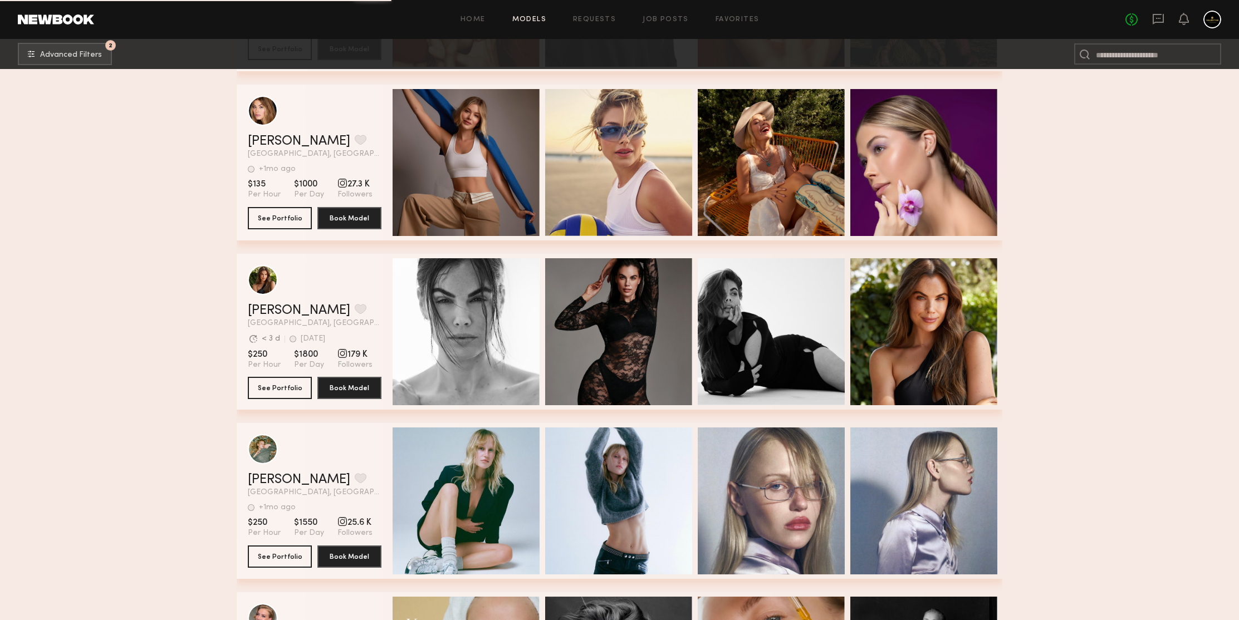
scroll to position [93100, 0]
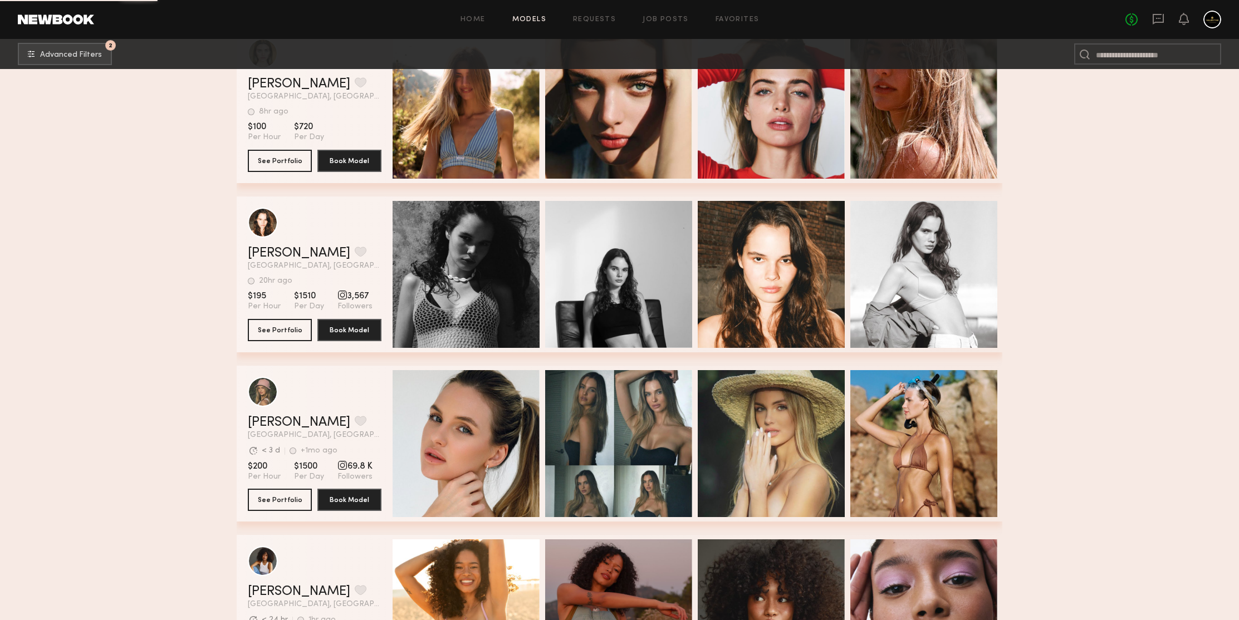
scroll to position [94688, 0]
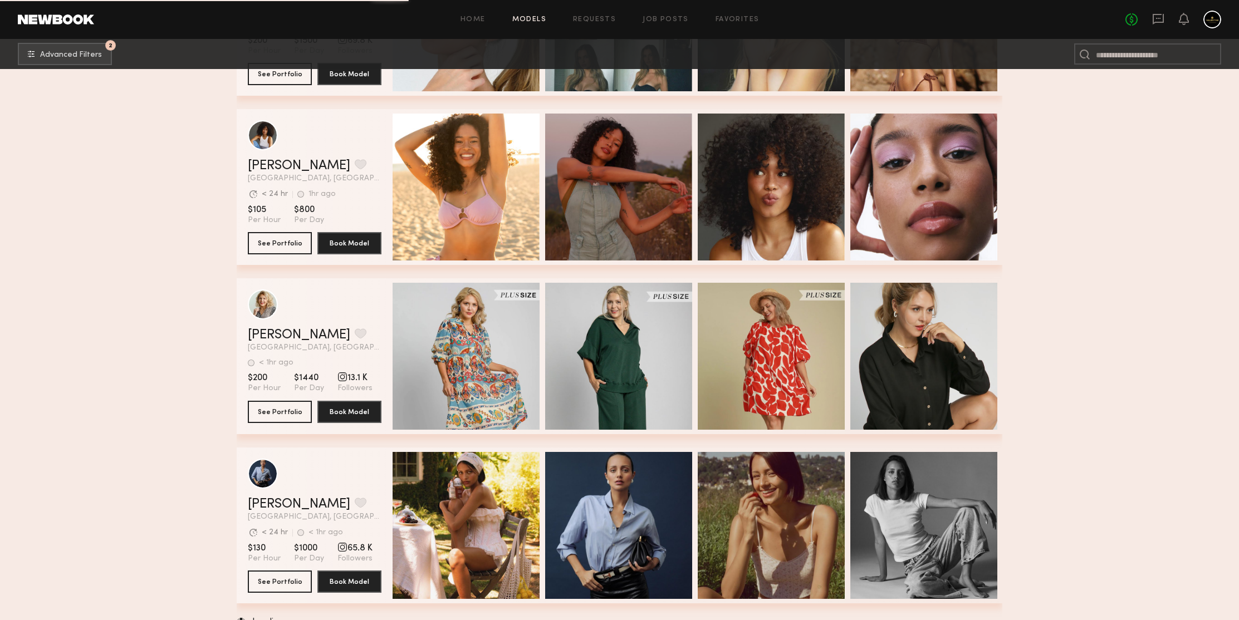
scroll to position [95131, 0]
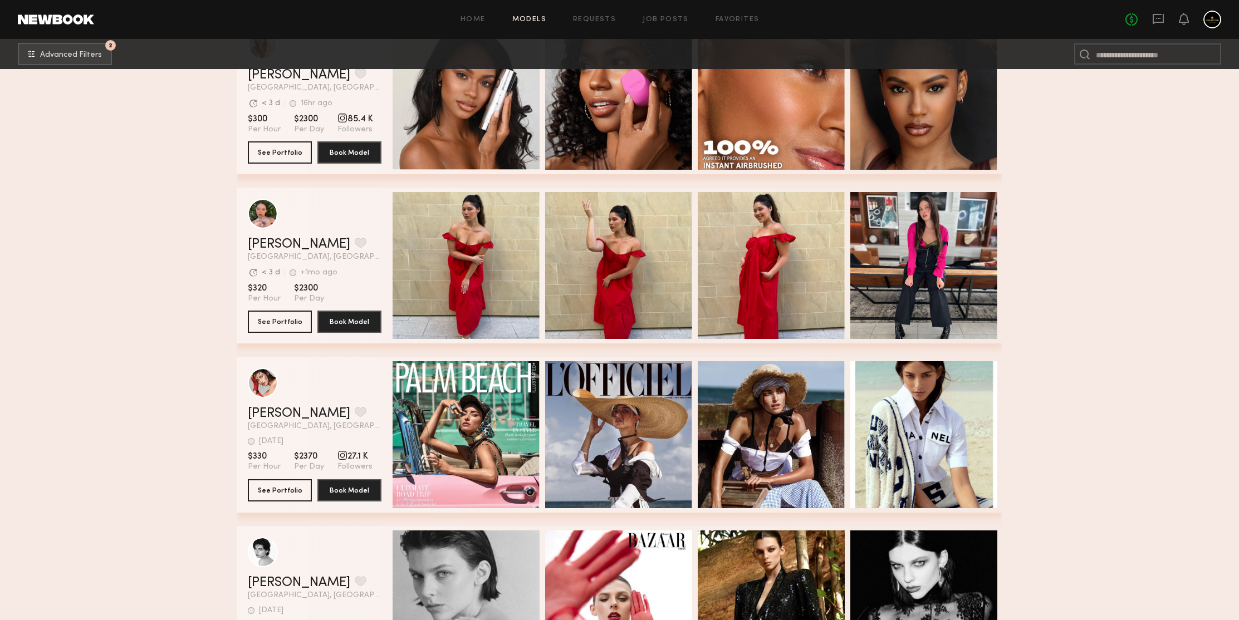
scroll to position [96270, 0]
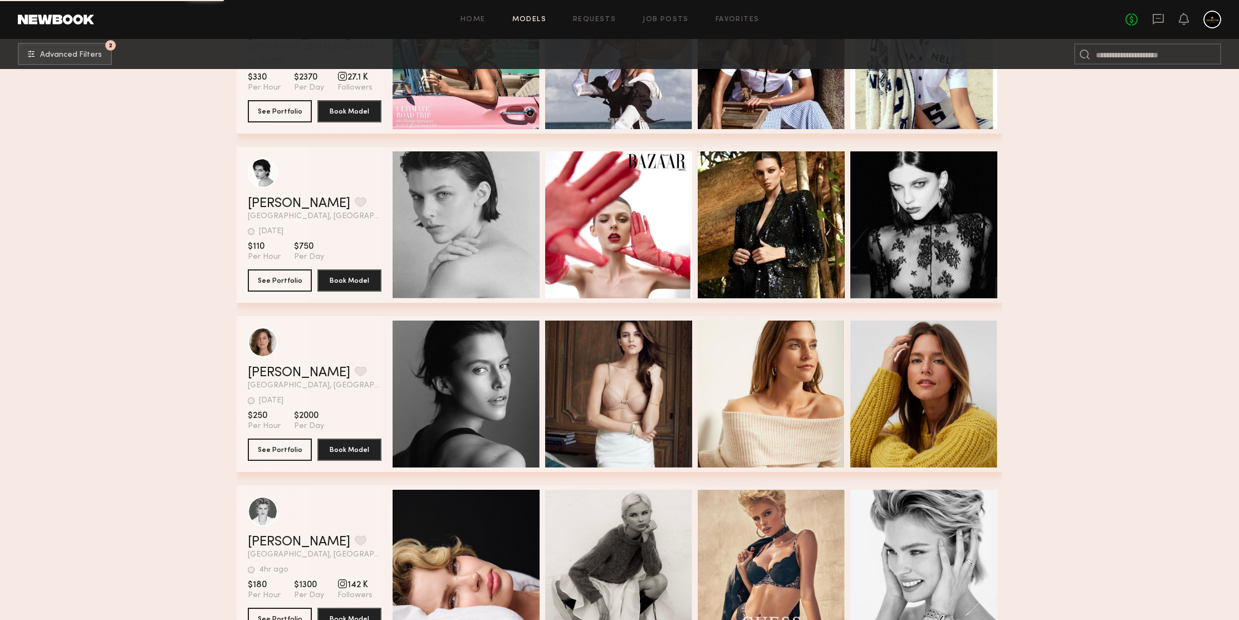
scroll to position [96781, 0]
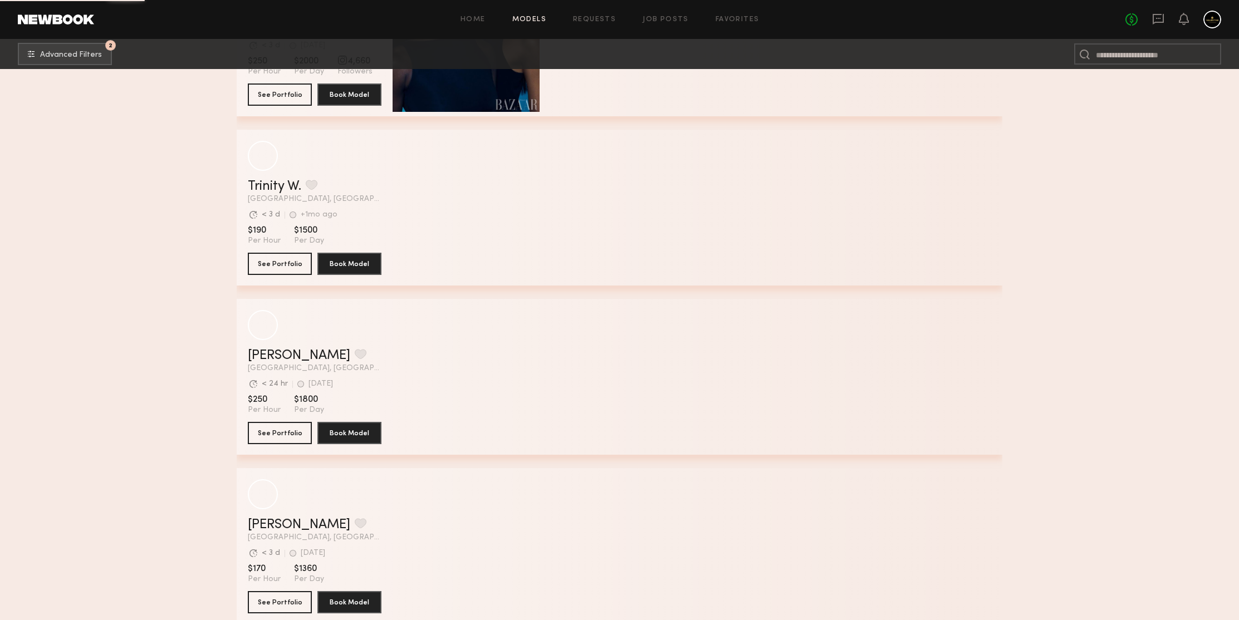
scroll to position [99194, 0]
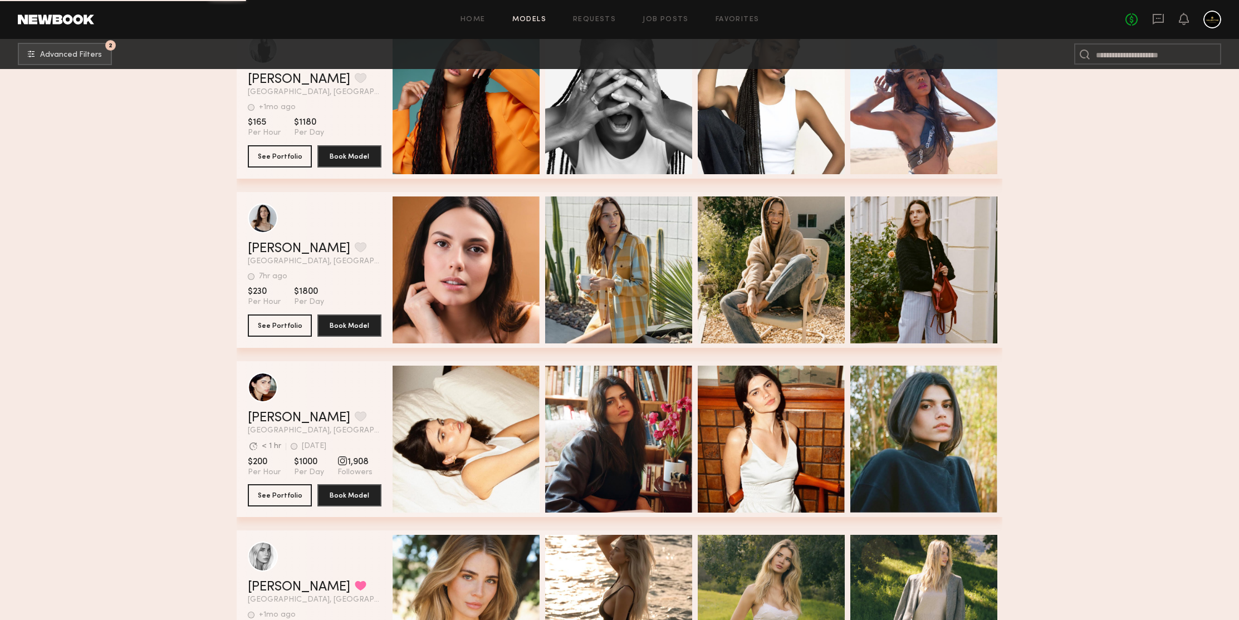
scroll to position [101225, 0]
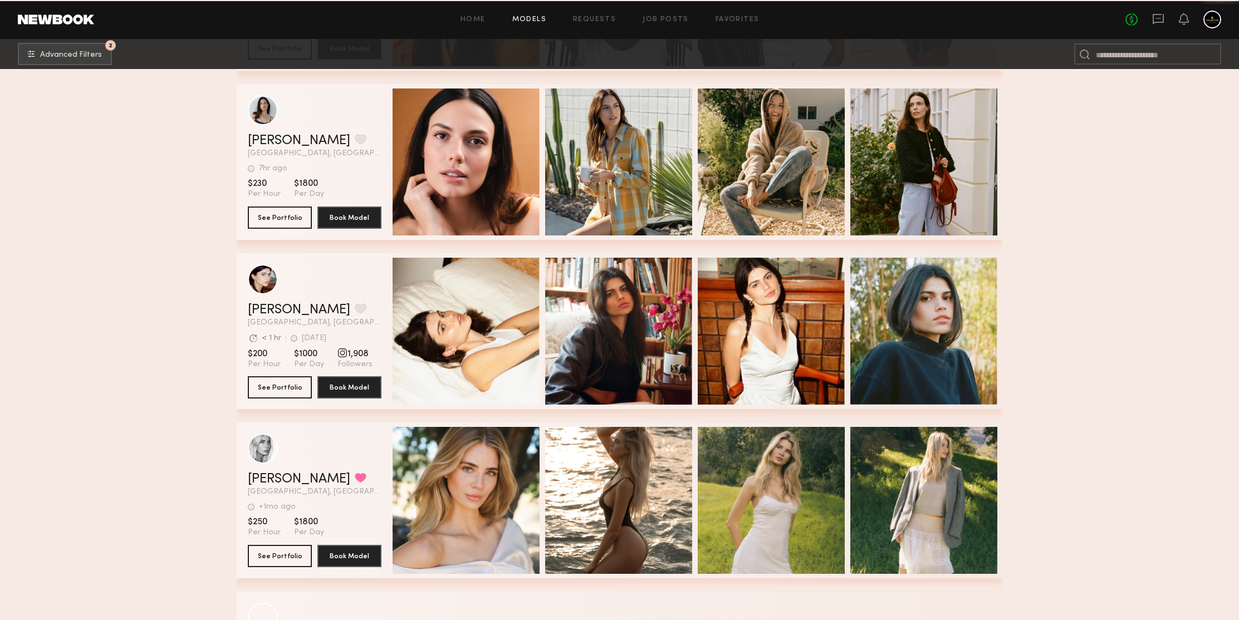
scroll to position [101563, 0]
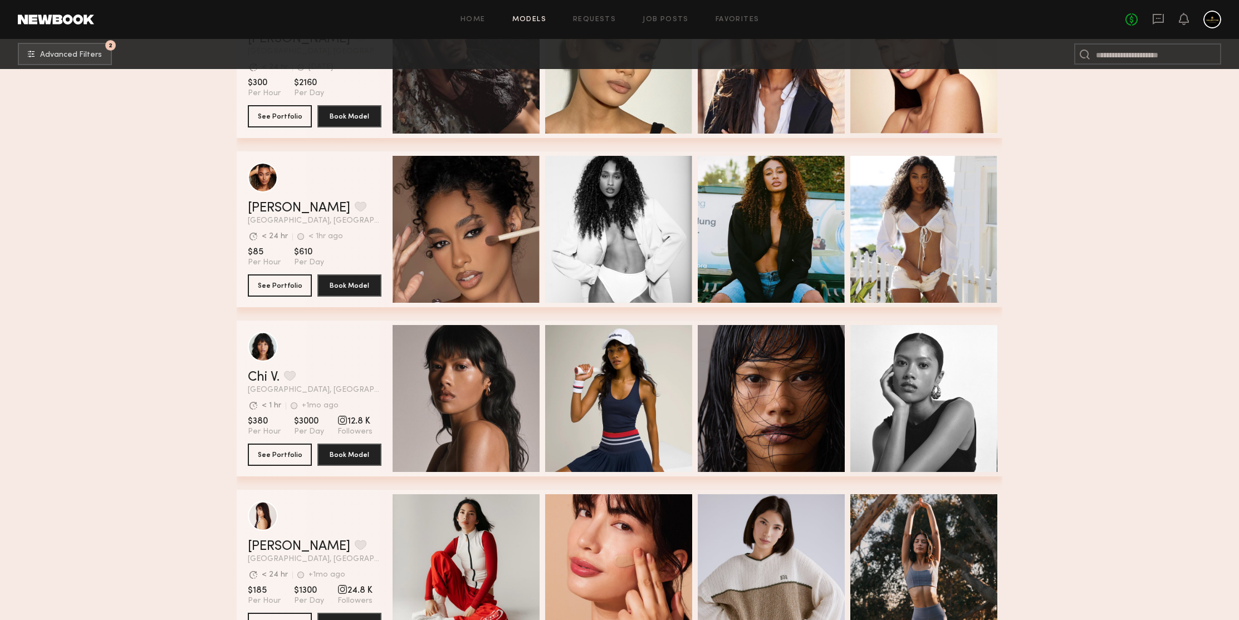
scroll to position [102897, 0]
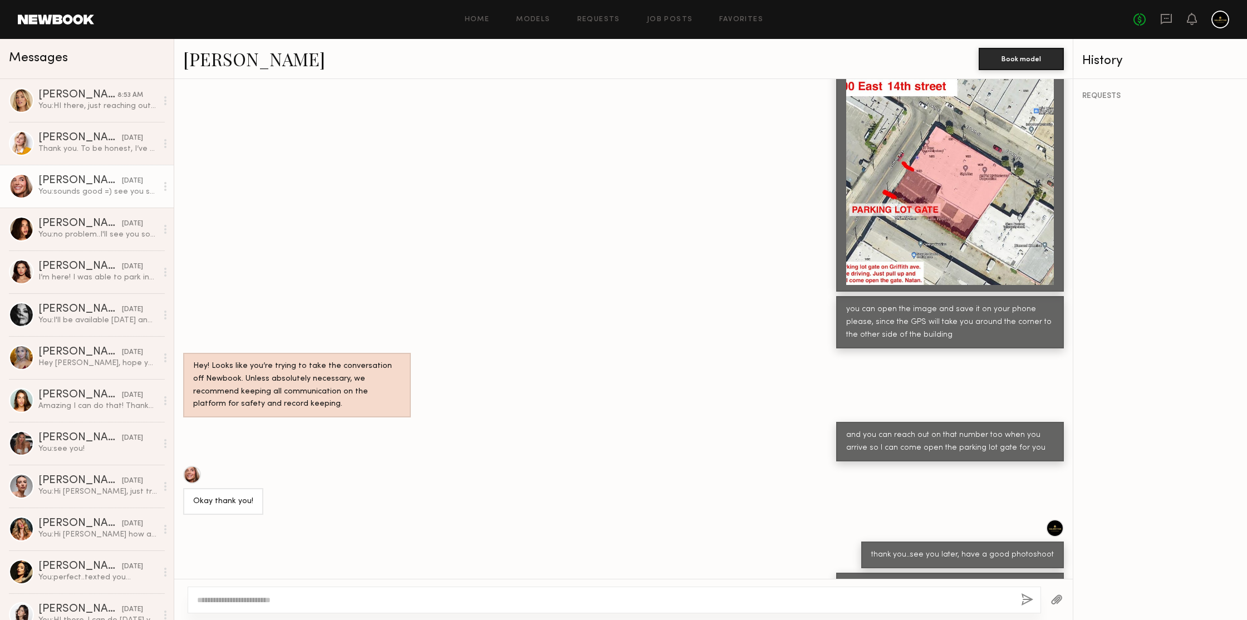
scroll to position [361, 0]
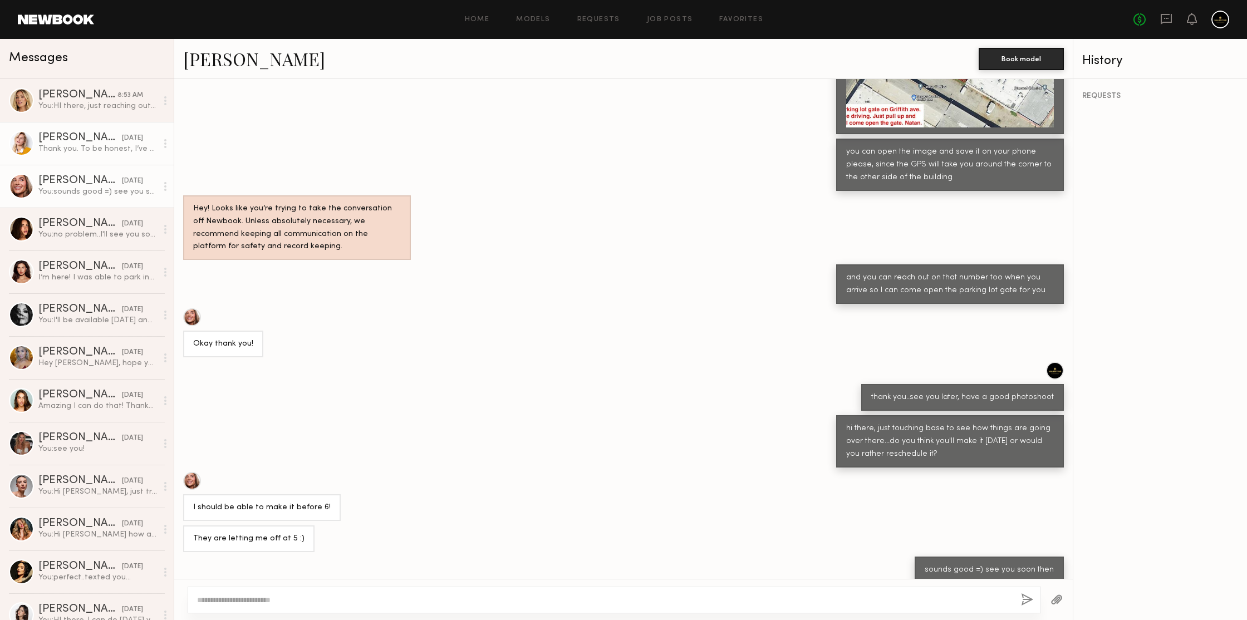
click at [60, 133] on div "[PERSON_NAME]" at bounding box center [80, 138] width 84 height 11
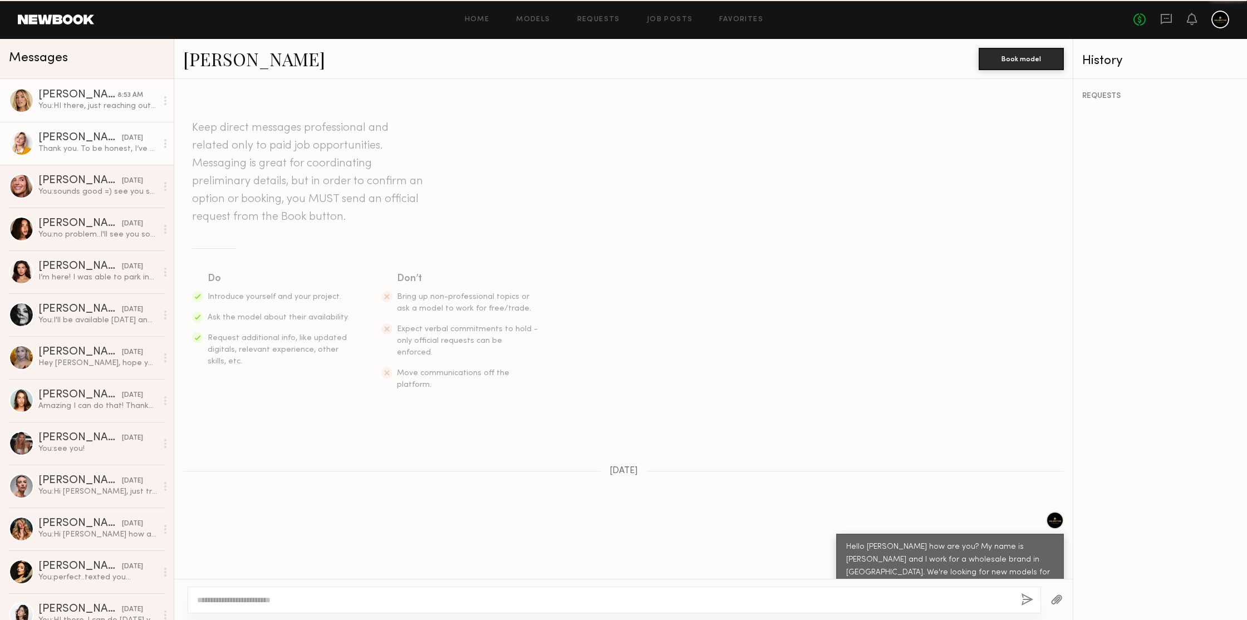
scroll to position [1223, 0]
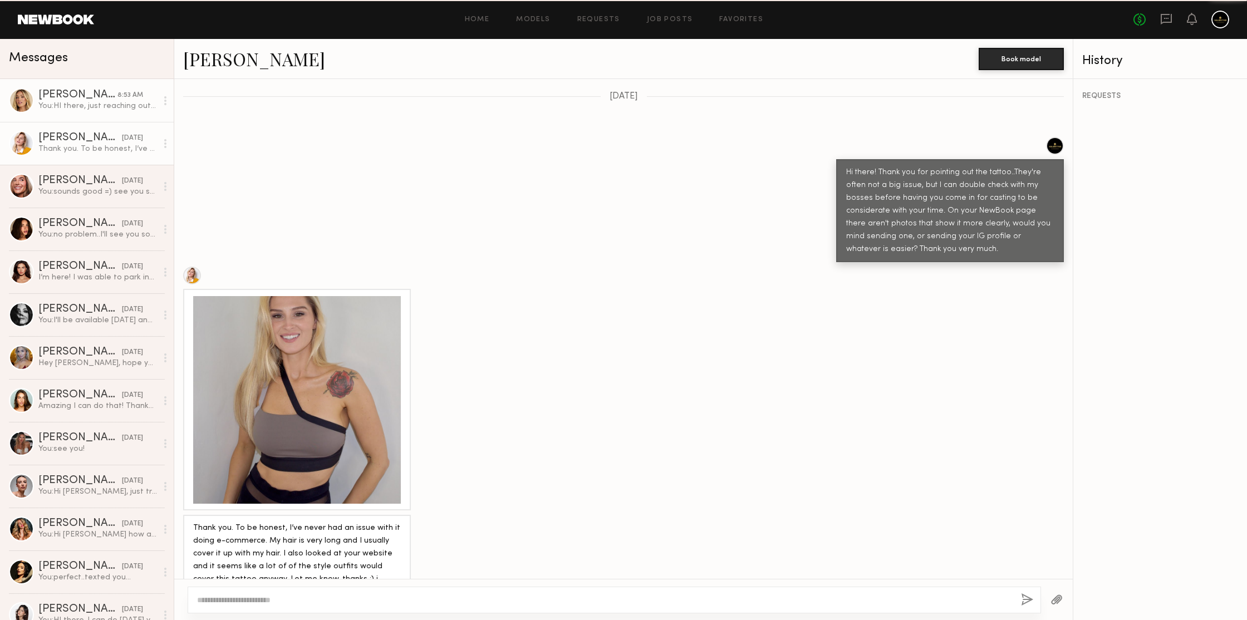
click at [146, 95] on div "Hailey M. 8:53 AM" at bounding box center [97, 95] width 119 height 11
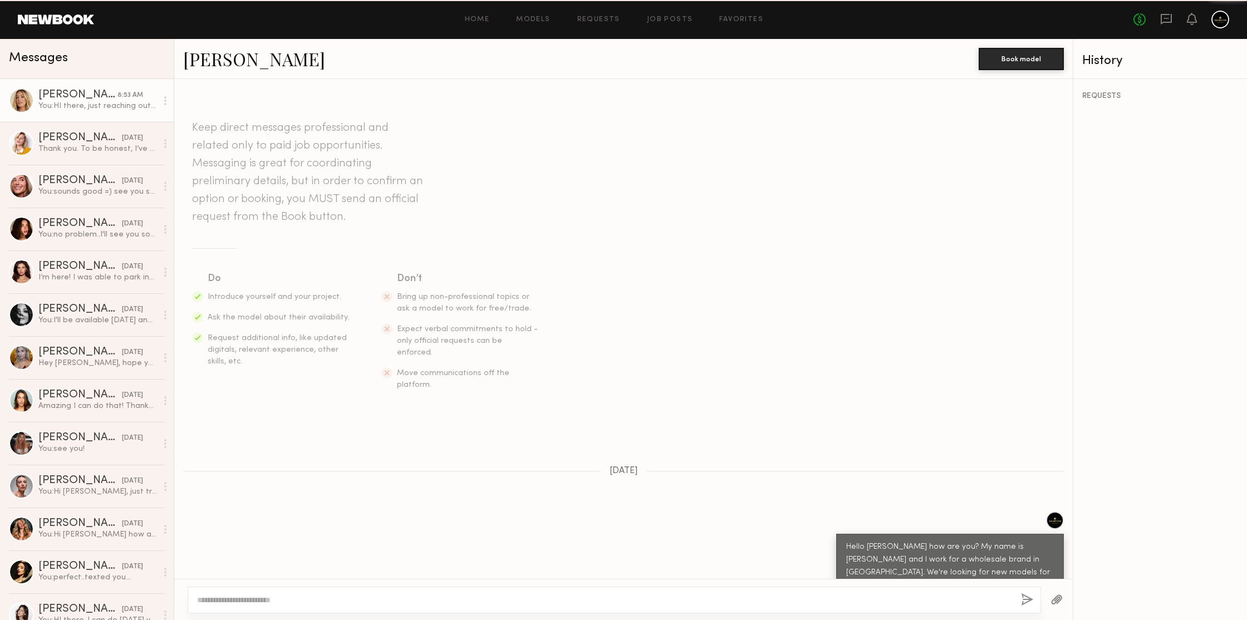
scroll to position [1341, 0]
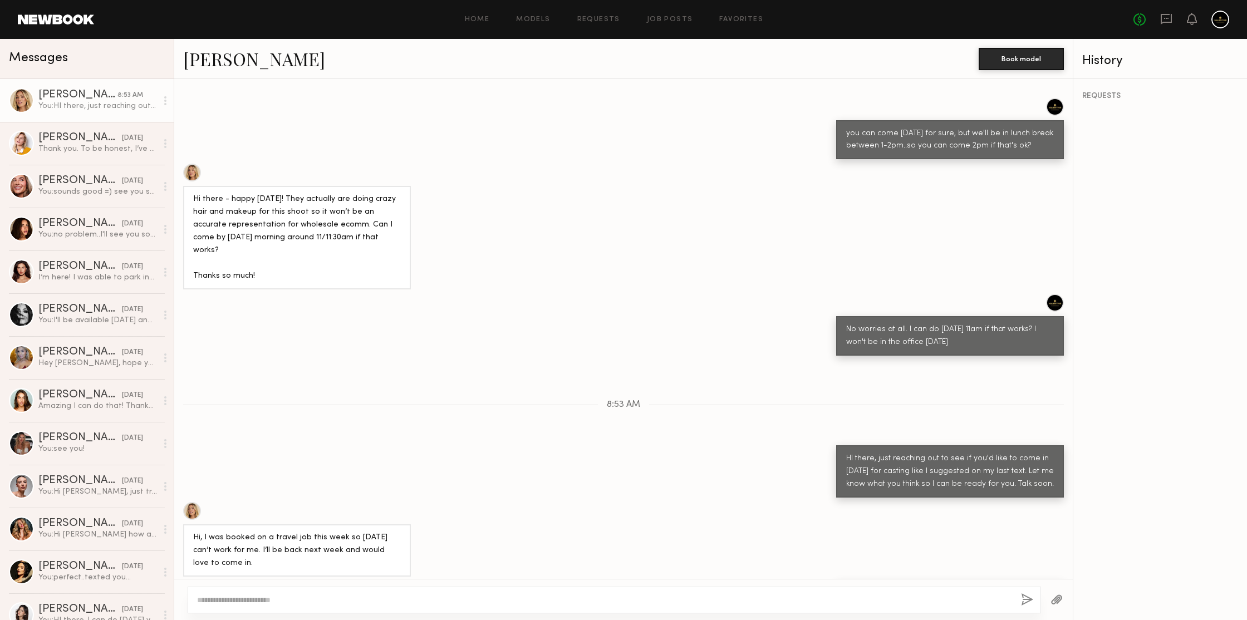
type textarea "*"
click at [569, 98] on div "you can come today for sure, but we'll be in lunch break between 1-2pm..so you …" at bounding box center [623, 129] width 899 height 62
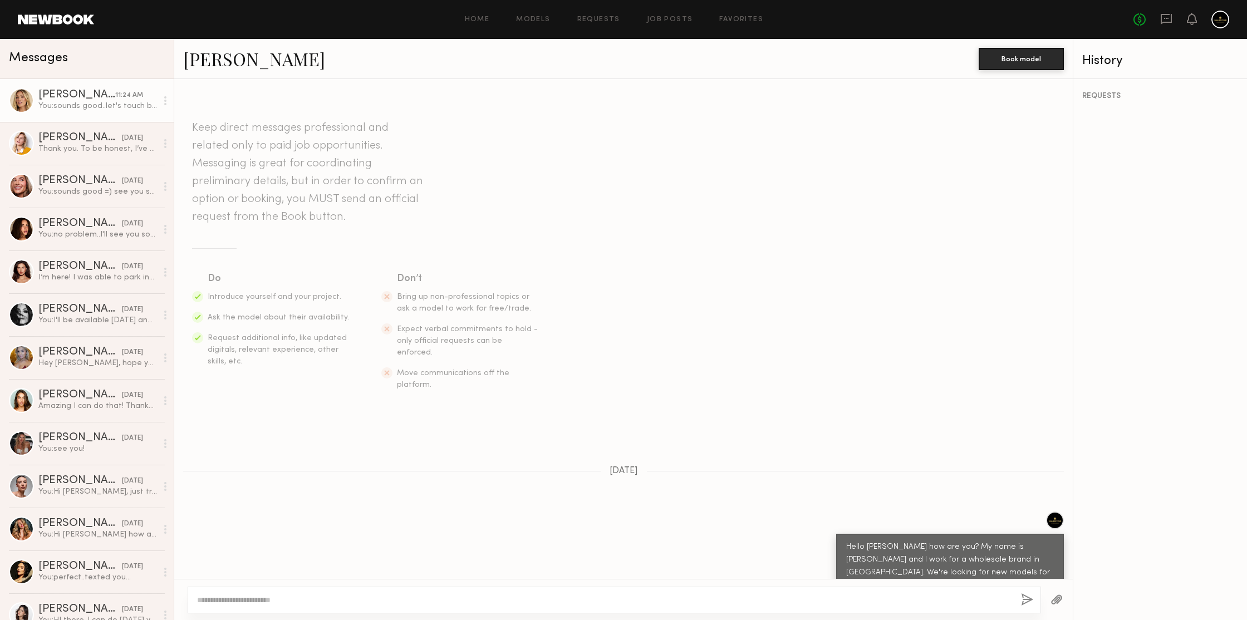
scroll to position [1425, 0]
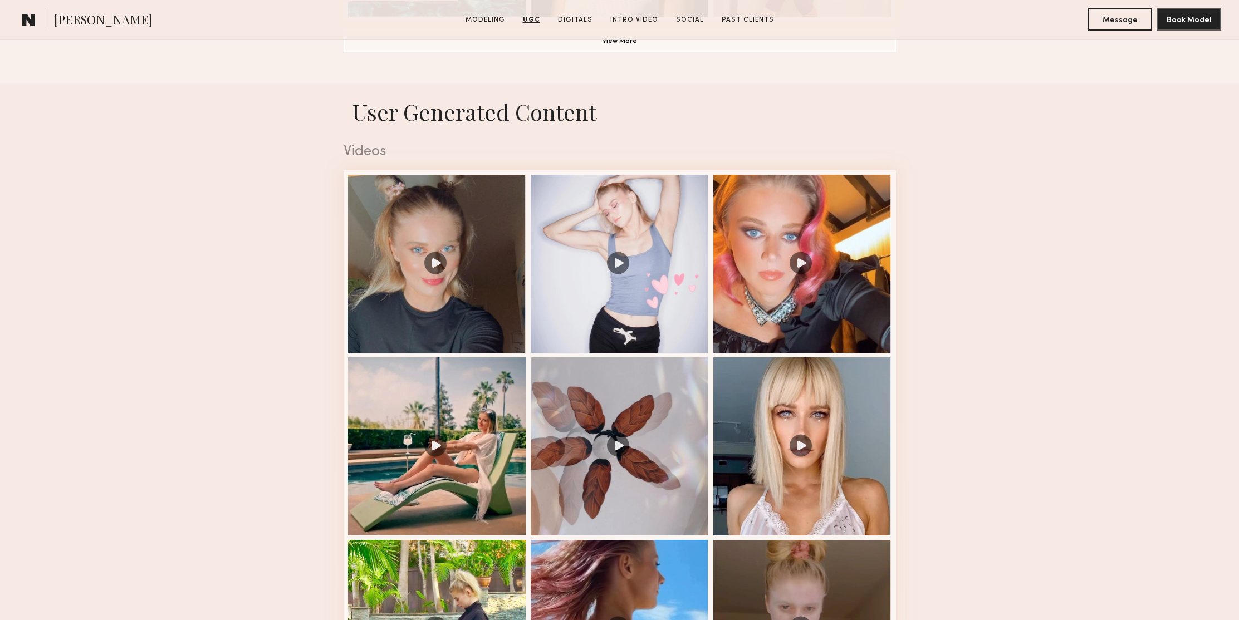
scroll to position [1423, 0]
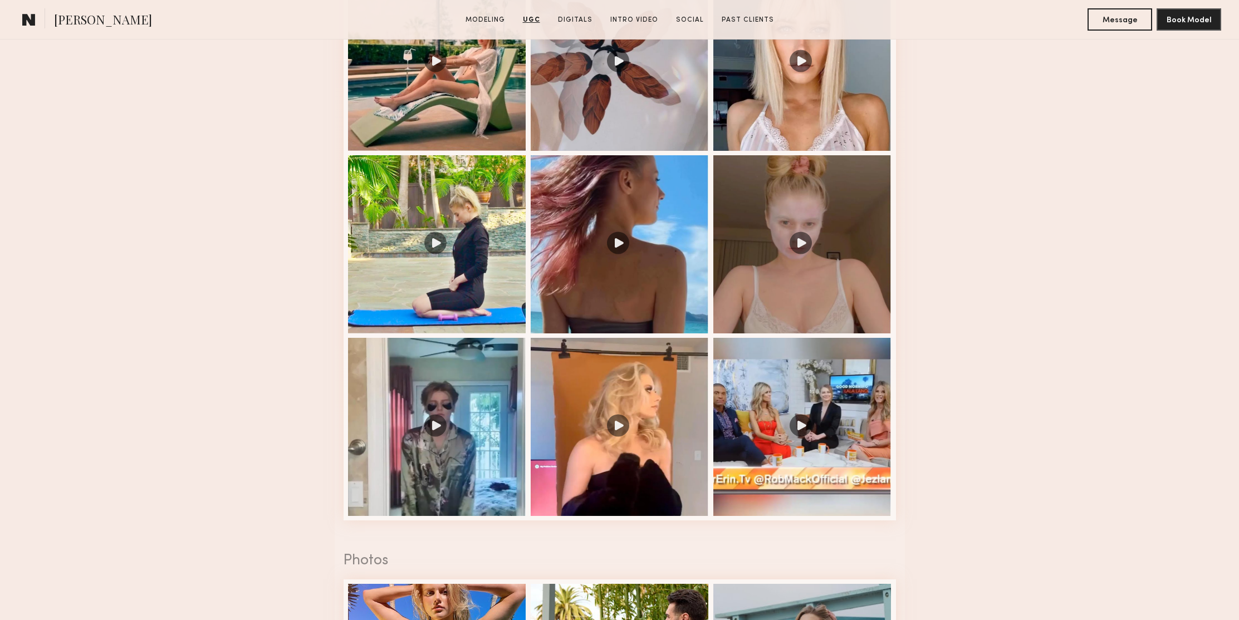
click at [1058, 180] on nb-model-profile-ugc-container "User Generated Content Videos 1 of 12 Photos 1 of 12" at bounding box center [619, 520] width 1239 height 1643
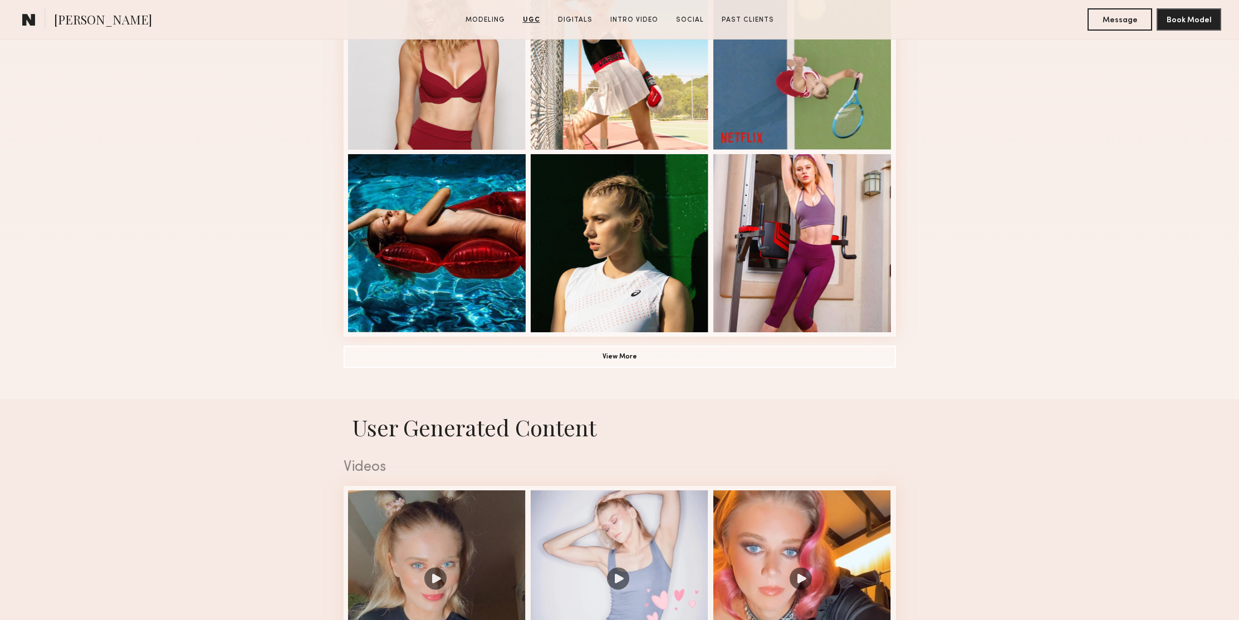
scroll to position [0, 0]
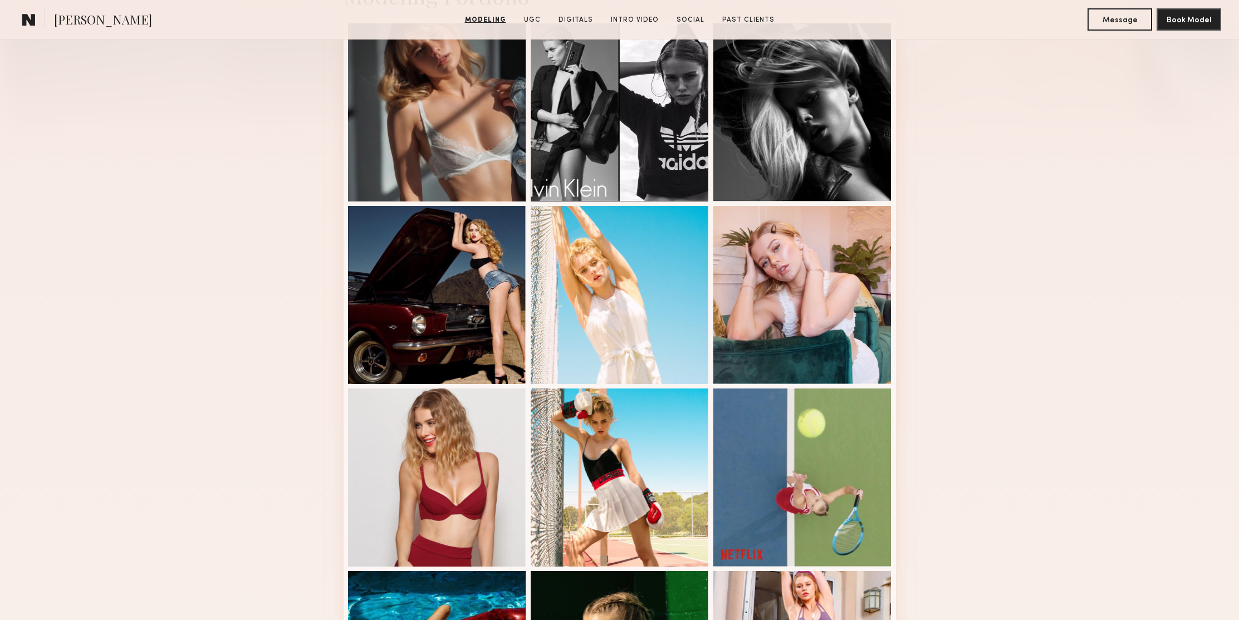
click at [1023, 181] on div "Modeling Portfolio View More" at bounding box center [619, 382] width 1239 height 867
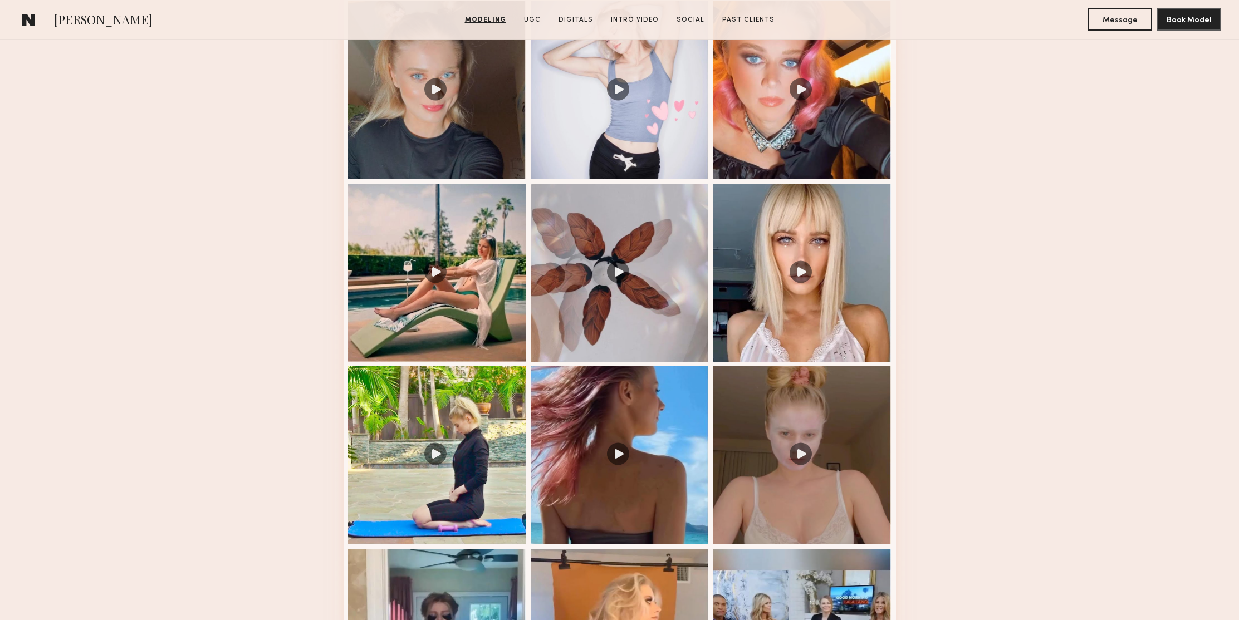
scroll to position [1269, 0]
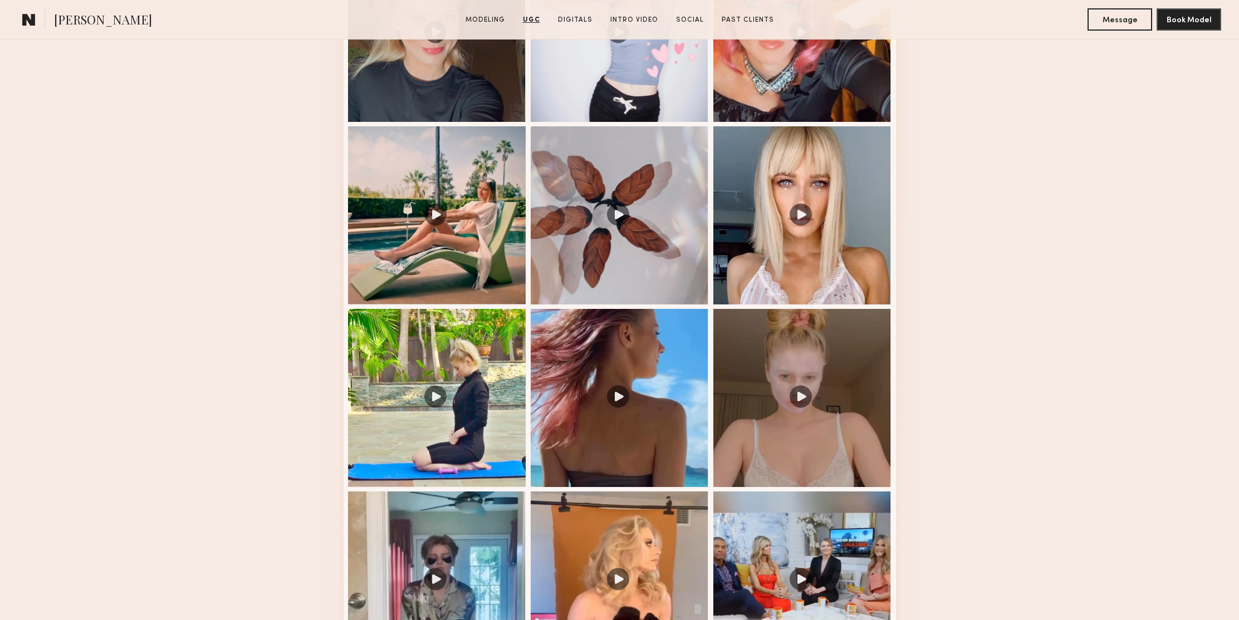
drag, startPoint x: 1063, startPoint y: 189, endPoint x: 1058, endPoint y: 187, distance: 6.0
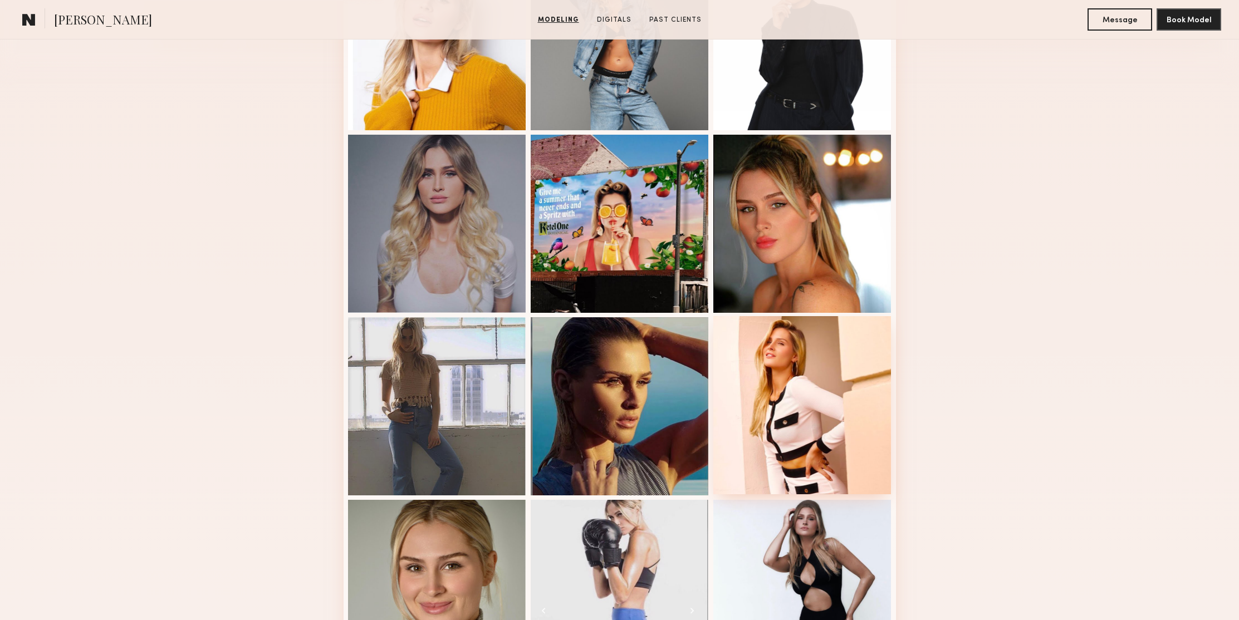
scroll to position [630, 0]
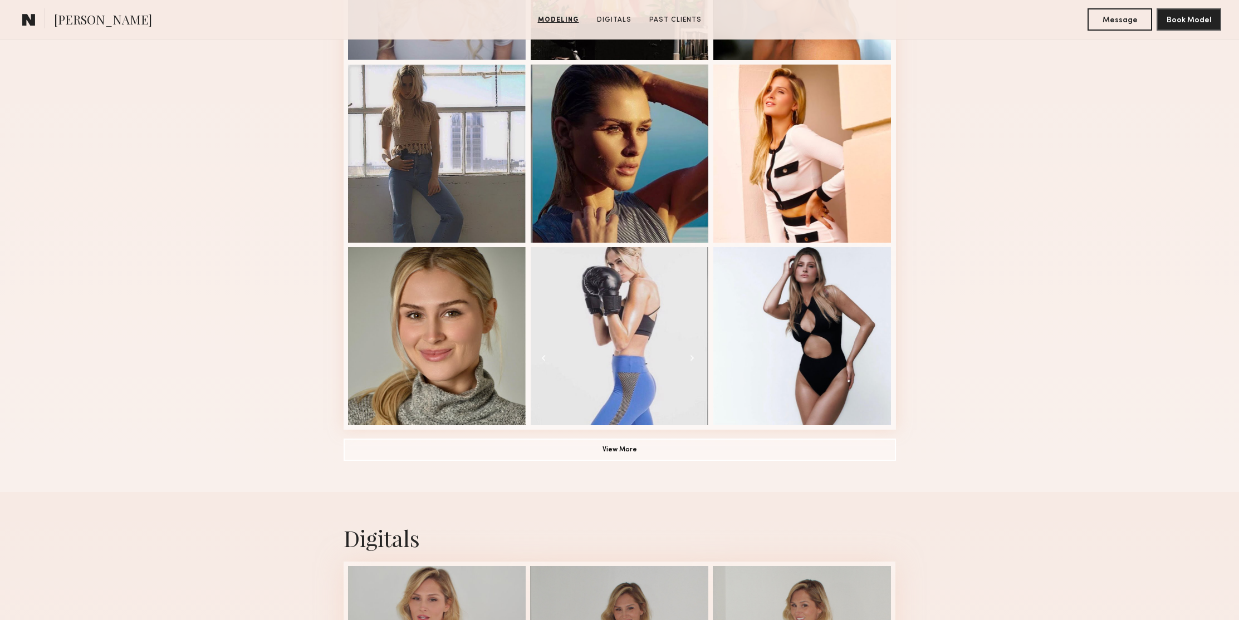
click at [1077, 236] on div "Modeling Portfolio View More" at bounding box center [619, 58] width 1239 height 867
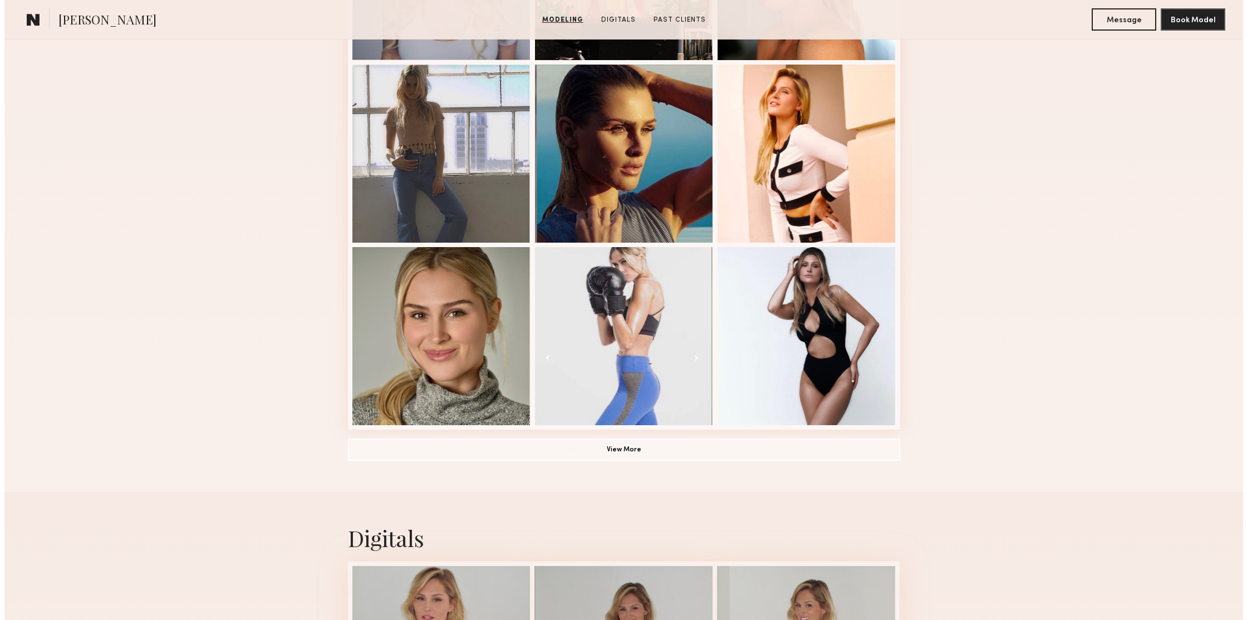
scroll to position [0, 0]
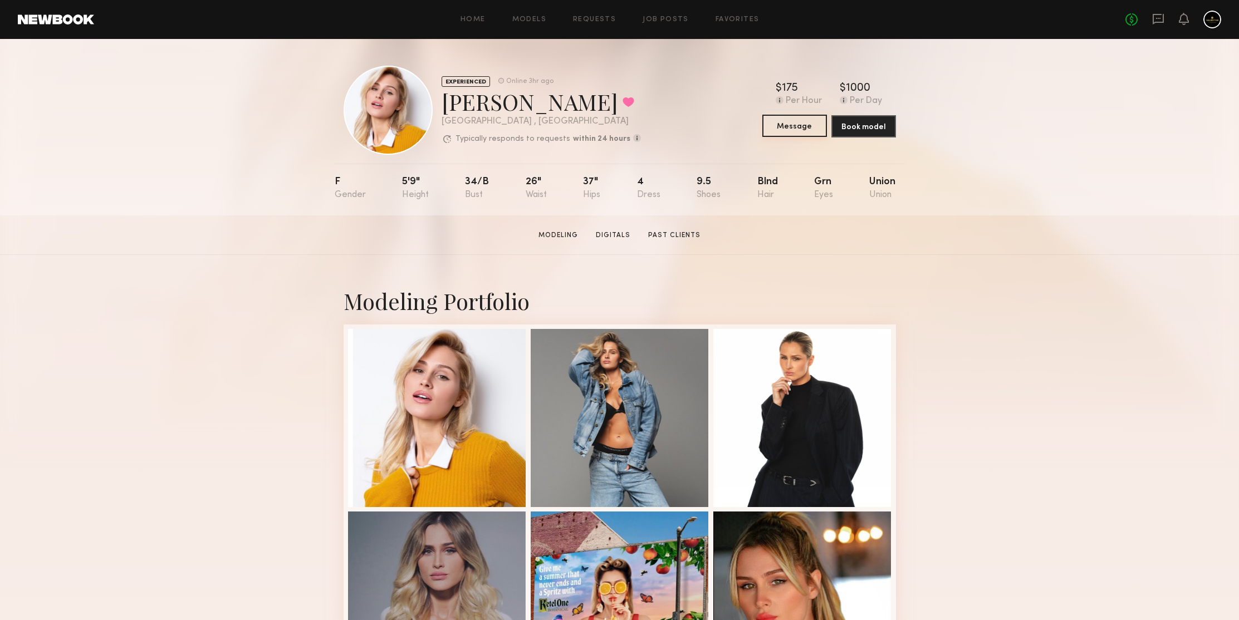
click at [787, 120] on button "Message" at bounding box center [794, 126] width 65 height 22
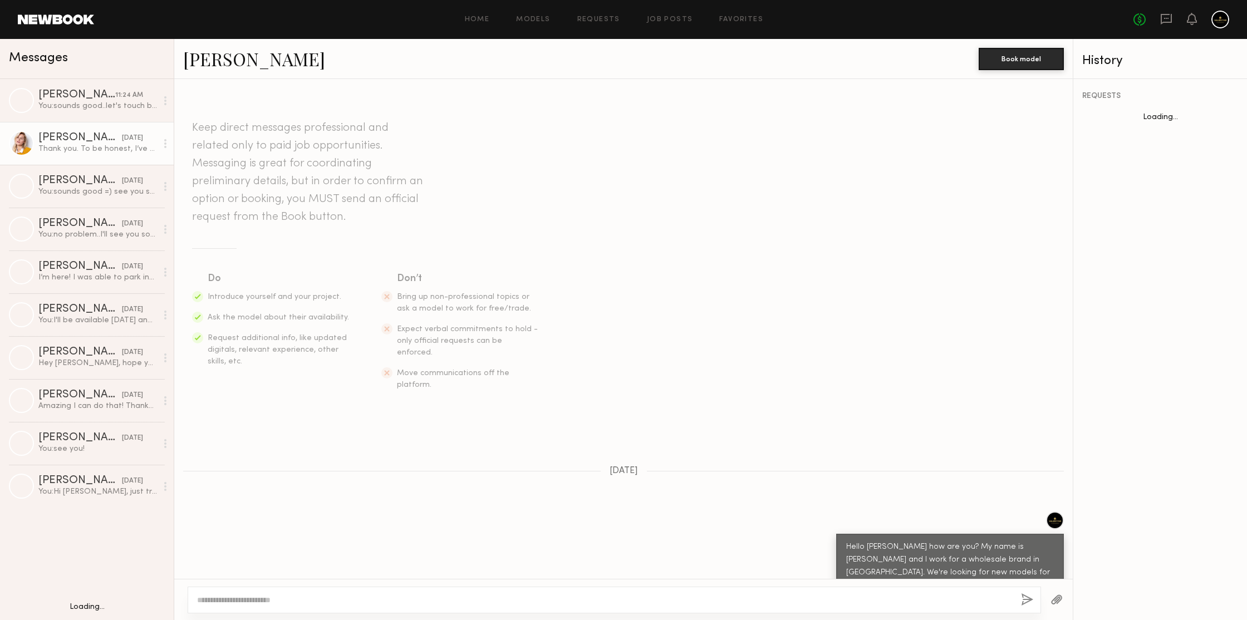
scroll to position [1223, 0]
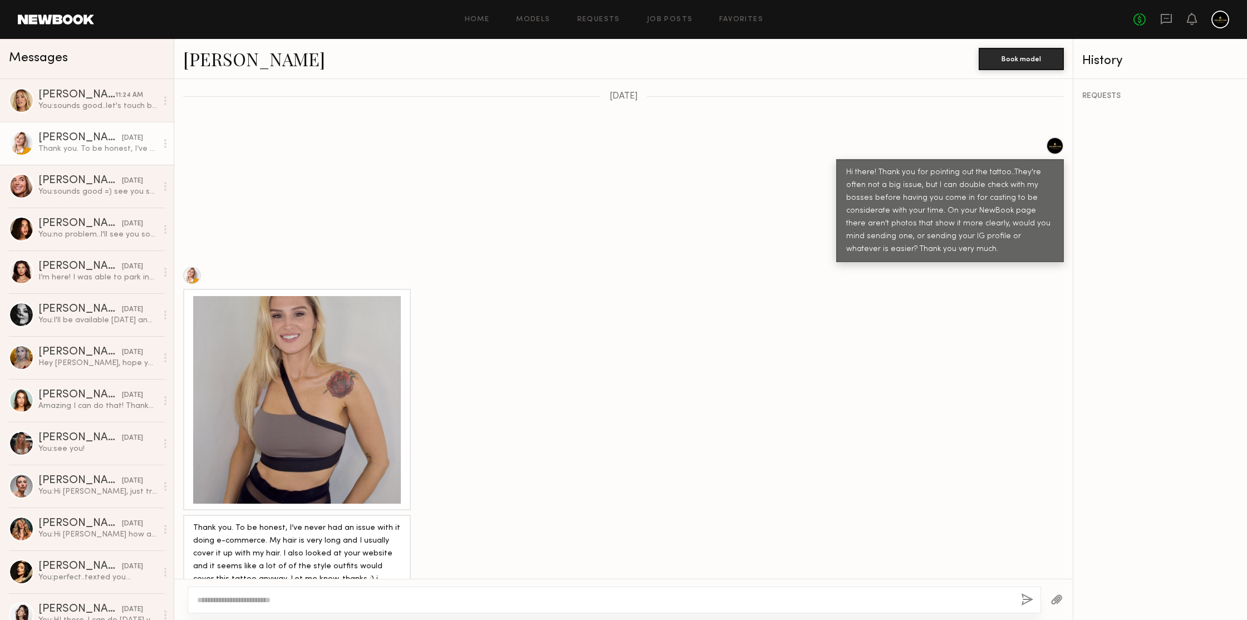
click at [290, 359] on div at bounding box center [297, 400] width 208 height 208
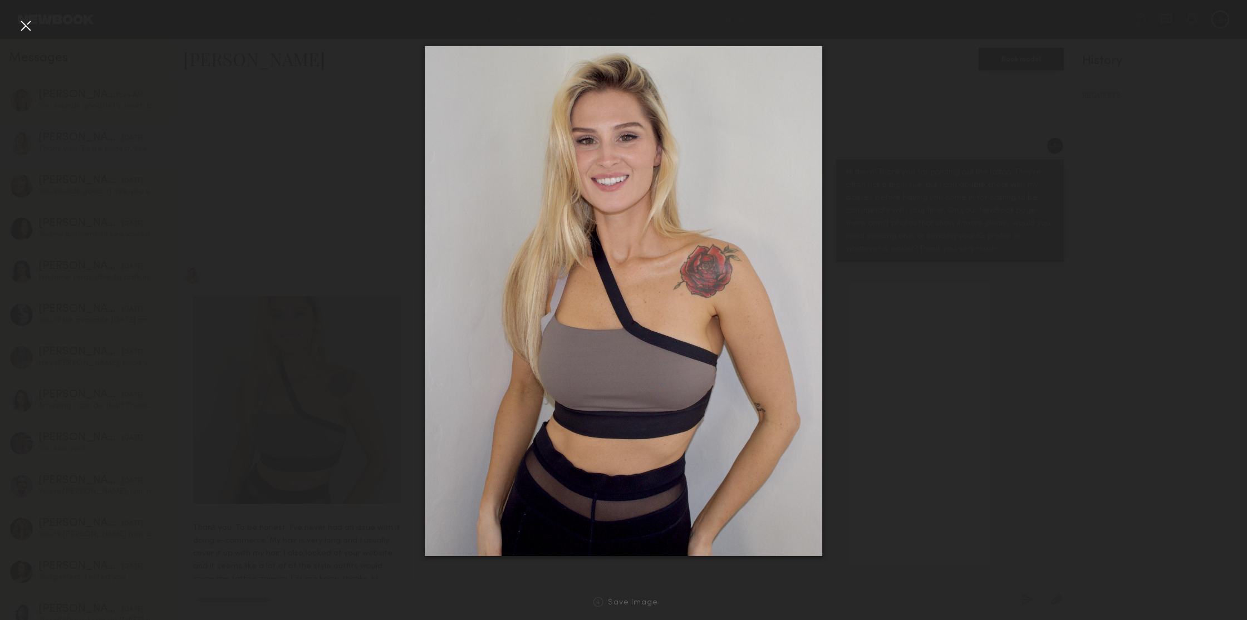
click at [986, 148] on div at bounding box center [623, 301] width 1247 height 567
click at [27, 29] on div at bounding box center [26, 26] width 18 height 18
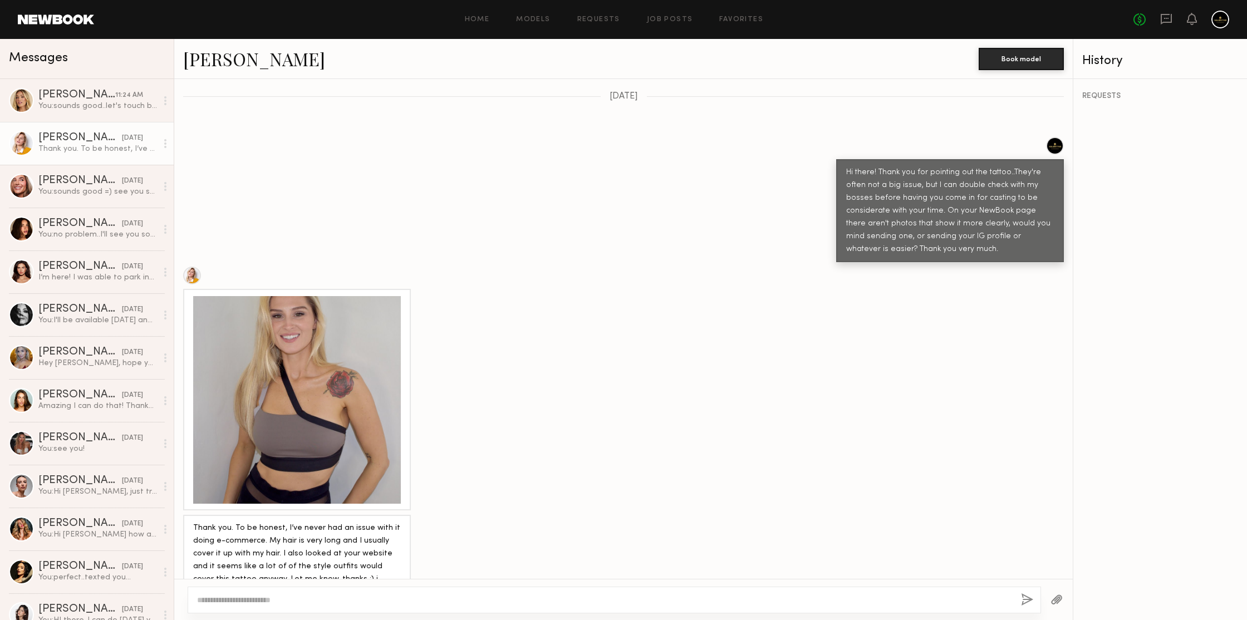
click at [315, 599] on textarea at bounding box center [604, 600] width 815 height 11
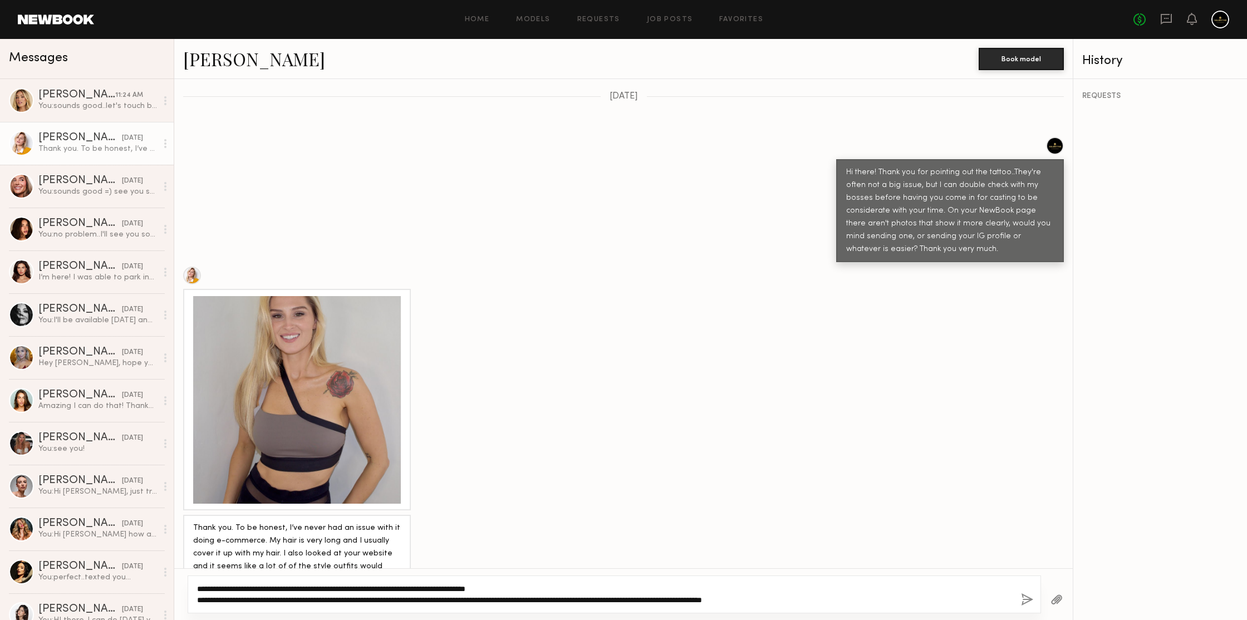
type textarea "**********"
click at [1030, 597] on button "button" at bounding box center [1027, 601] width 12 height 14
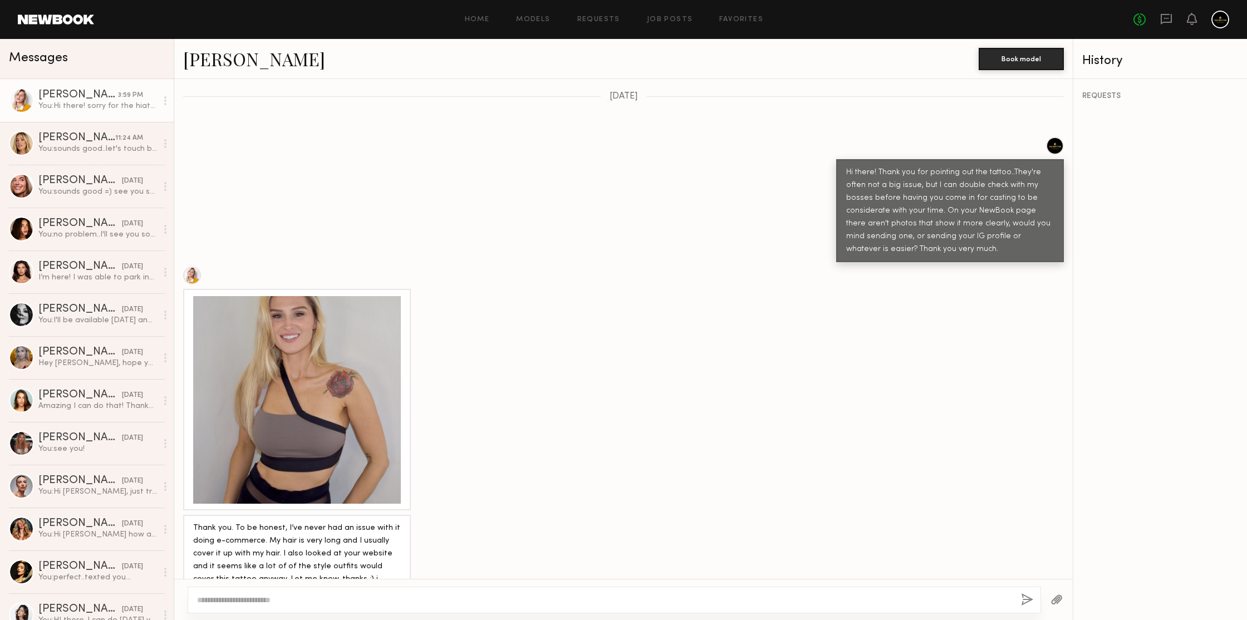
scroll to position [1488, 0]
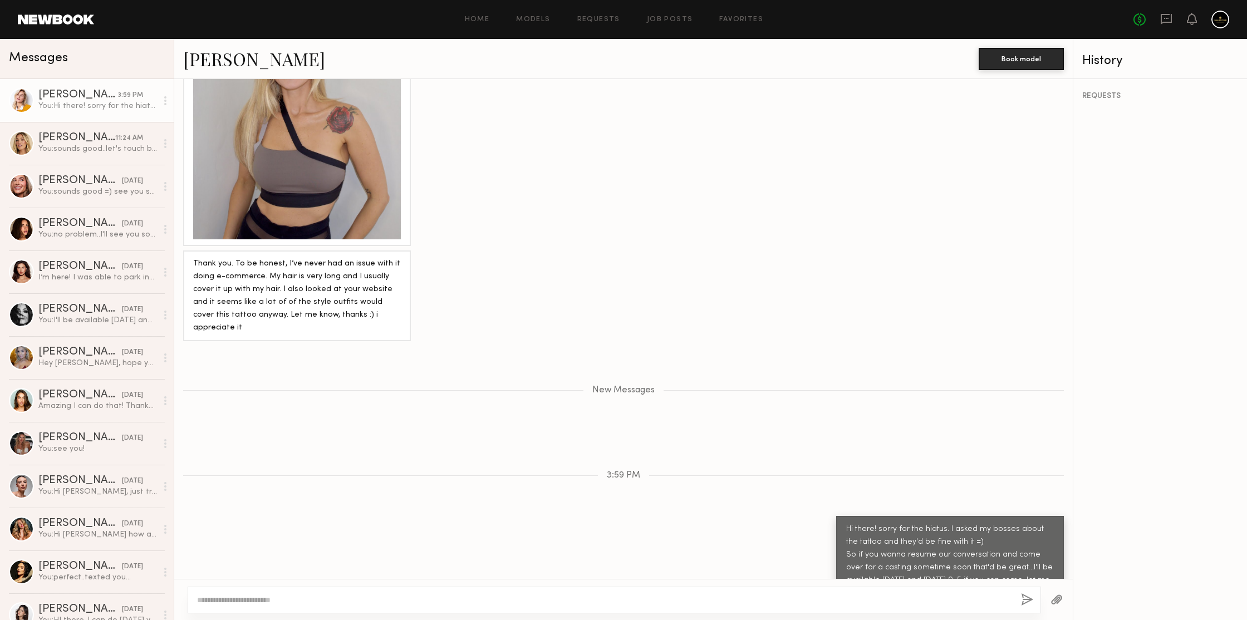
click at [561, 63] on div "Amanda R." at bounding box center [581, 59] width 796 height 24
click at [1130, 193] on div "REQUESTS" at bounding box center [1160, 349] width 174 height 541
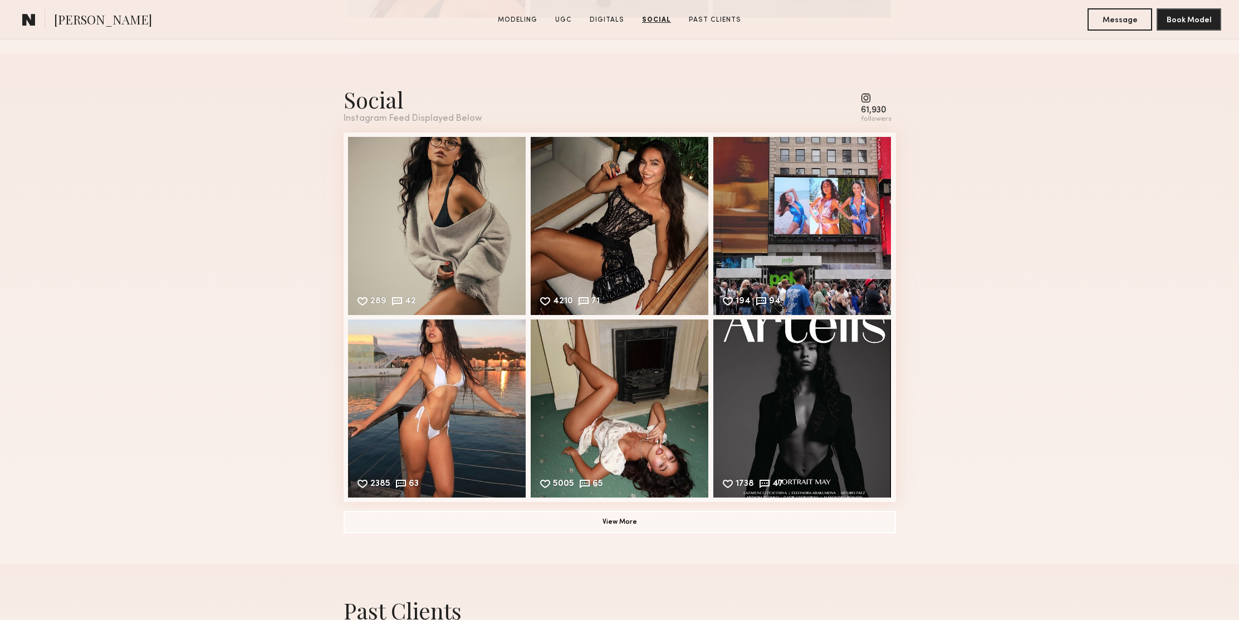
scroll to position [2691, 0]
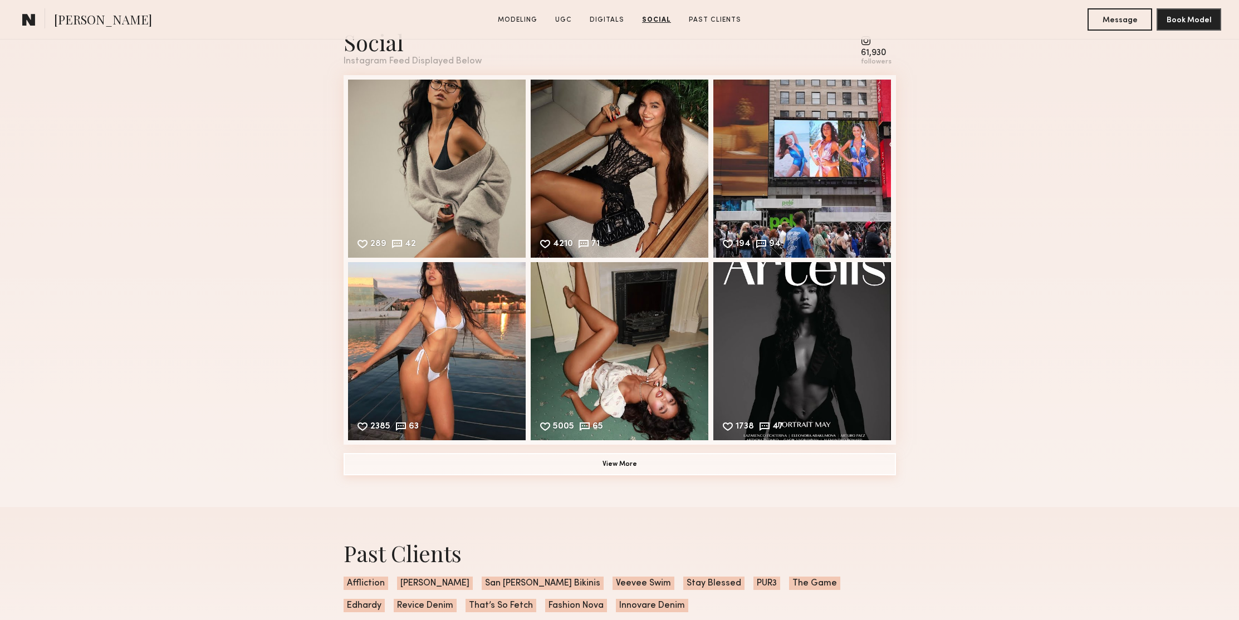
click at [652, 469] on button "View More" at bounding box center [620, 464] width 552 height 22
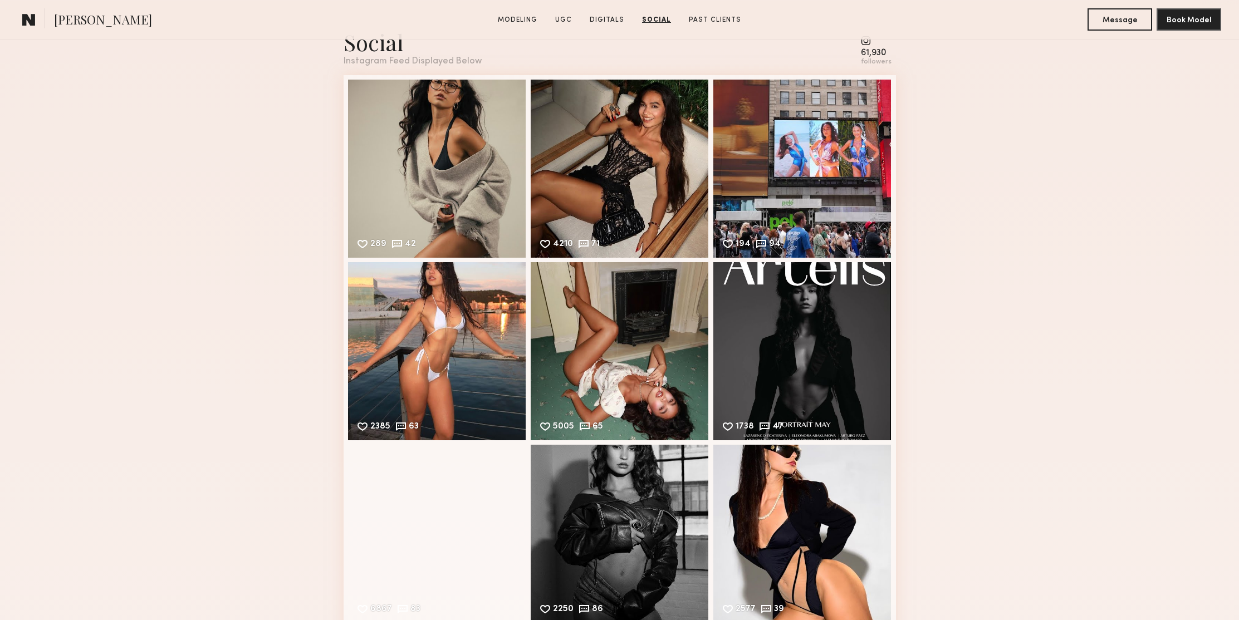
click at [1060, 268] on div "Social Instagram Feed Displayed Below 61,930 followers 289 42 Likes & comments …" at bounding box center [619, 418] width 1239 height 845
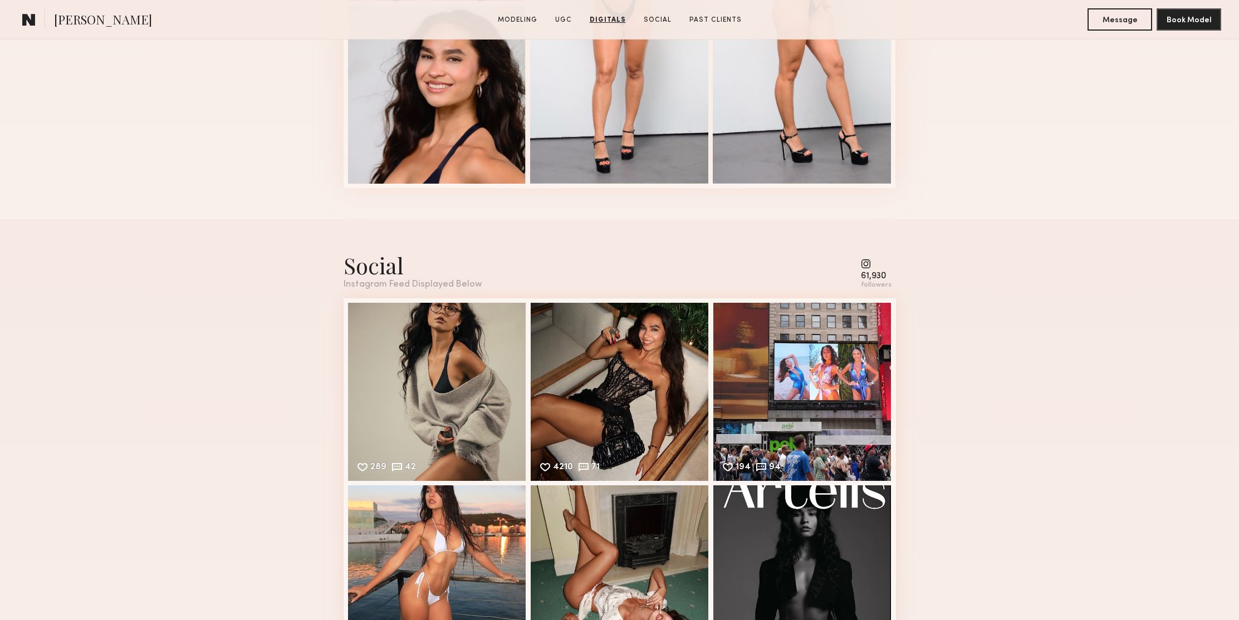
scroll to position [2129, 0]
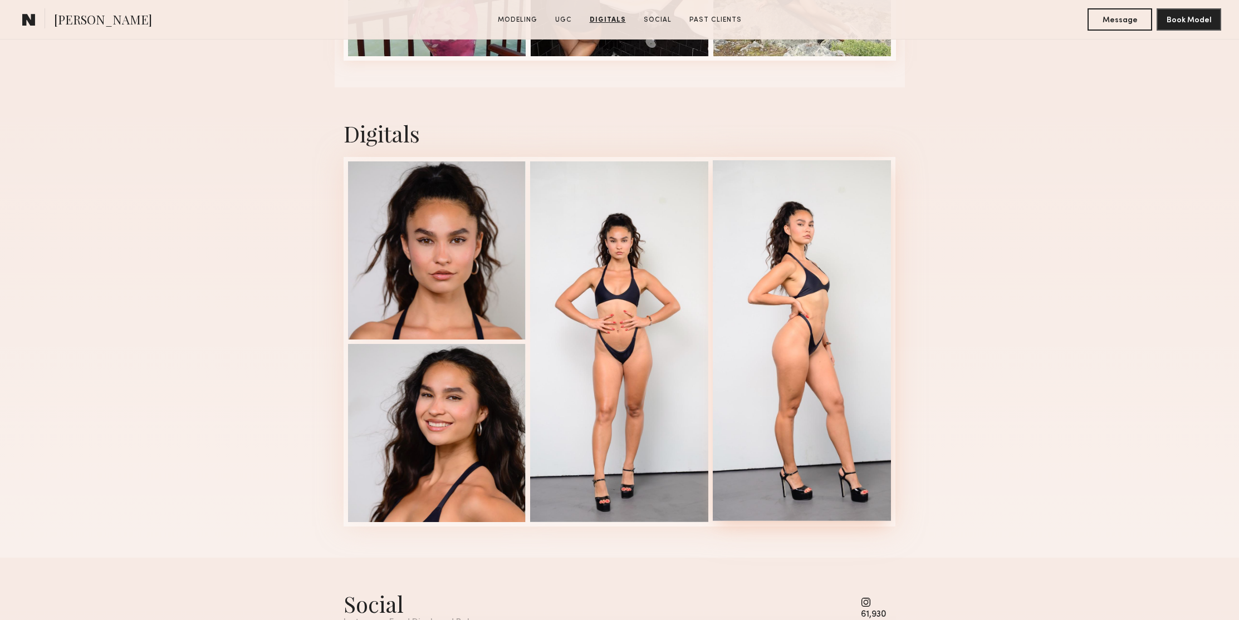
click at [800, 256] on div at bounding box center [802, 340] width 178 height 361
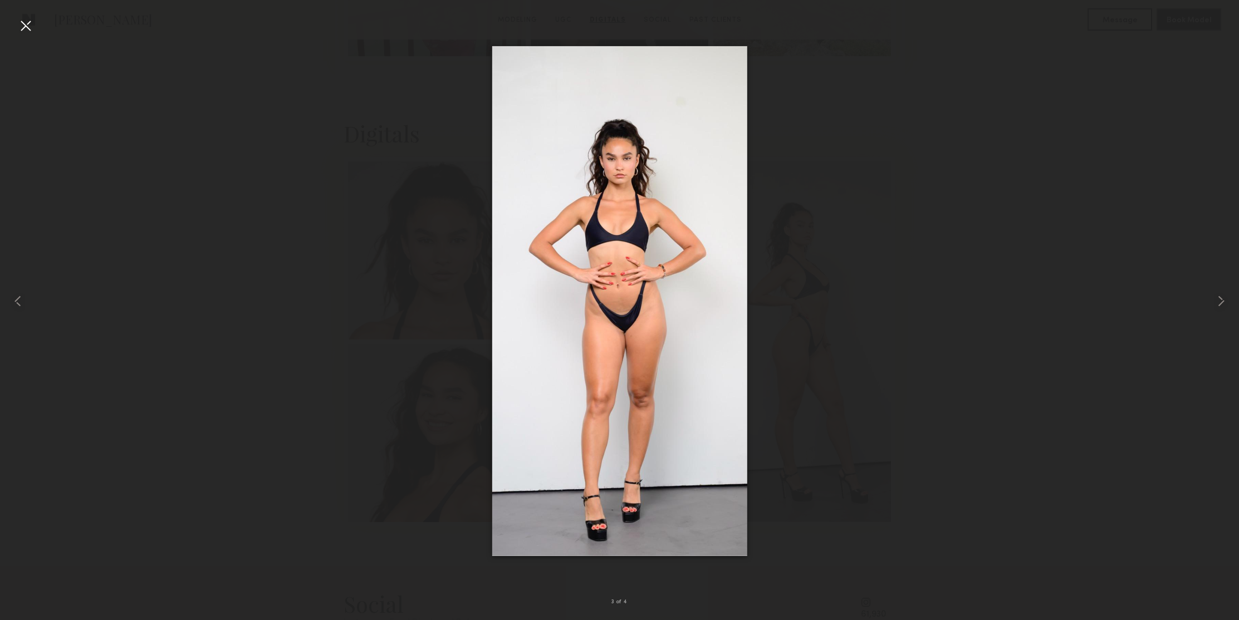
click at [24, 30] on div at bounding box center [26, 26] width 18 height 18
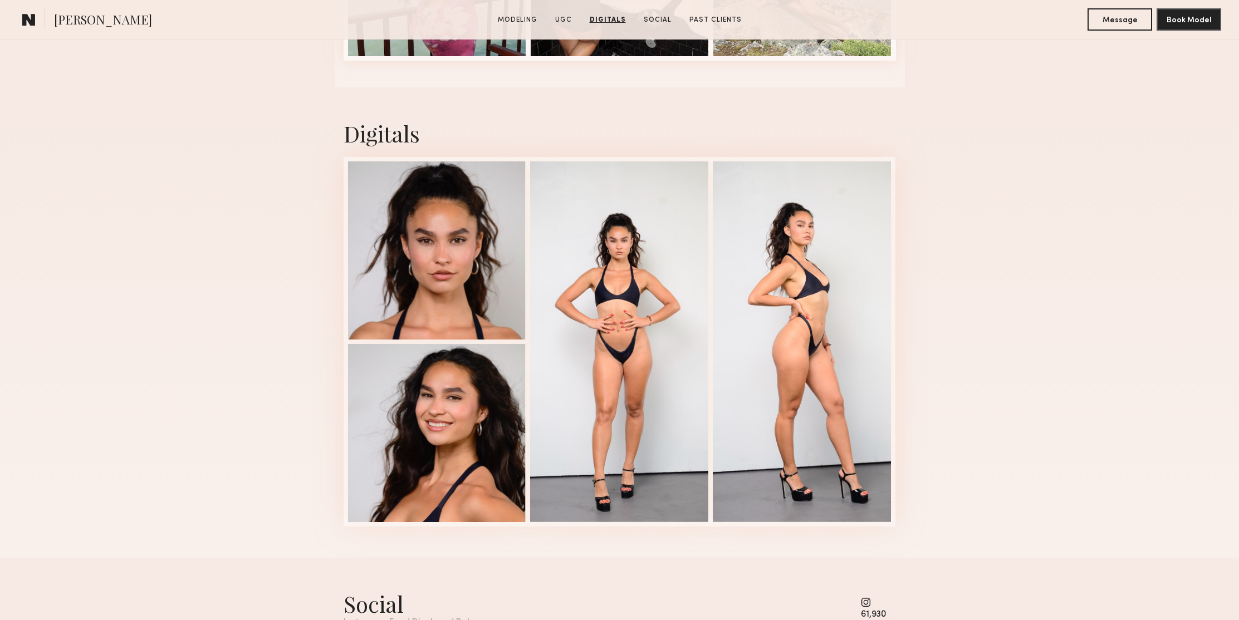
click at [955, 226] on div "Digitals 3 of 4" at bounding box center [619, 322] width 1239 height 470
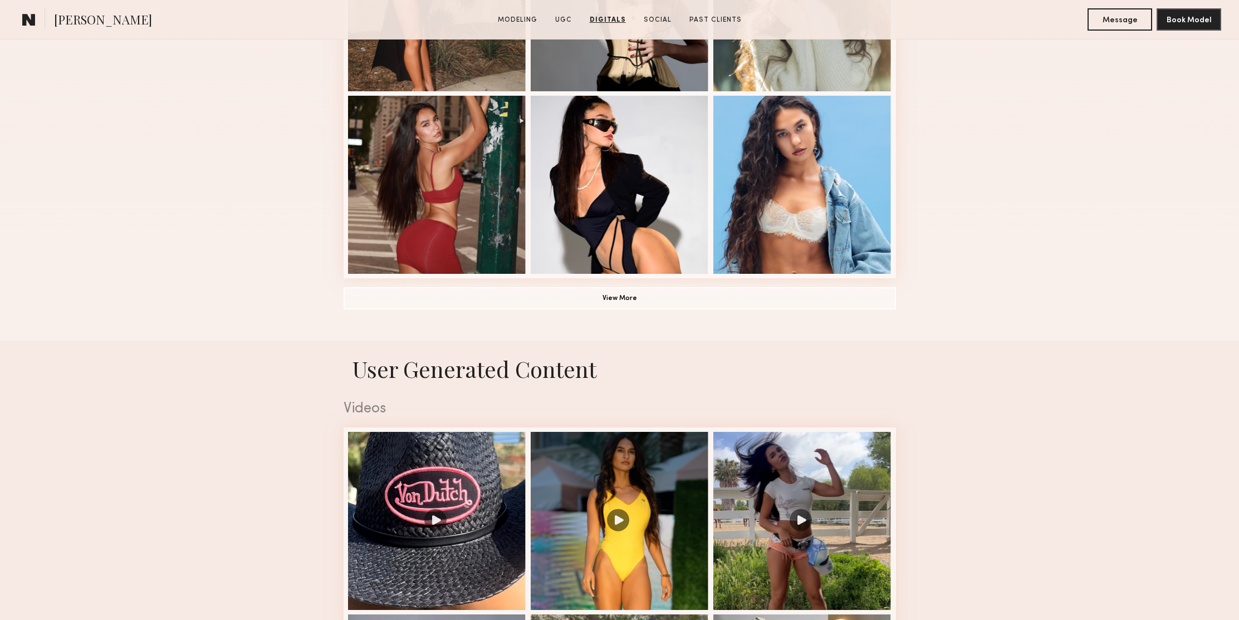
scroll to position [370, 0]
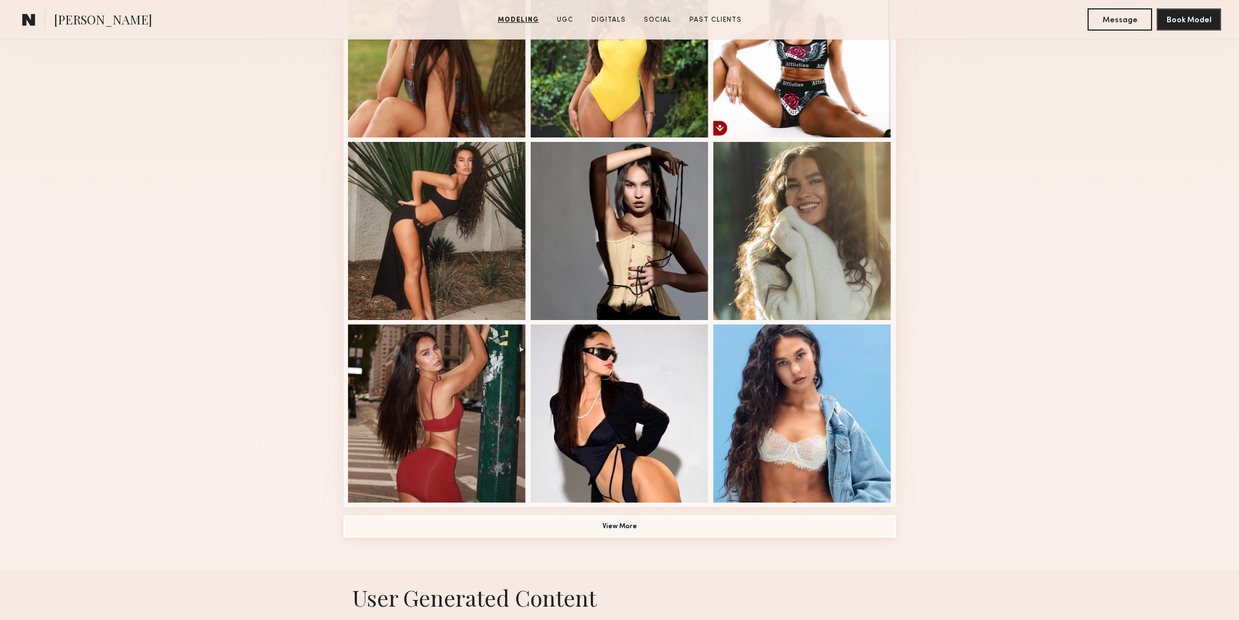
click at [653, 524] on button "View More" at bounding box center [620, 527] width 552 height 22
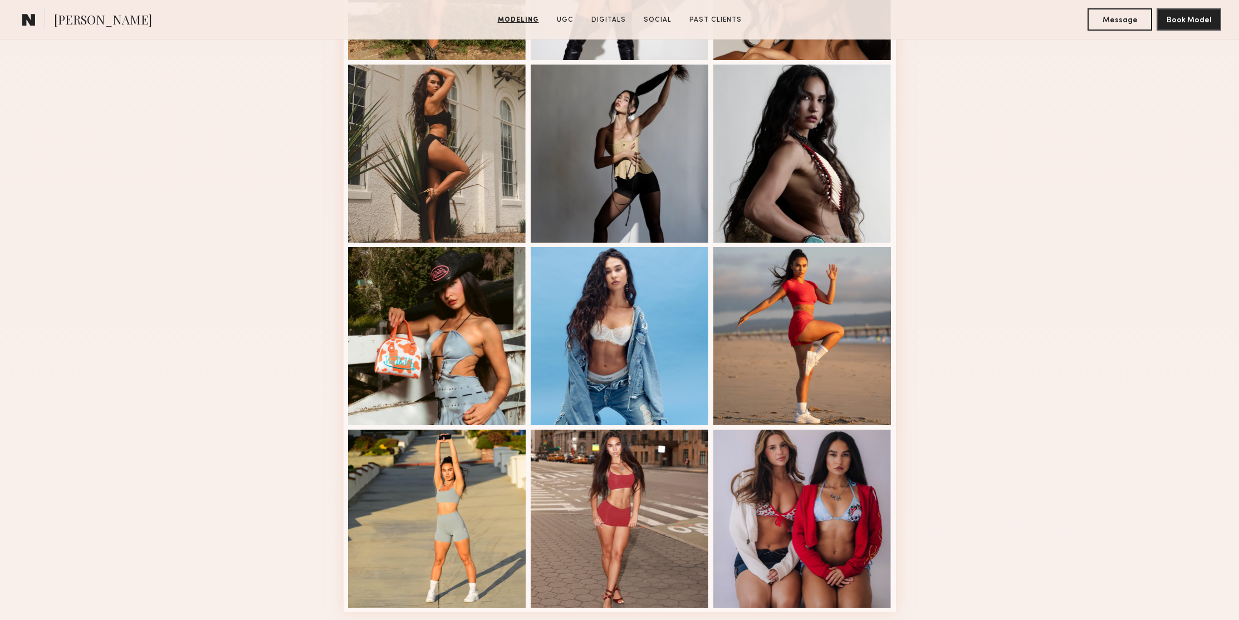
scroll to position [1234, 0]
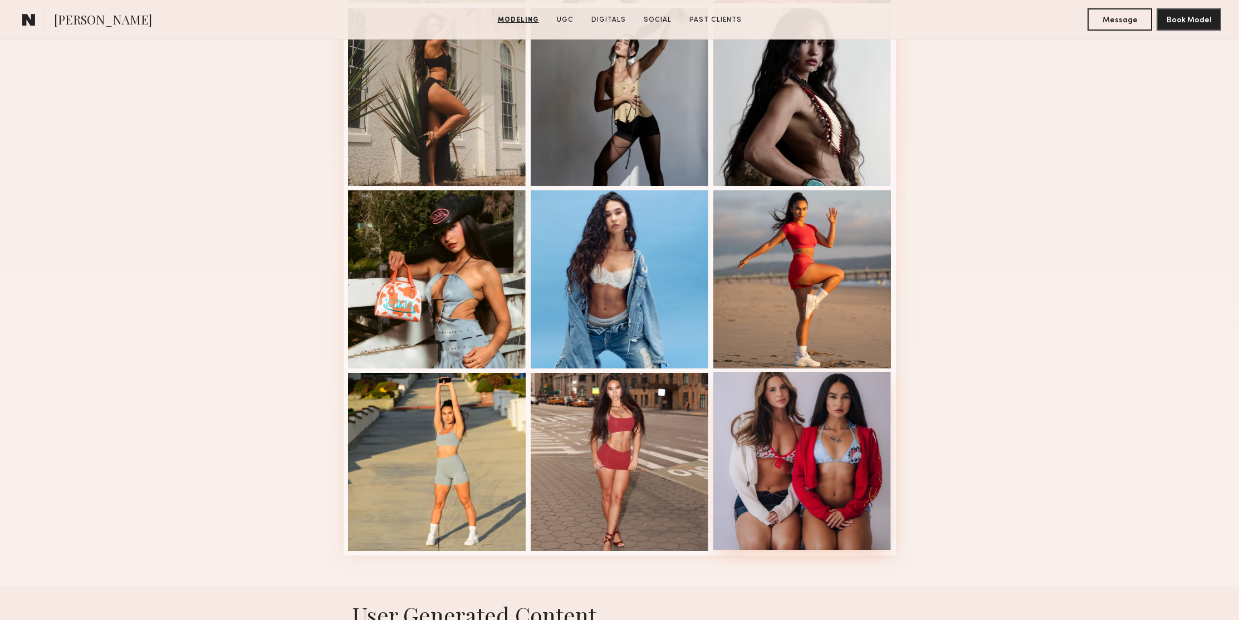
click at [796, 424] on div at bounding box center [802, 461] width 178 height 178
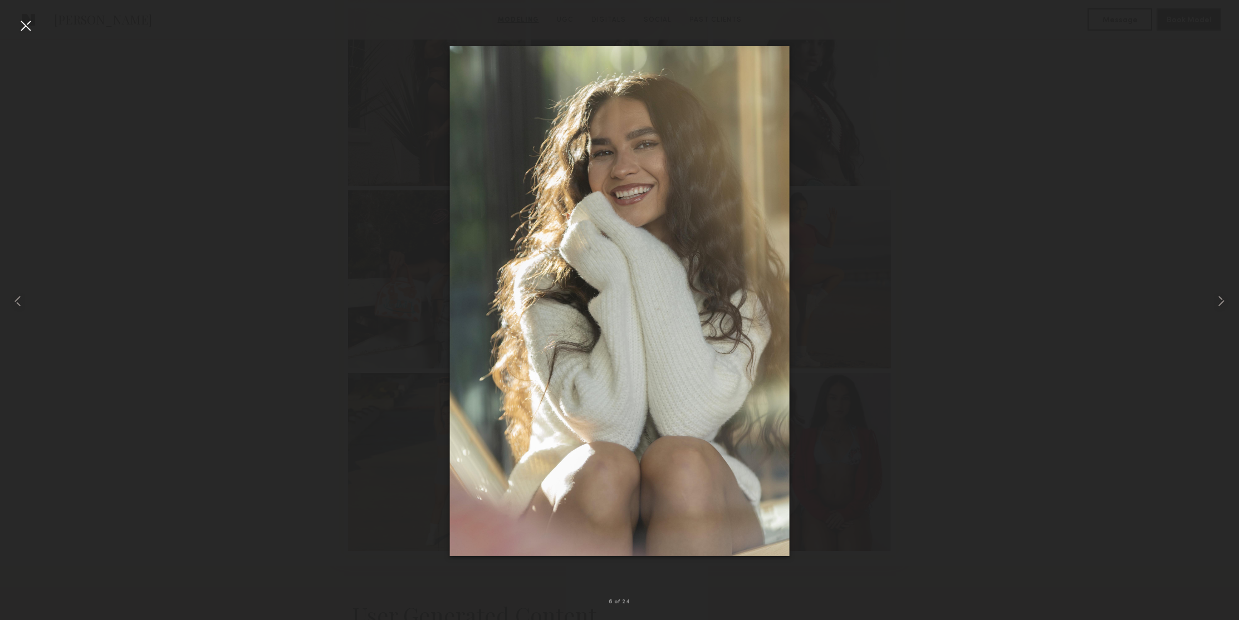
click at [25, 26] on div at bounding box center [26, 26] width 18 height 18
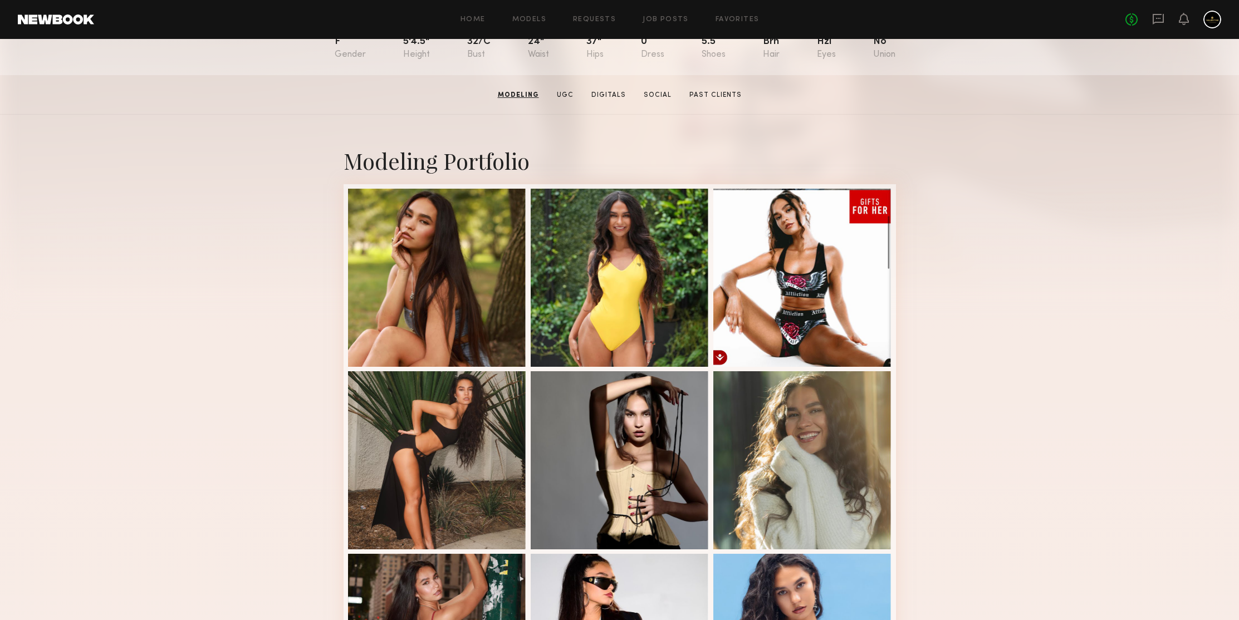
scroll to position [0, 0]
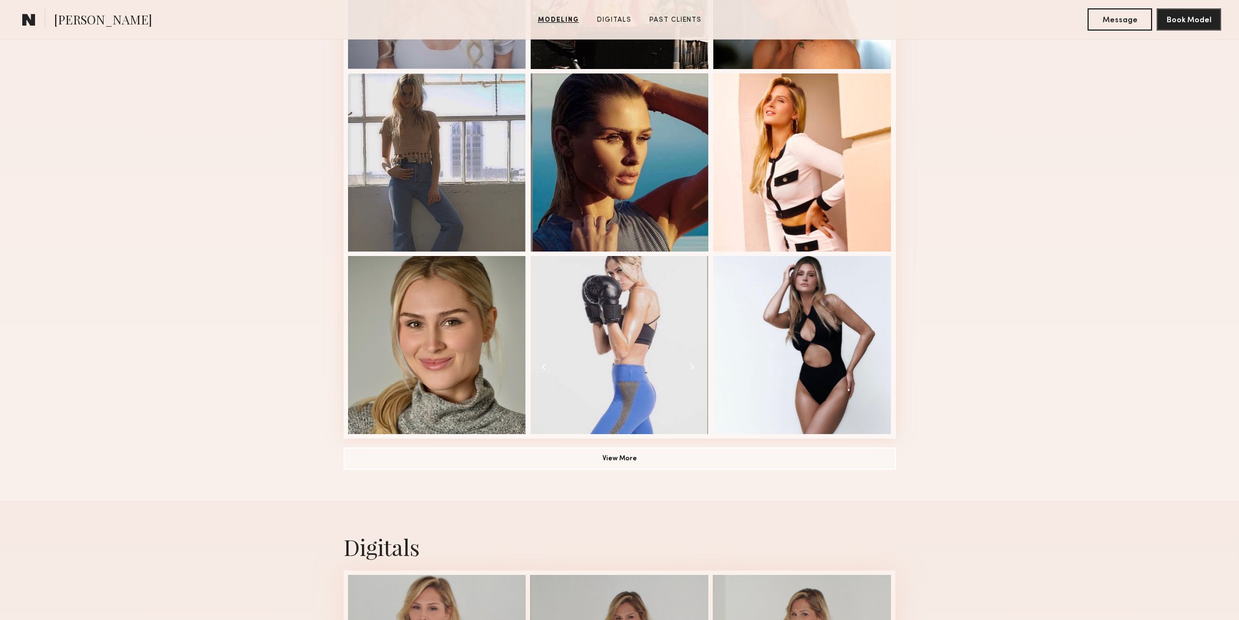
scroll to position [812, 0]
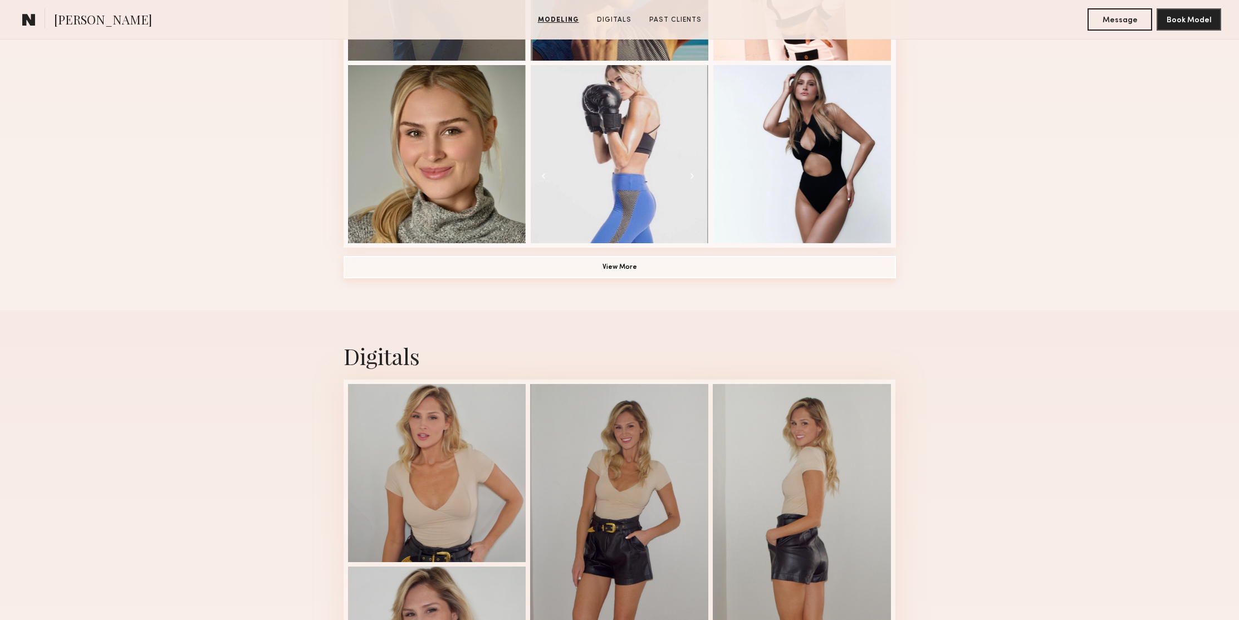
click at [627, 261] on button "View More" at bounding box center [620, 267] width 552 height 22
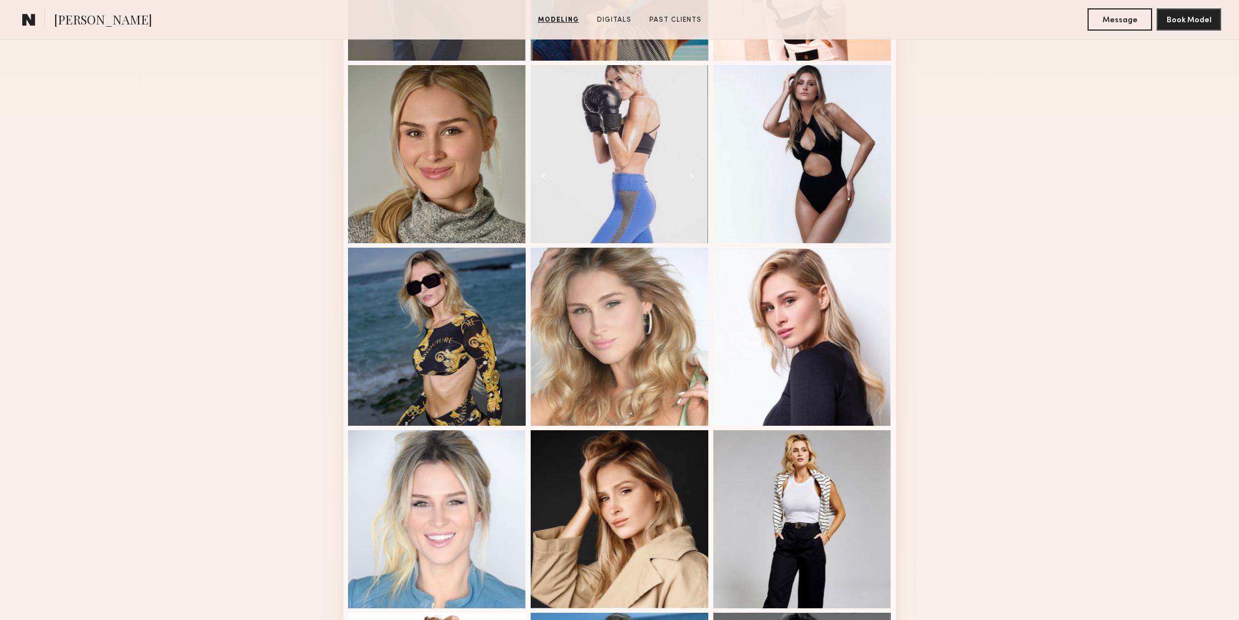
click at [1084, 243] on div "Modeling Portfolio" at bounding box center [619, 226] width 1239 height 1566
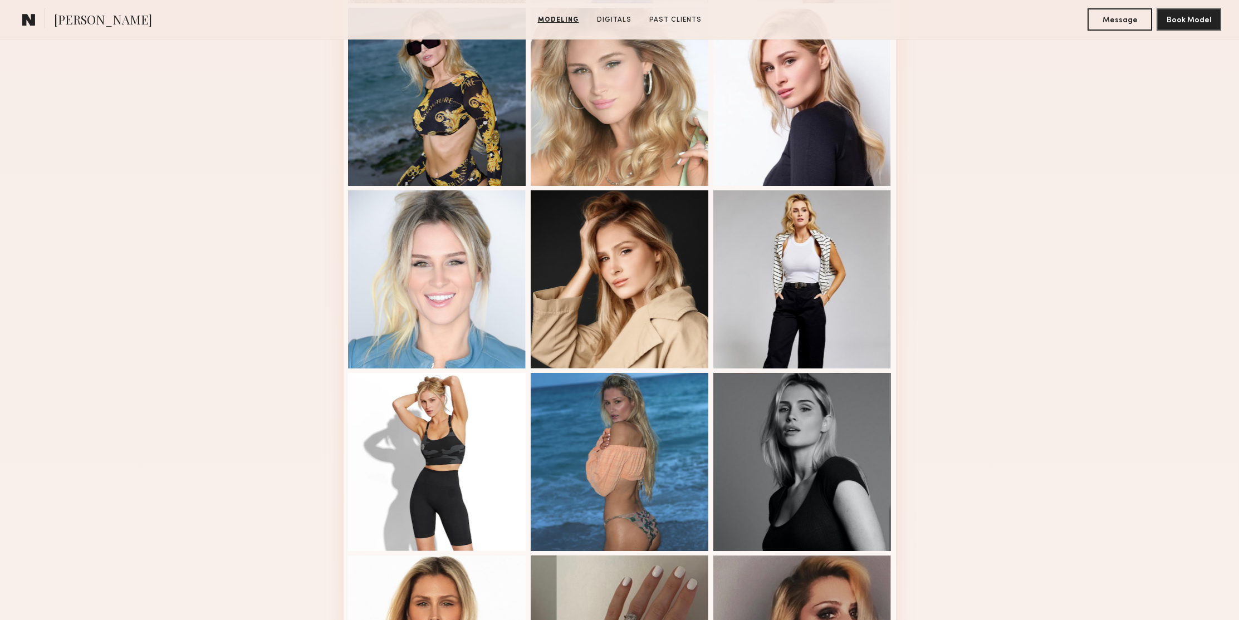
scroll to position [1079, 0]
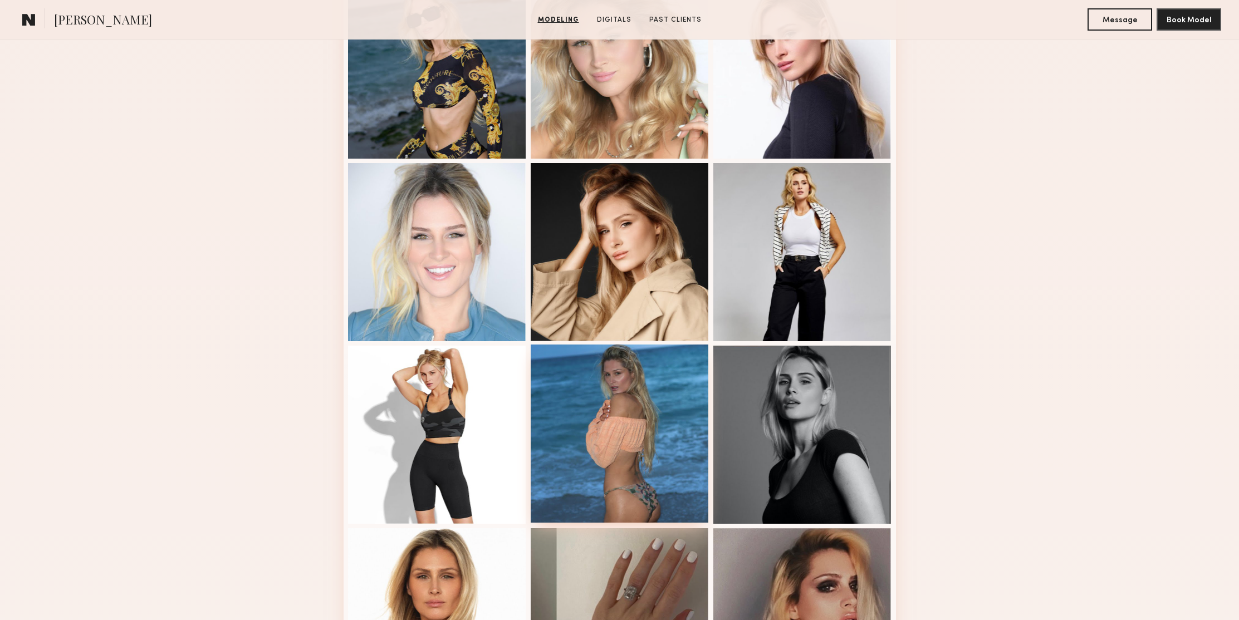
click at [578, 384] on div at bounding box center [620, 434] width 178 height 178
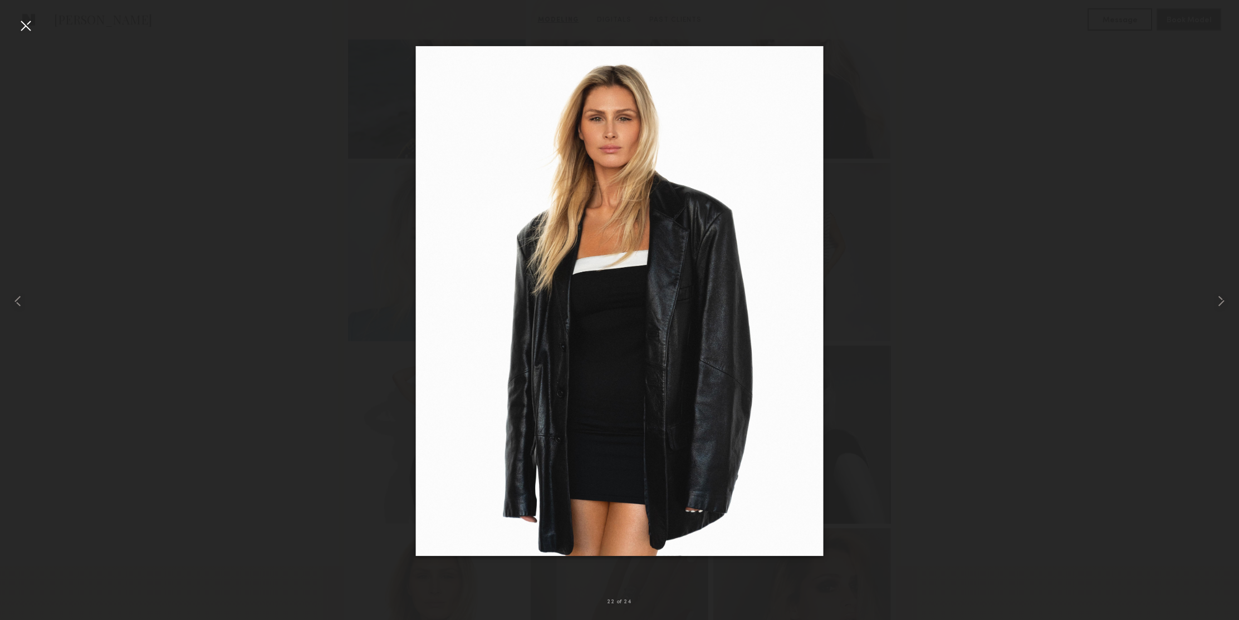
click at [17, 22] on div at bounding box center [26, 26] width 18 height 18
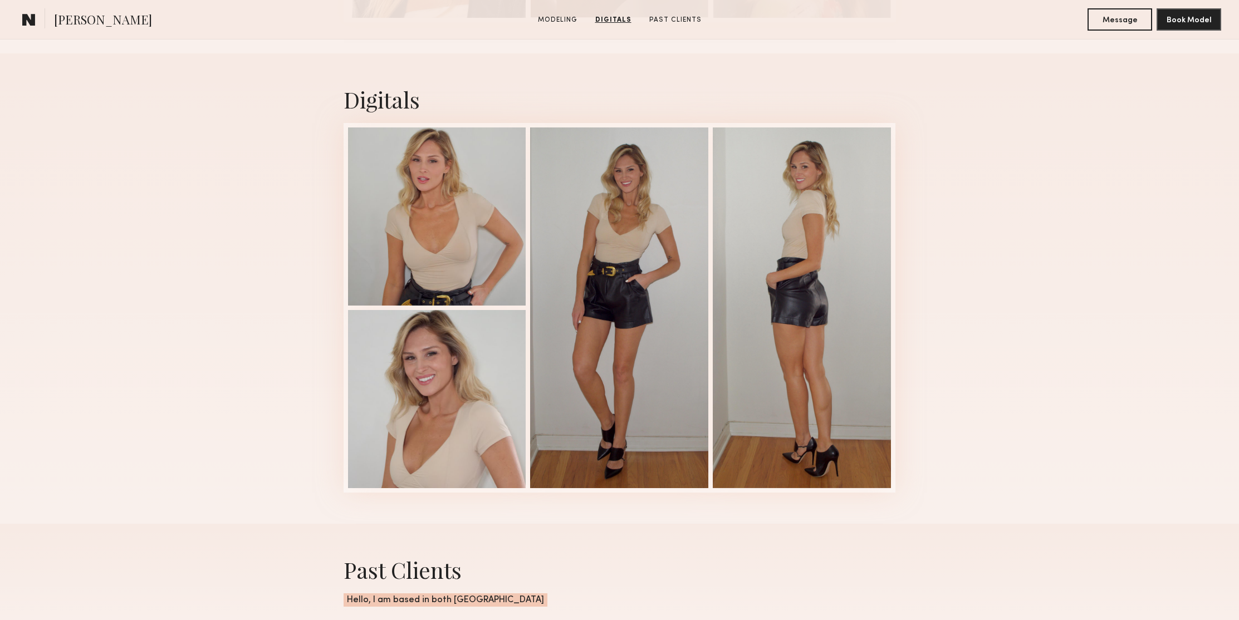
scroll to position [1836, 0]
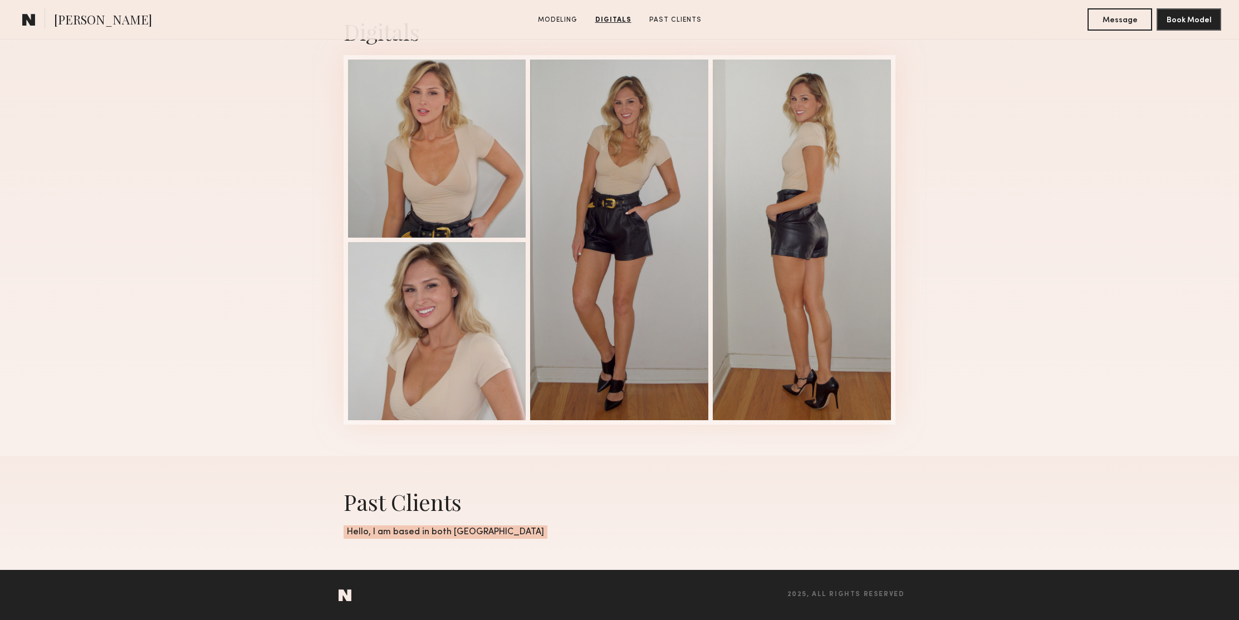
click at [1014, 249] on div "Digitals 3 of 4" at bounding box center [619, 221] width 1239 height 470
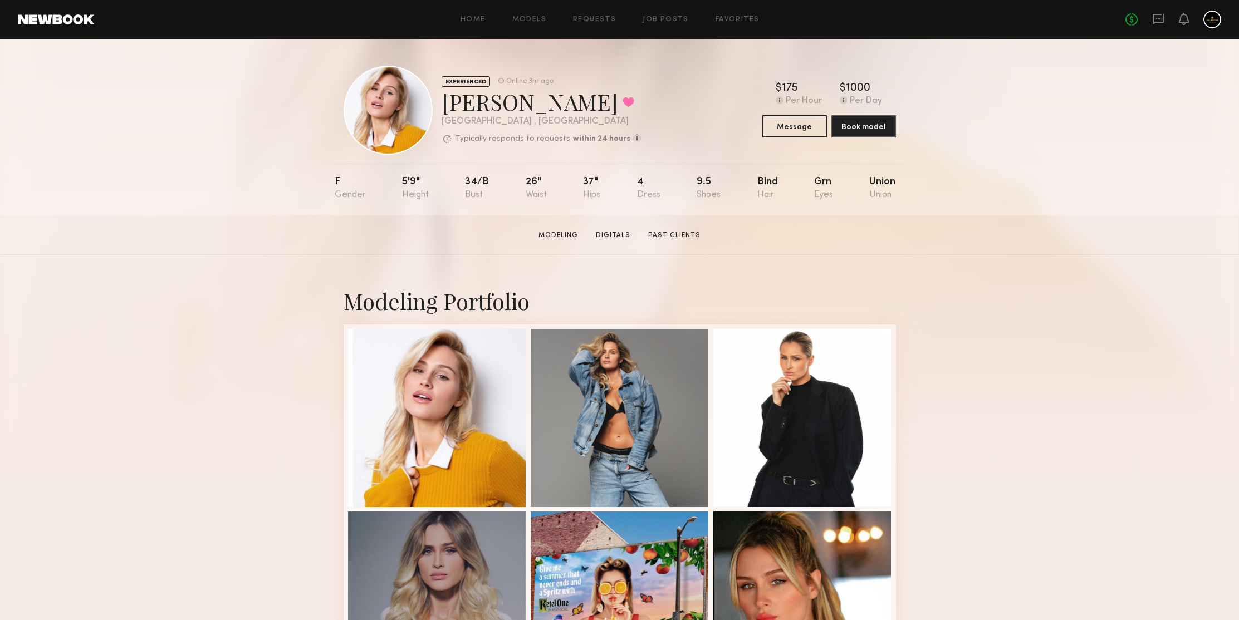
click at [1014, 249] on section "Amanda R. Modeling Digitals Past Clients Message Book Model" at bounding box center [619, 235] width 1239 height 40
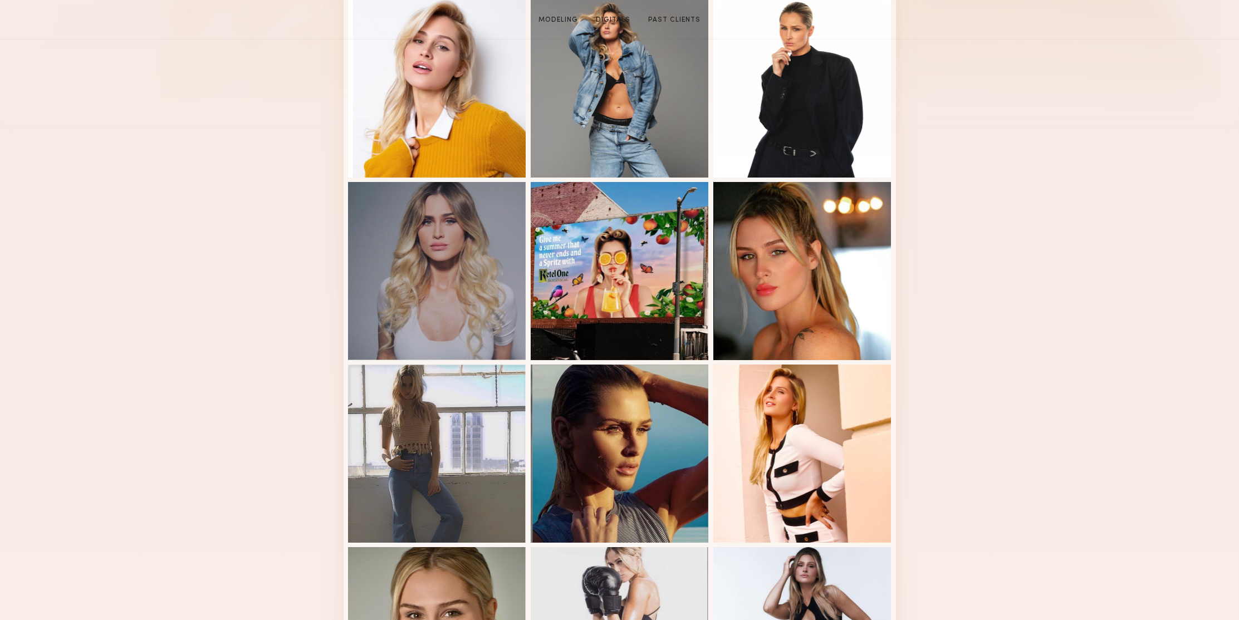
scroll to position [387, 0]
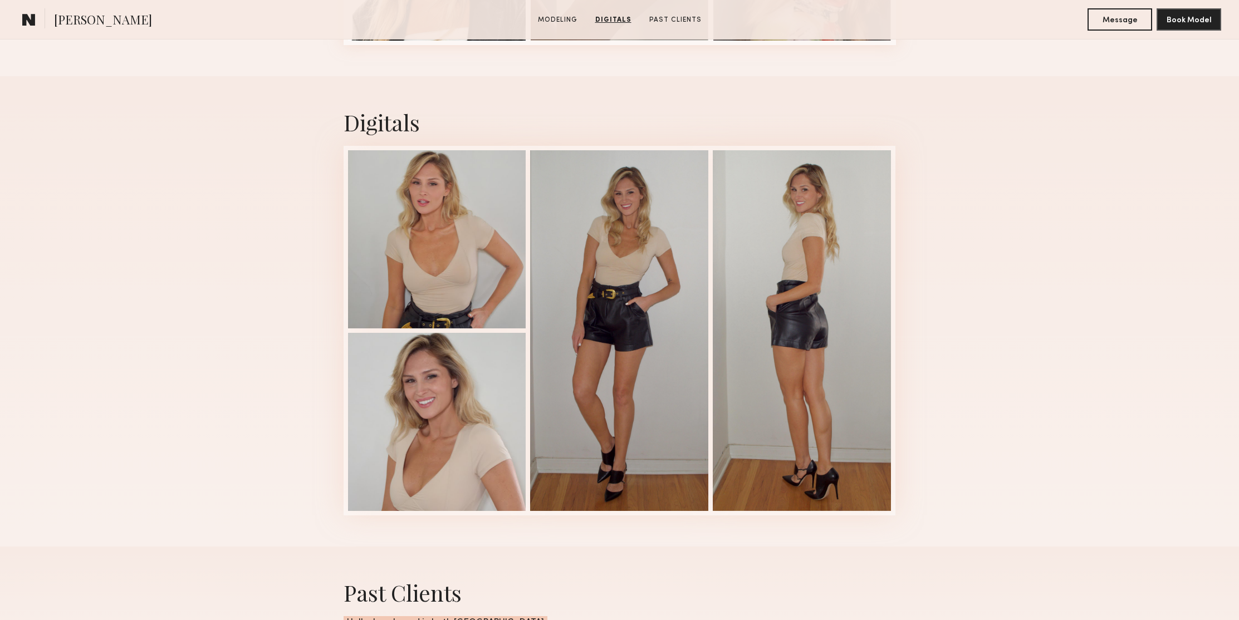
scroll to position [1759, 0]
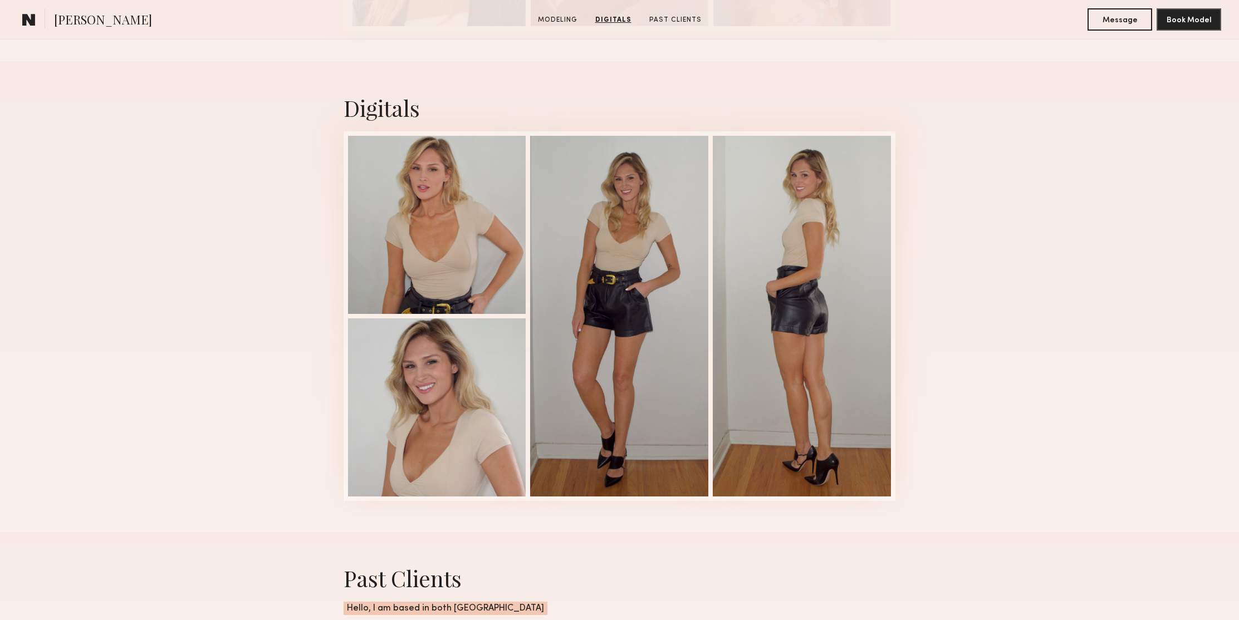
click at [1087, 149] on div "Digitals 3 of 4" at bounding box center [619, 297] width 1239 height 470
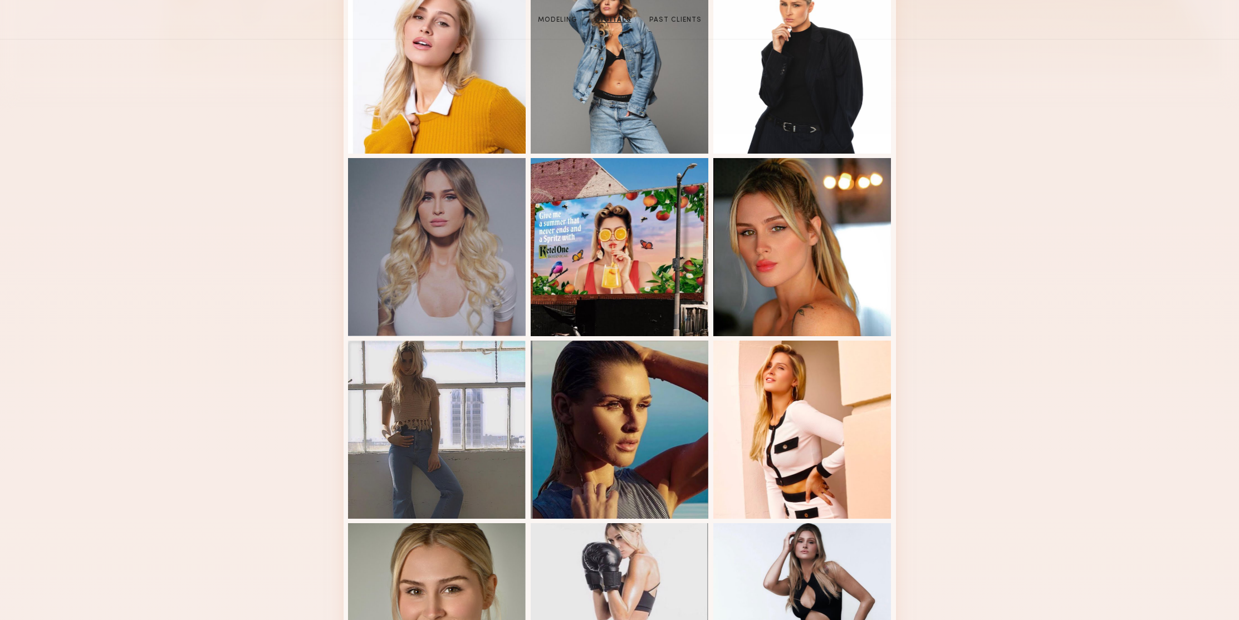
scroll to position [0, 0]
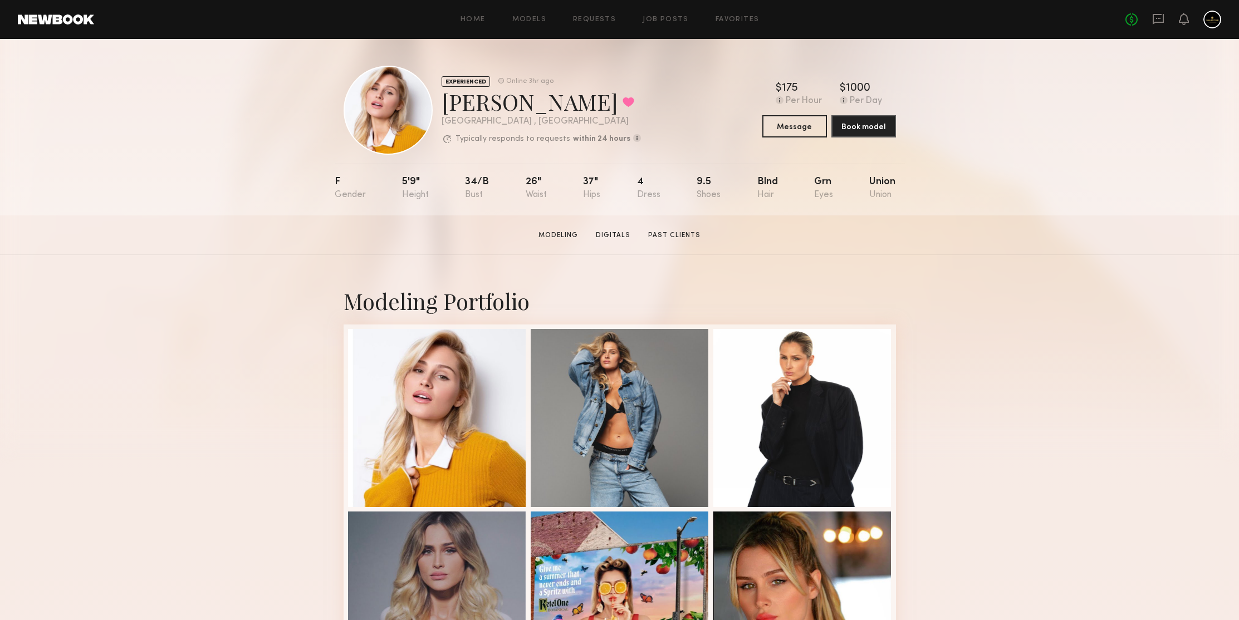
click at [1076, 94] on div "EXPERIENCED Online 3hr ago Amanda R. Favorited Los Angeles , CA Typically respo…" at bounding box center [619, 127] width 1239 height 176
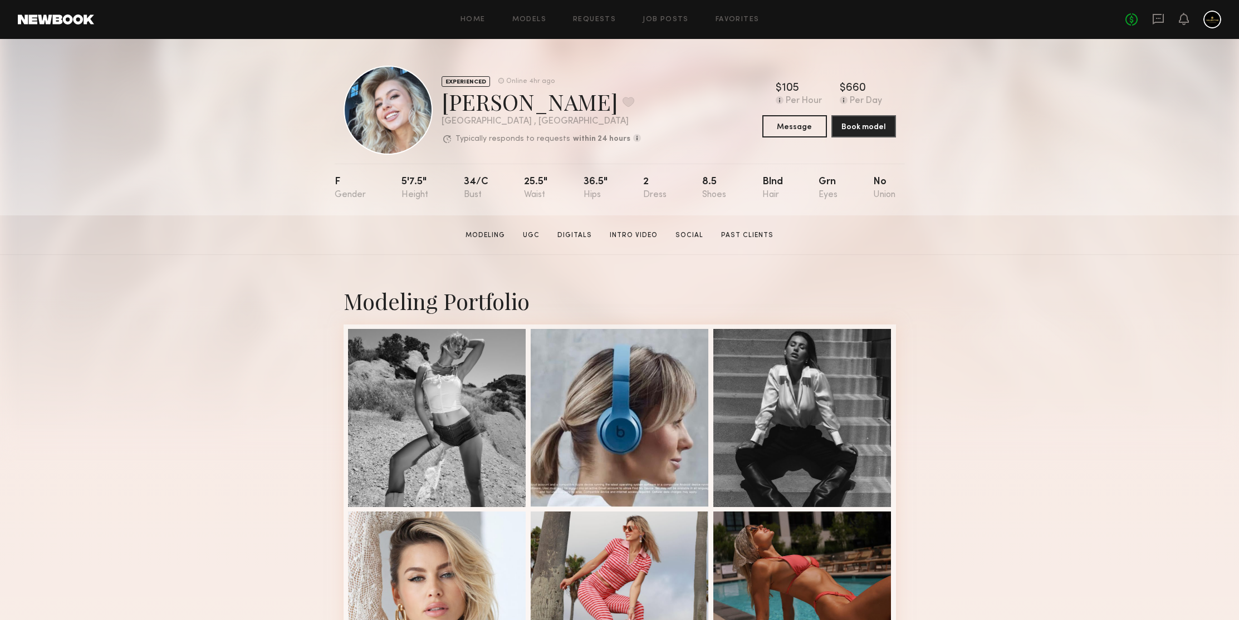
scroll to position [273, 0]
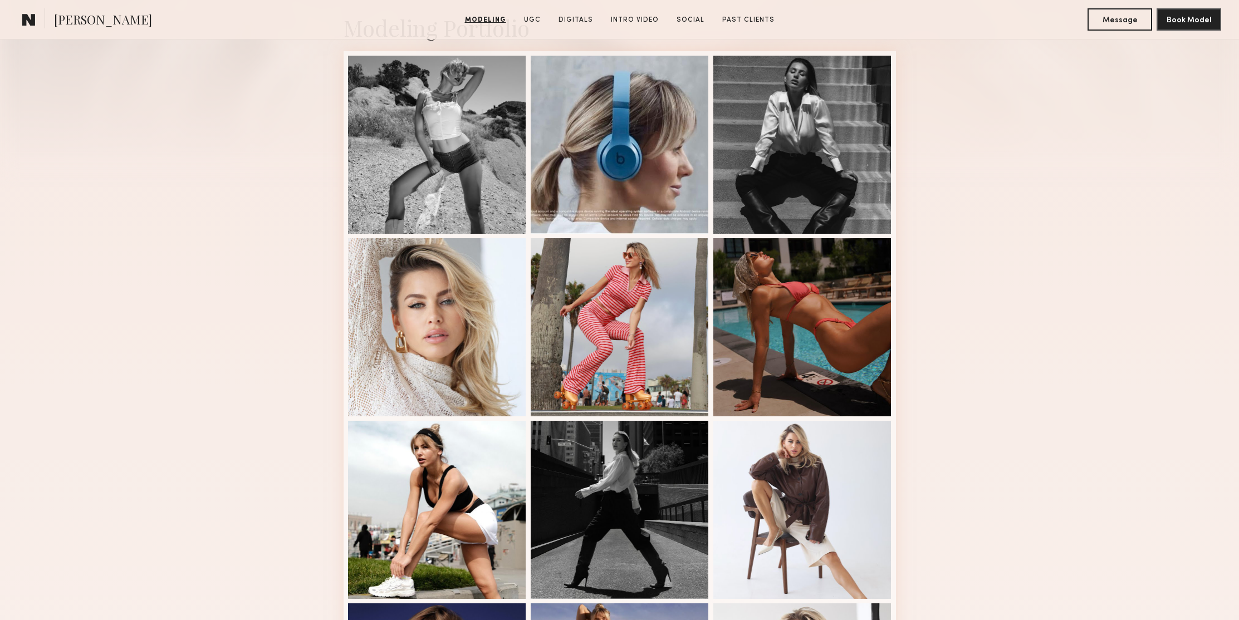
click at [1148, 208] on div "Modeling Portfolio View More" at bounding box center [619, 415] width 1239 height 867
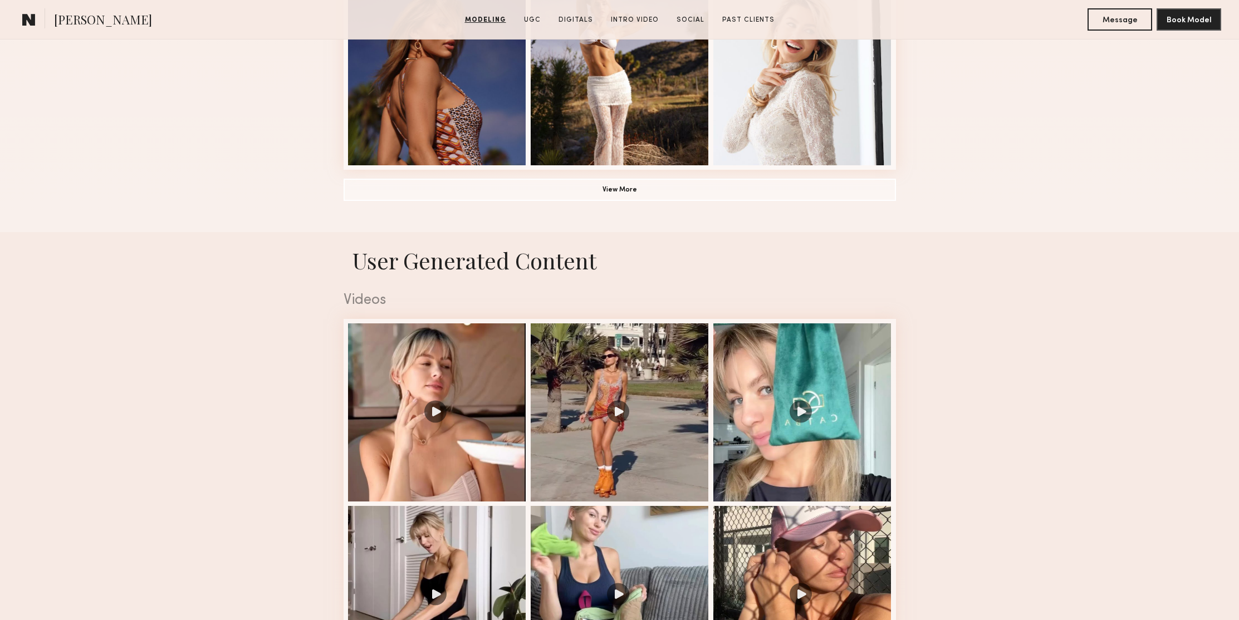
scroll to position [947, 0]
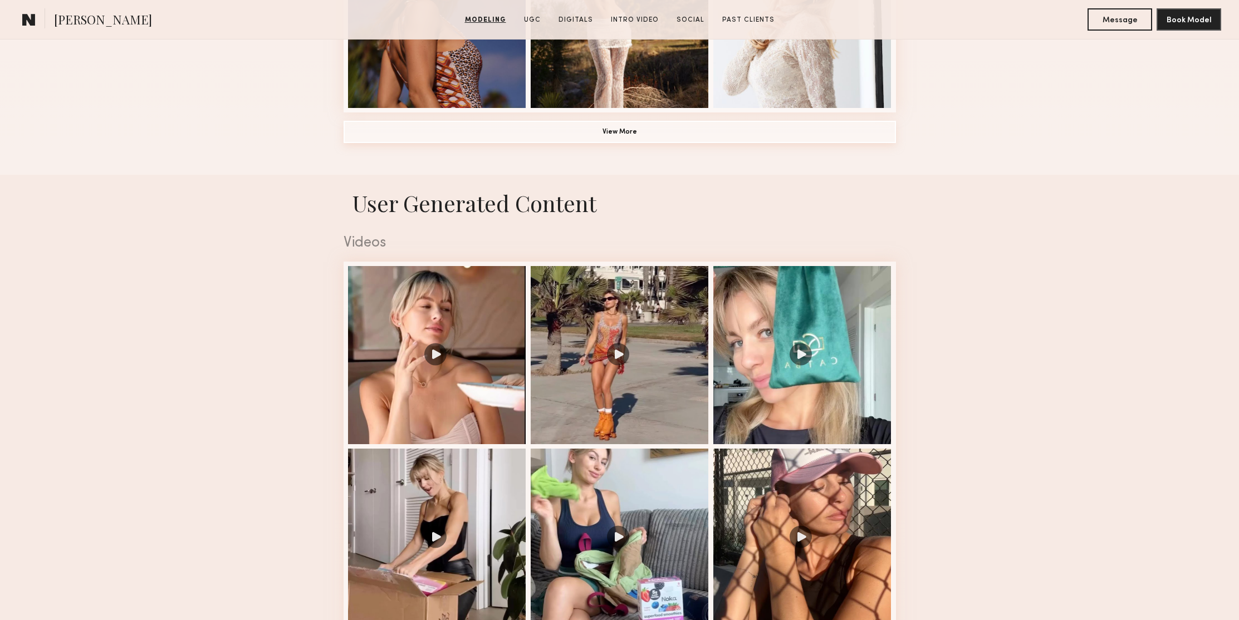
click at [648, 135] on button "View More" at bounding box center [620, 132] width 552 height 22
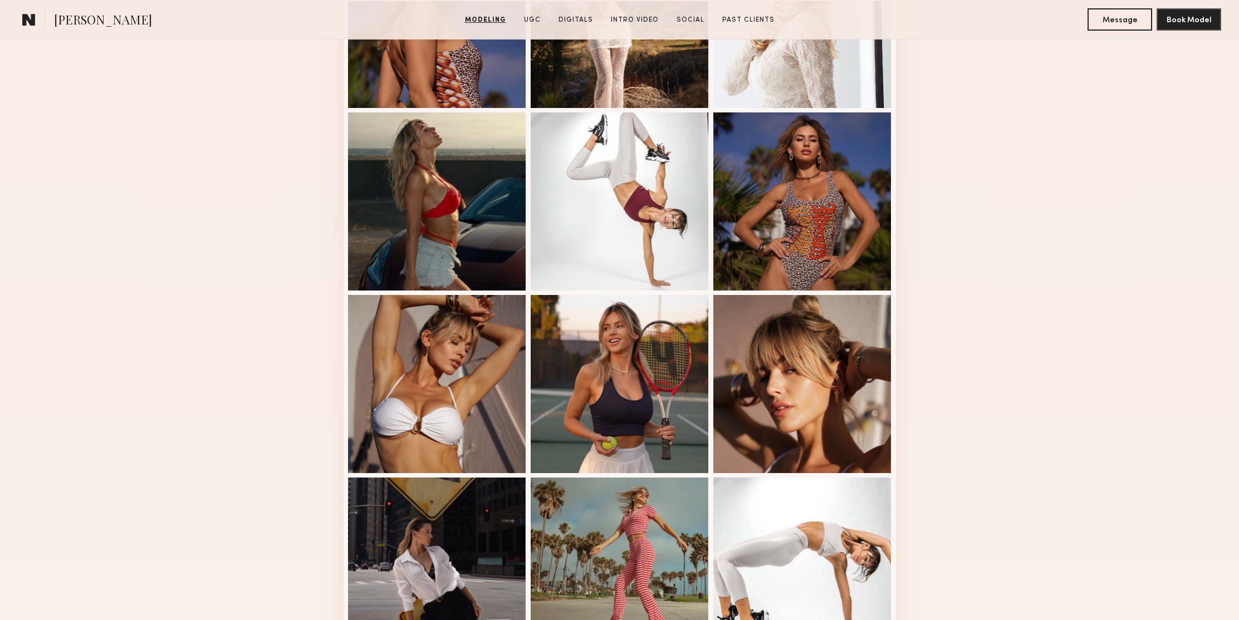
click at [1095, 214] on div "Modeling Portfolio" at bounding box center [619, 91] width 1239 height 1566
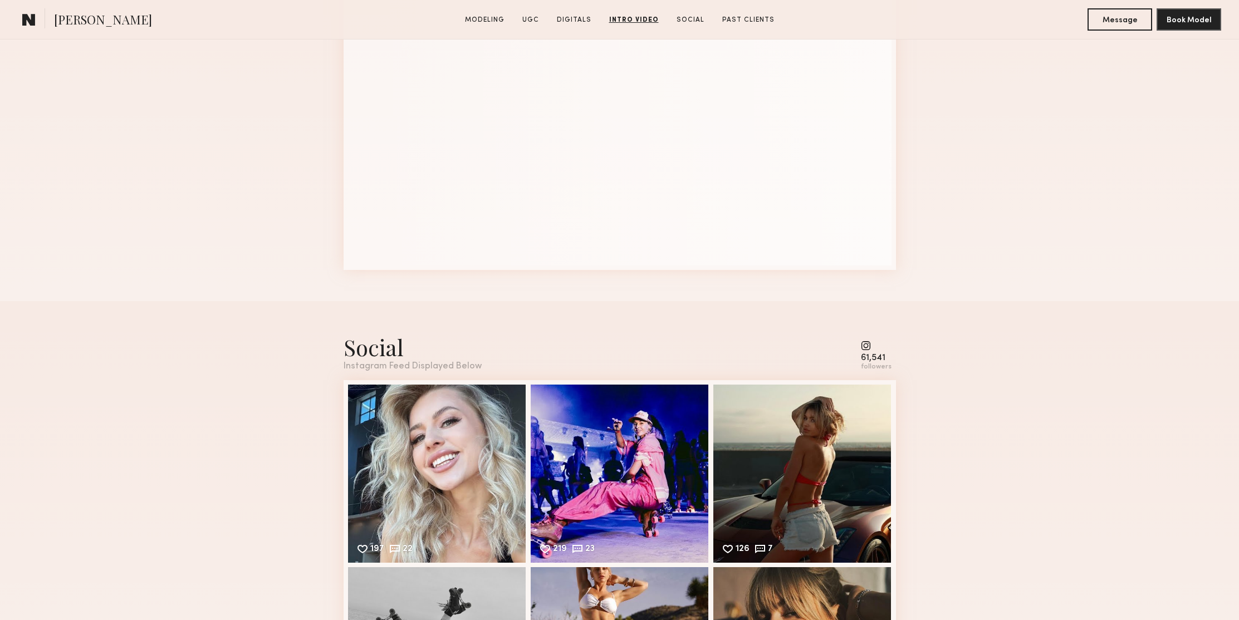
scroll to position [4170, 0]
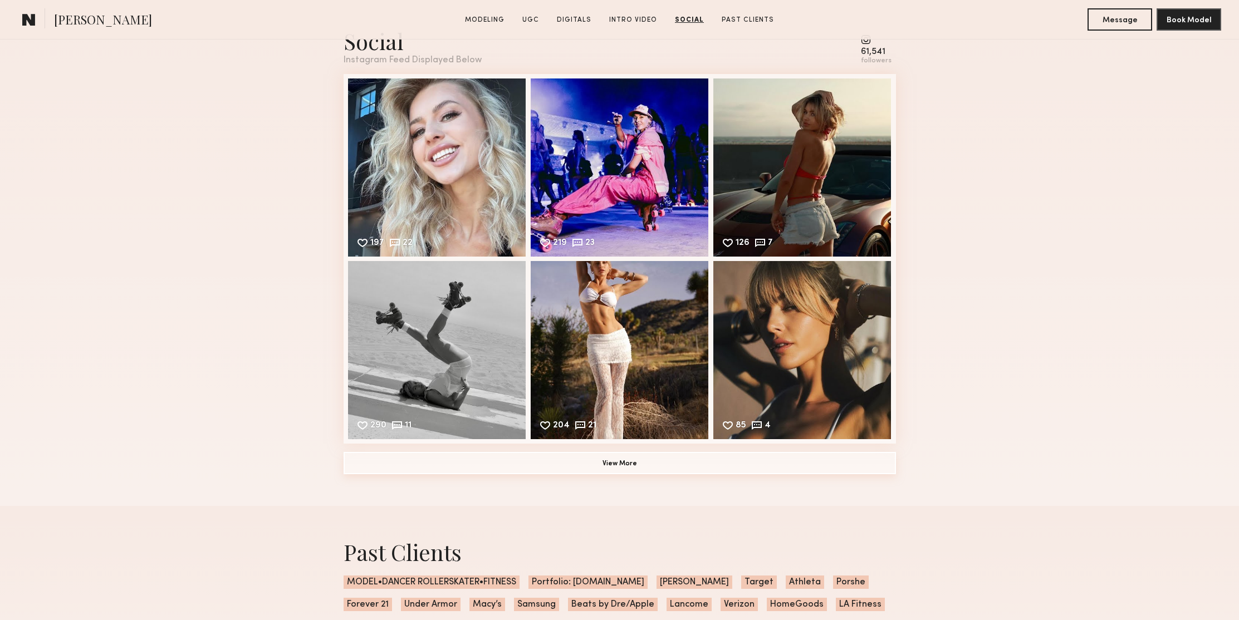
click at [631, 469] on button "View More" at bounding box center [620, 463] width 552 height 22
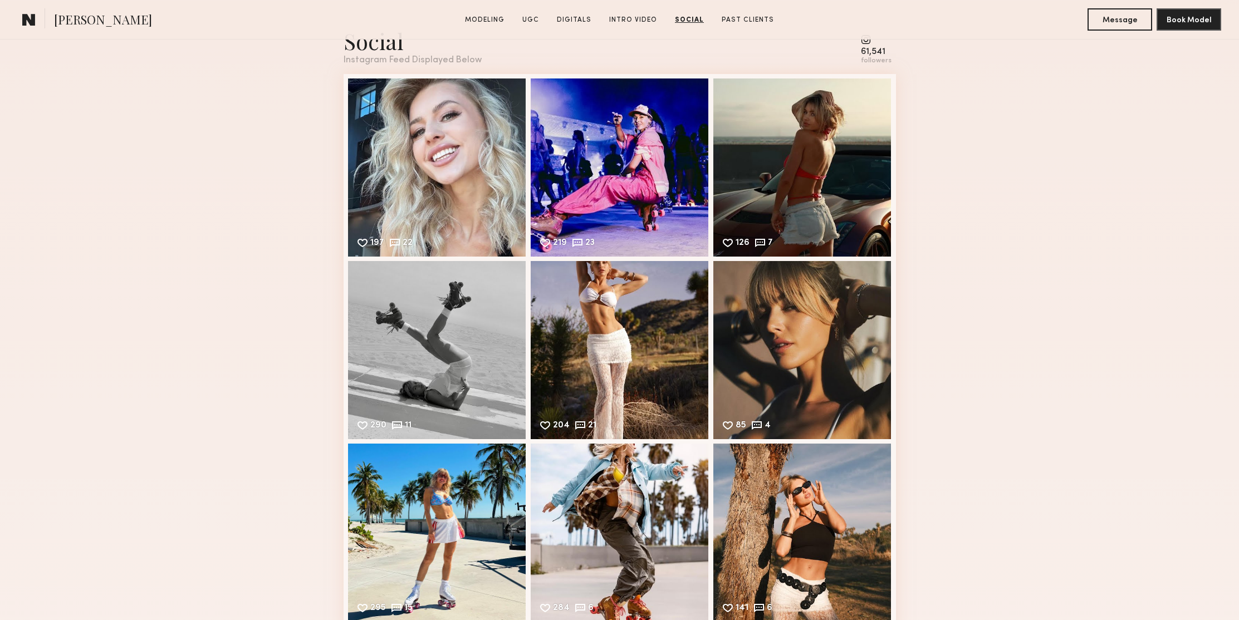
click at [1053, 262] on div "Social Instagram Feed Displayed Below 61,541 followers 197 22 Likes & comments …" at bounding box center [619, 433] width 1239 height 876
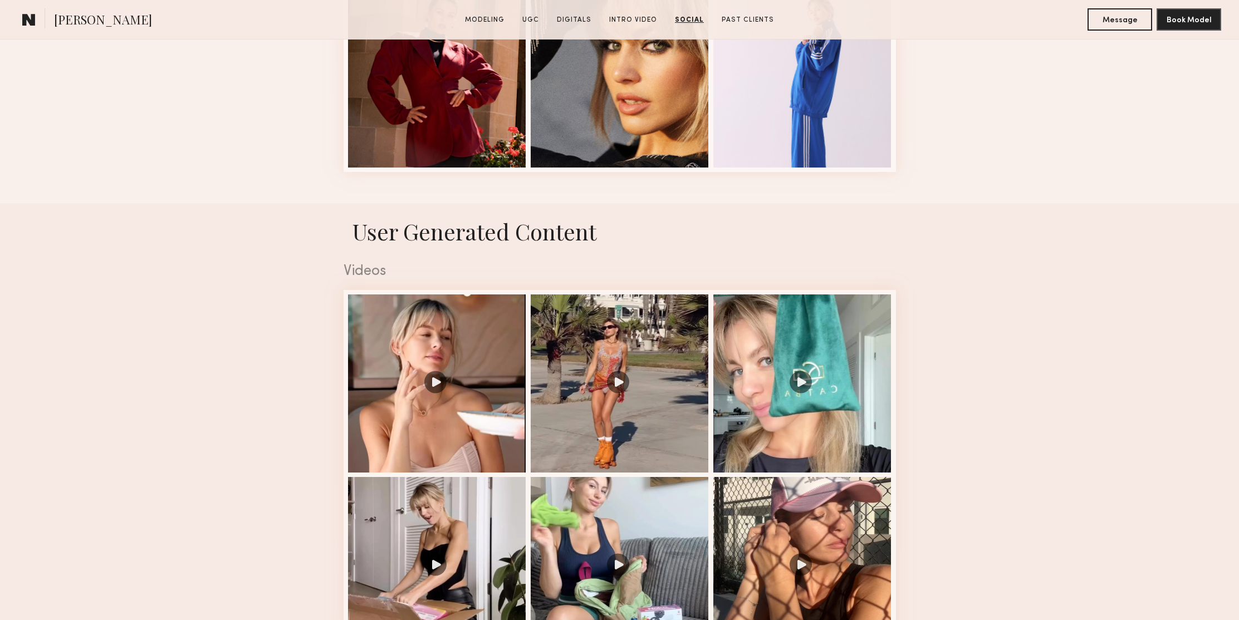
scroll to position [244, 0]
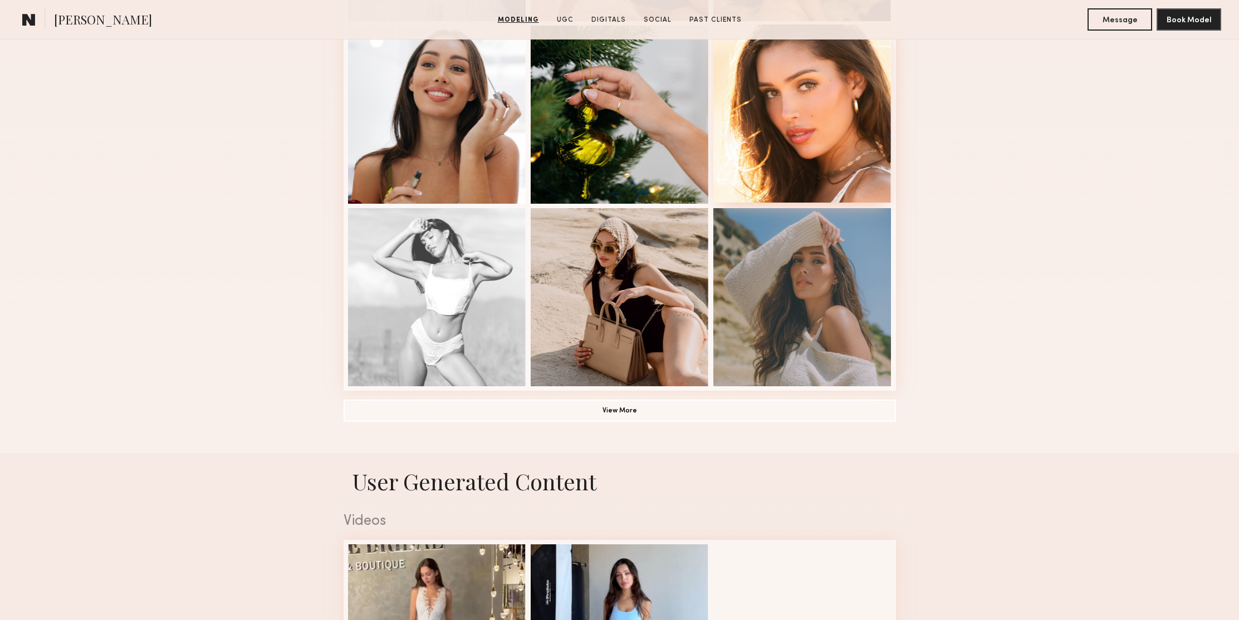
scroll to position [726, 0]
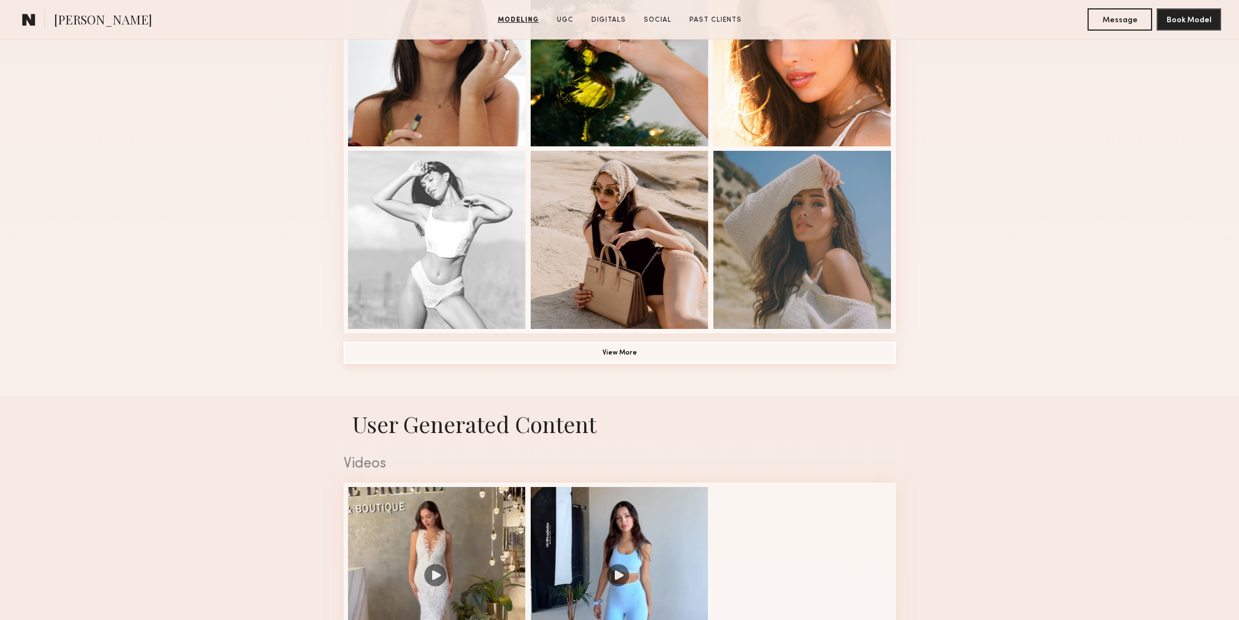
click at [646, 353] on button "View More" at bounding box center [620, 353] width 552 height 22
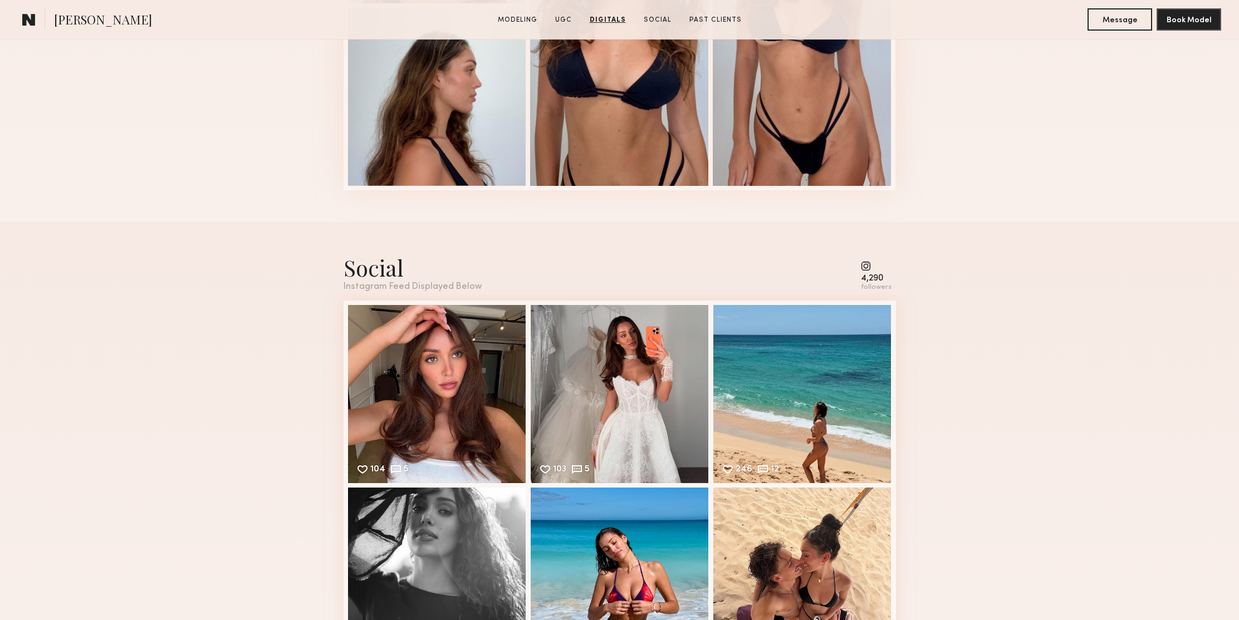
scroll to position [2962, 0]
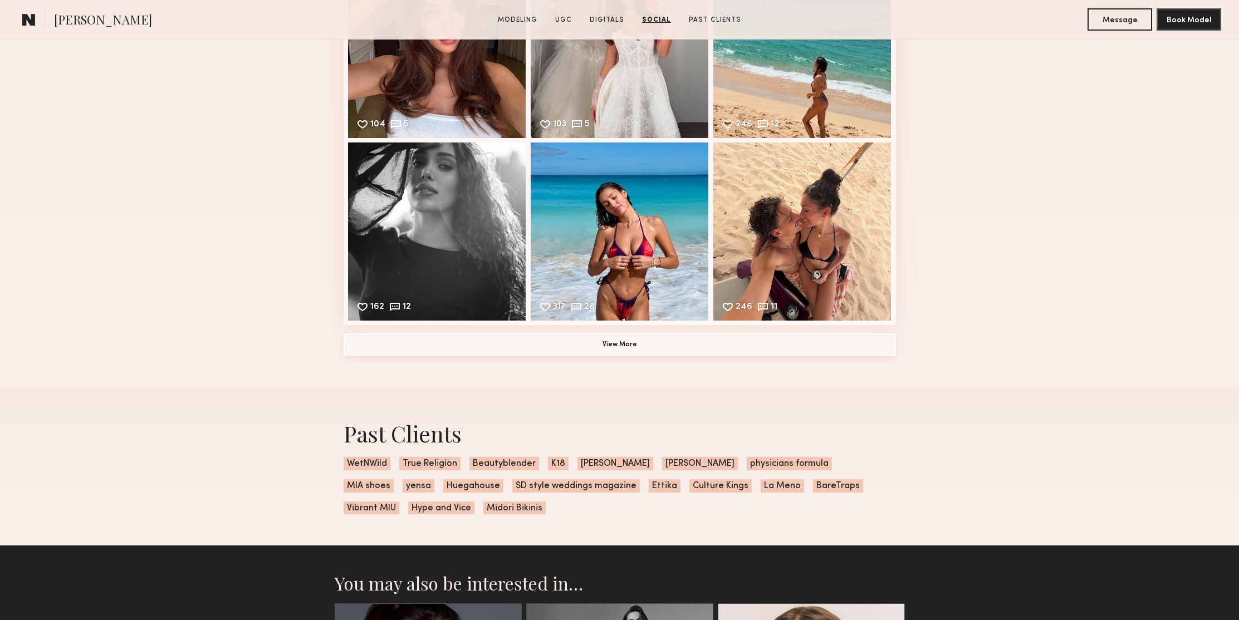
click at [646, 340] on button "View More" at bounding box center [620, 345] width 552 height 22
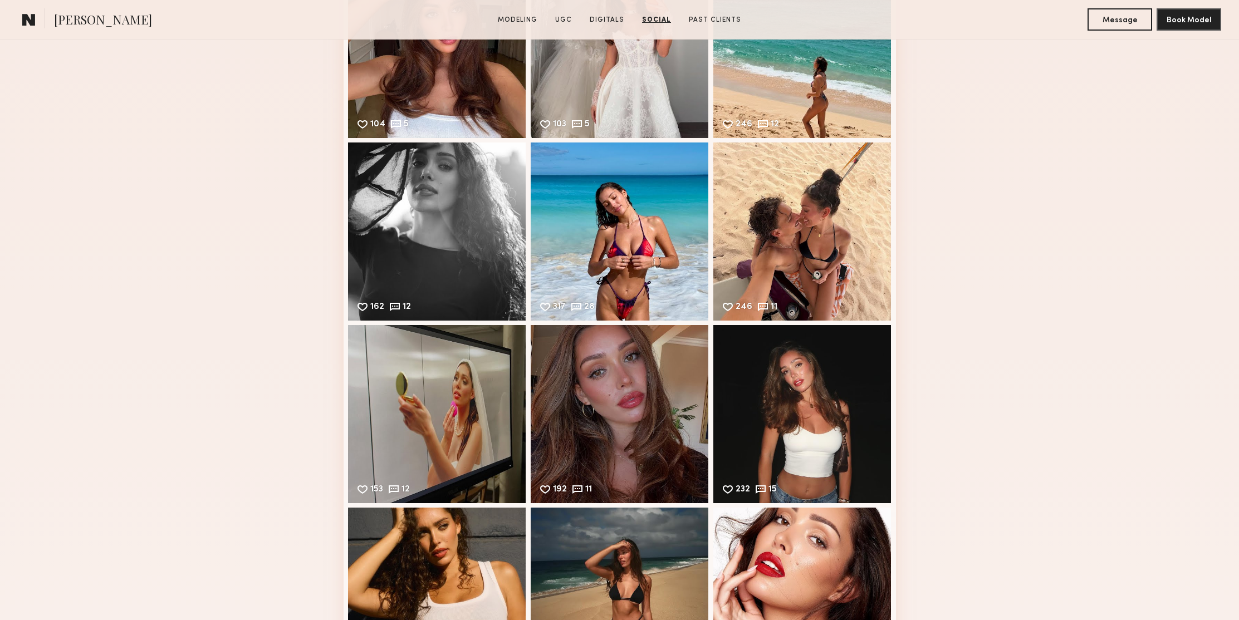
click at [1079, 208] on div "Social Instagram Feed Displayed Below 4,290 followers 104 5 Likes & comments di…" at bounding box center [619, 314] width 1239 height 876
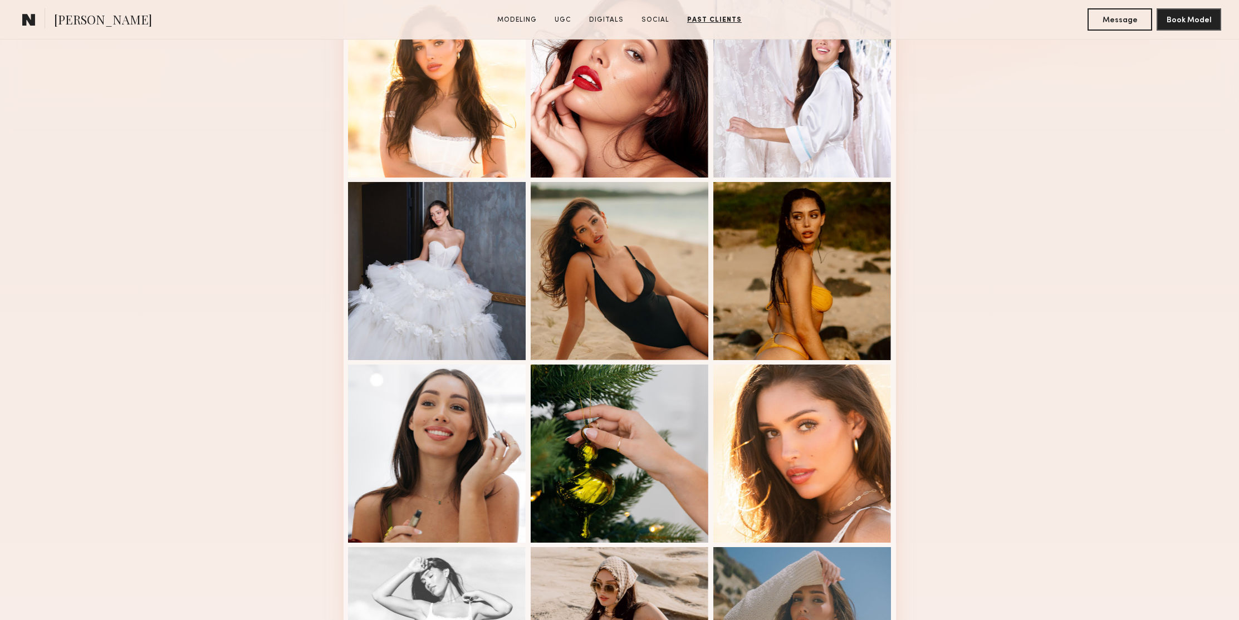
scroll to position [0, 0]
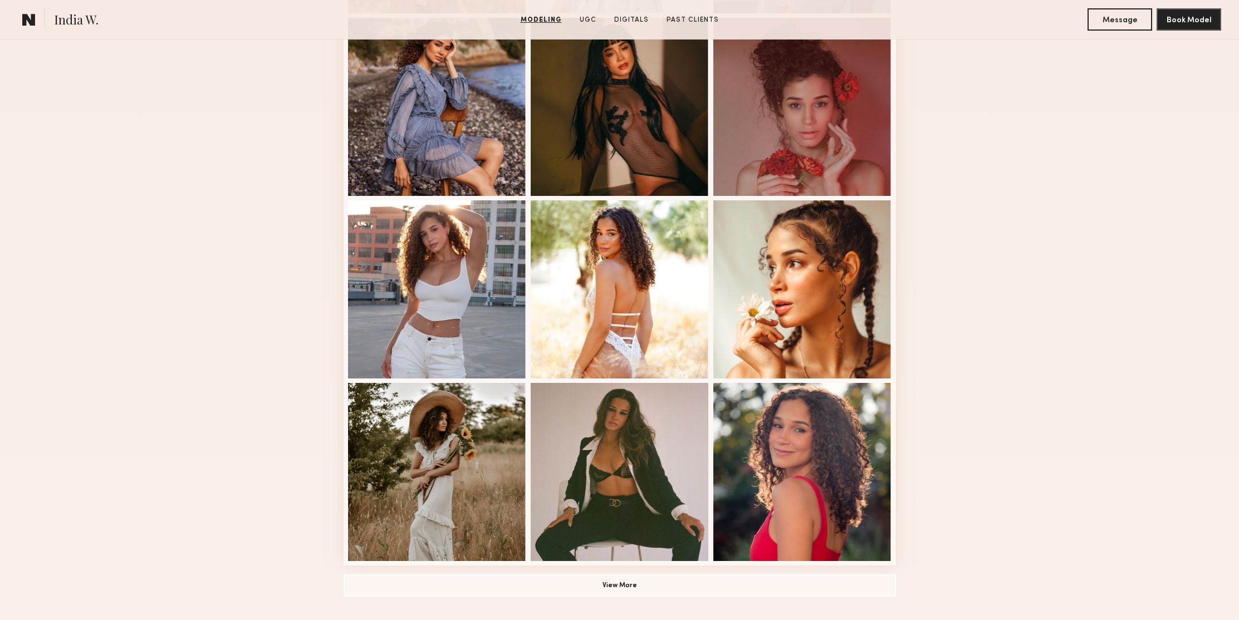
scroll to position [601, 0]
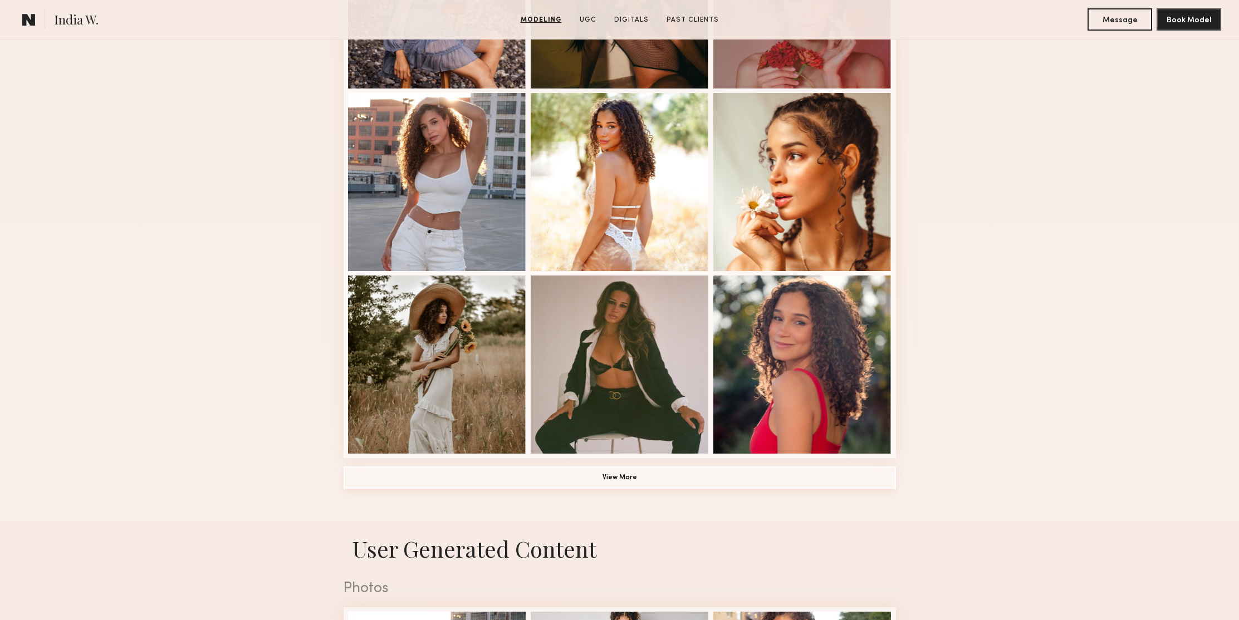
click at [795, 482] on button "View More" at bounding box center [620, 478] width 552 height 22
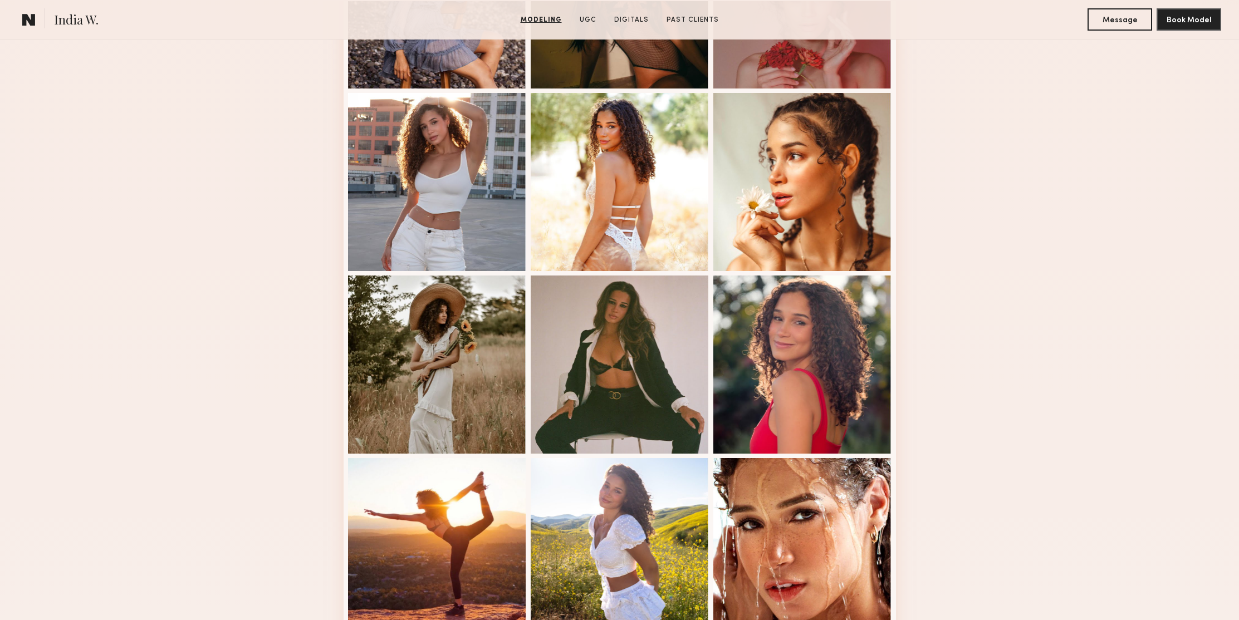
click at [982, 316] on div "Modeling Portfolio" at bounding box center [619, 437] width 1239 height 1566
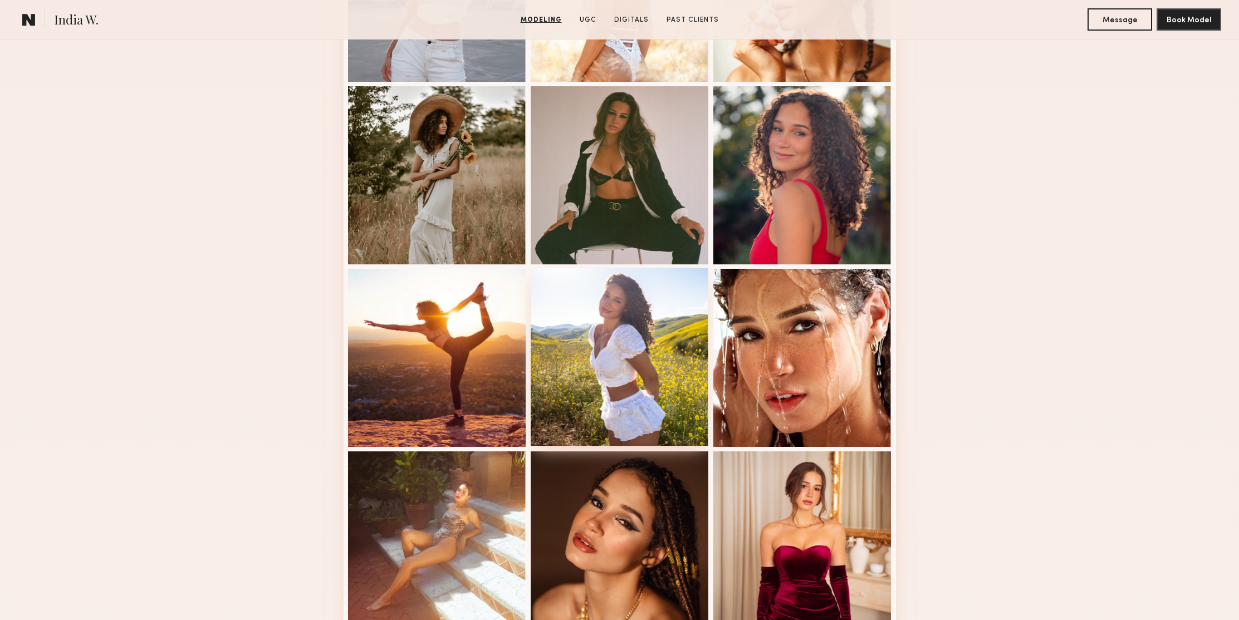
click at [643, 314] on div at bounding box center [620, 357] width 178 height 178
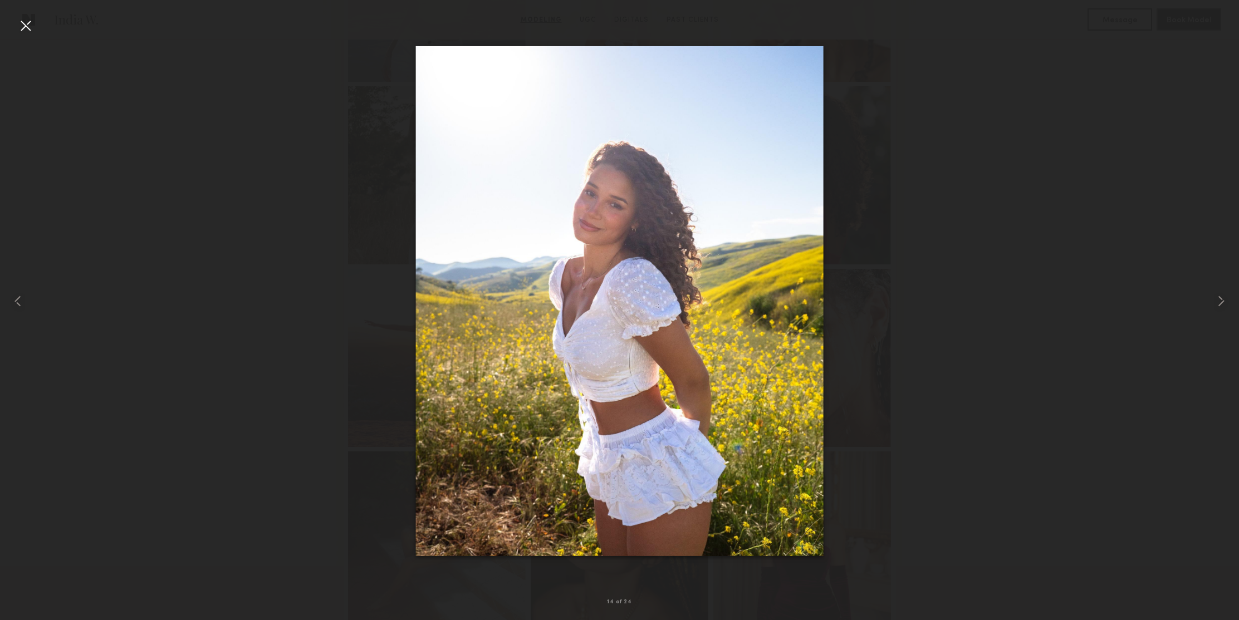
click at [33, 32] on div at bounding box center [26, 26] width 18 height 18
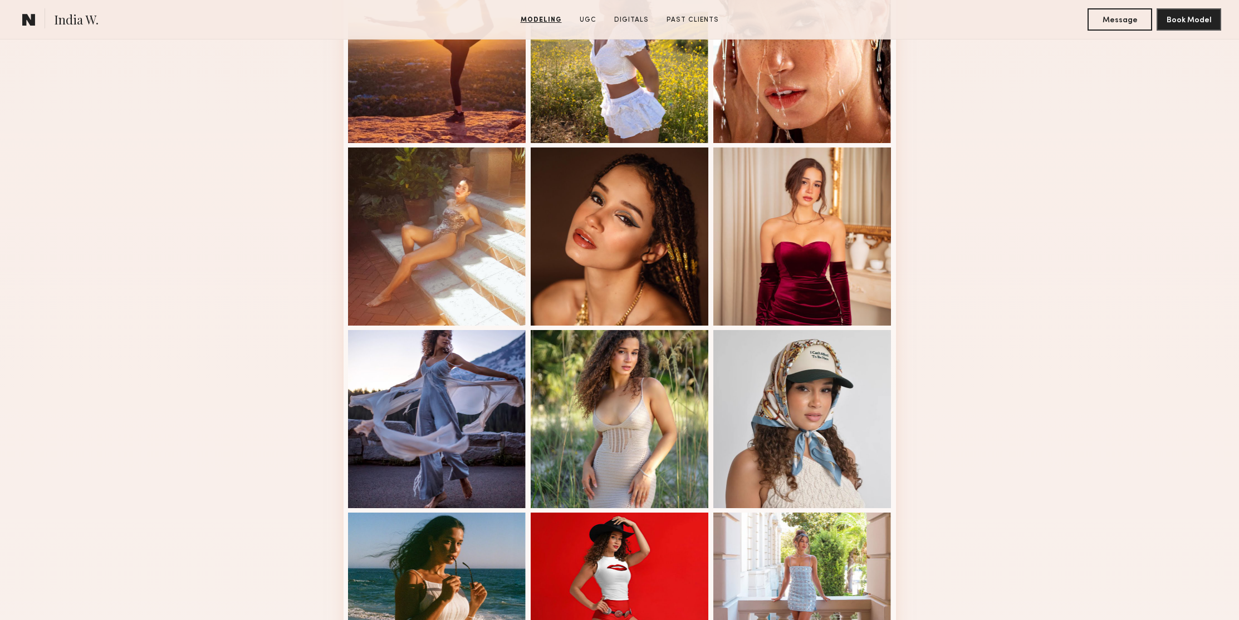
scroll to position [1171, 0]
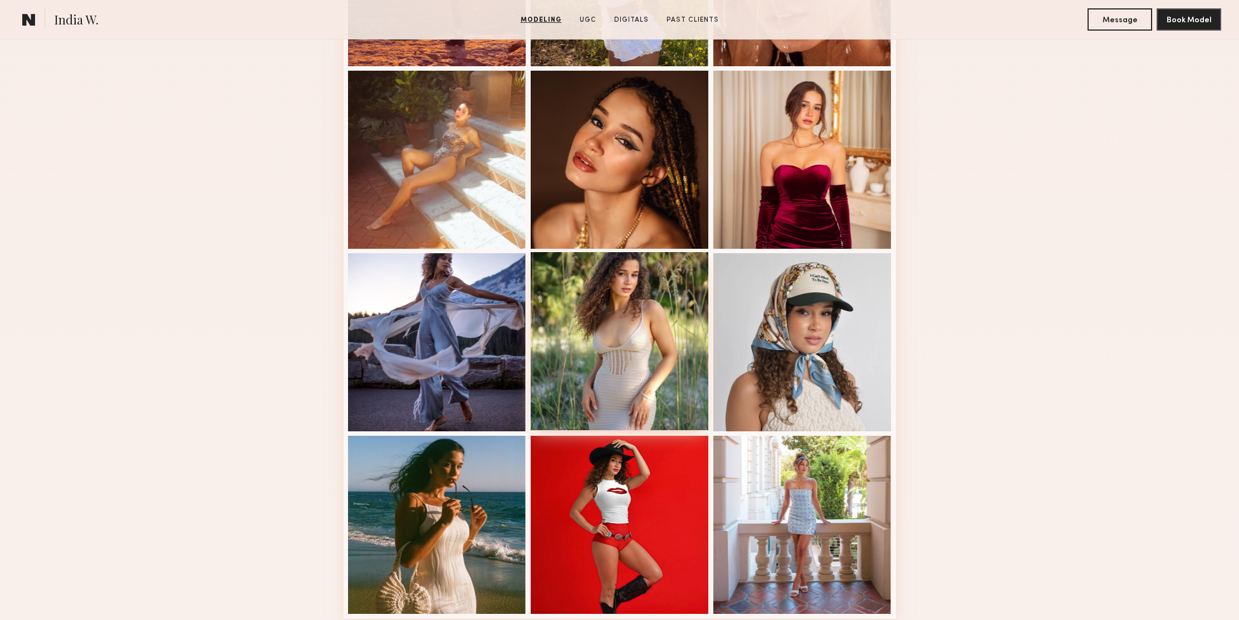
click at [665, 283] on div at bounding box center [620, 341] width 178 height 178
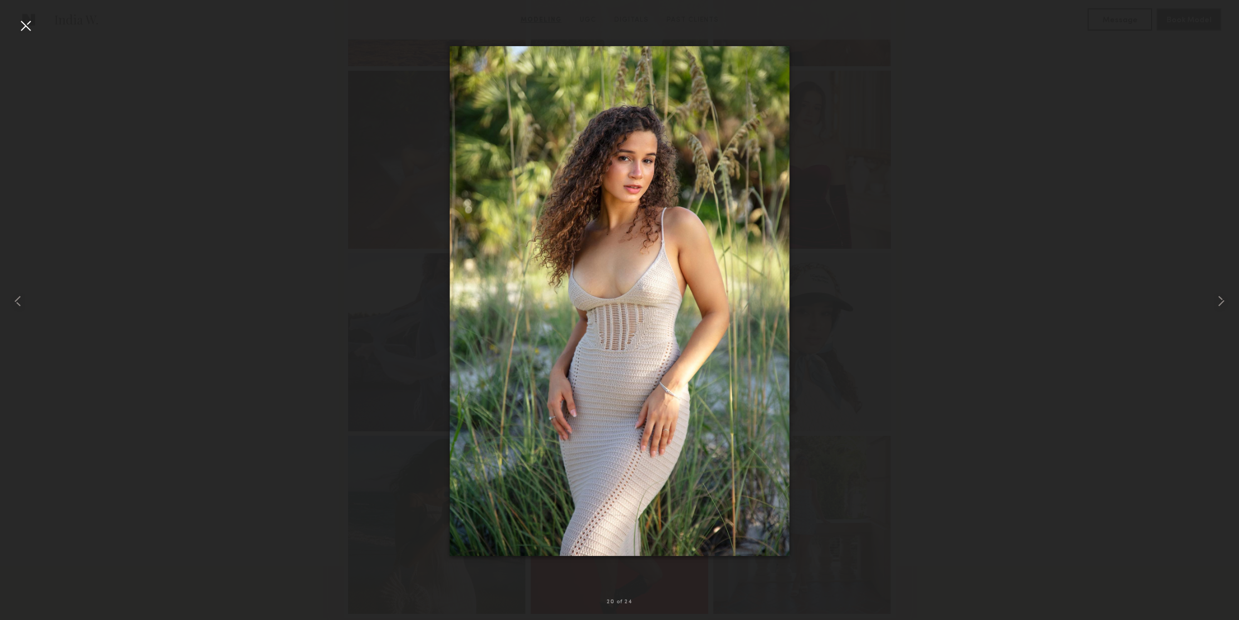
click at [29, 25] on div at bounding box center [26, 26] width 18 height 18
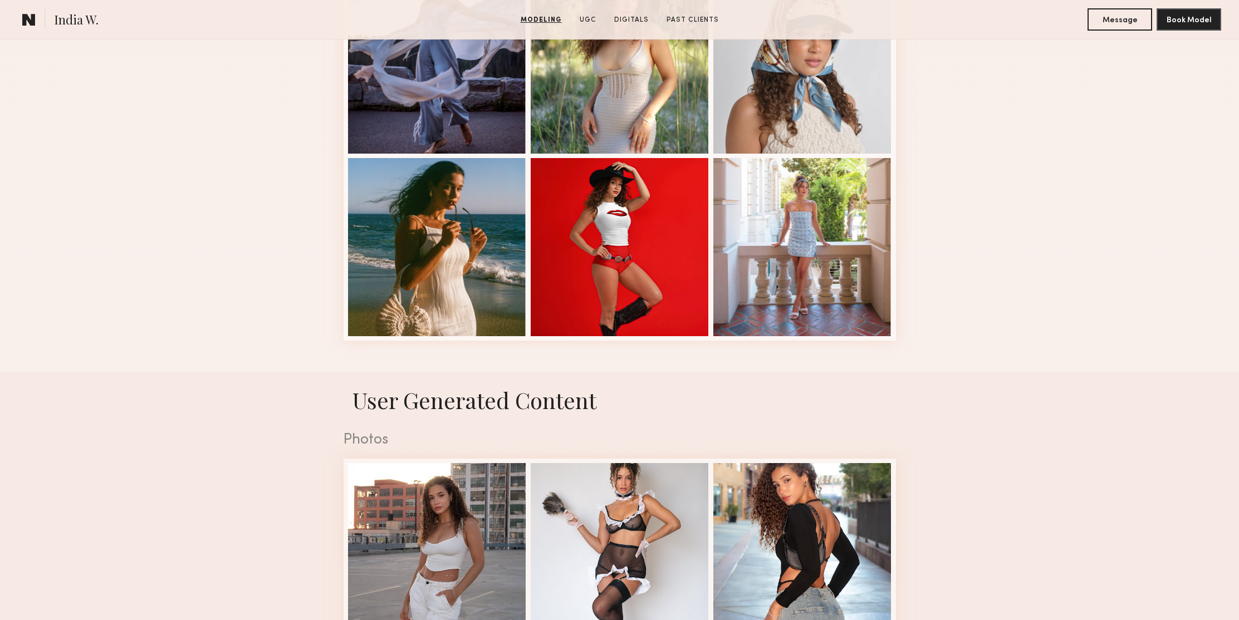
scroll to position [1606, 0]
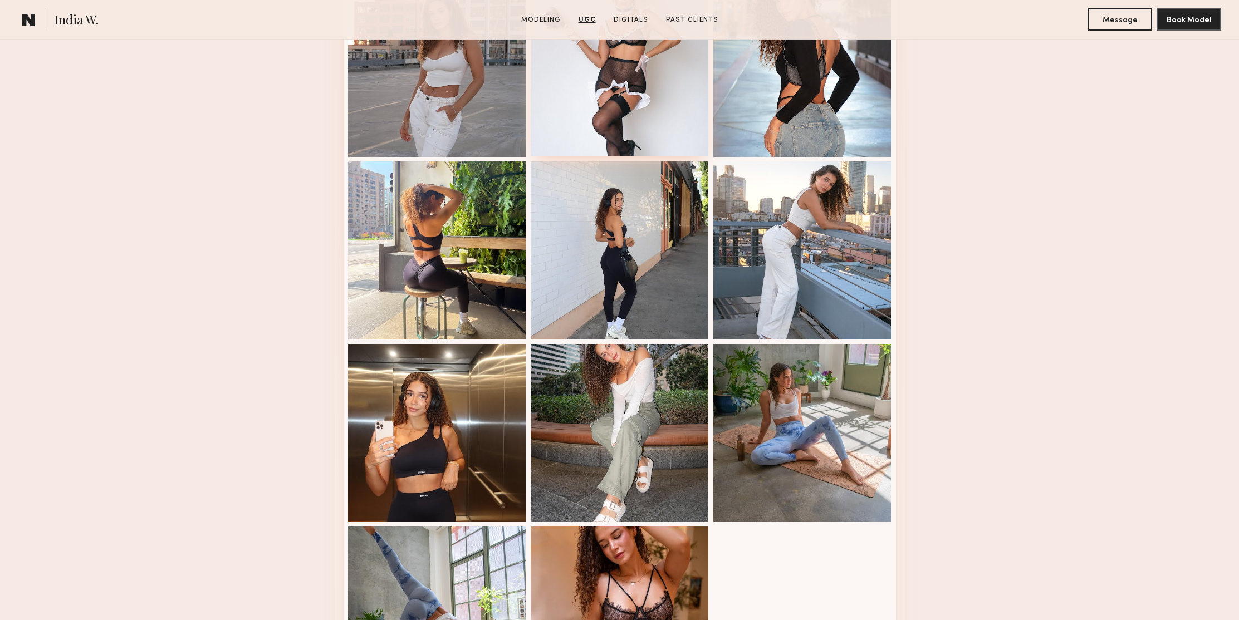
click at [666, 129] on div at bounding box center [620, 67] width 178 height 178
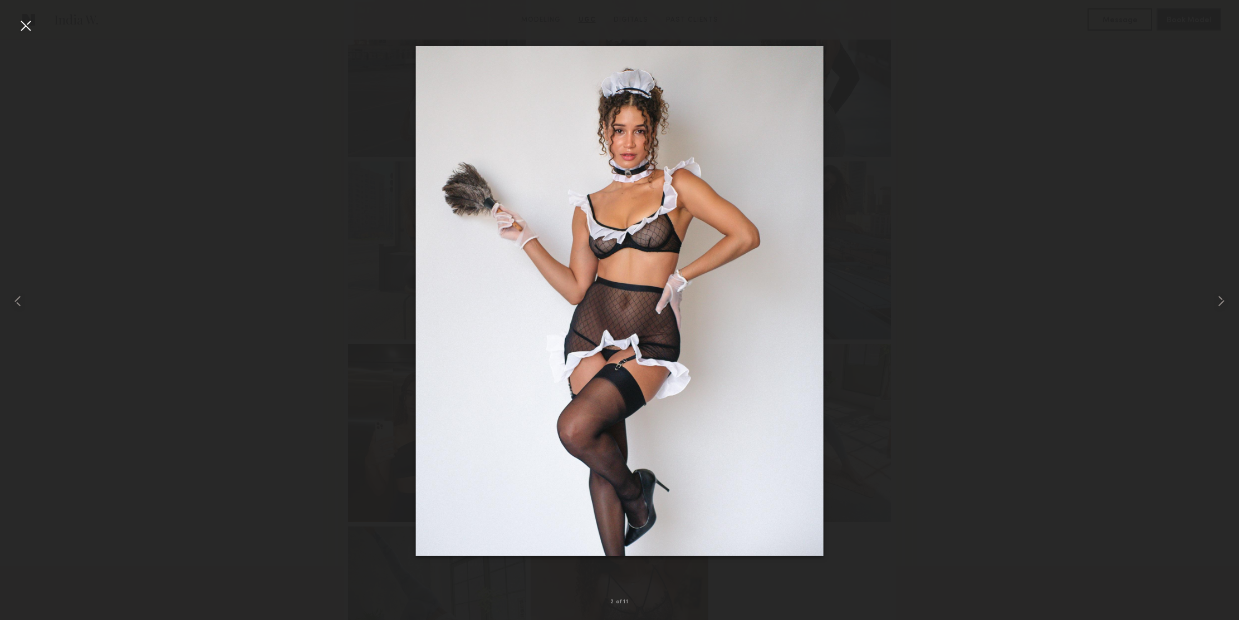
click at [23, 27] on div at bounding box center [26, 26] width 18 height 18
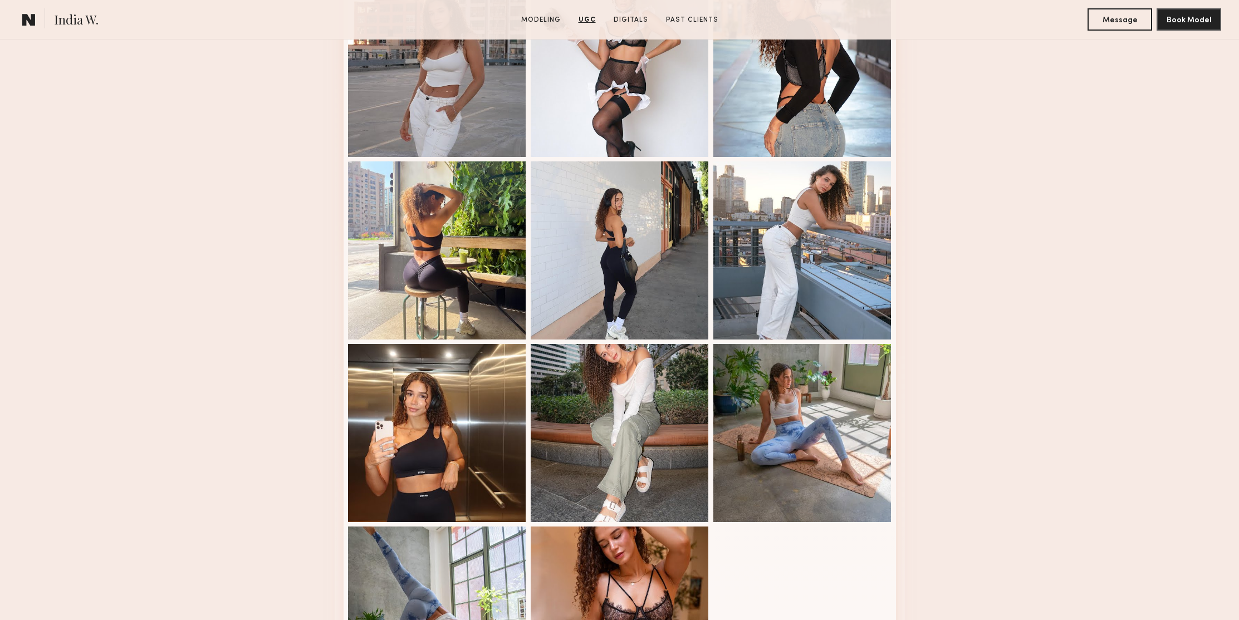
click at [989, 227] on nb-model-profile-ugc-container "User Generated Content Photos 2 of 11" at bounding box center [619, 312] width 1239 height 849
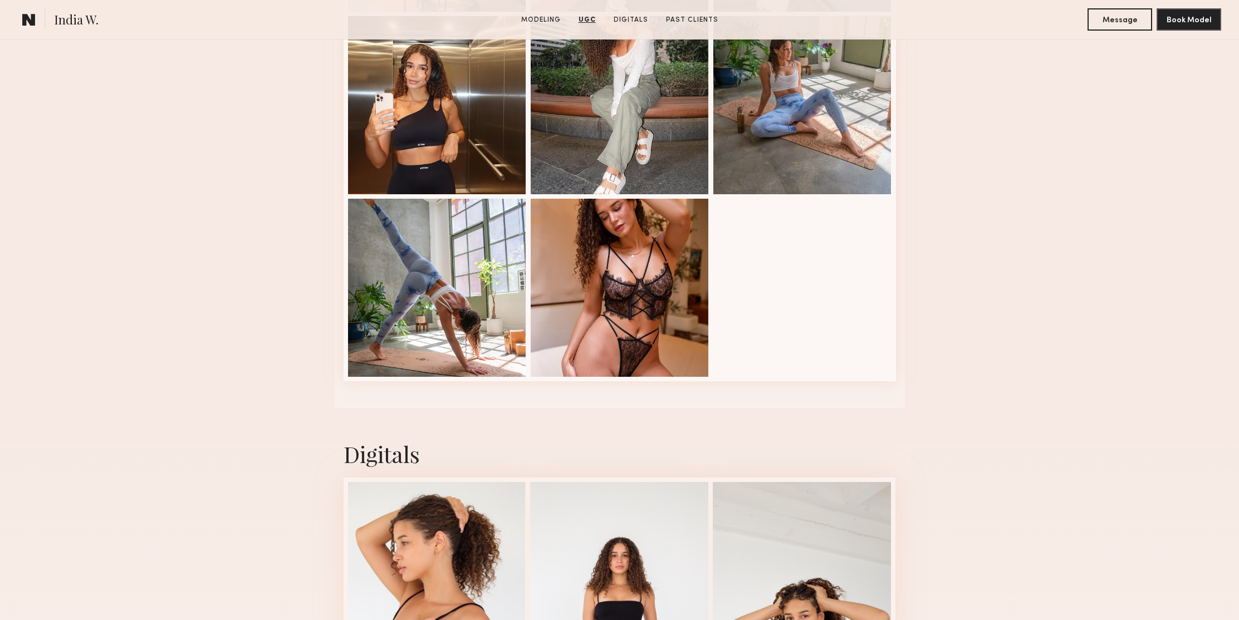
scroll to position [2376, 0]
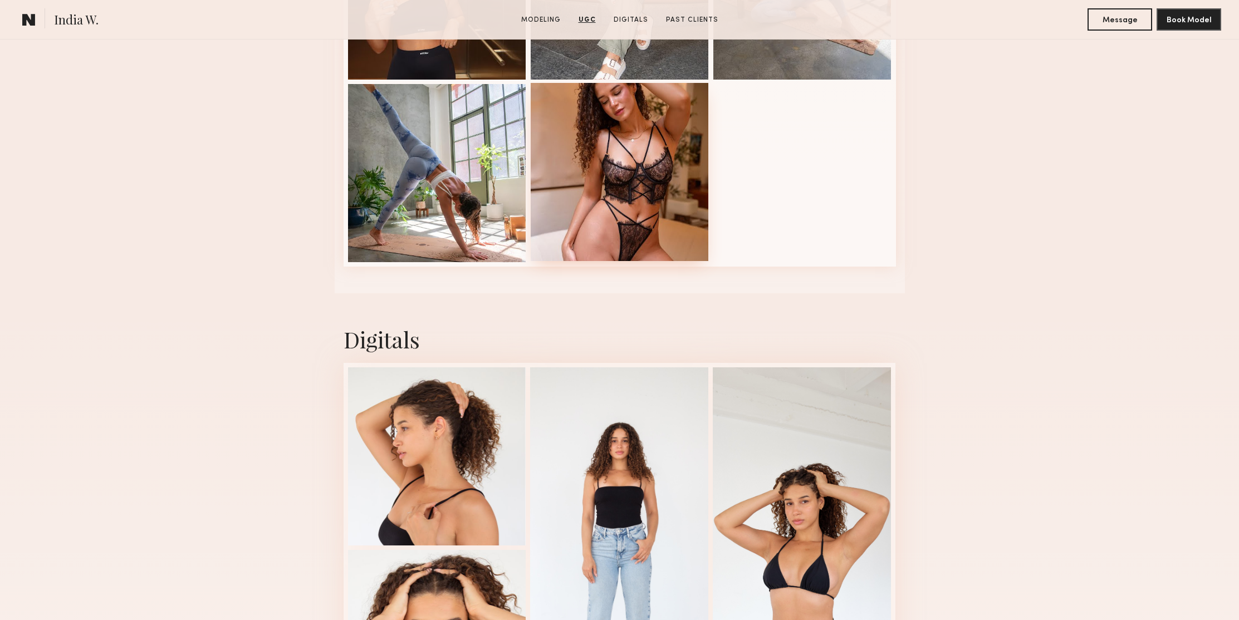
click at [585, 138] on div at bounding box center [620, 172] width 178 height 178
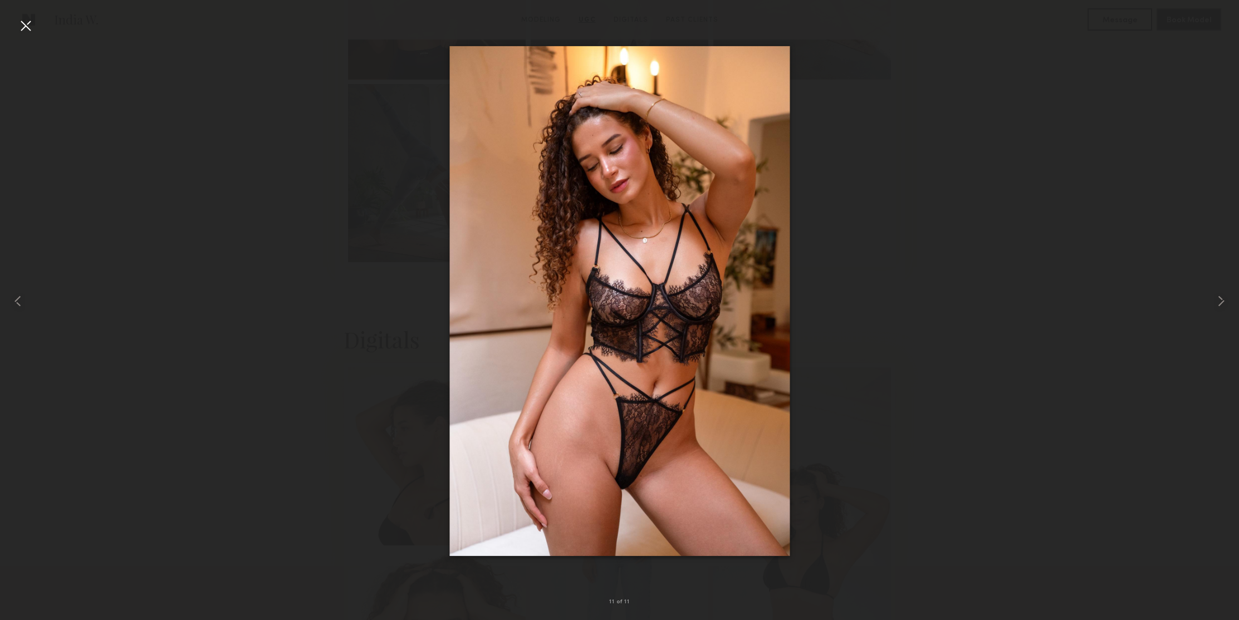
click at [27, 31] on div at bounding box center [26, 26] width 18 height 18
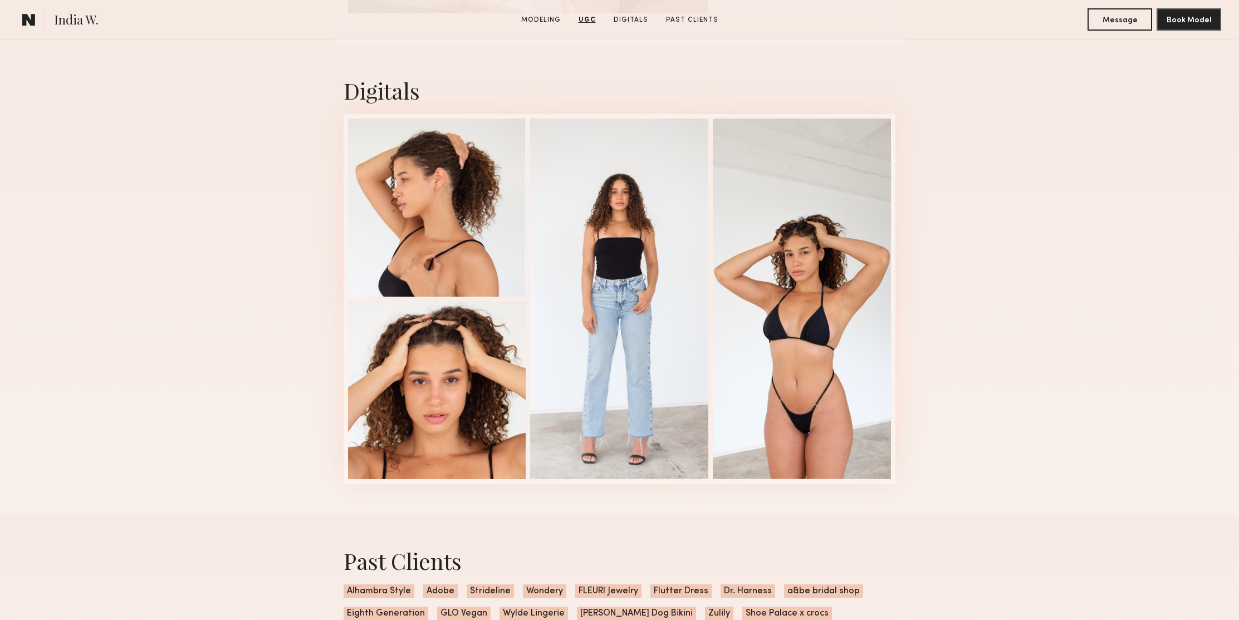
scroll to position [2683, 0]
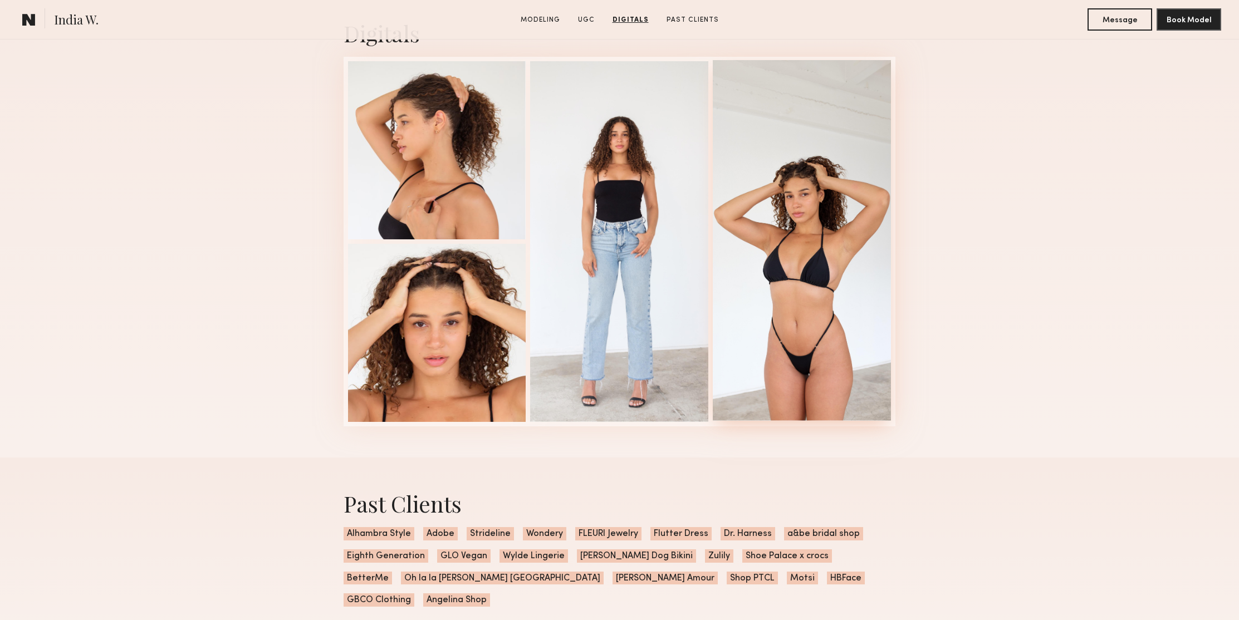
click at [842, 262] on div at bounding box center [802, 240] width 178 height 361
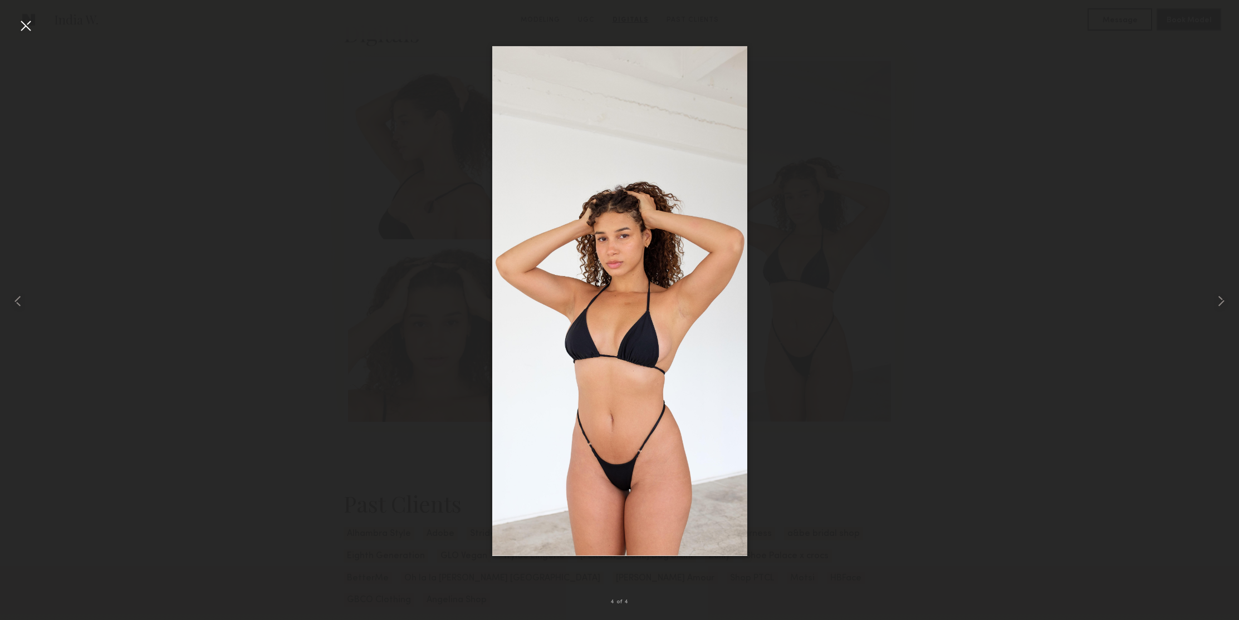
click at [23, 33] on div at bounding box center [26, 26] width 18 height 18
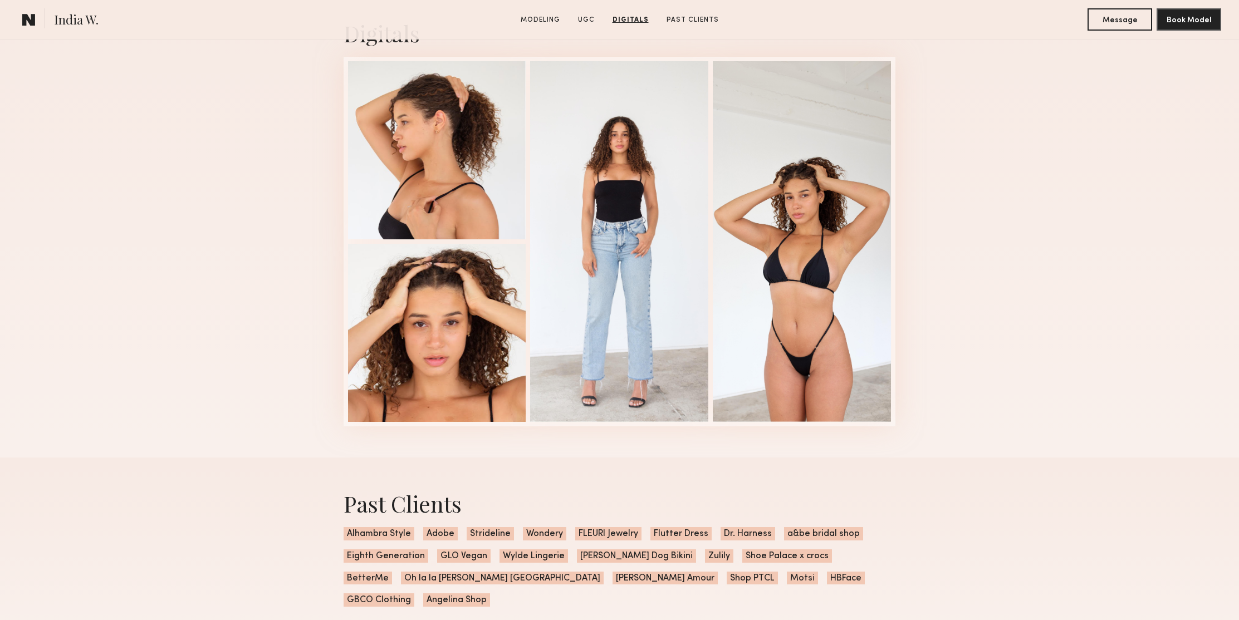
click at [998, 302] on div "Digitals 4 of 4" at bounding box center [619, 222] width 1239 height 470
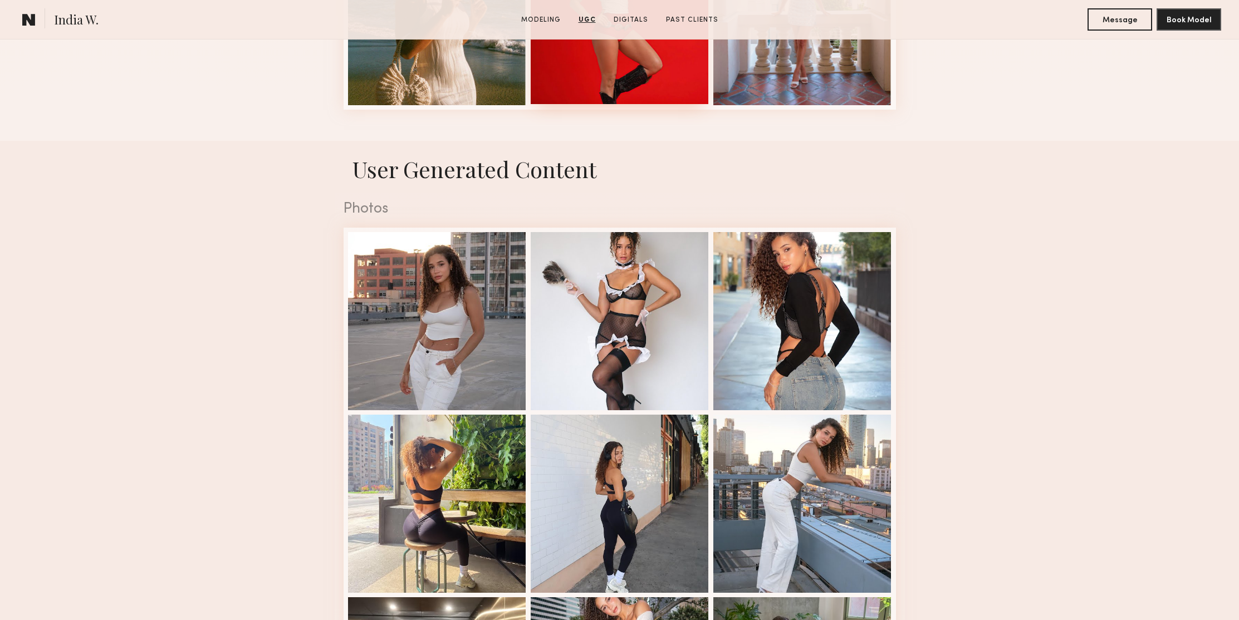
scroll to position [1623, 0]
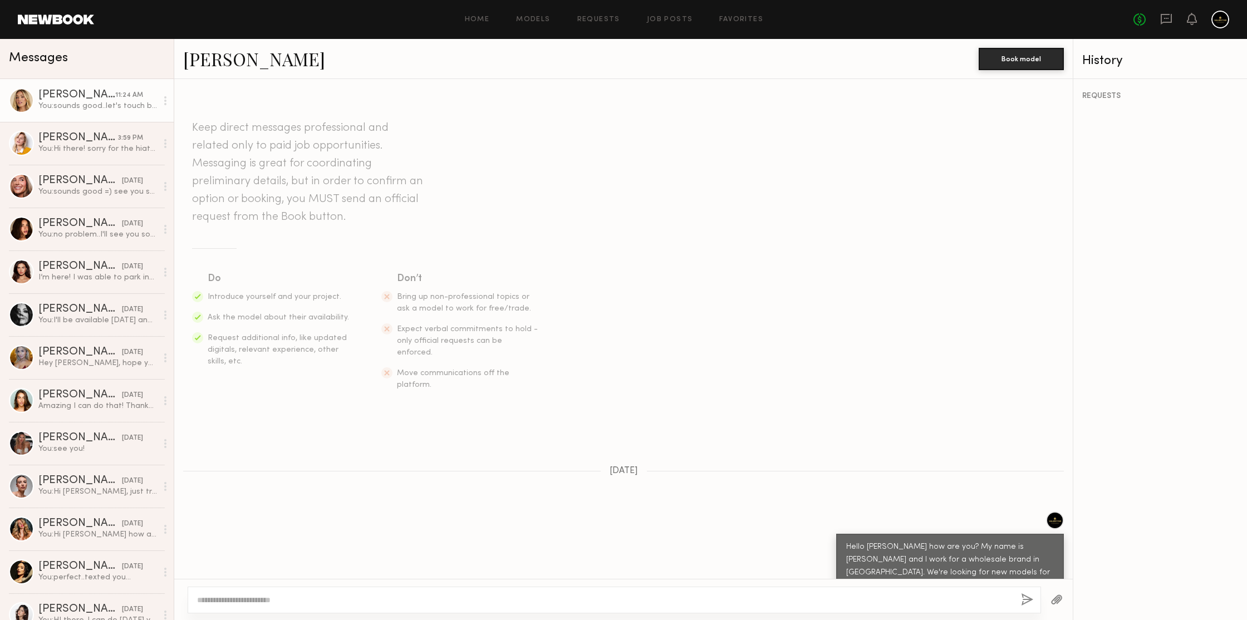
scroll to position [1425, 0]
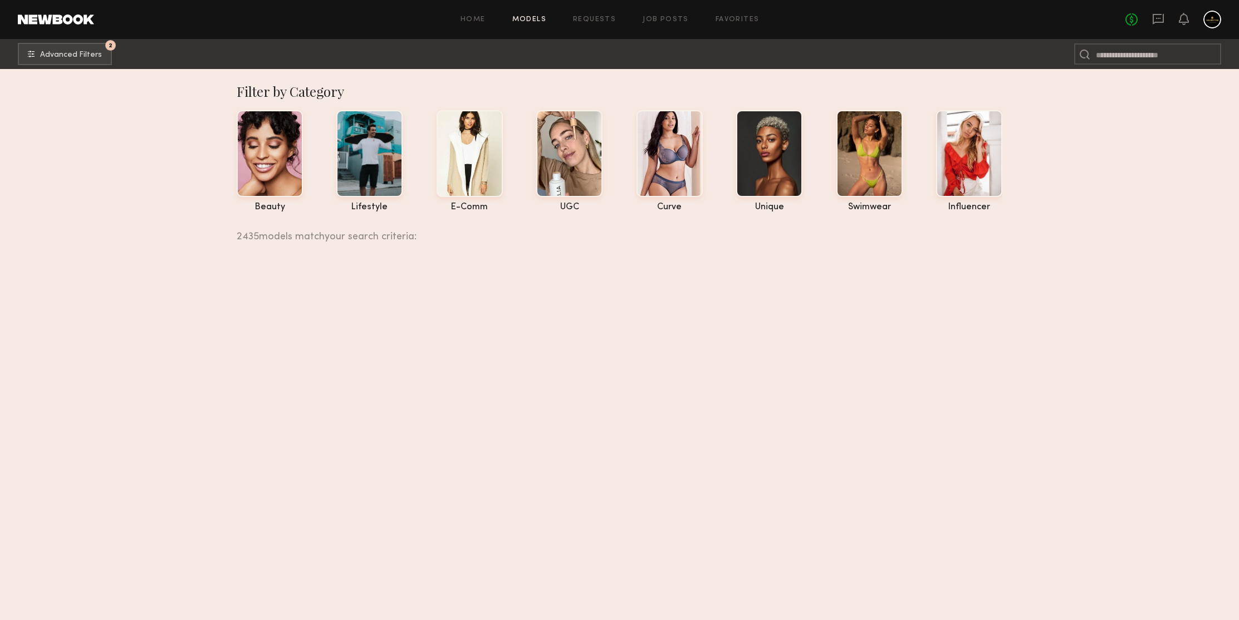
scroll to position [102897, 0]
